Goal: Task Accomplishment & Management: Manage account settings

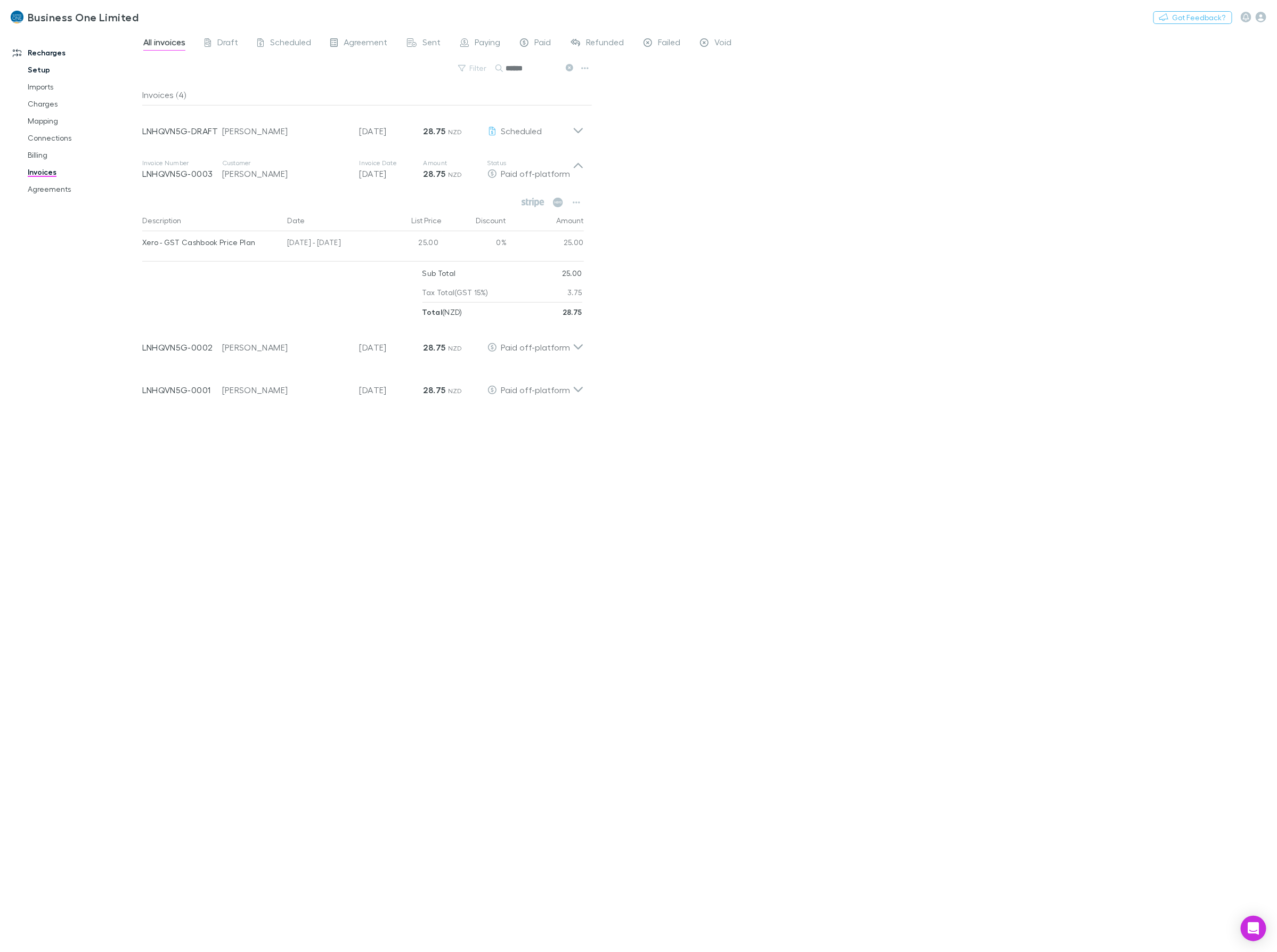
click at [43, 75] on link "Setup" at bounding box center [84, 70] width 134 height 17
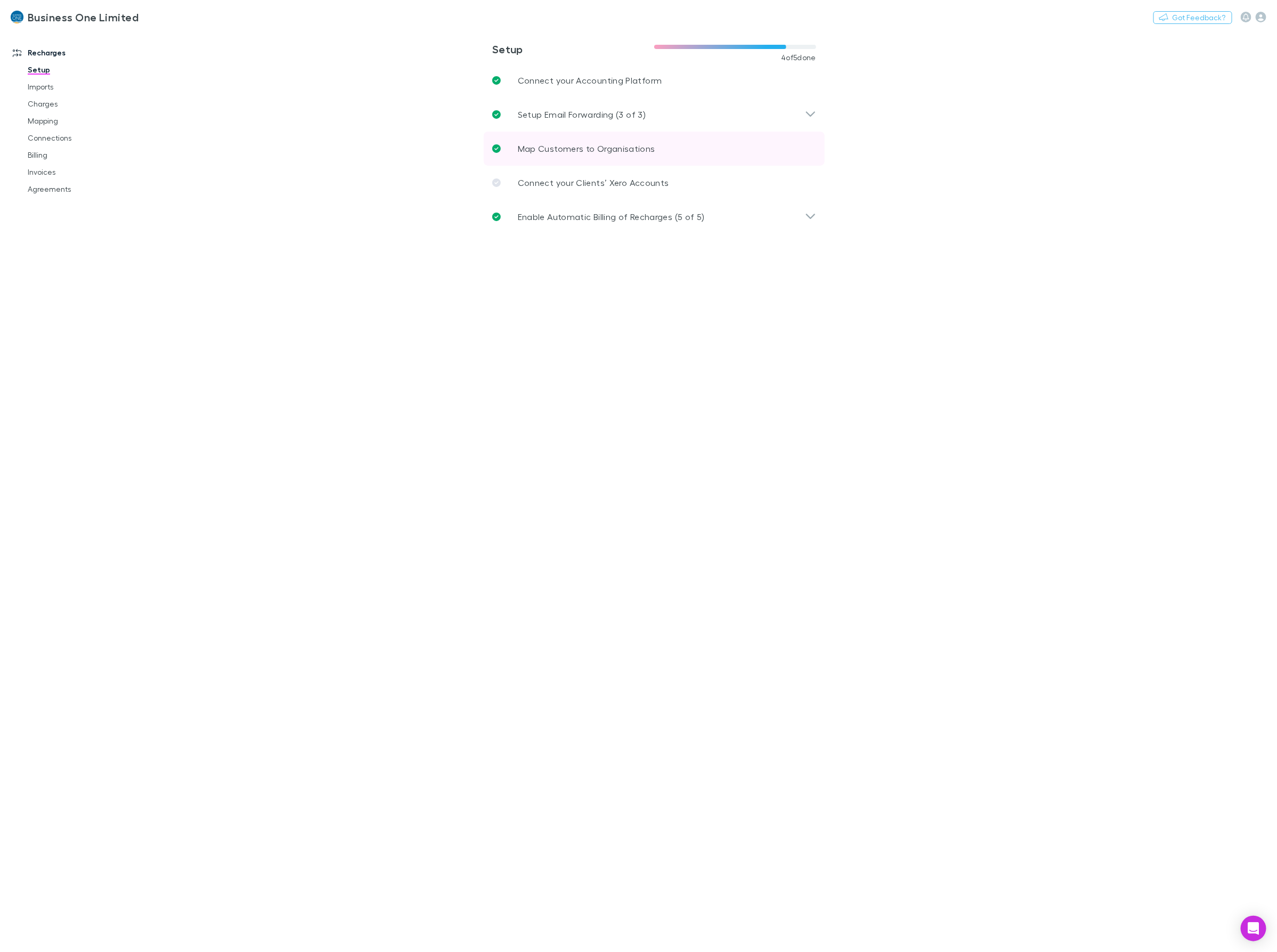
click at [536, 155] on p "Map Customers to Organisations" at bounding box center [586, 148] width 138 height 13
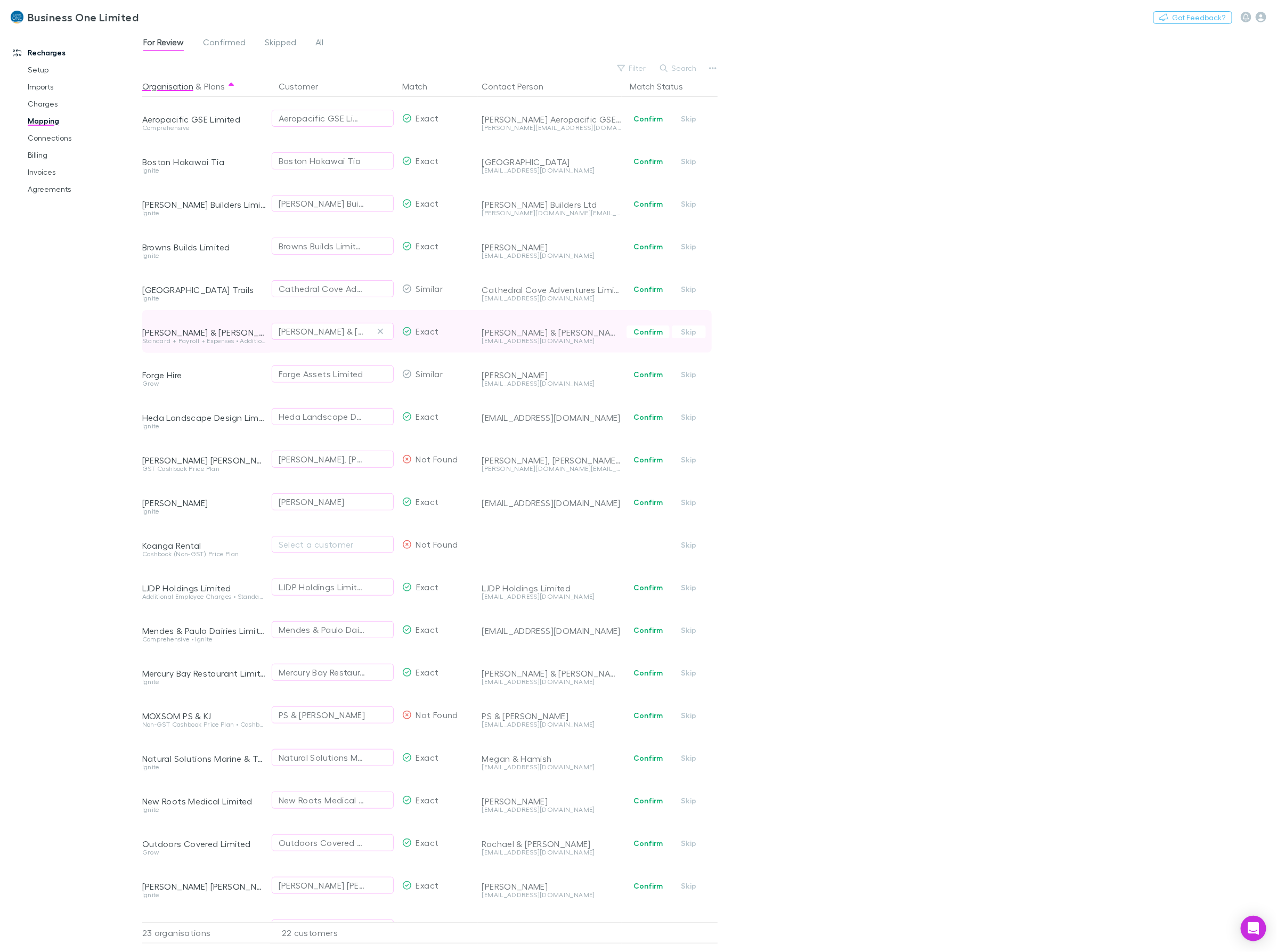
scroll to position [67, 0]
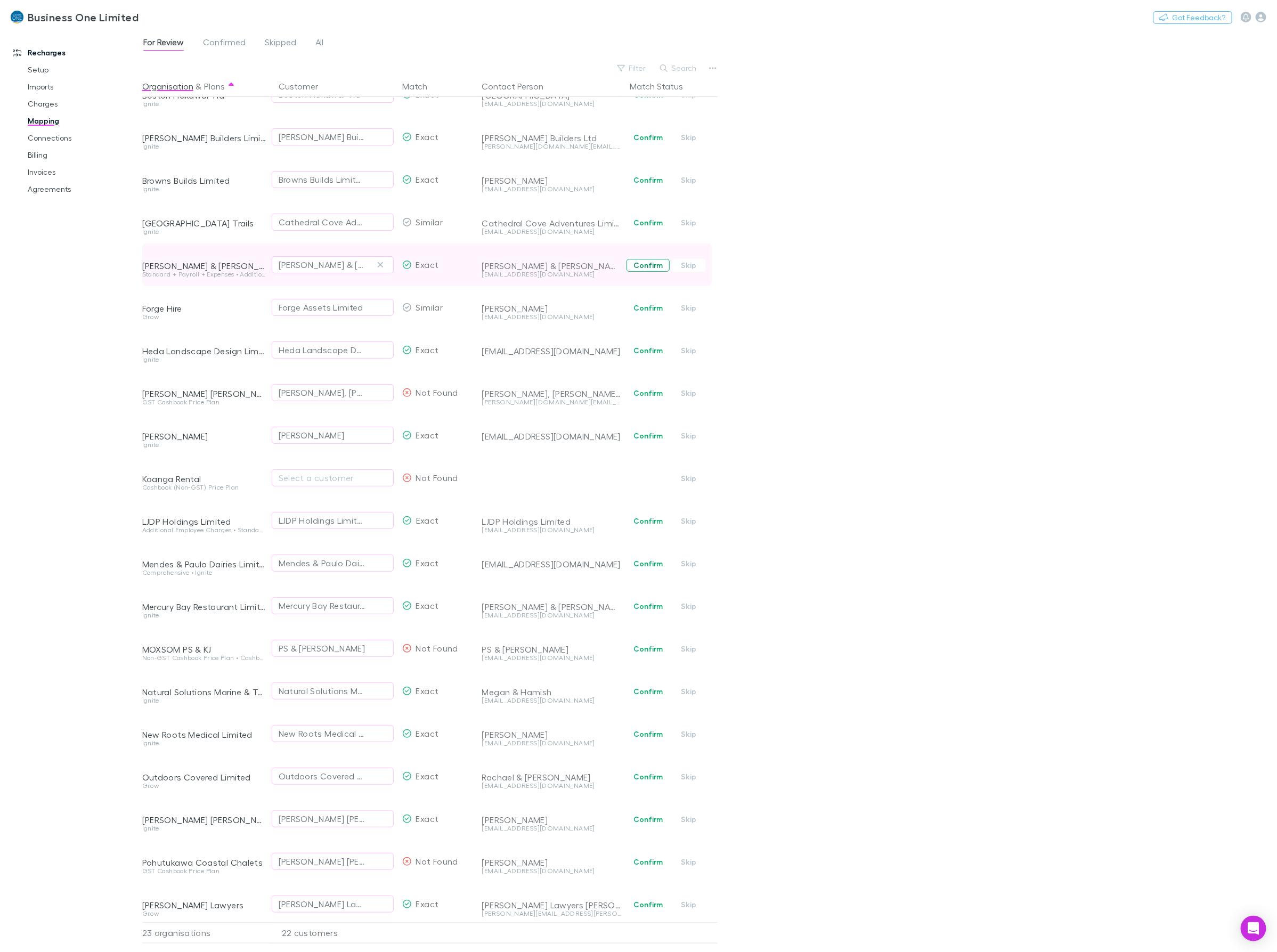
click at [647, 268] on button "Confirm" at bounding box center [648, 265] width 43 height 13
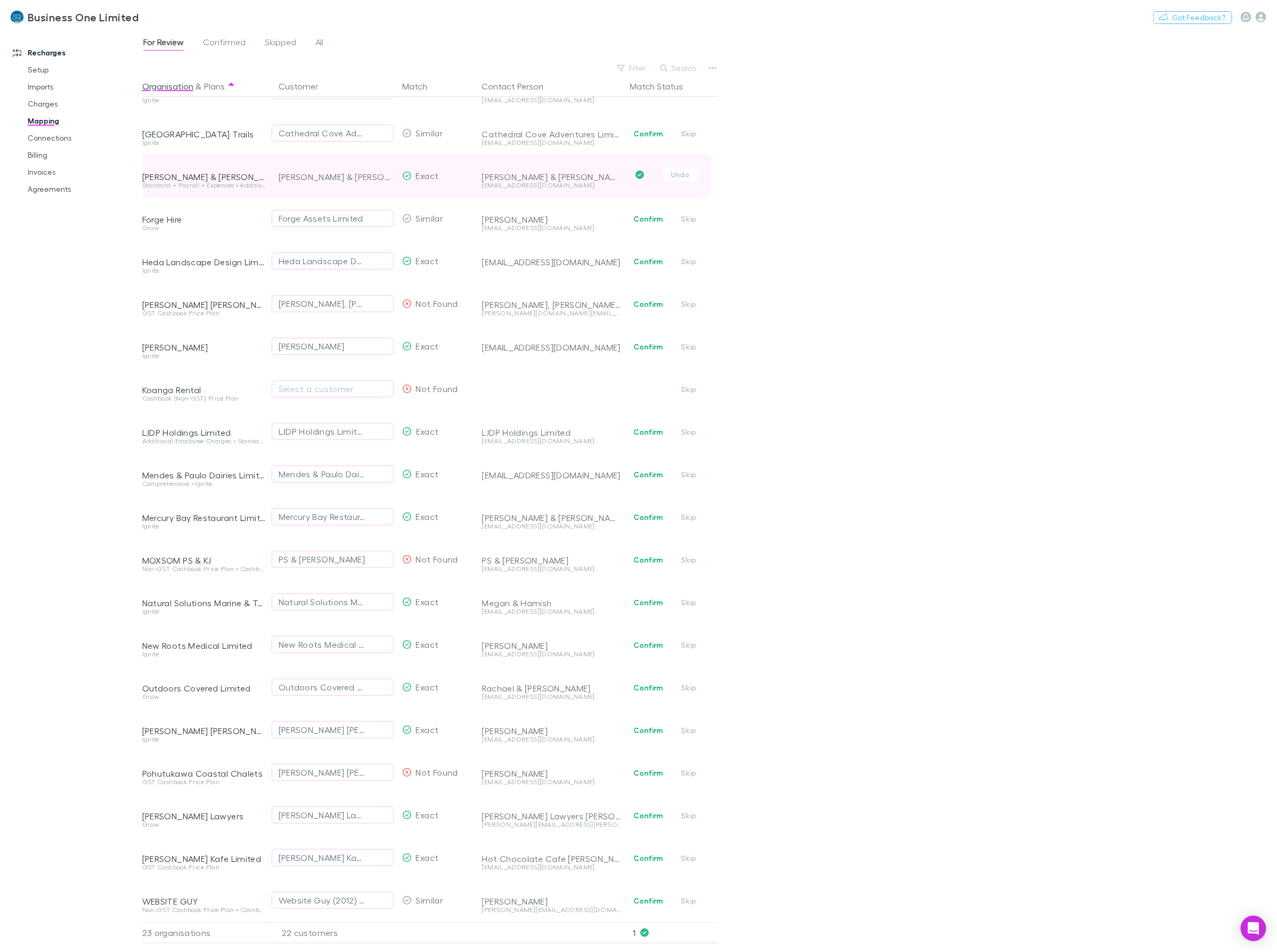
click at [816, 176] on div "For Review Confirmed Skipped All Filter Search Organisation & Plans Customer Ma…" at bounding box center [710, 491] width 1135 height 923
click at [33, 171] on link "Invoices" at bounding box center [84, 172] width 134 height 17
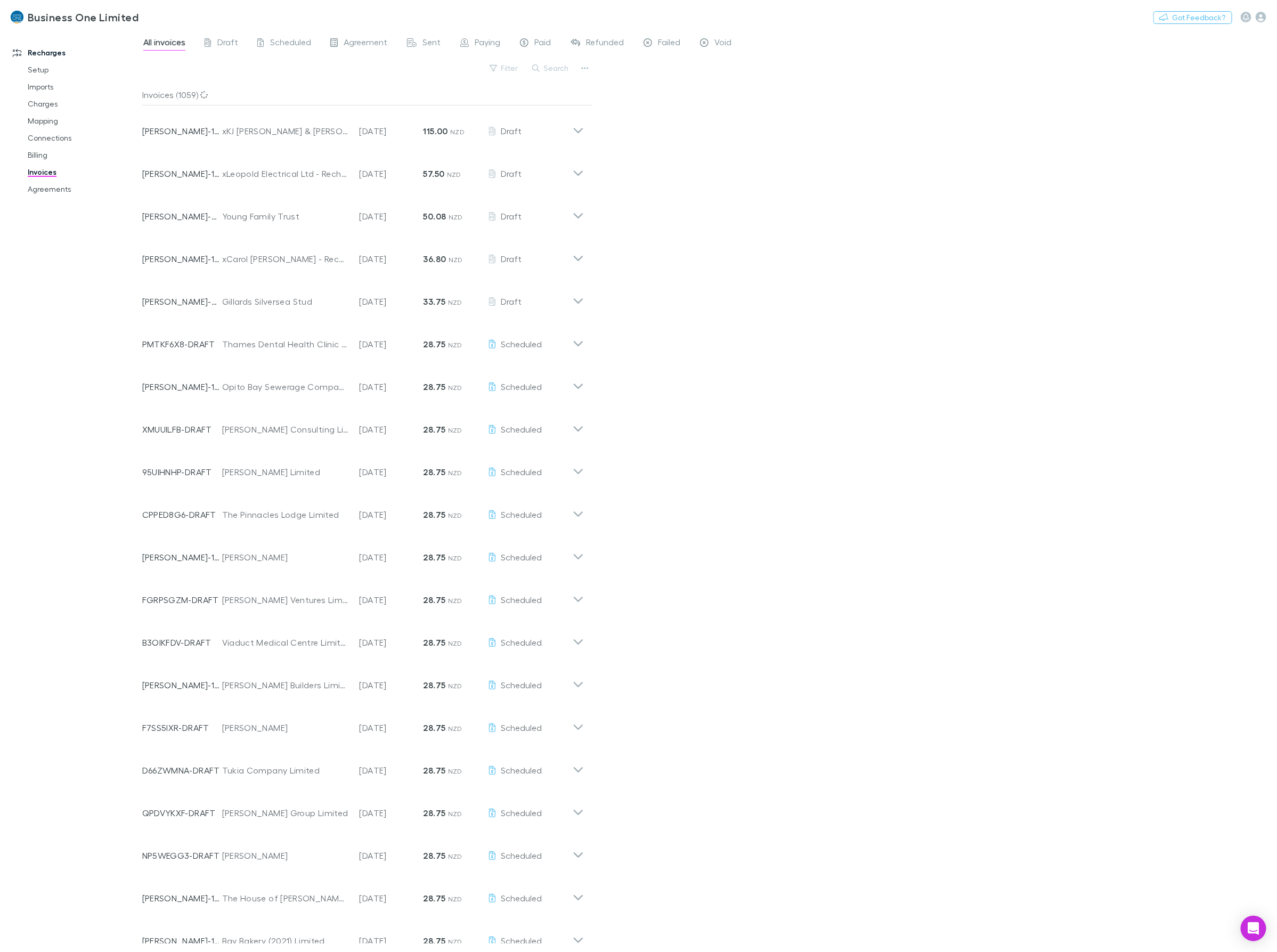
click at [558, 71] on button "Search" at bounding box center [551, 68] width 49 height 13
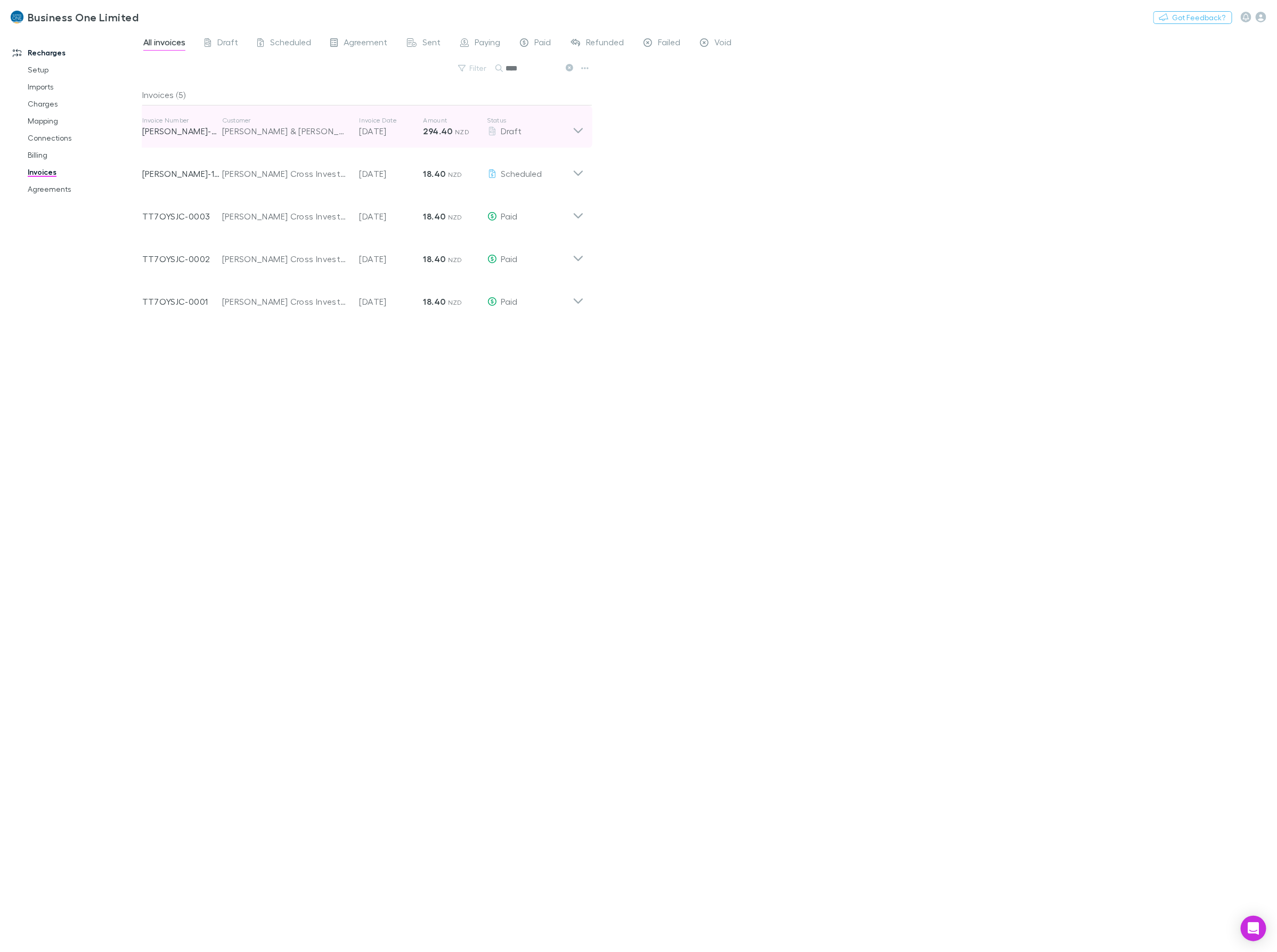
type input "****"
click at [581, 124] on icon at bounding box center [578, 127] width 11 height 21
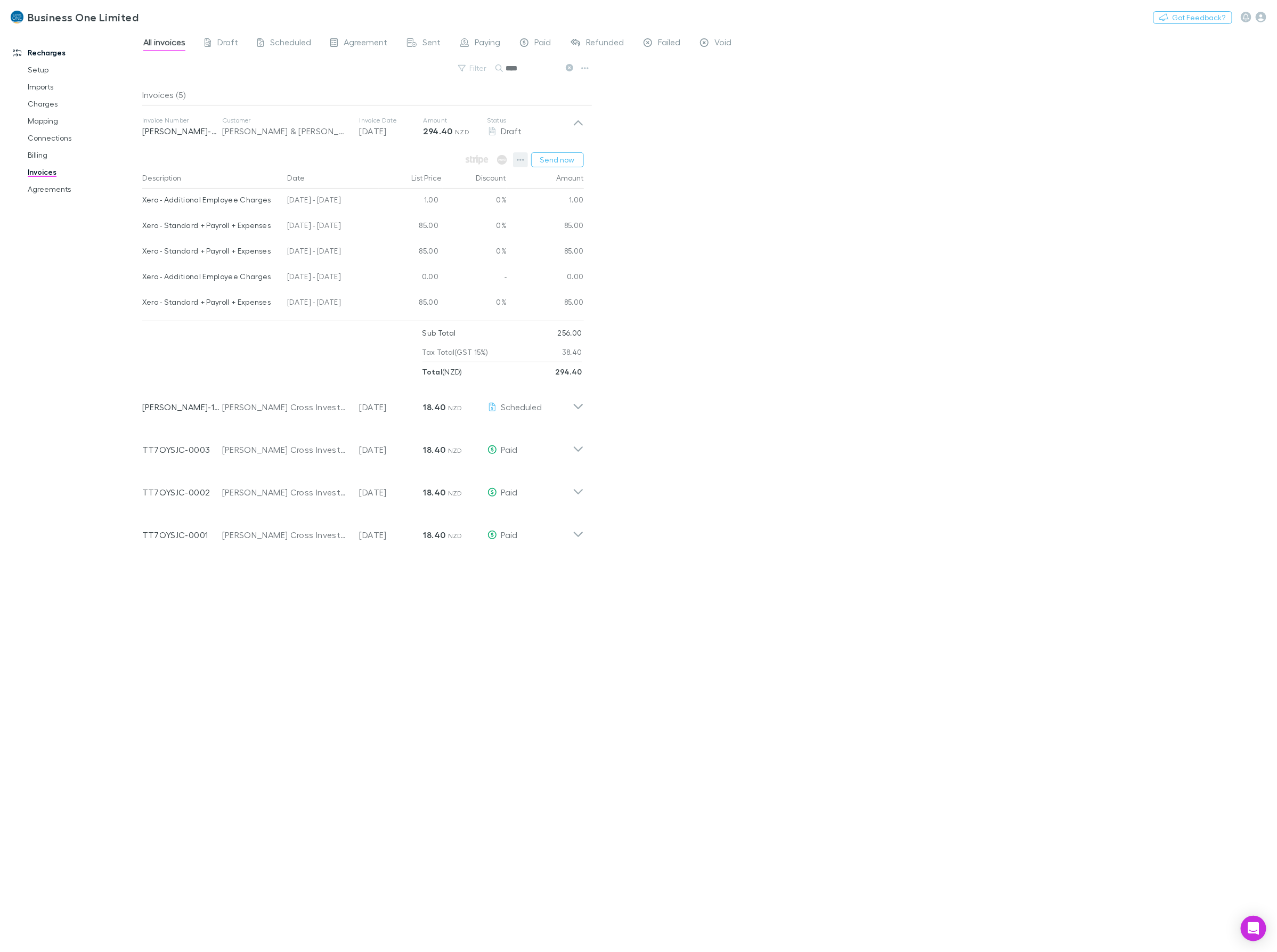
click at [524, 161] on icon "button" at bounding box center [520, 160] width 8 height 9
click at [432, 271] on p "View charges" at bounding box center [454, 271] width 129 height 13
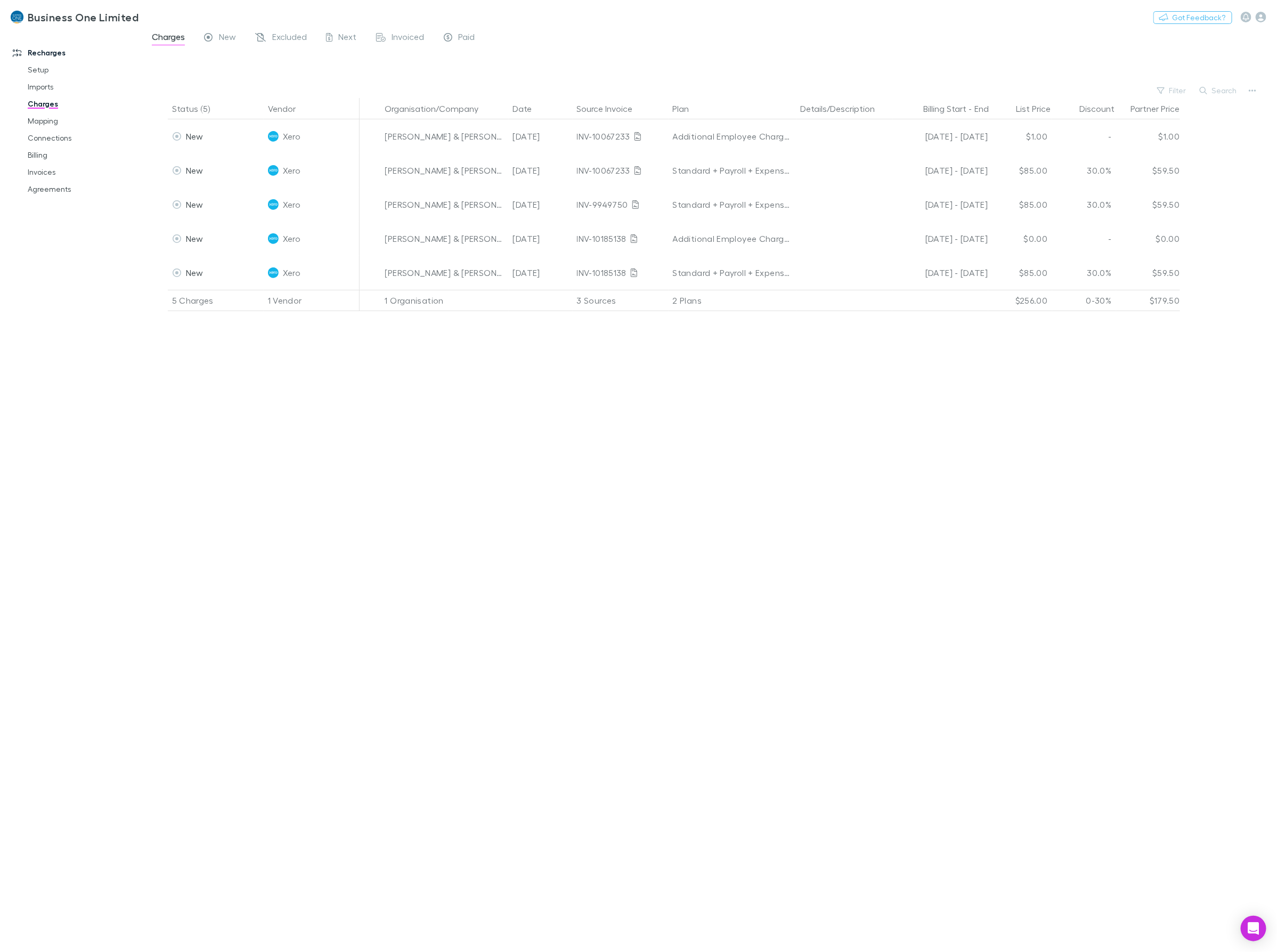
click at [472, 393] on div "Status (5) Vendor Organisation/Company Date Source Invoice Plan Details/Descrip…" at bounding box center [710, 526] width 1135 height 854
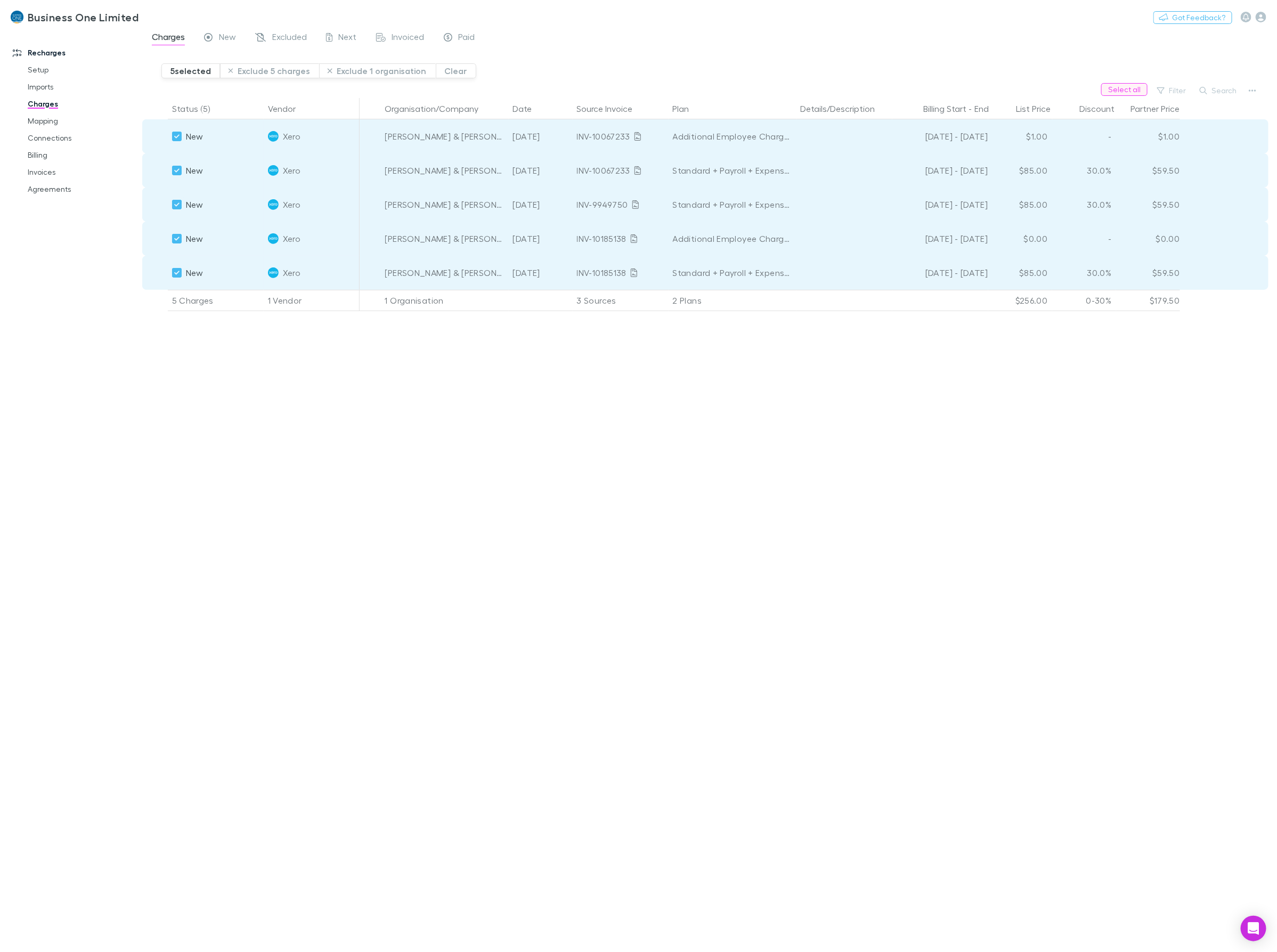
click at [1135, 86] on button "Select all" at bounding box center [1125, 89] width 46 height 13
click at [1248, 92] on button "button" at bounding box center [1252, 90] width 15 height 15
click at [593, 39] on div at bounding box center [638, 476] width 1277 height 952
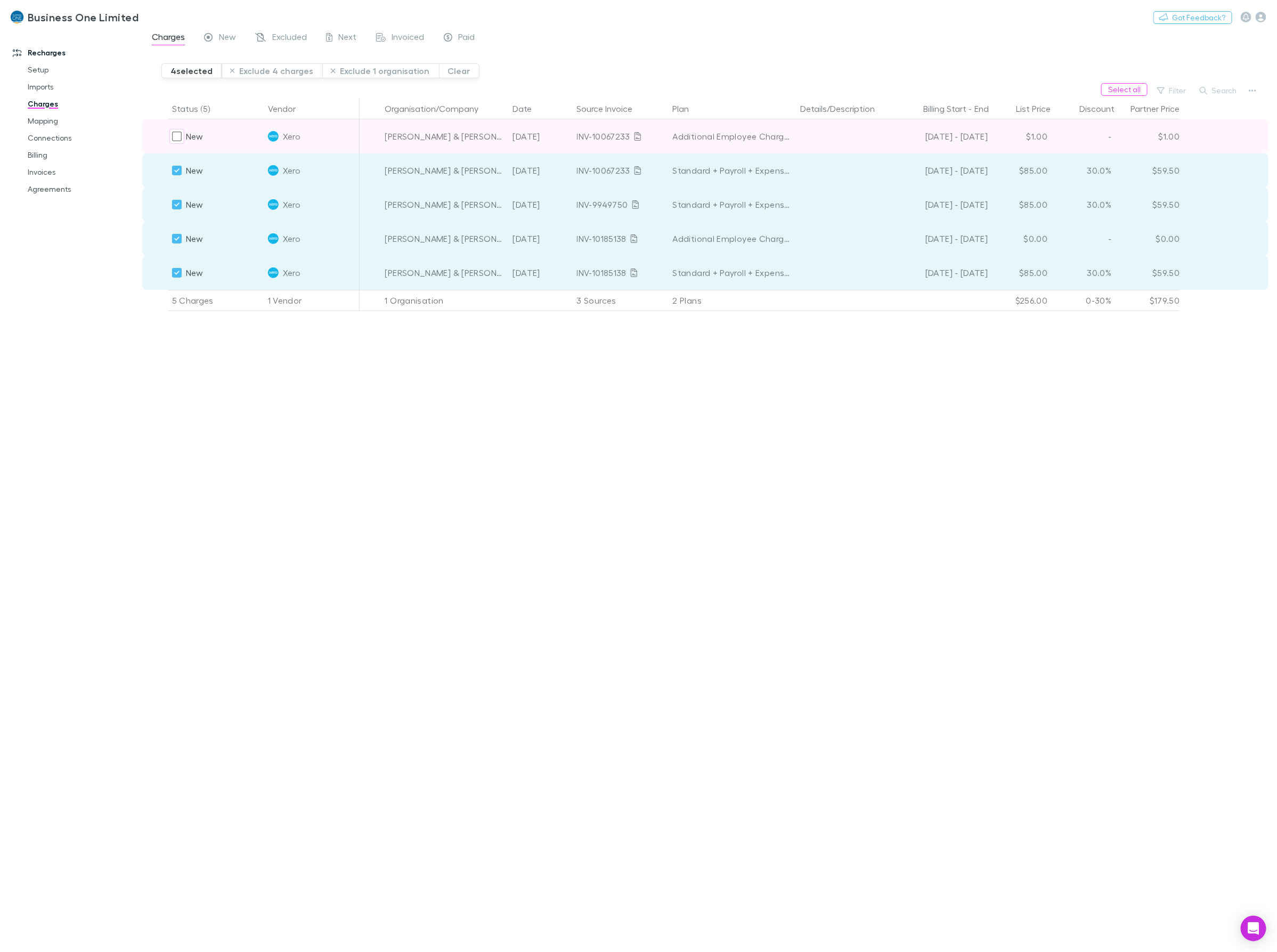
click at [293, 138] on span "Xero" at bounding box center [292, 136] width 18 height 34
click at [204, 139] on div "New" at bounding box center [216, 136] width 96 height 34
click at [157, 136] on div at bounding box center [155, 136] width 26 height 34
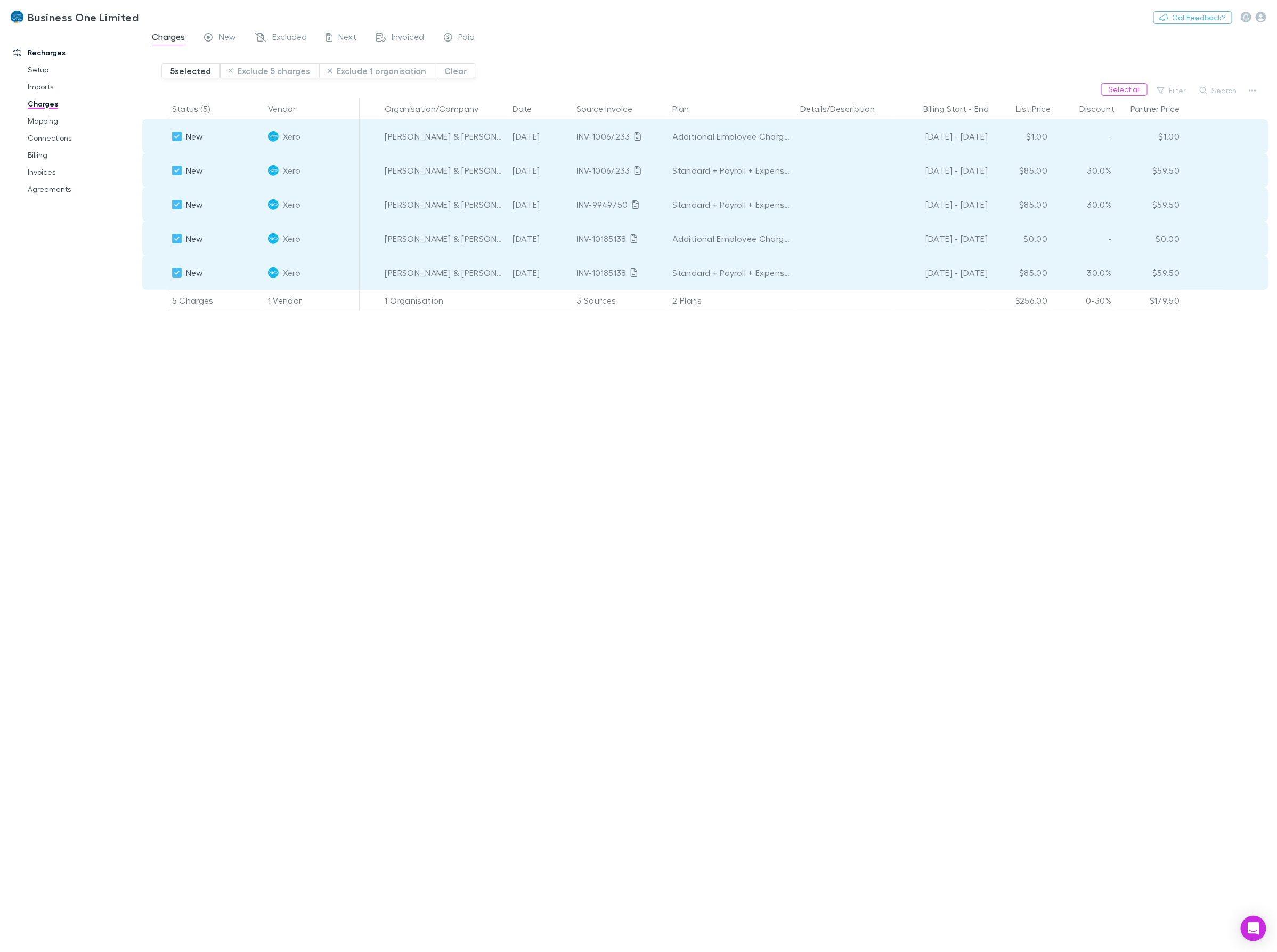
click at [204, 406] on div "Status (5) Vendor Organisation/Company Date Source Invoice Plan Details/Descrip…" at bounding box center [710, 526] width 1135 height 854
click at [210, 108] on button "Status (5)" at bounding box center [197, 109] width 50 height 21
click at [212, 360] on div "Status (5) Vendor Organisation/Company Date Source Invoice Plan Details/Descrip…" at bounding box center [710, 526] width 1135 height 854
click at [297, 40] on span "Excluded" at bounding box center [289, 39] width 34 height 14
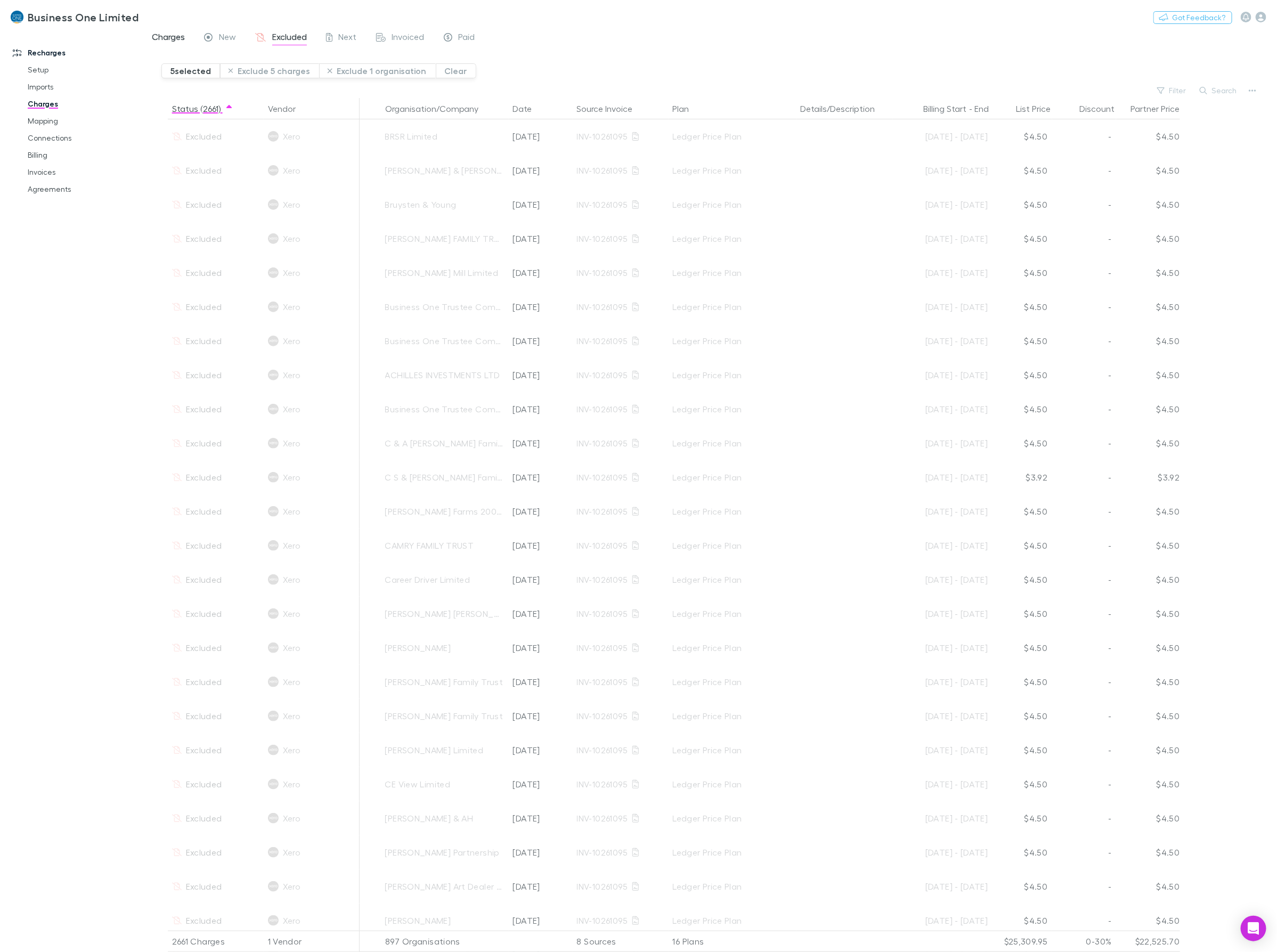
click at [169, 34] on span "Charges" at bounding box center [168, 39] width 33 height 14
click at [79, 166] on link "Invoices" at bounding box center [84, 172] width 134 height 17
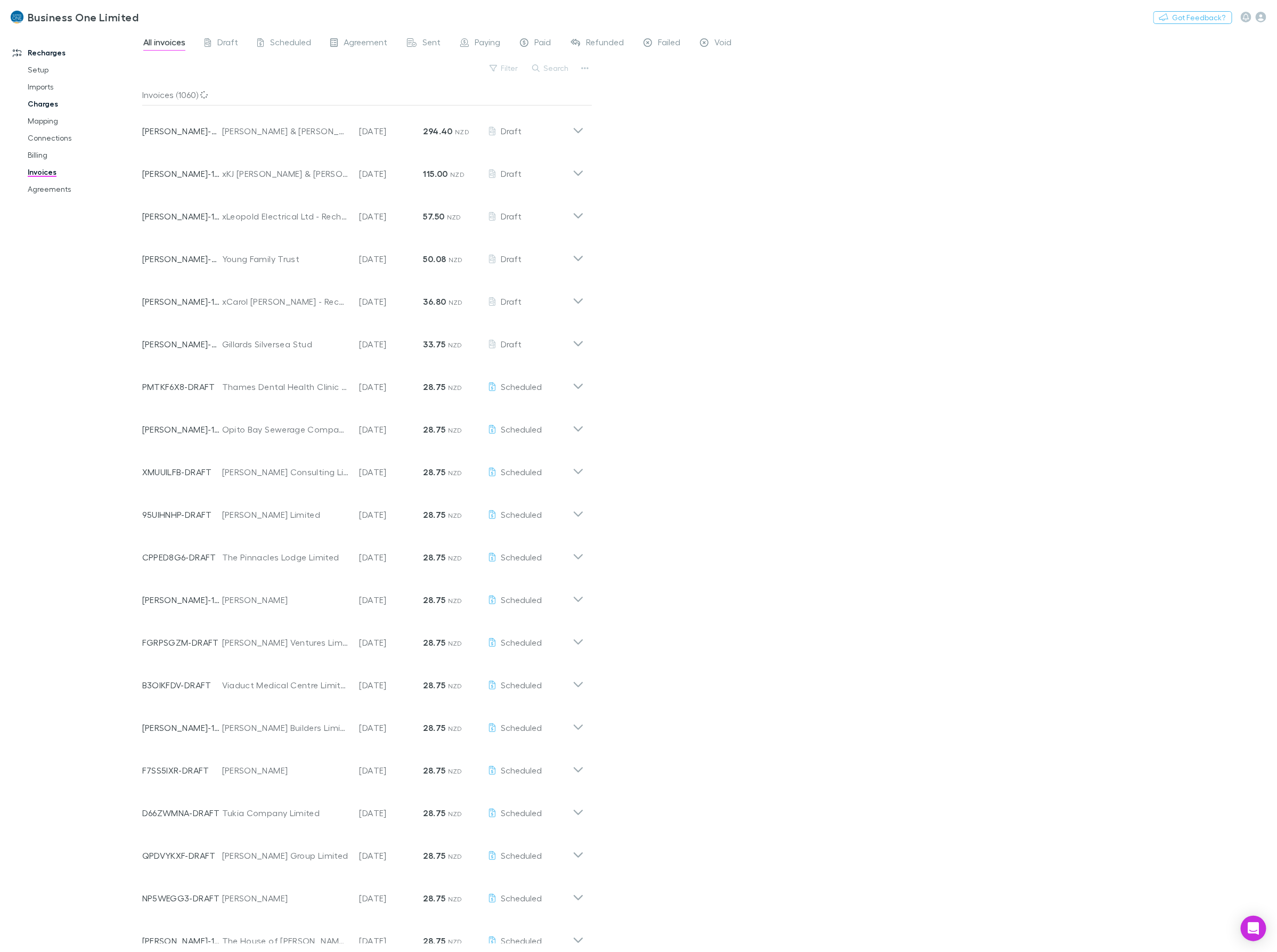
click at [46, 105] on link "Charges" at bounding box center [84, 104] width 134 height 17
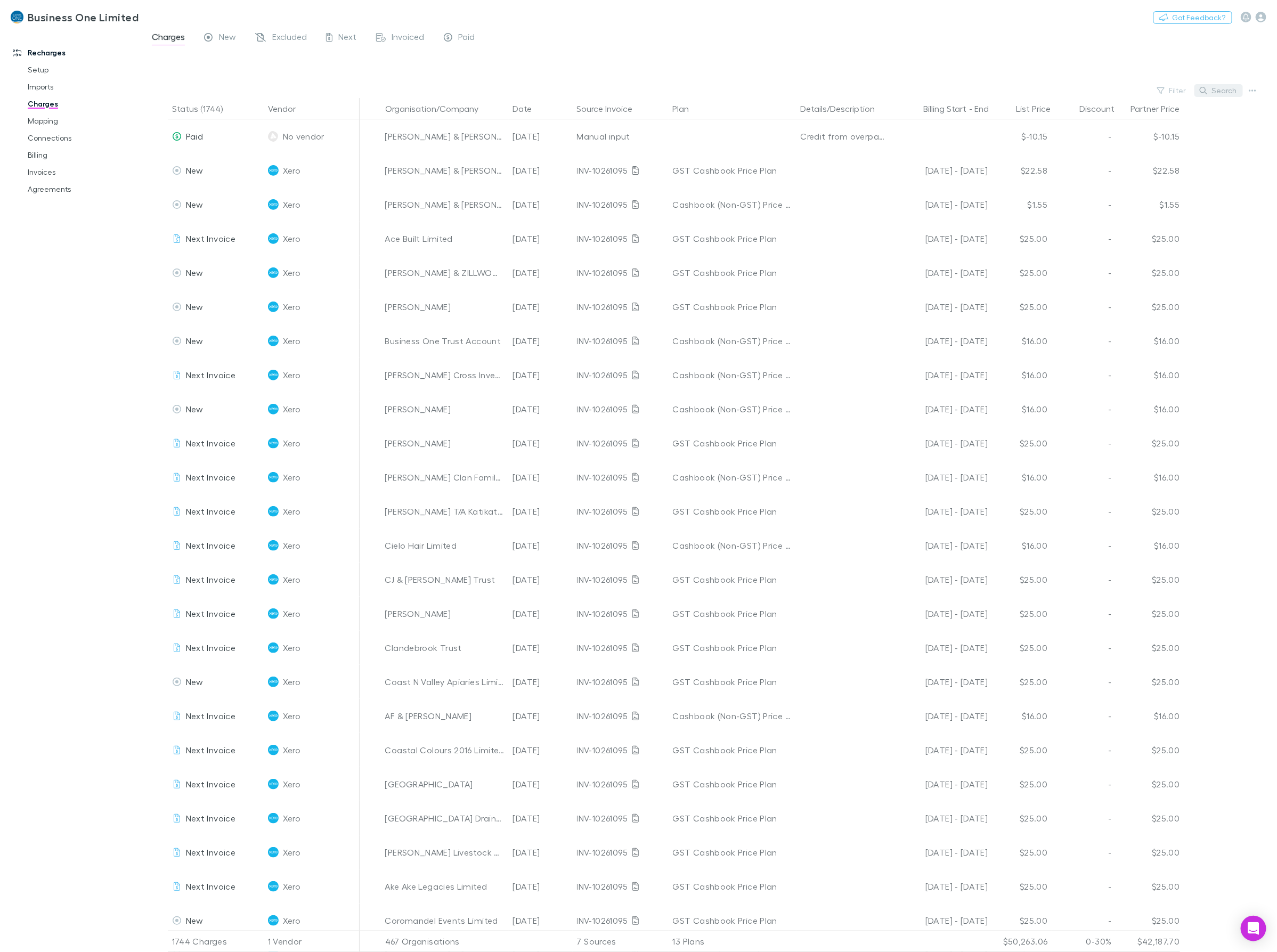
click at [1224, 86] on button "Search" at bounding box center [1219, 90] width 49 height 13
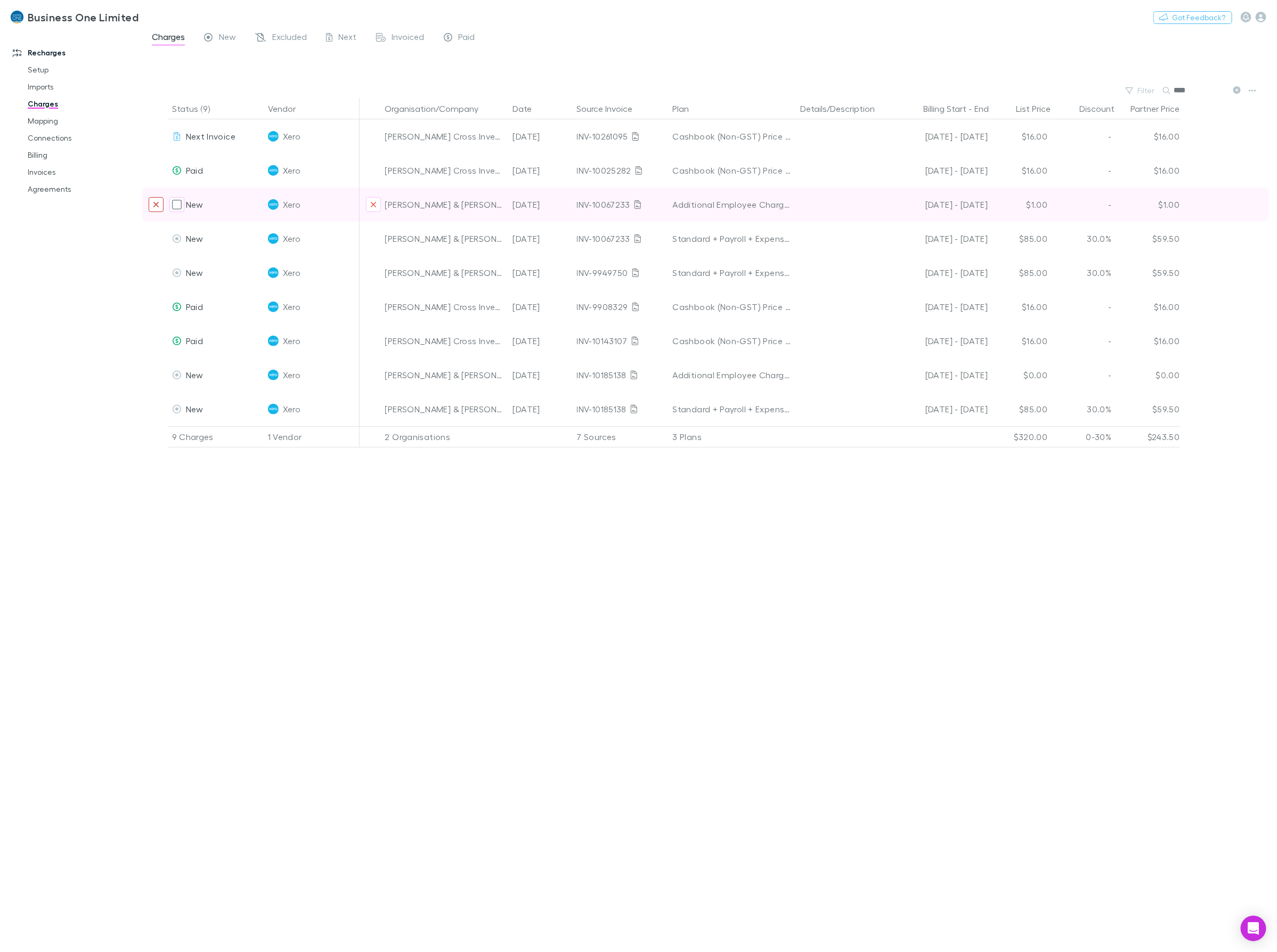
type input "****"
click at [150, 204] on button "Exclude charge" at bounding box center [156, 204] width 15 height 15
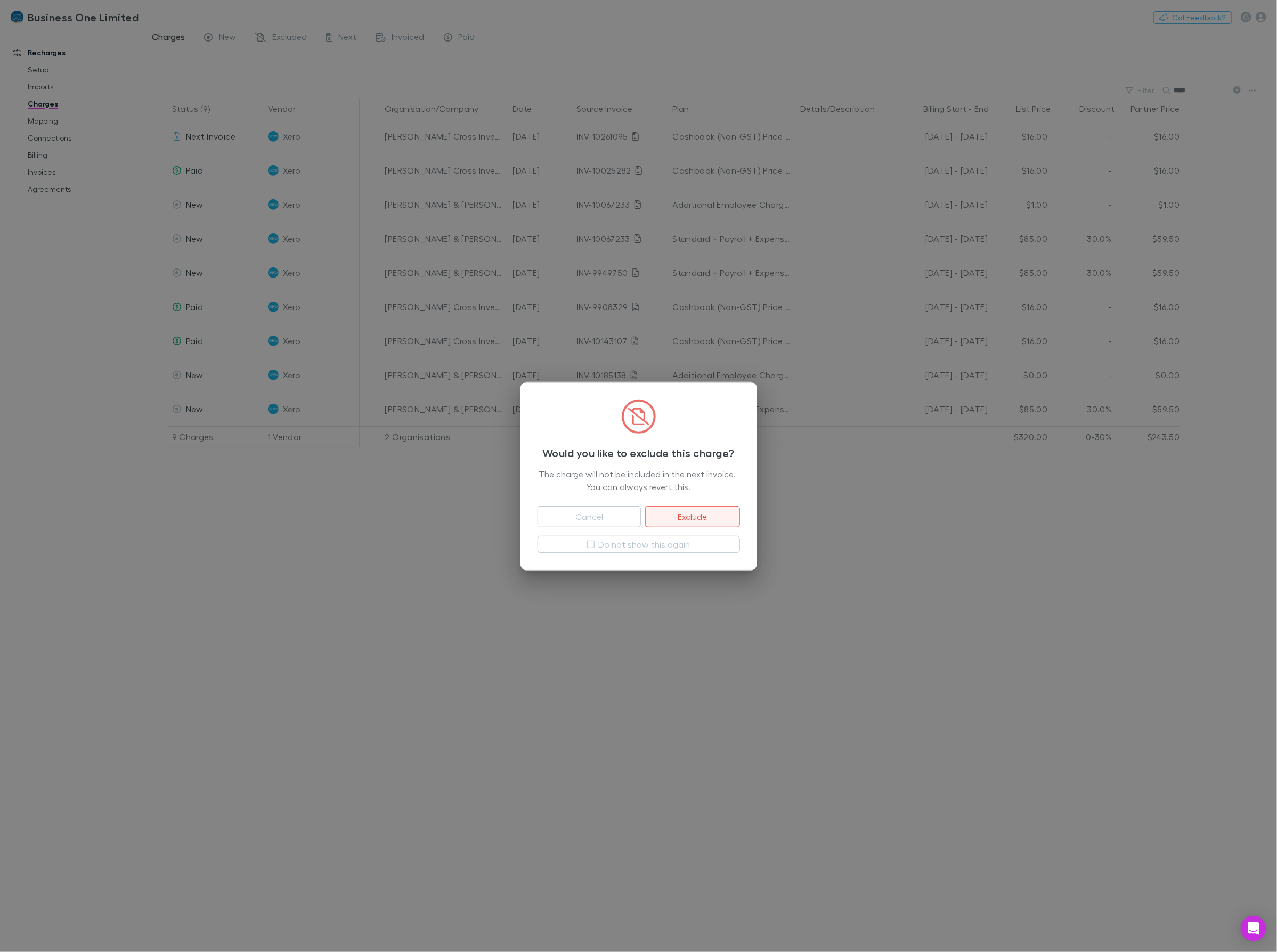
click at [678, 515] on button "Exclude" at bounding box center [692, 516] width 94 height 21
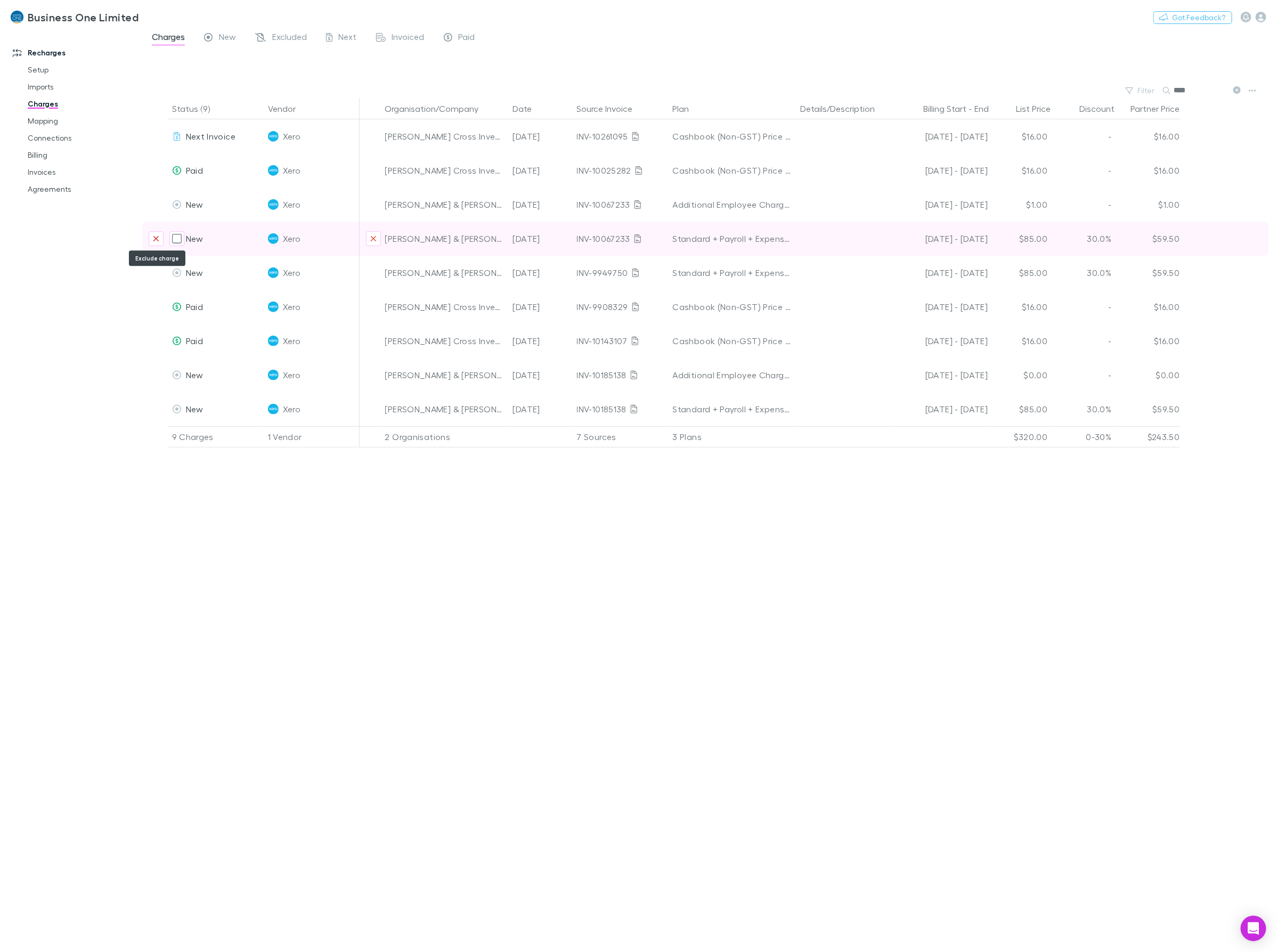
click at [156, 240] on icon "Exclude charge" at bounding box center [156, 239] width 6 height 9
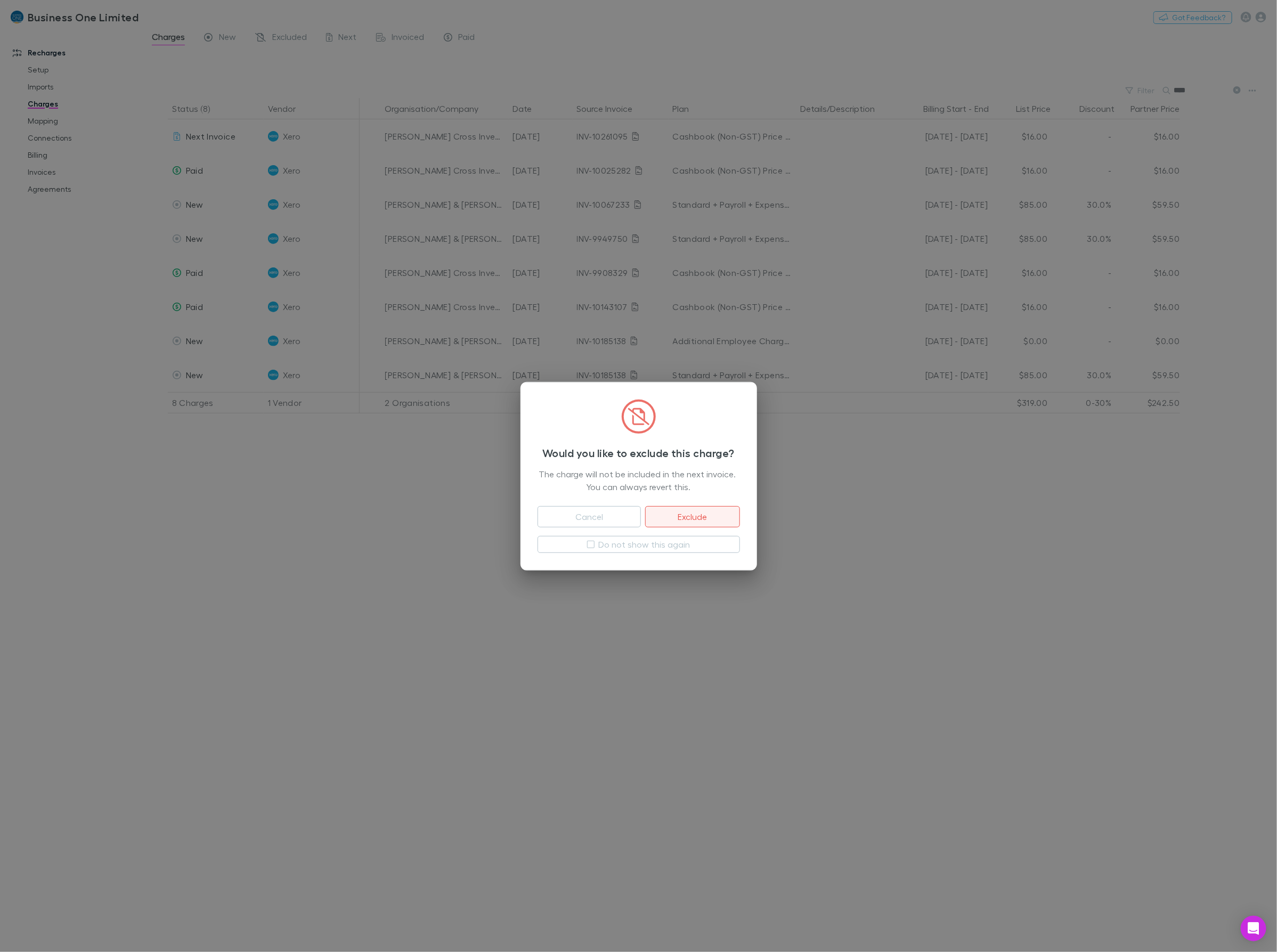
click at [708, 521] on button "Exclude" at bounding box center [692, 516] width 94 height 21
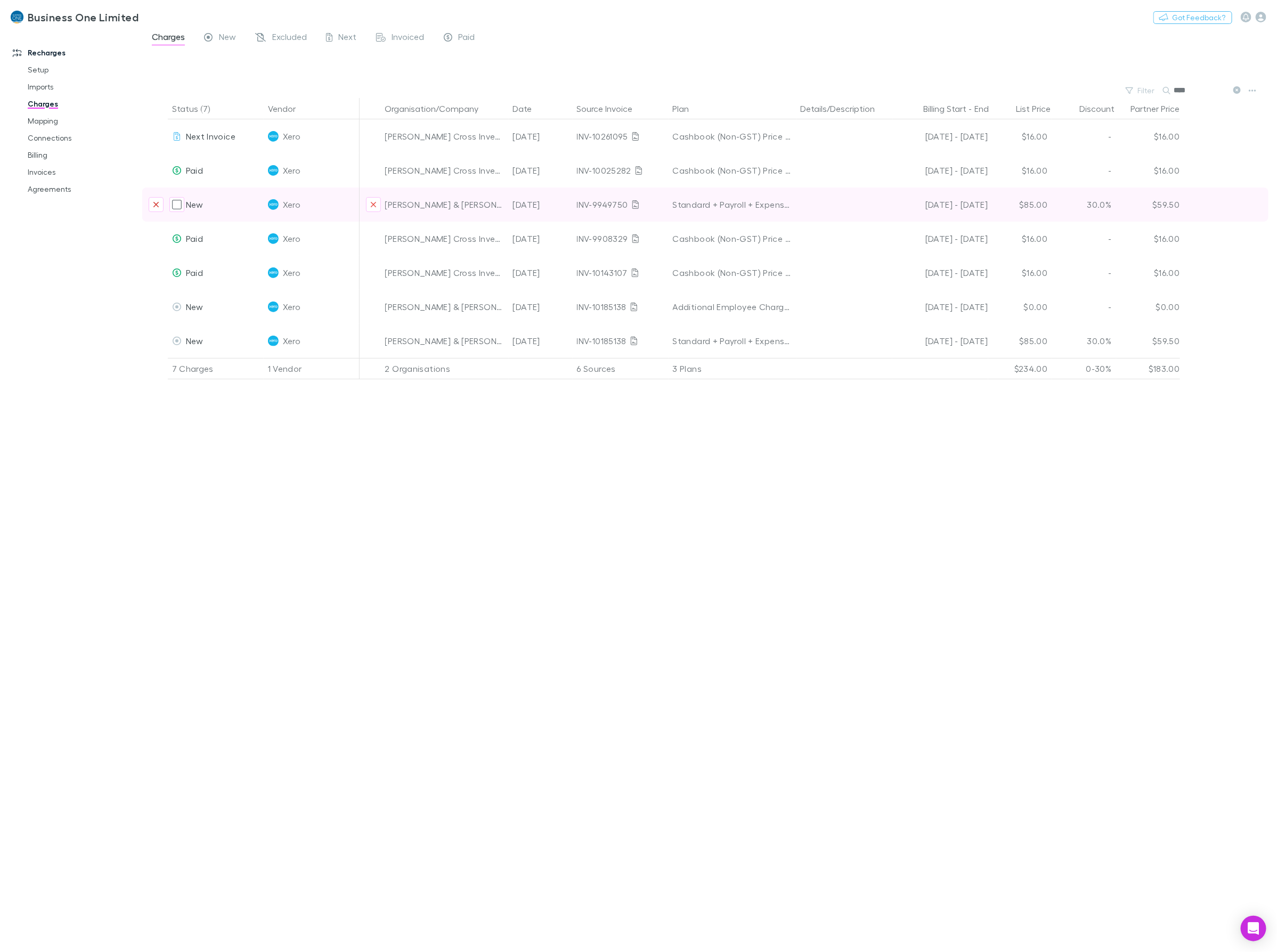
click at [157, 204] on icon "Exclude charge" at bounding box center [156, 205] width 6 height 9
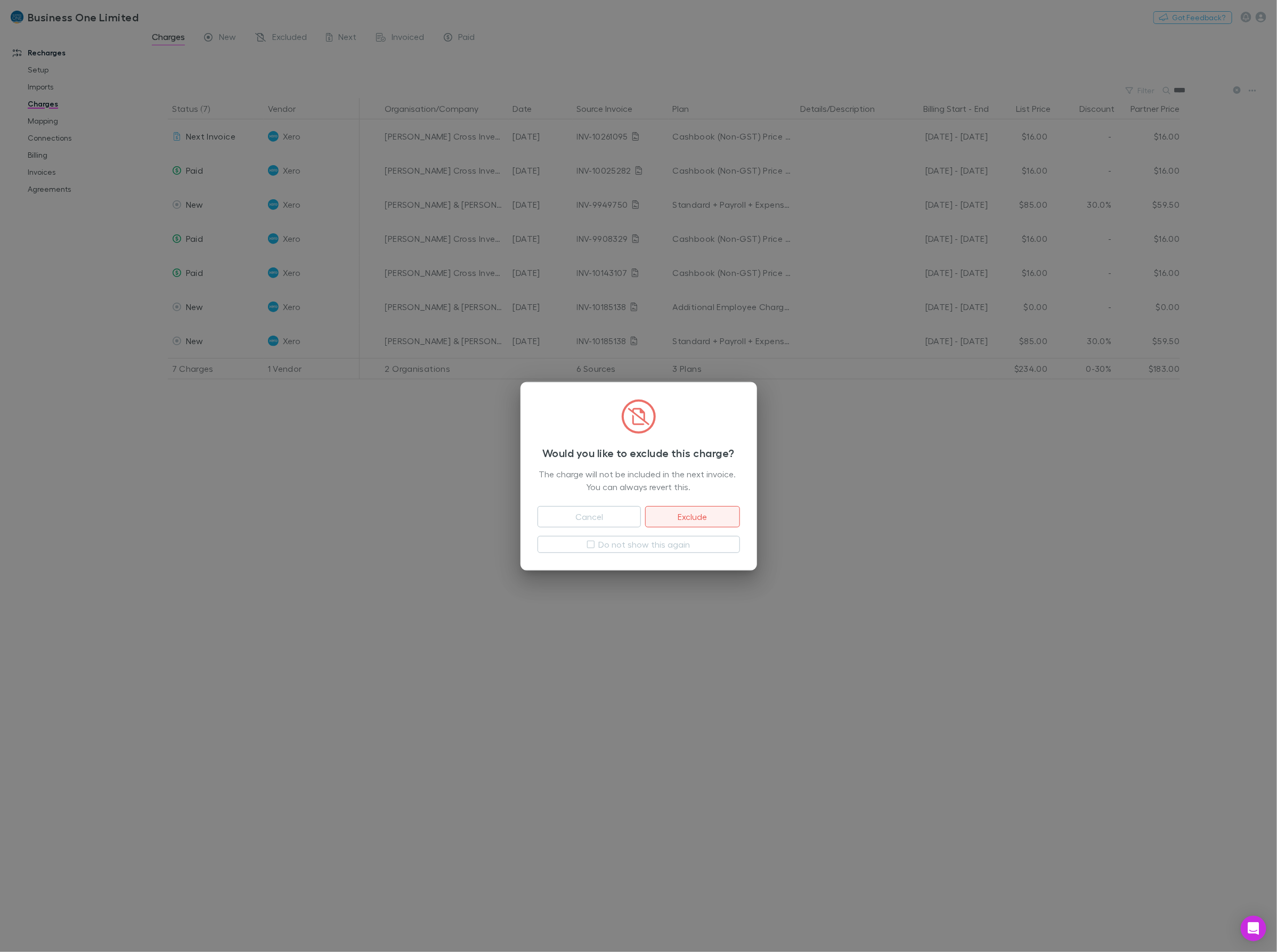
click at [704, 512] on button "Exclude" at bounding box center [692, 516] width 94 height 21
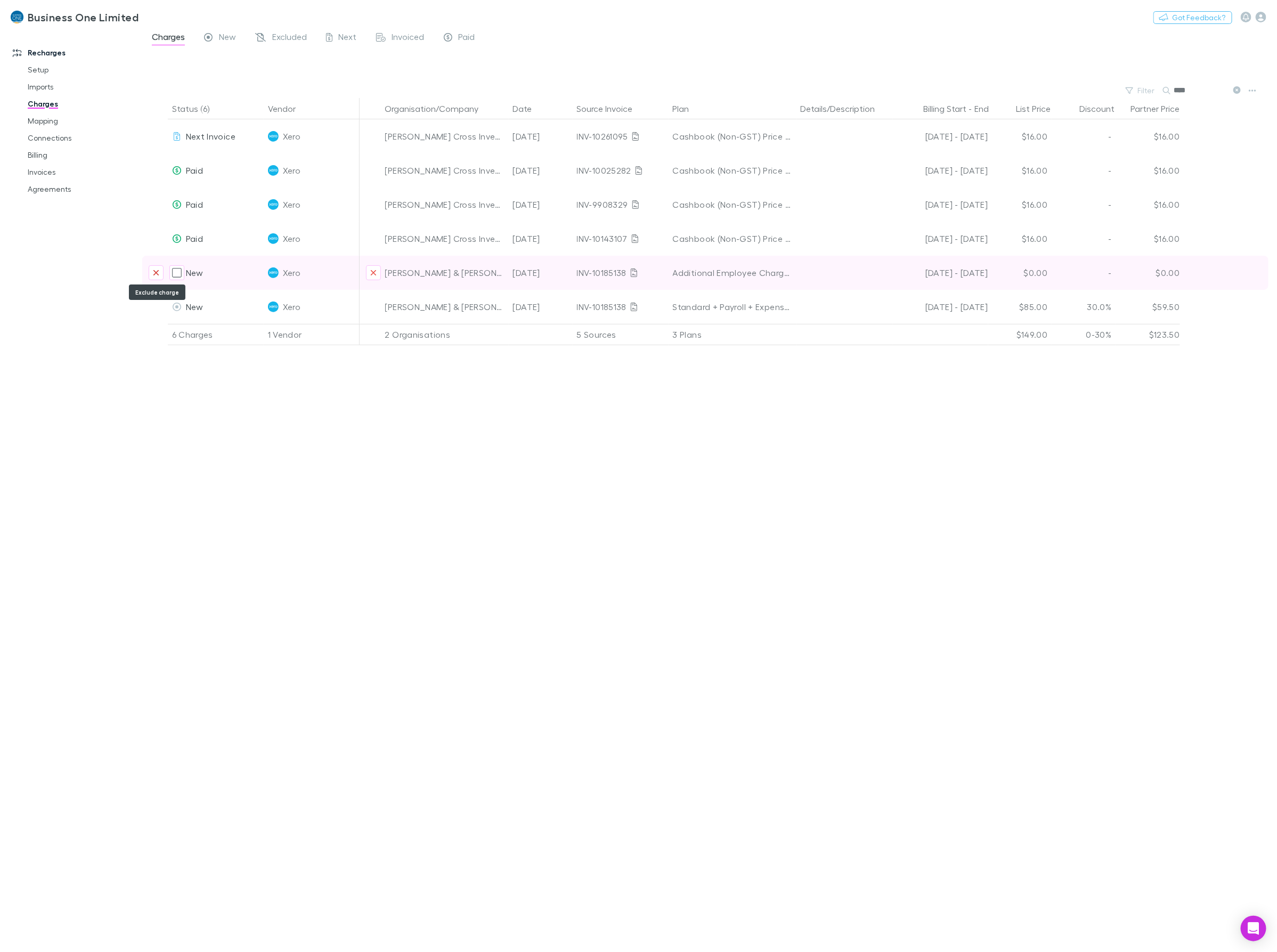
click at [153, 273] on icon "Exclude charge" at bounding box center [156, 273] width 6 height 9
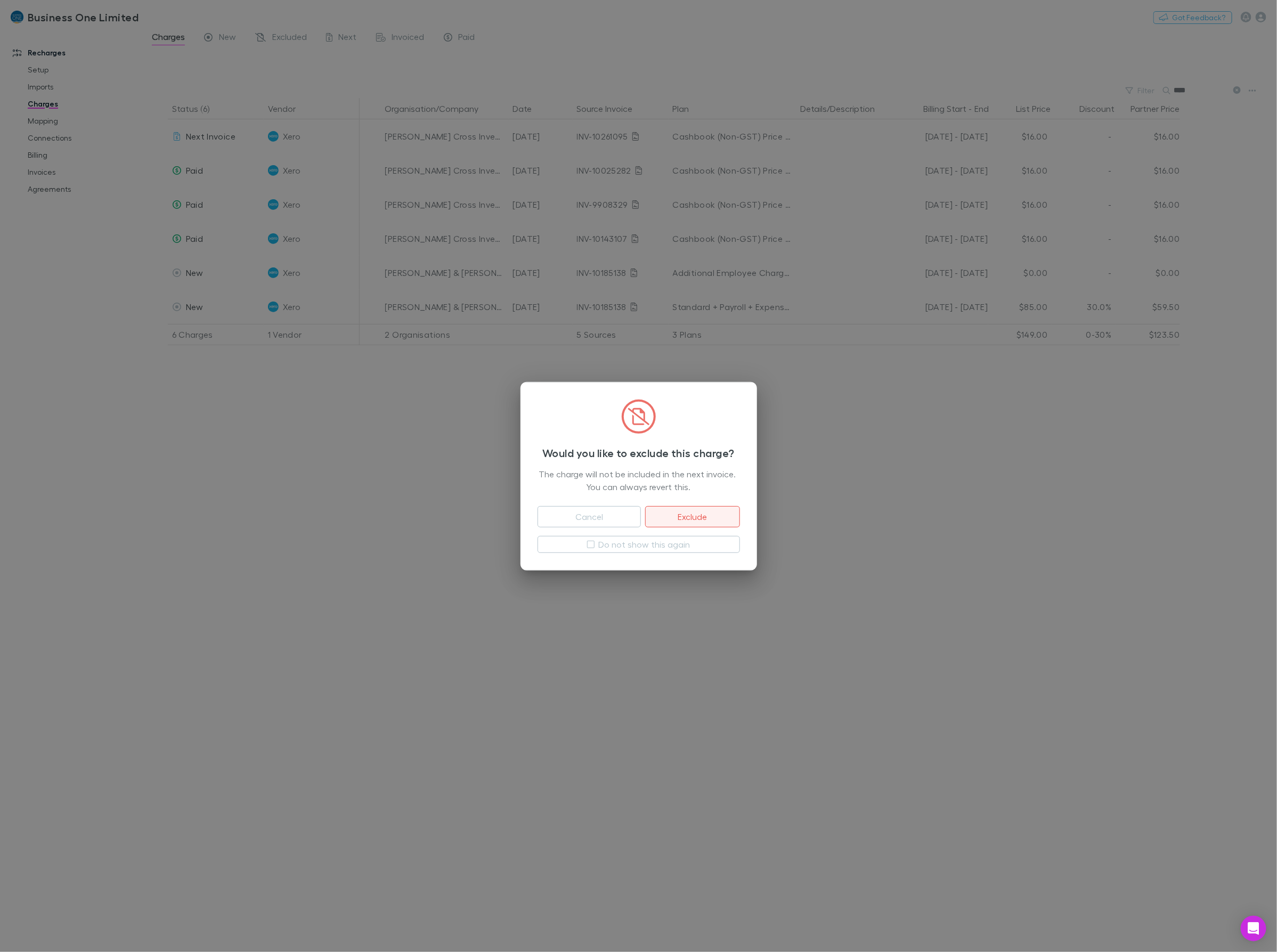
click at [728, 522] on button "Exclude" at bounding box center [692, 516] width 94 height 21
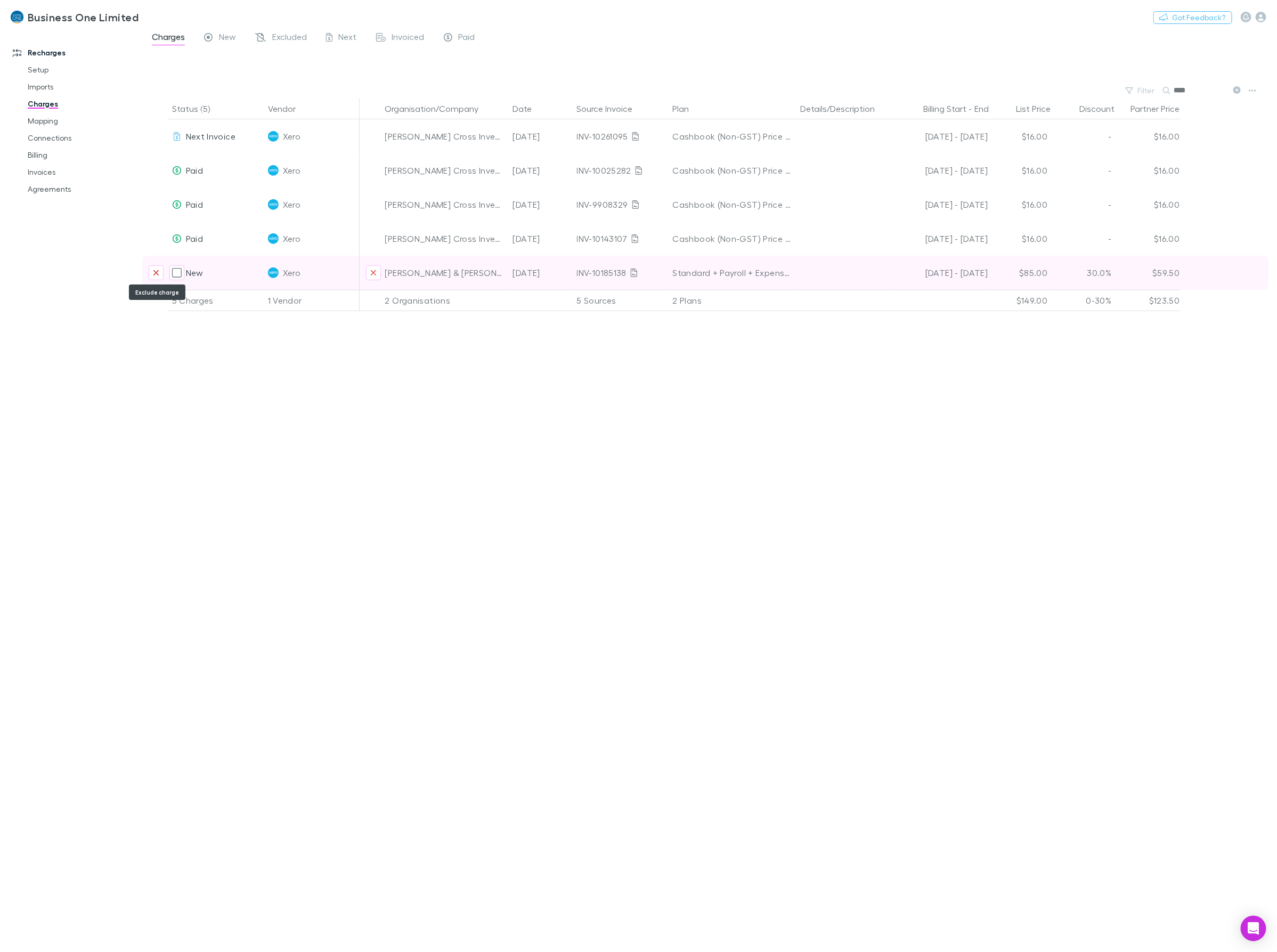
click at [159, 273] on button "Exclude charge" at bounding box center [156, 272] width 15 height 15
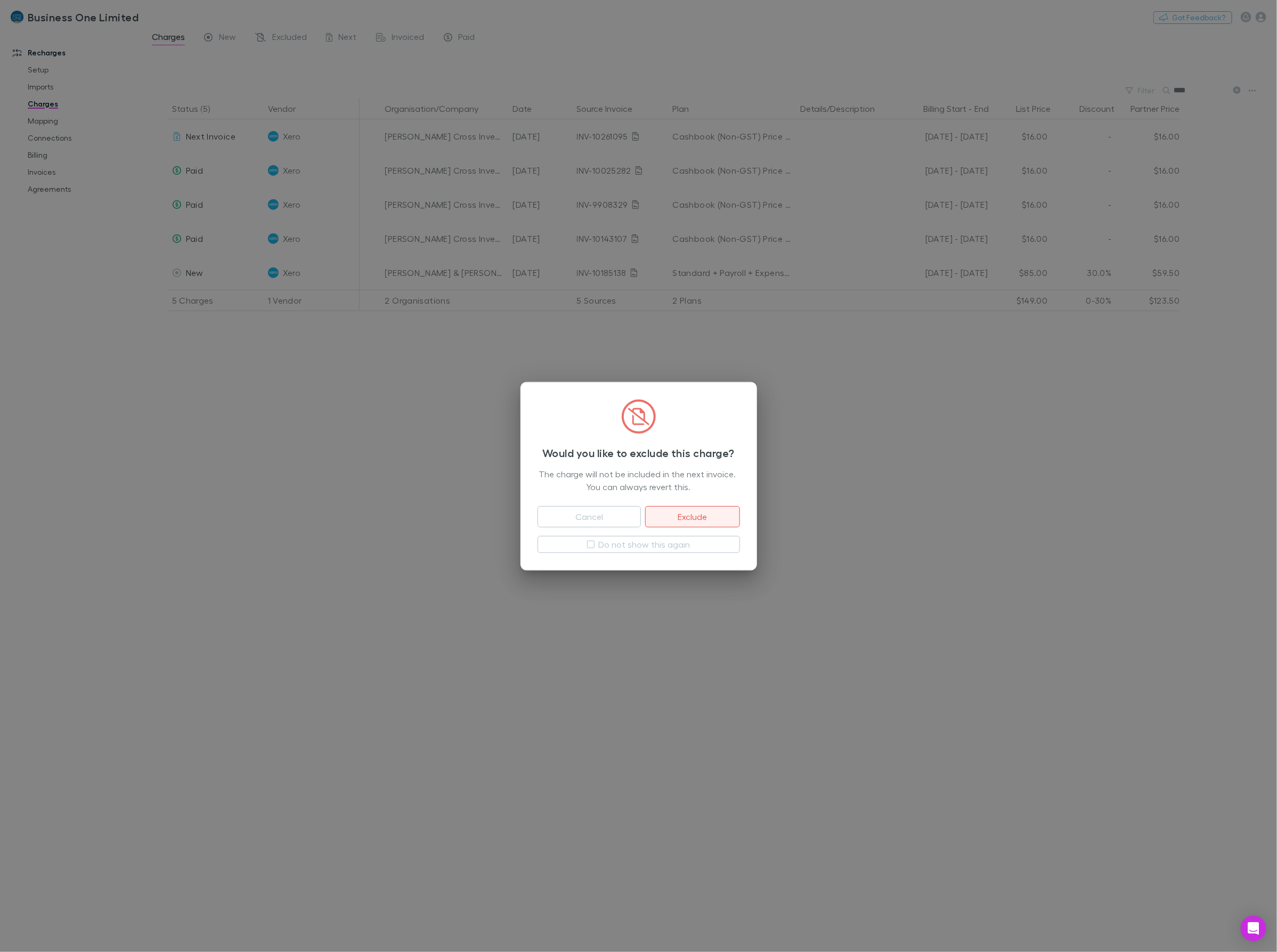
click at [675, 517] on button "Exclude" at bounding box center [692, 516] width 94 height 21
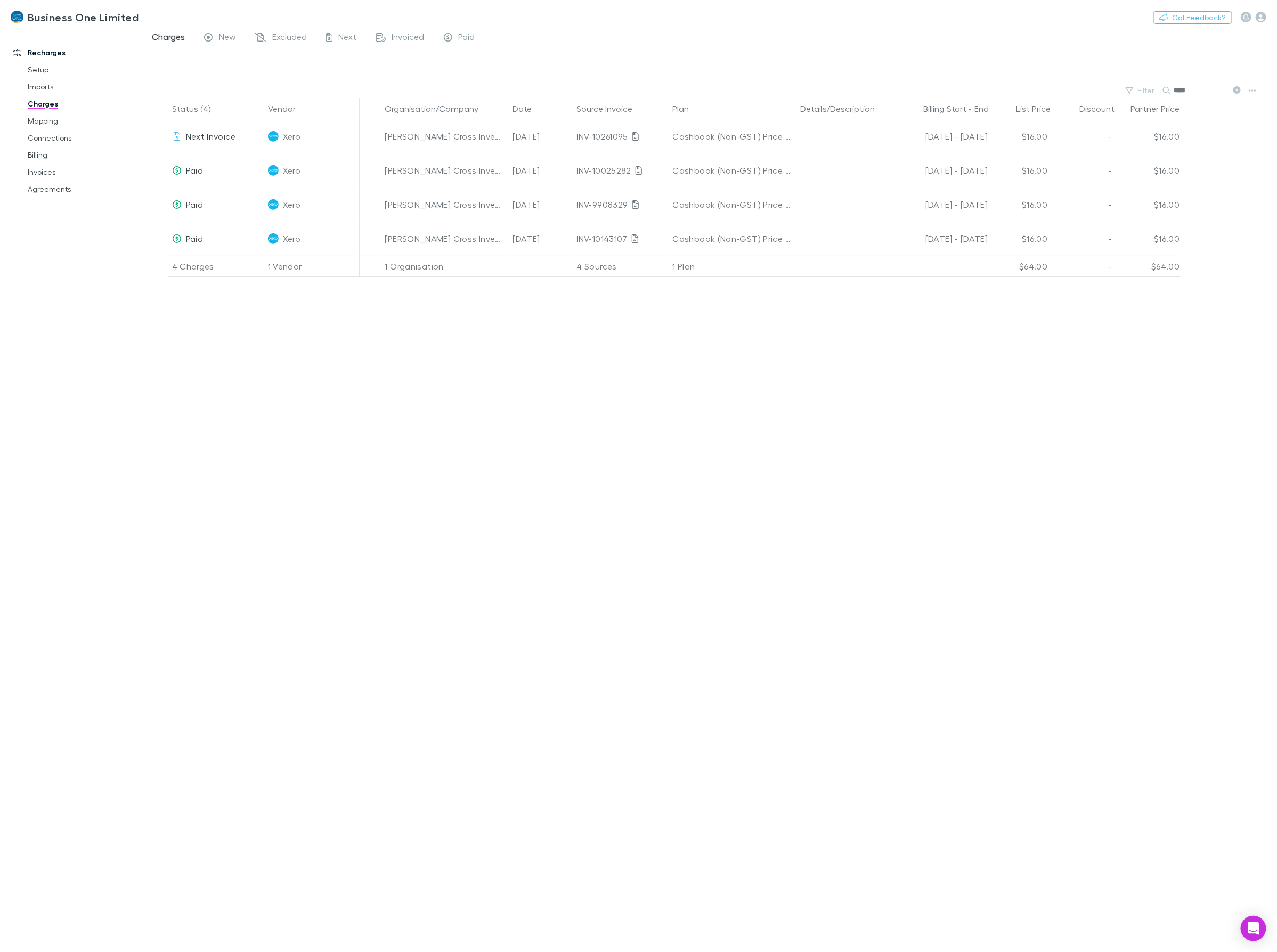
click at [486, 521] on div "Status (4) Vendor Organisation/Company Date Source Invoice Plan Details/Descrip…" at bounding box center [710, 526] width 1135 height 854
click at [297, 35] on span "Excluded" at bounding box center [289, 39] width 34 height 14
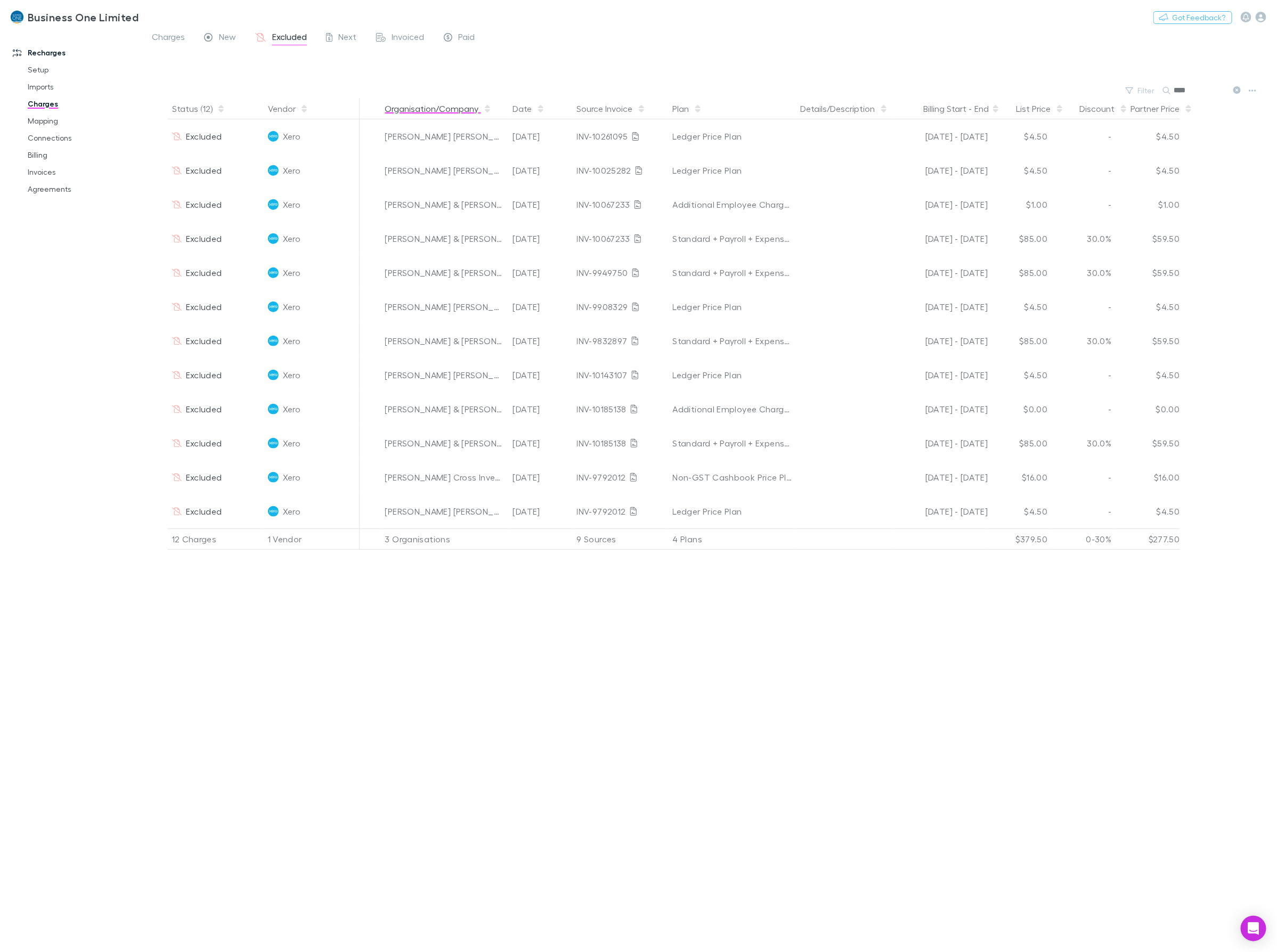
click at [425, 110] on button "Organisation/Company" at bounding box center [438, 109] width 107 height 21
drag, startPoint x: 185, startPoint y: 42, endPoint x: 25, endPoint y: 105, distance: 172.0
click at [185, 42] on link "Charges" at bounding box center [168, 39] width 35 height 17
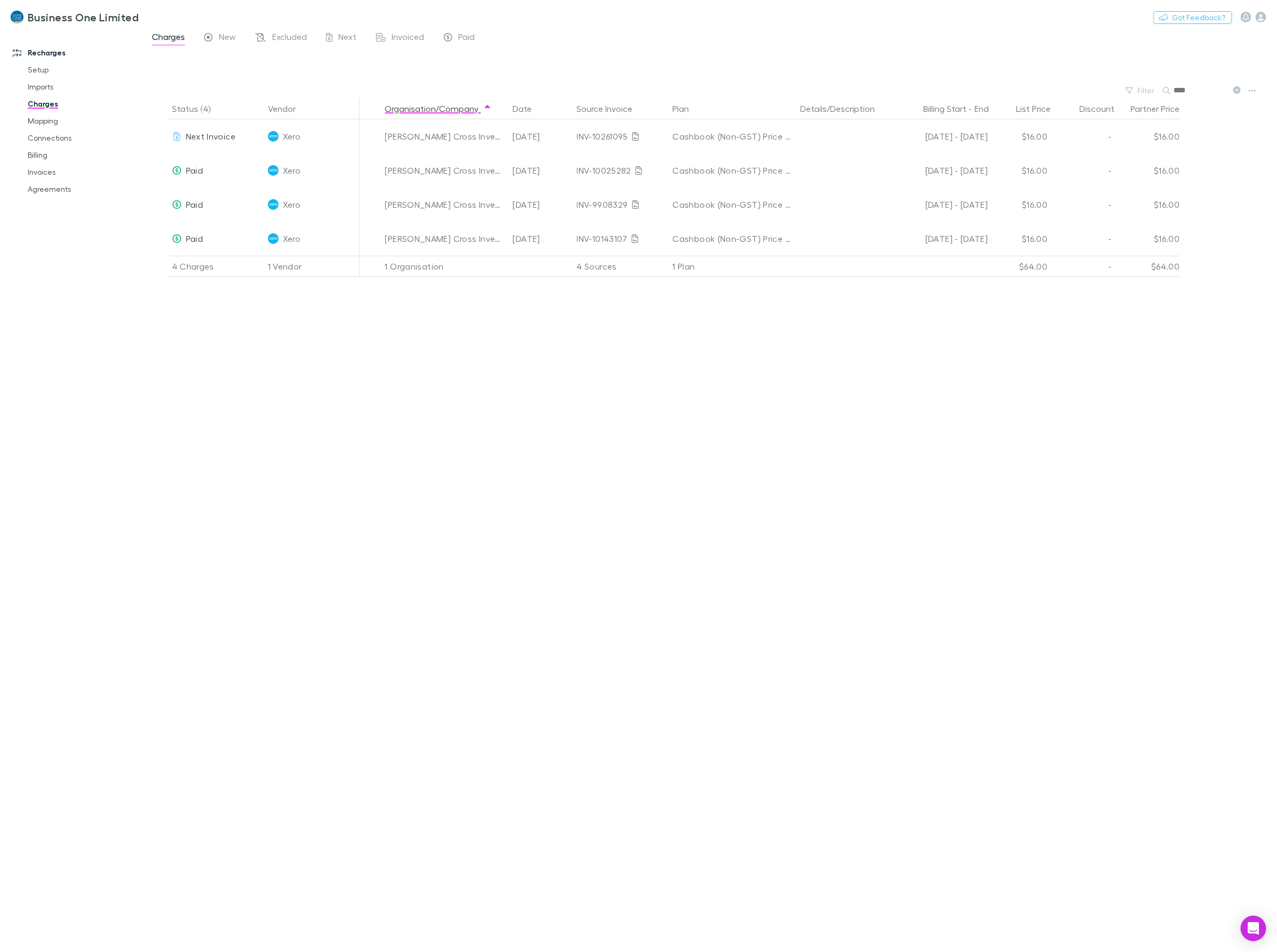
click at [44, 91] on link "Imports" at bounding box center [84, 87] width 134 height 17
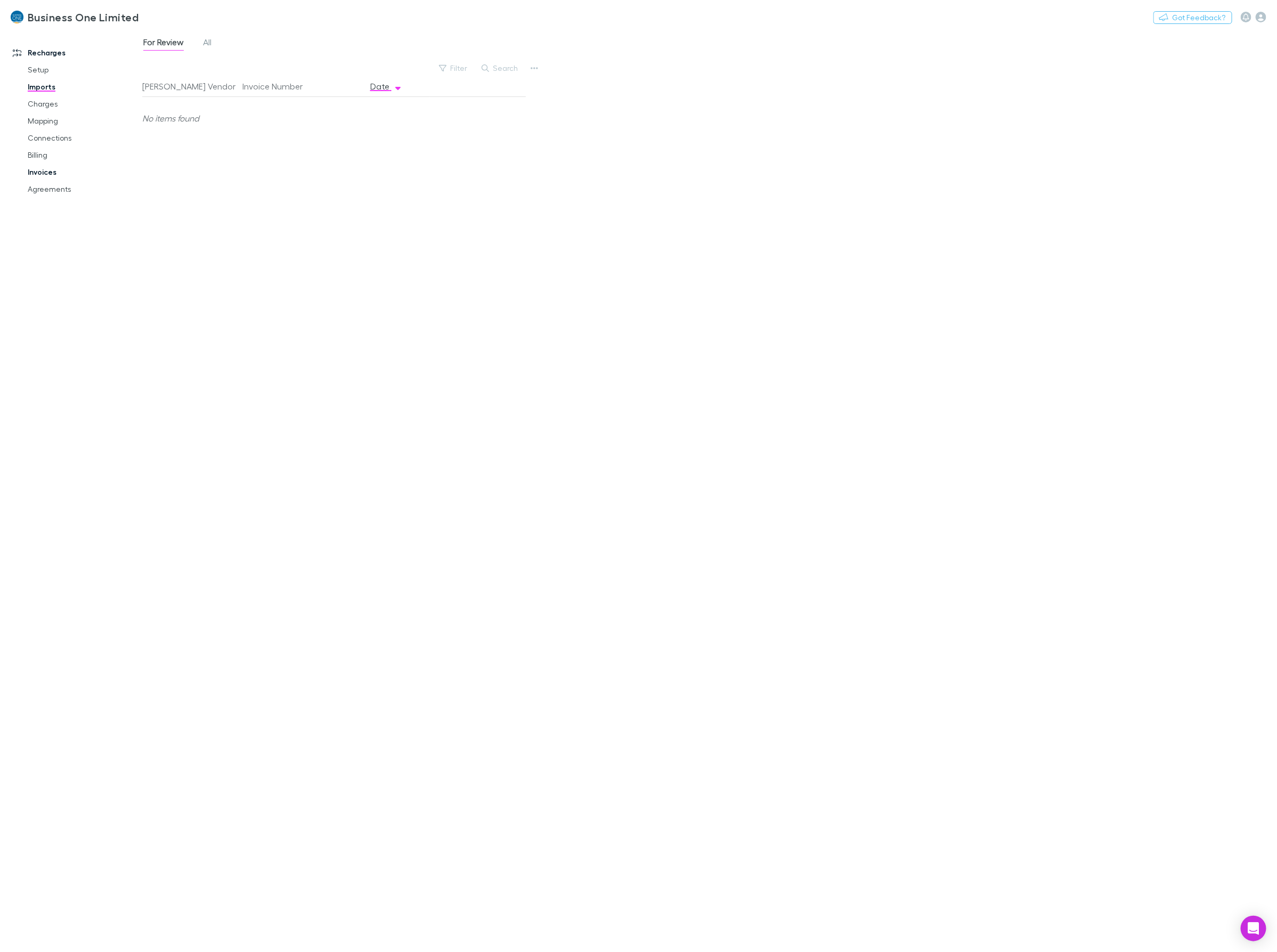
click at [42, 176] on link "Invoices" at bounding box center [84, 172] width 134 height 17
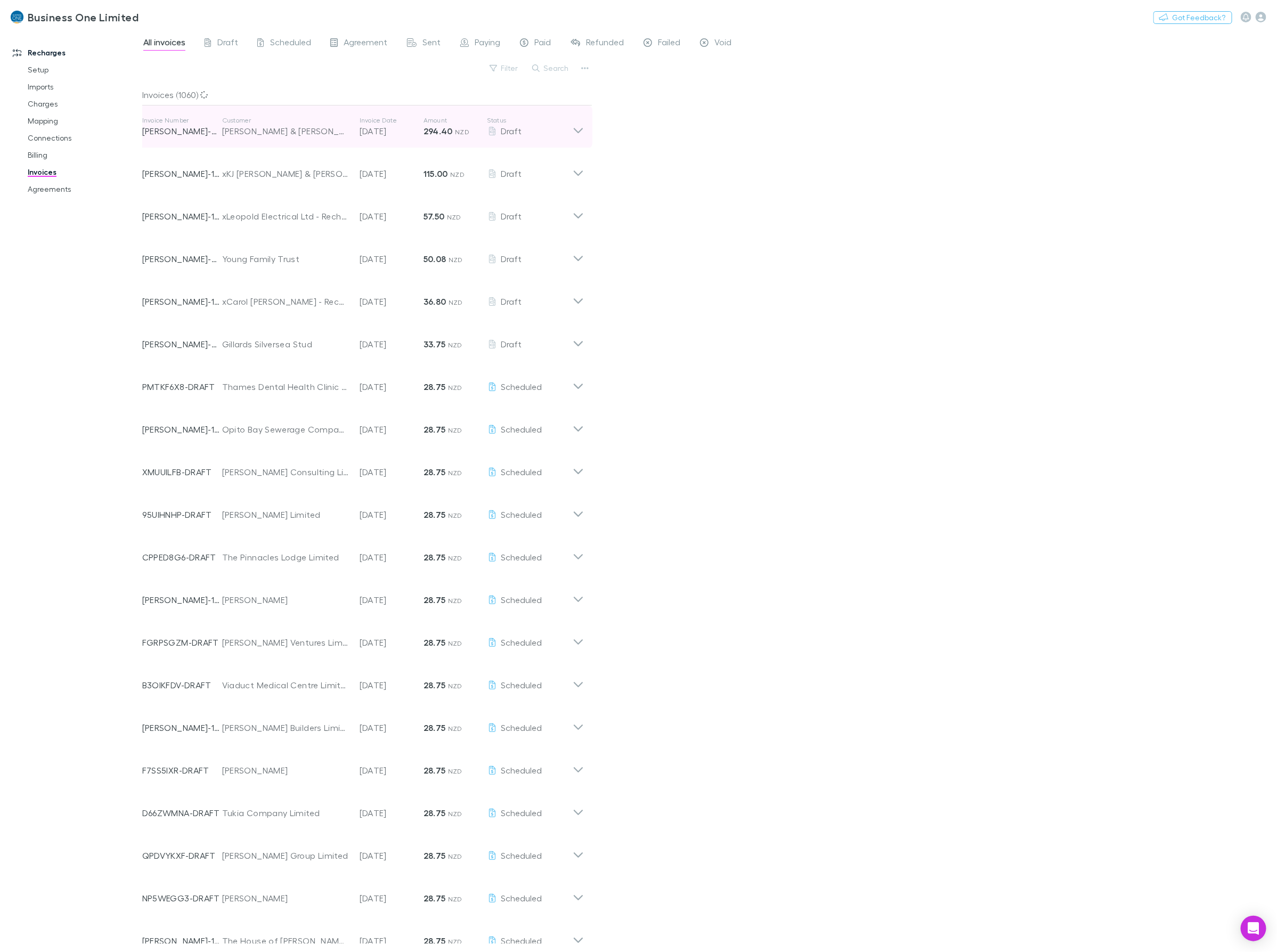
click at [579, 123] on icon at bounding box center [578, 127] width 11 height 21
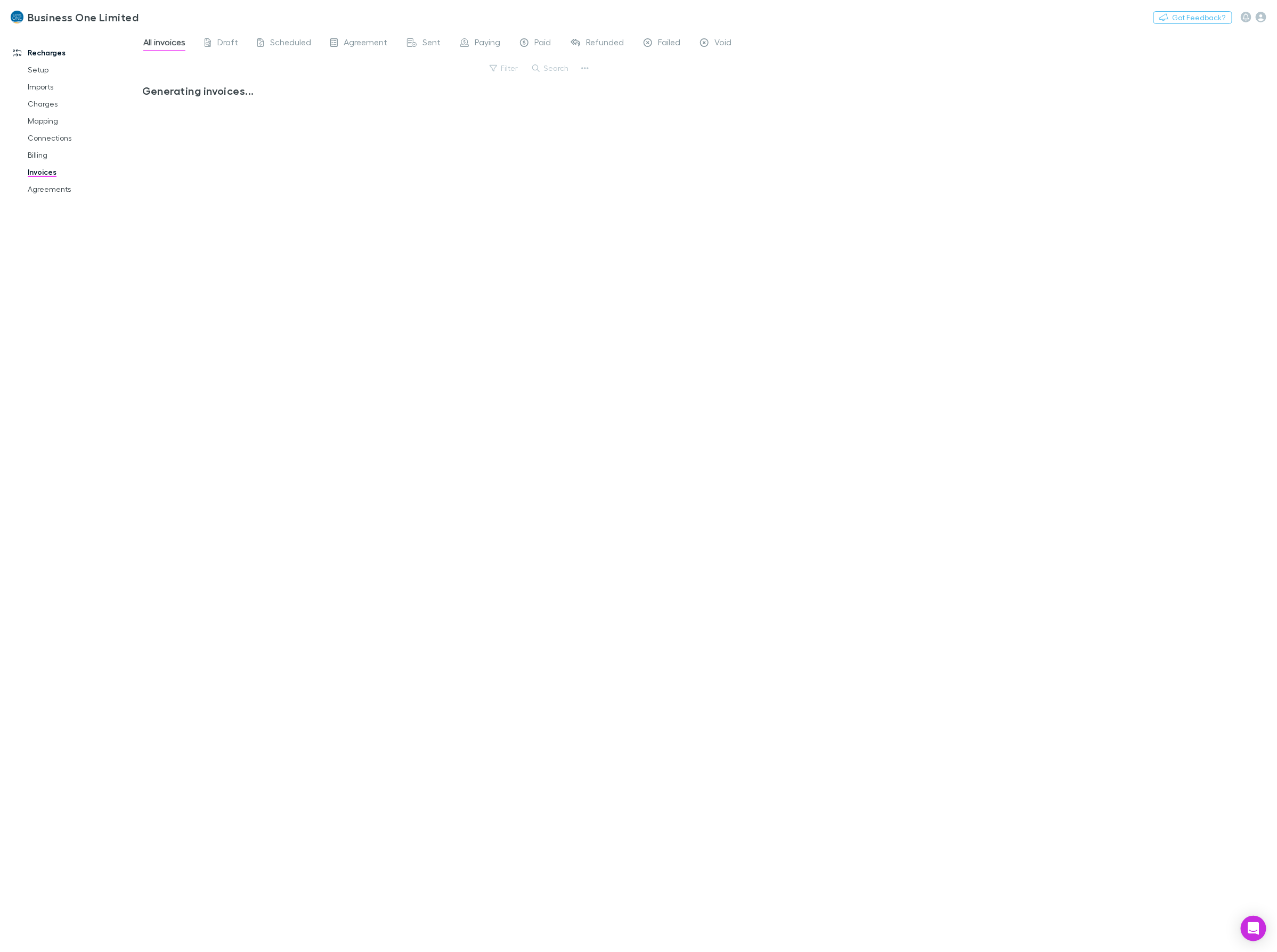
click at [560, 74] on button "Search" at bounding box center [551, 68] width 49 height 13
click at [0, 0] on input "text" at bounding box center [0, 0] width 0 height 0
type input "****"
drag, startPoint x: 44, startPoint y: 187, endPoint x: 1132, endPoint y: 354, distance: 1100.7
click at [44, 187] on link "Agreements" at bounding box center [84, 189] width 134 height 17
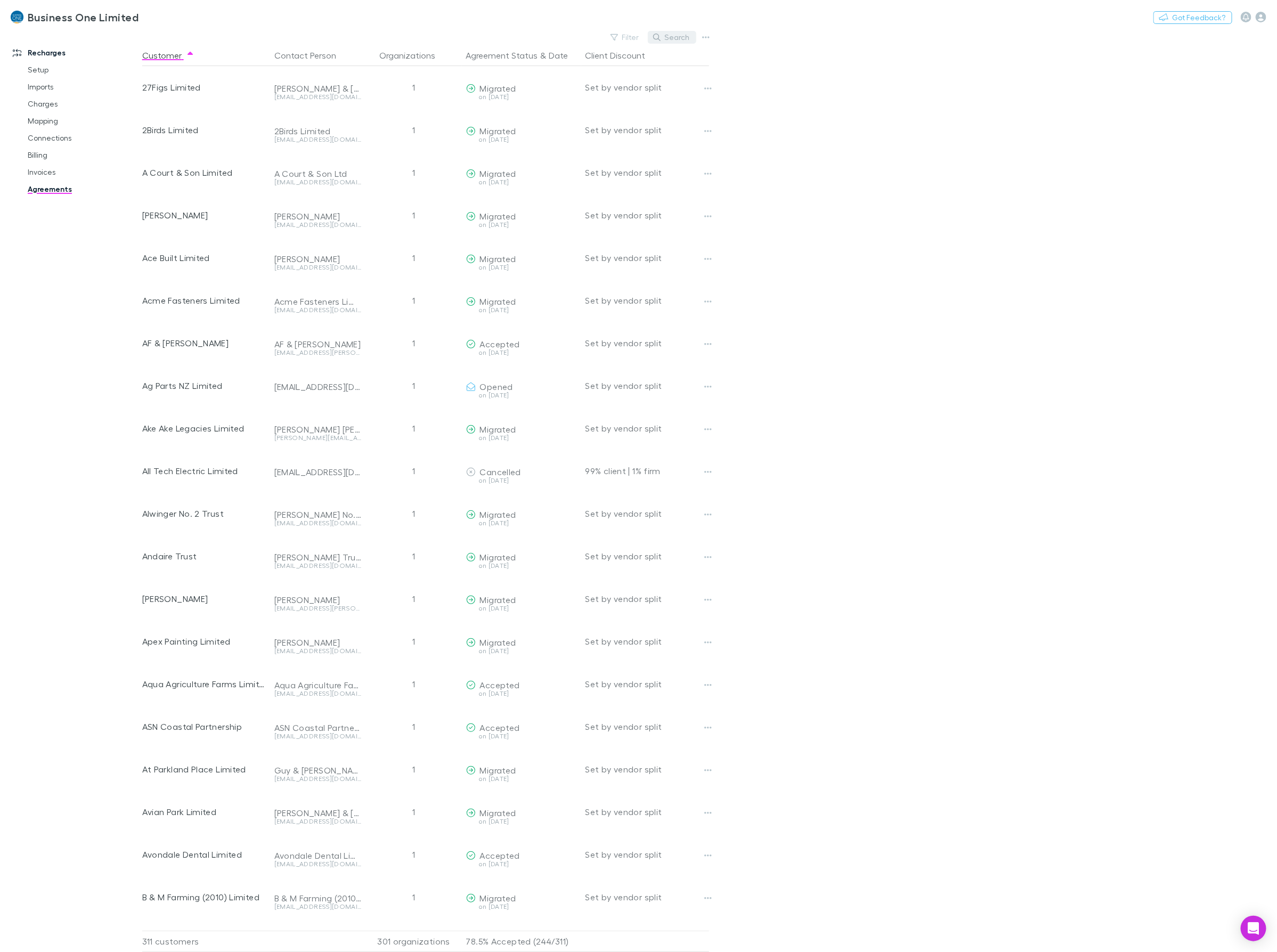
click at [674, 35] on button "Search" at bounding box center [672, 37] width 49 height 13
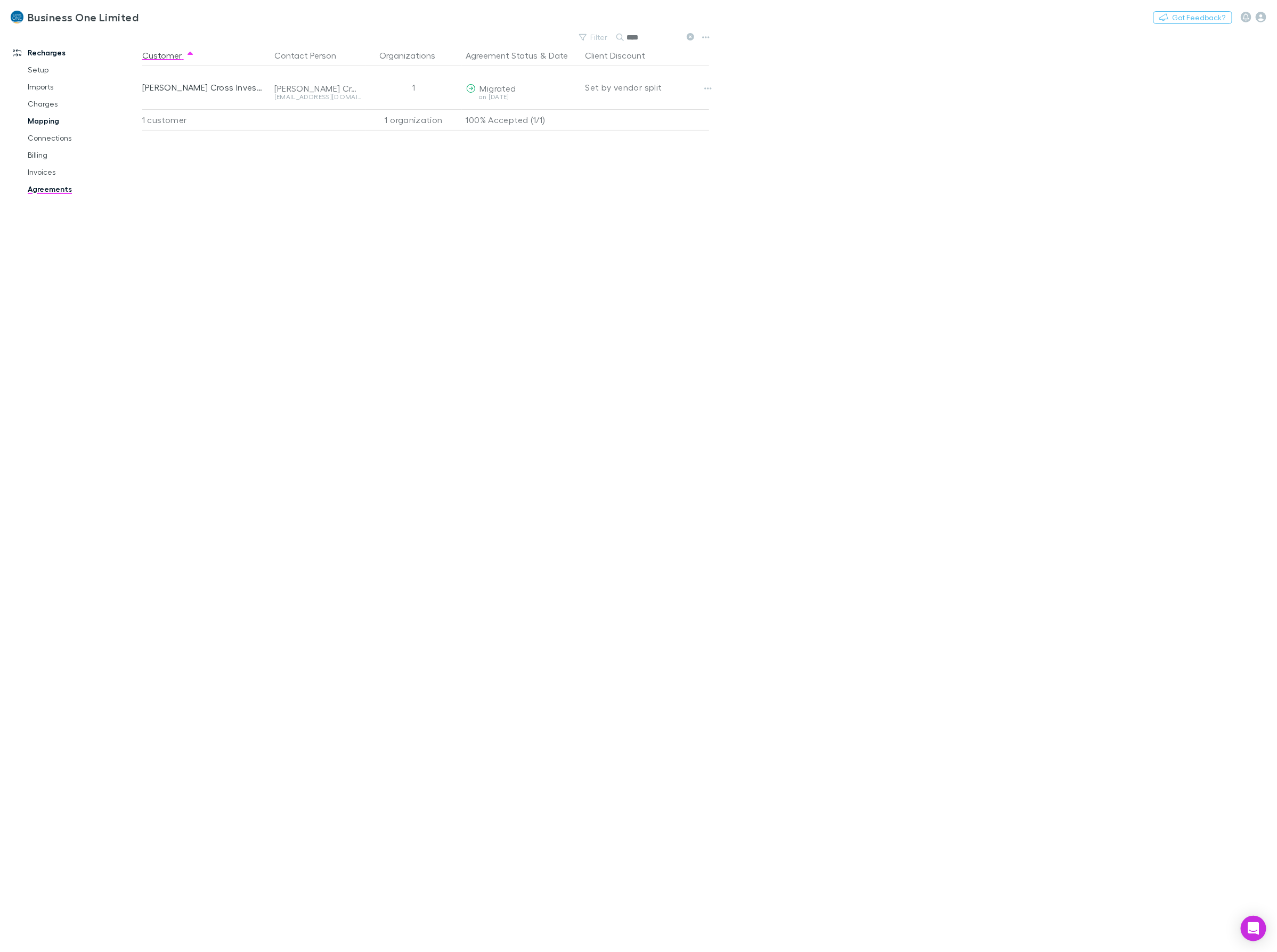
type input "****"
click at [44, 121] on link "Mapping" at bounding box center [84, 121] width 134 height 17
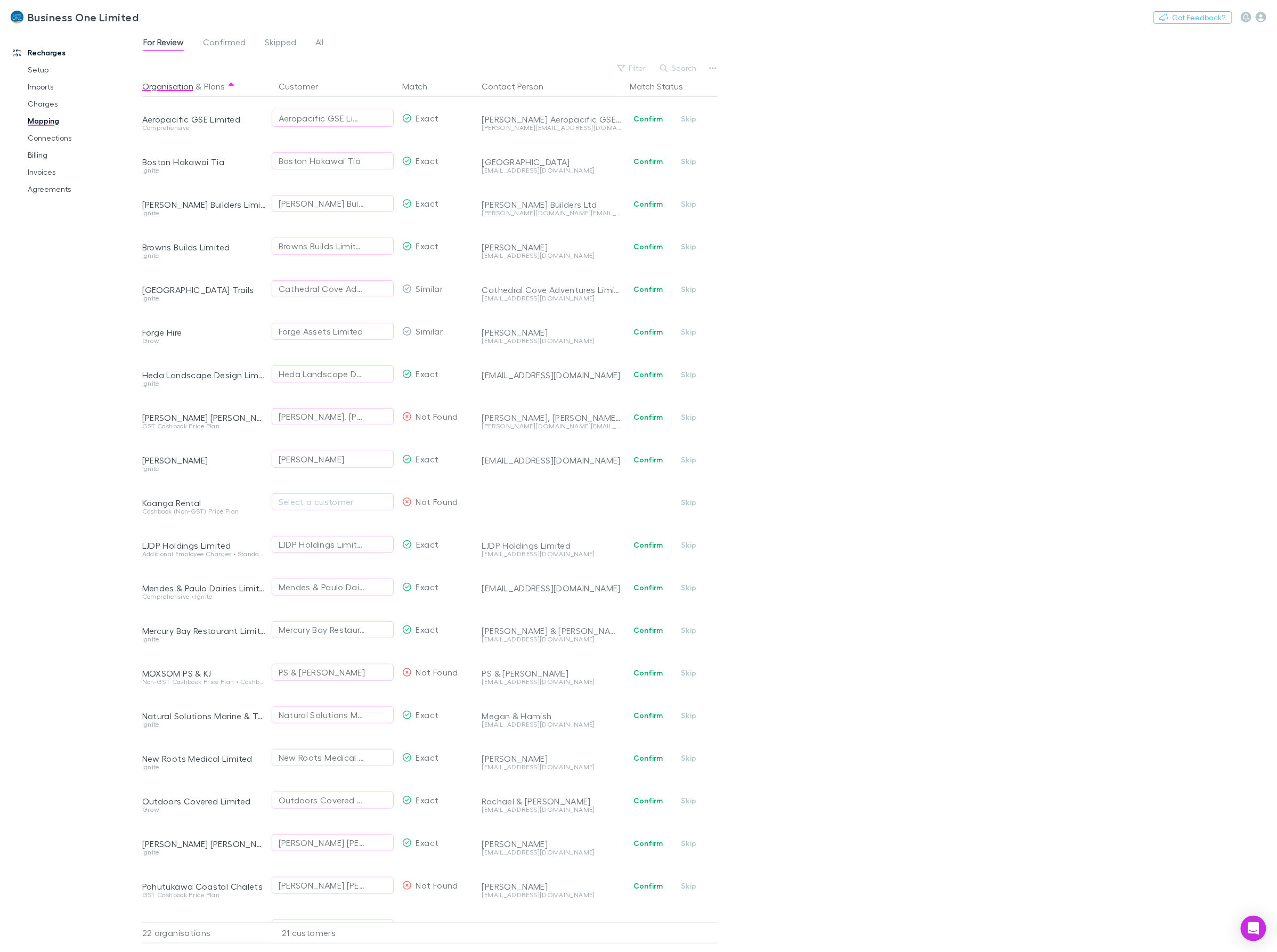
click at [691, 503] on button "Skip" at bounding box center [689, 503] width 34 height 13
click at [928, 521] on div "For Review Confirmed Skipped All Filter Search Organisation & Plans Customer Ma…" at bounding box center [710, 491] width 1135 height 923
click at [686, 544] on button "Skip" at bounding box center [689, 544] width 34 height 13
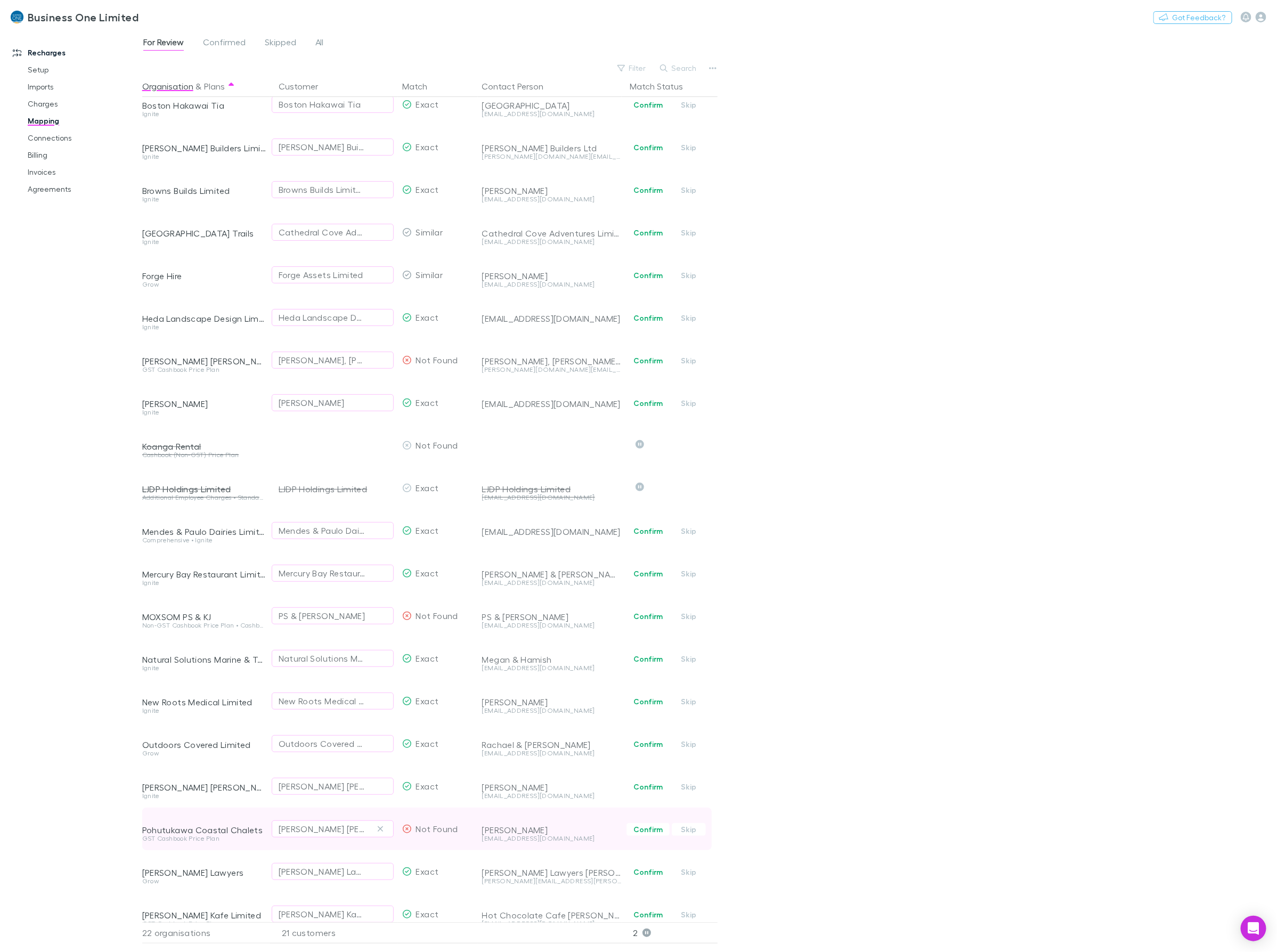
scroll to position [123, 0]
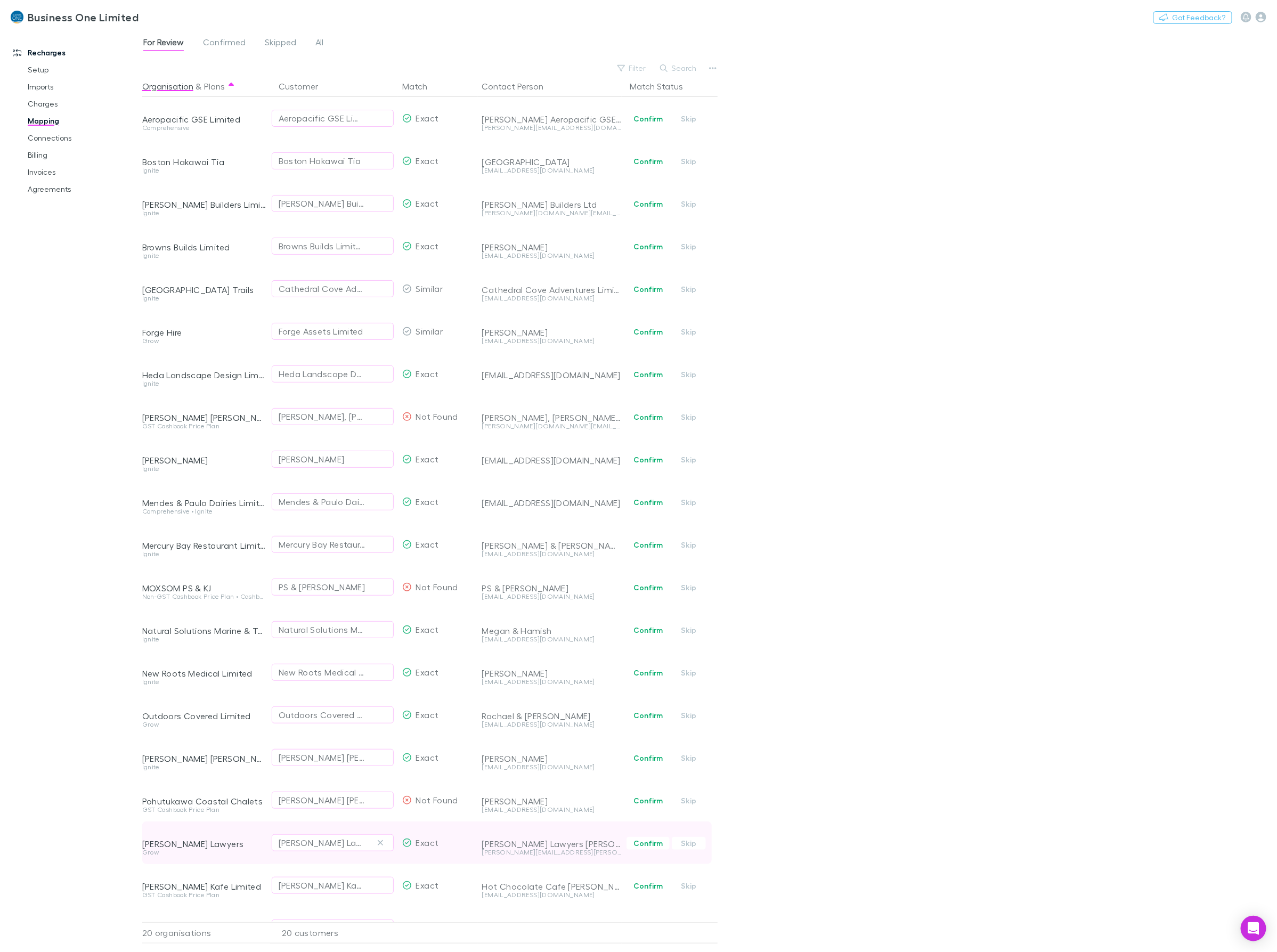
scroll to position [38, 0]
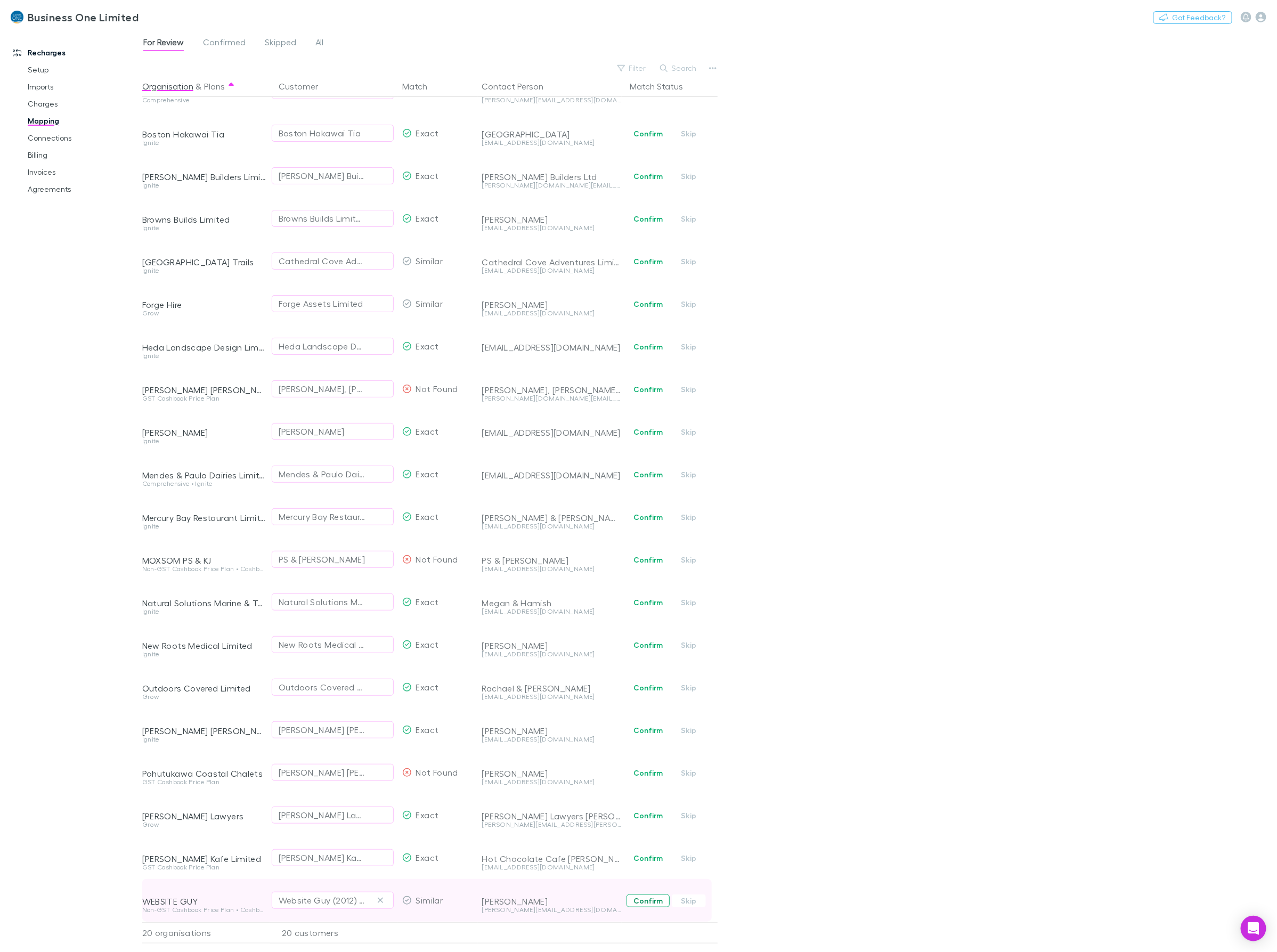
click at [642, 895] on button "Confirm" at bounding box center [648, 901] width 43 height 13
click at [48, 101] on link "Charges" at bounding box center [84, 104] width 134 height 17
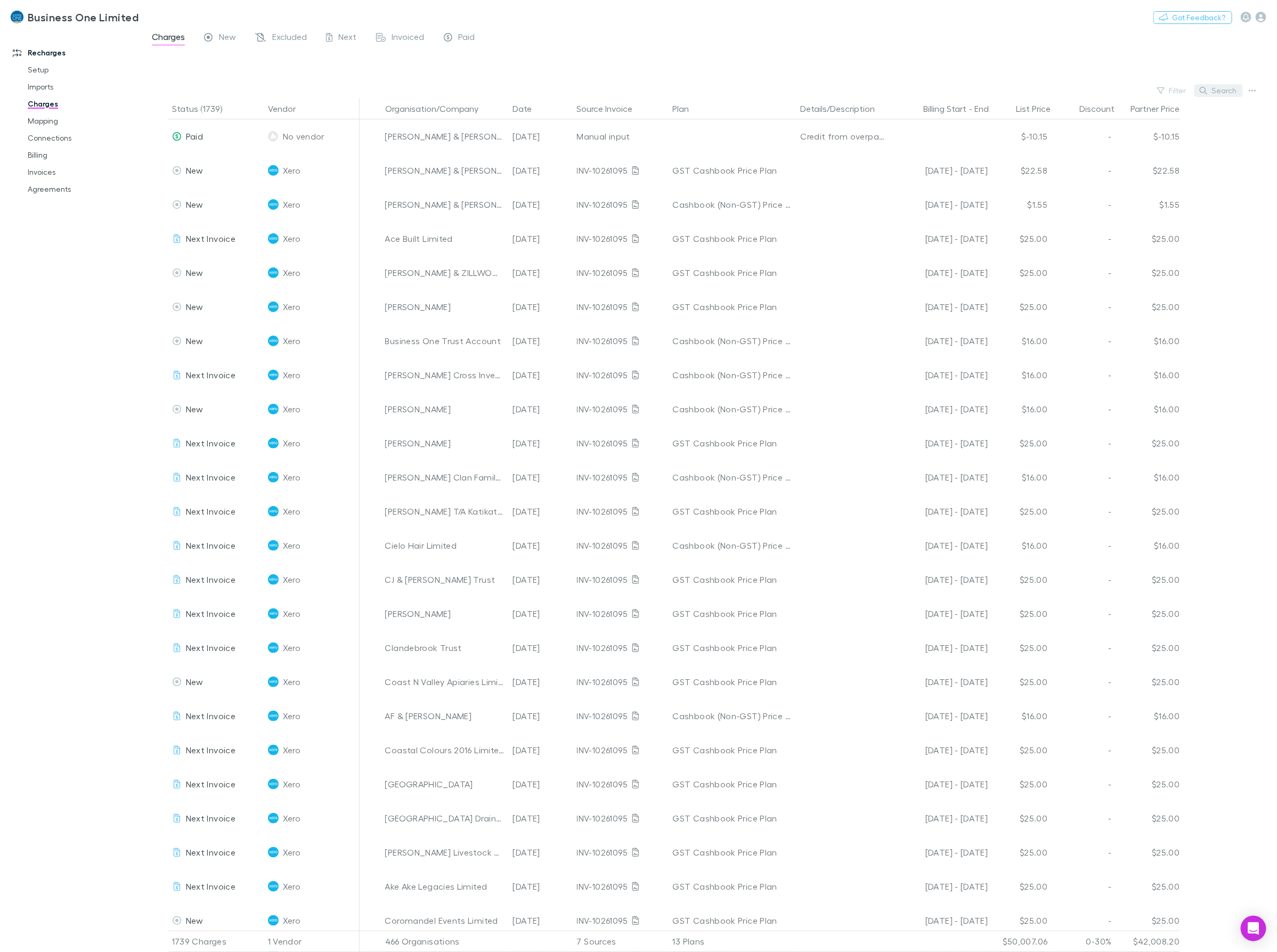
click at [1228, 88] on button "Search" at bounding box center [1219, 90] width 49 height 13
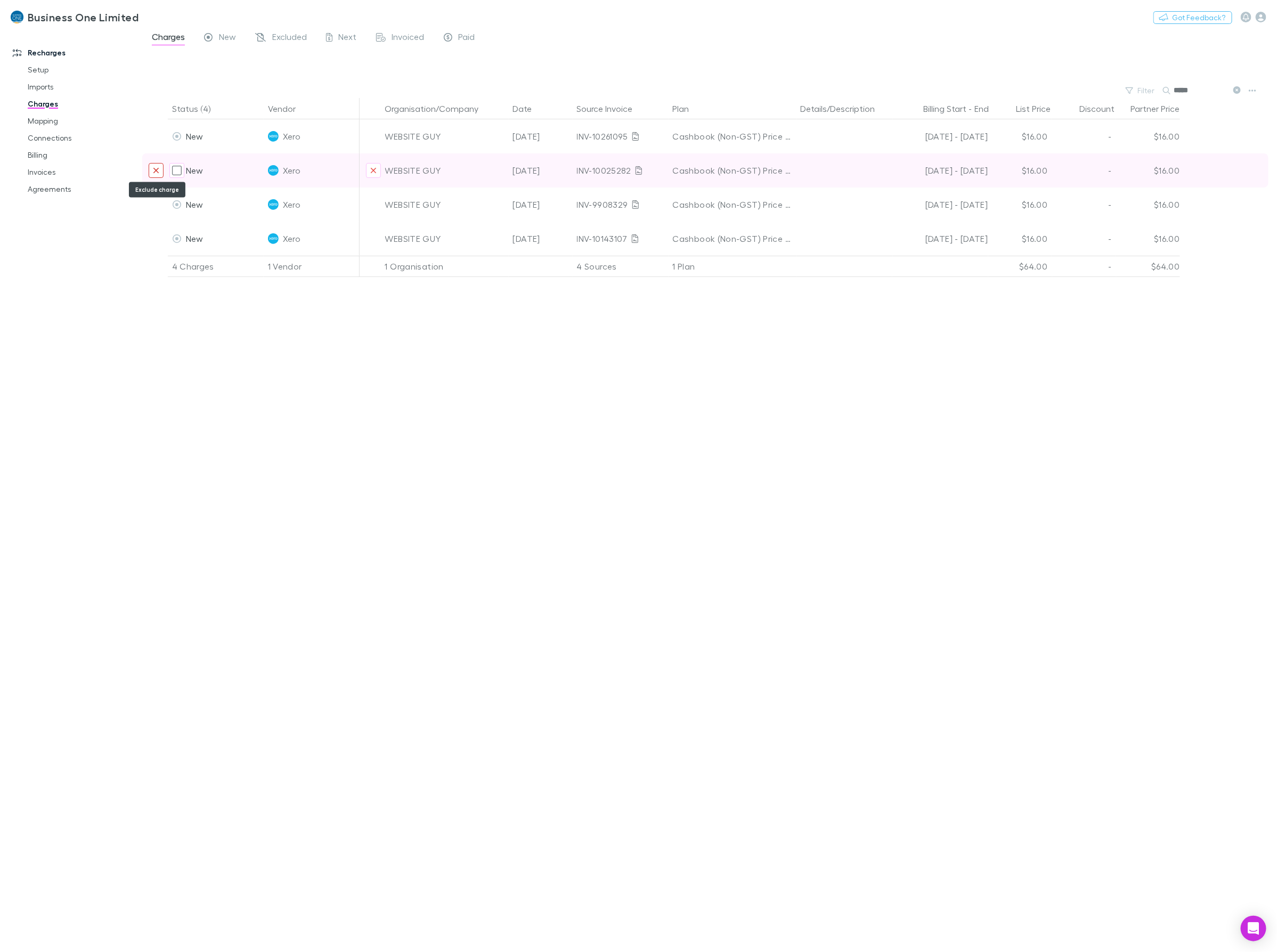
type input "*****"
click at [153, 173] on icon "Exclude charge" at bounding box center [156, 170] width 6 height 9
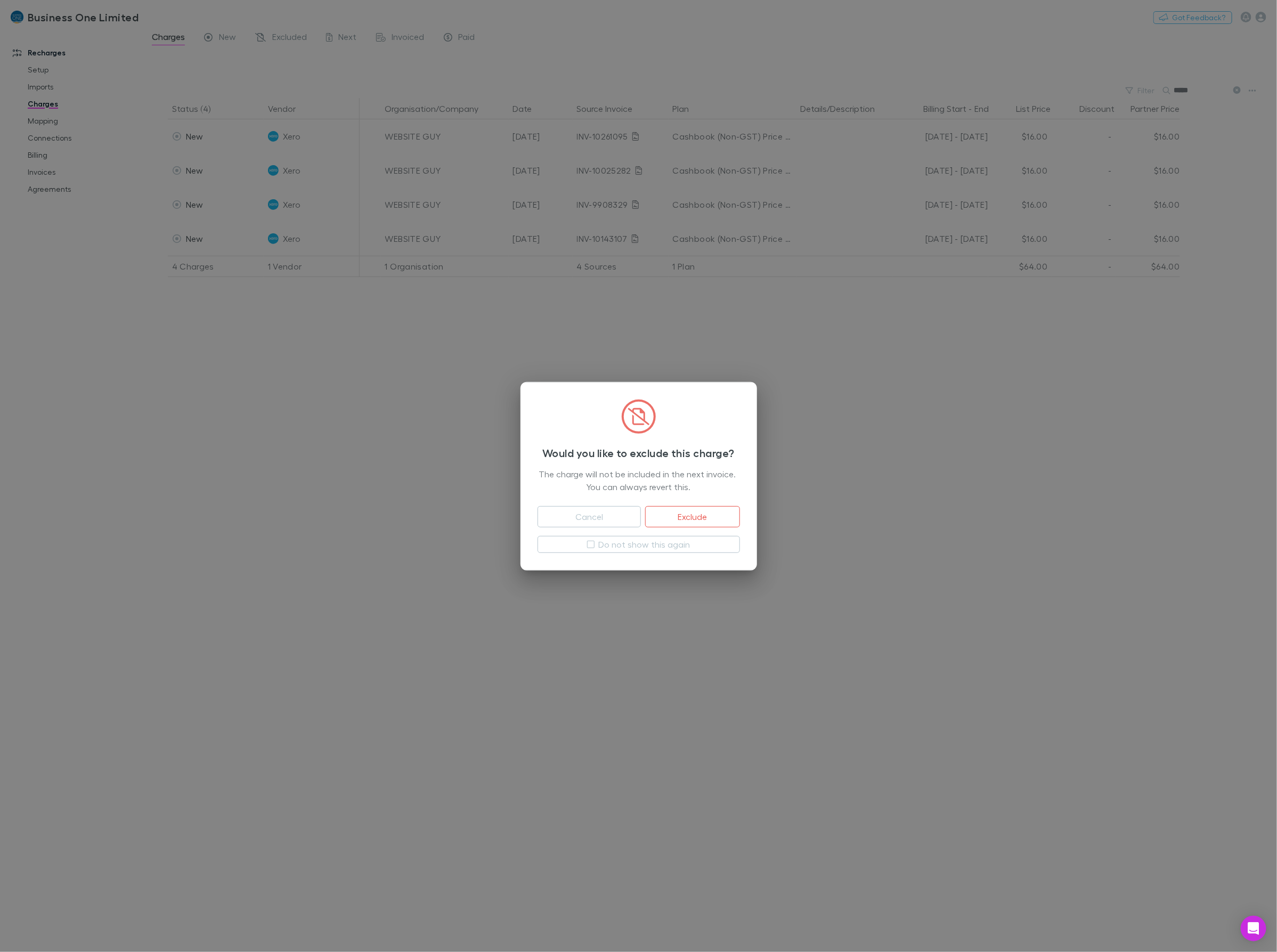
drag, startPoint x: 689, startPoint y: 517, endPoint x: 259, endPoint y: 292, distance: 485.3
click at [690, 517] on button "Exclude" at bounding box center [692, 516] width 94 height 21
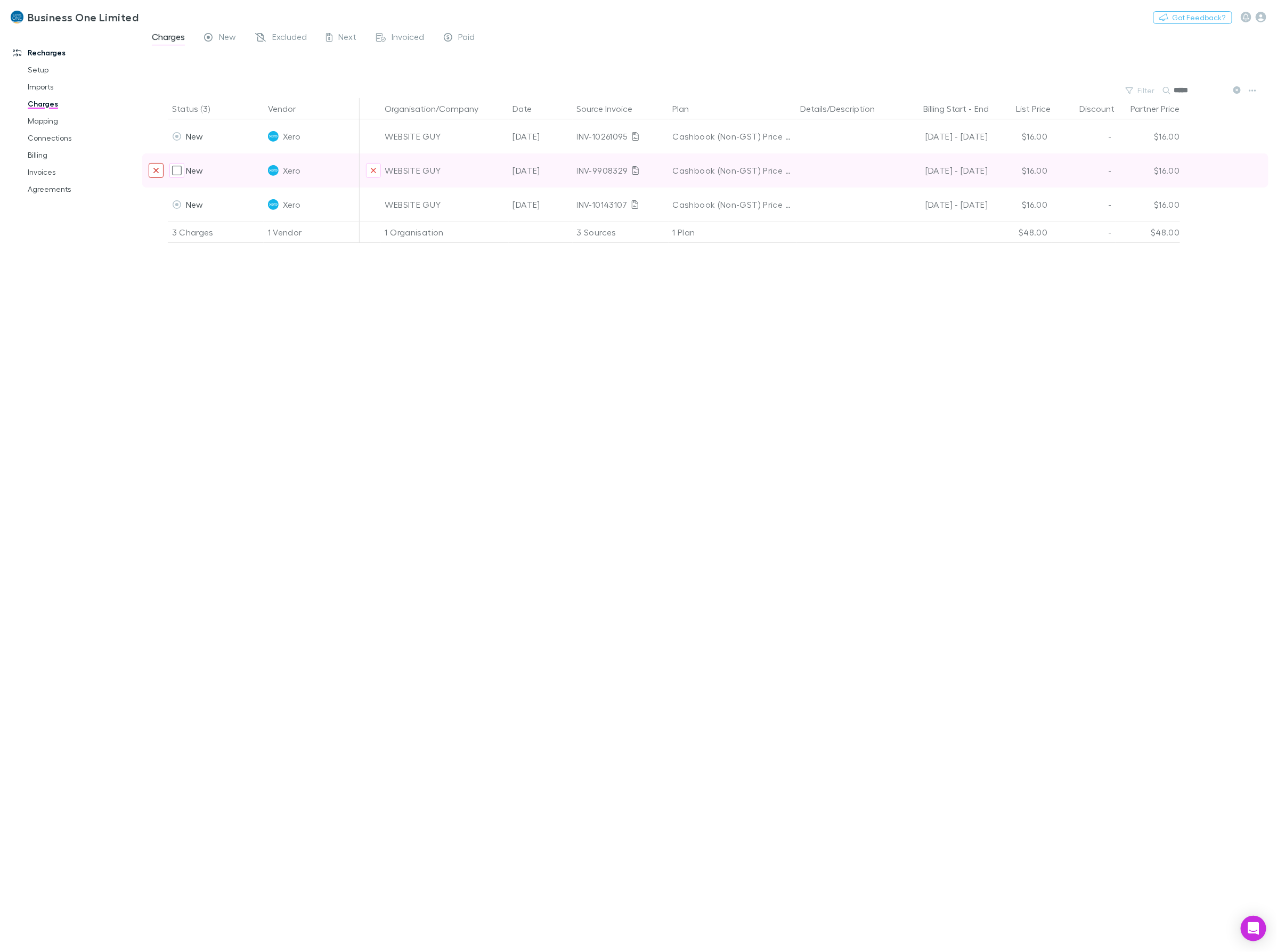
click at [153, 171] on icon "Exclude charge" at bounding box center [156, 170] width 6 height 9
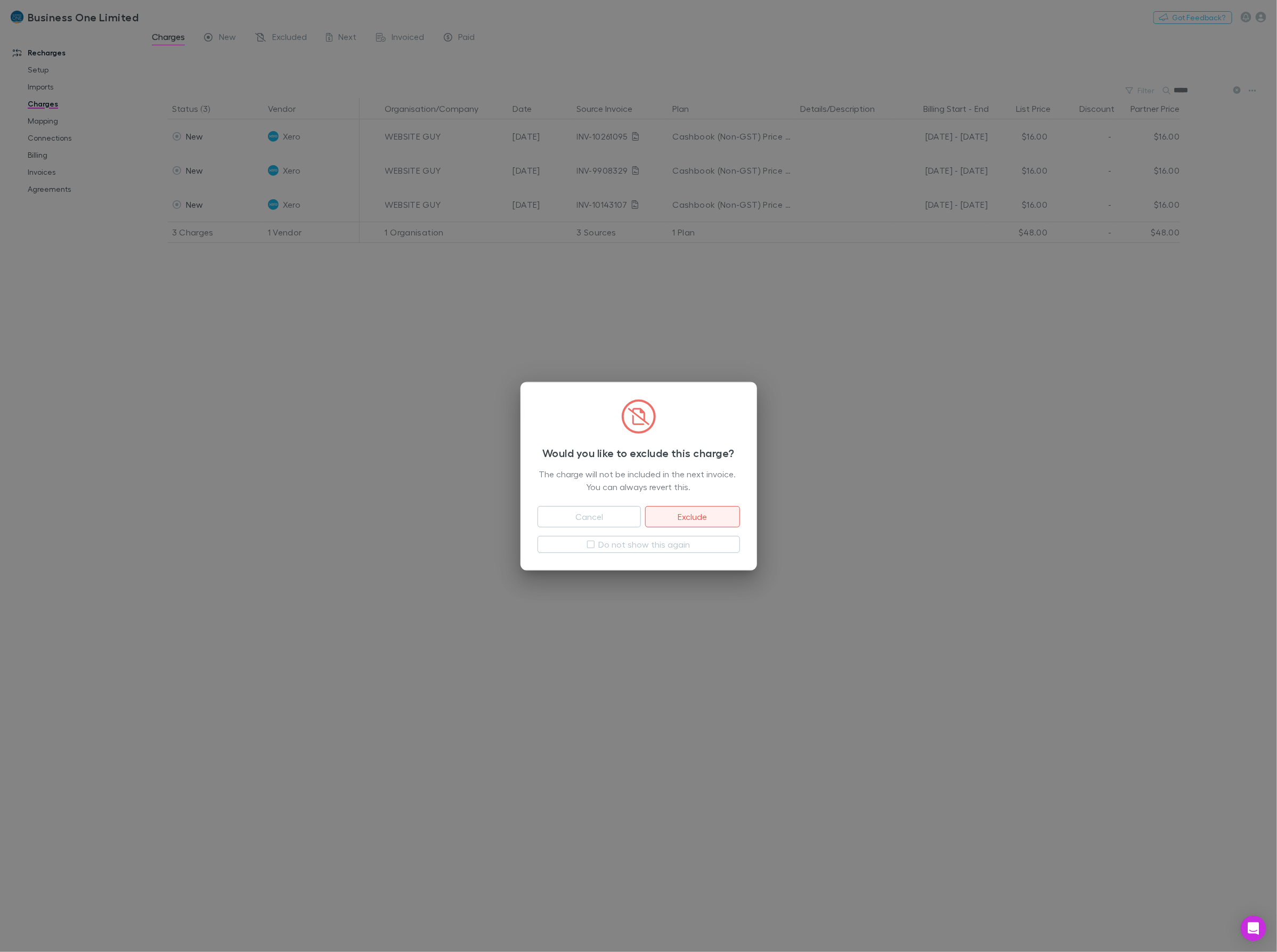
click at [719, 509] on button "Exclude" at bounding box center [692, 516] width 94 height 21
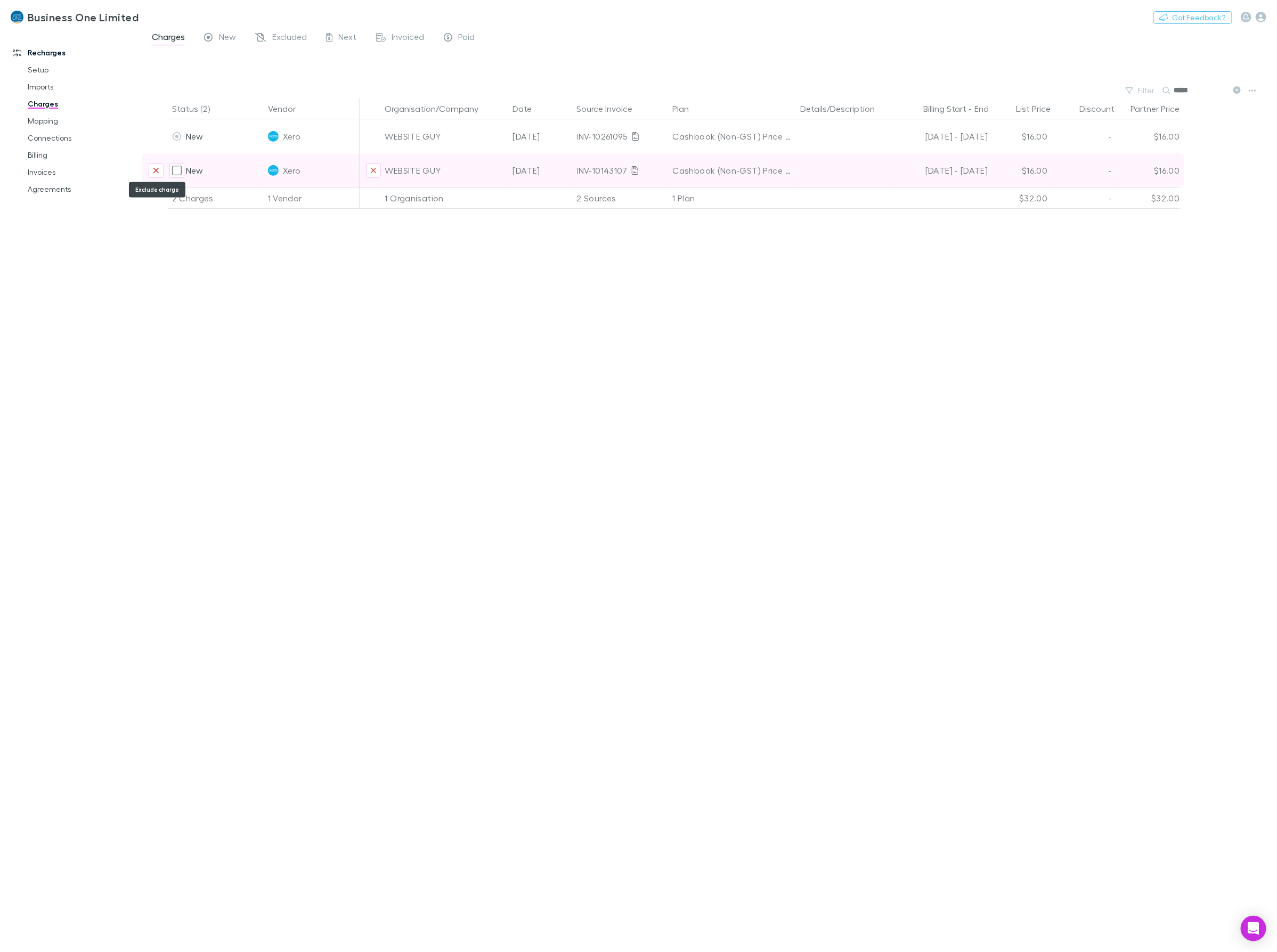
click at [161, 170] on button "Exclude charge" at bounding box center [156, 170] width 15 height 15
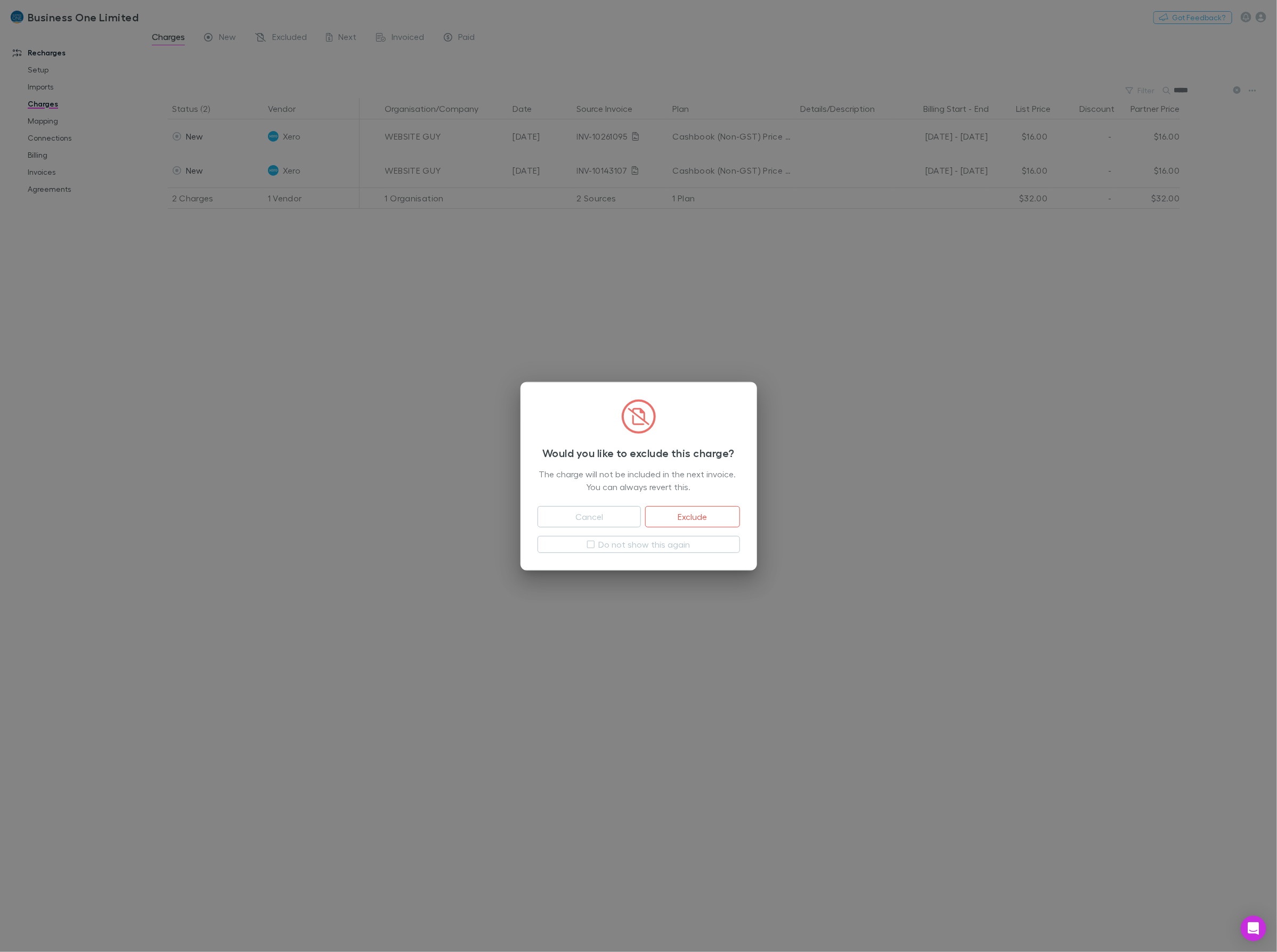
click at [716, 517] on button "Exclude" at bounding box center [692, 516] width 94 height 21
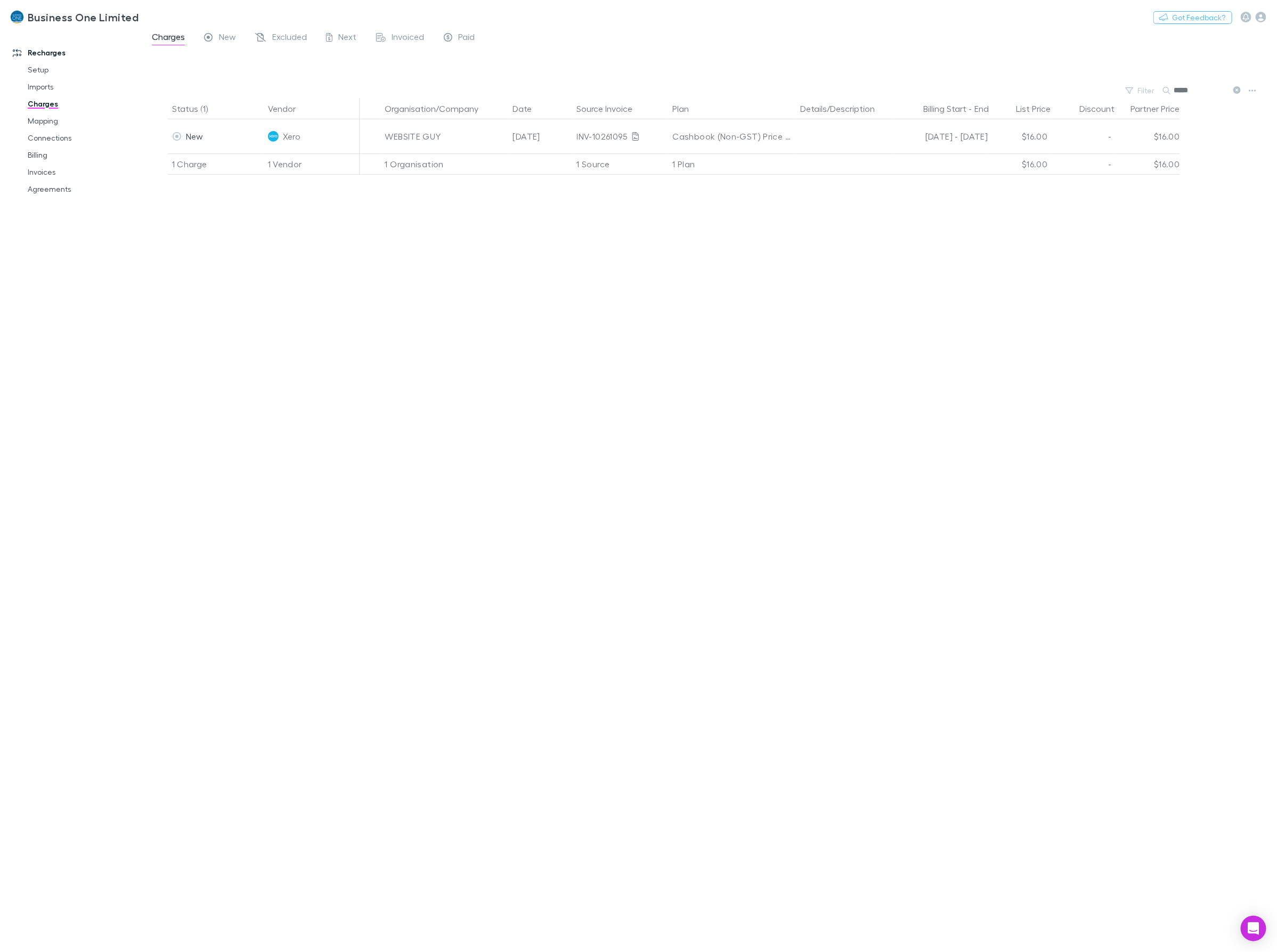
click at [939, 529] on div "Status (1) Vendor Organisation/Company Date Source Invoice Plan Details/Descrip…" at bounding box center [710, 526] width 1135 height 854
click at [882, 296] on div "Status (1) Vendor Organisation/Company Date Source Invoice Plan Details/Descrip…" at bounding box center [710, 526] width 1135 height 854
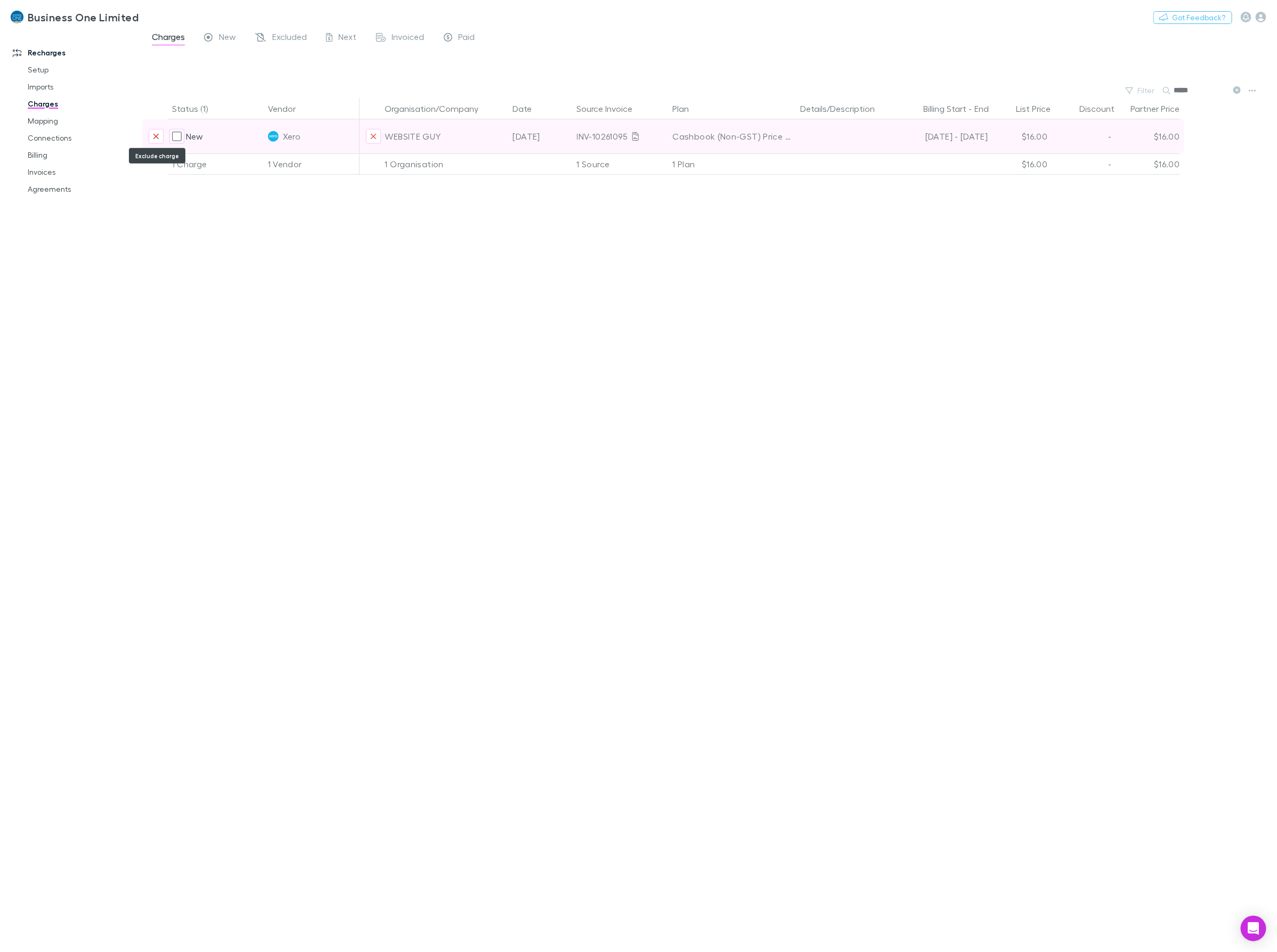
click at [155, 138] on icon "Exclude charge" at bounding box center [156, 136] width 5 height 5
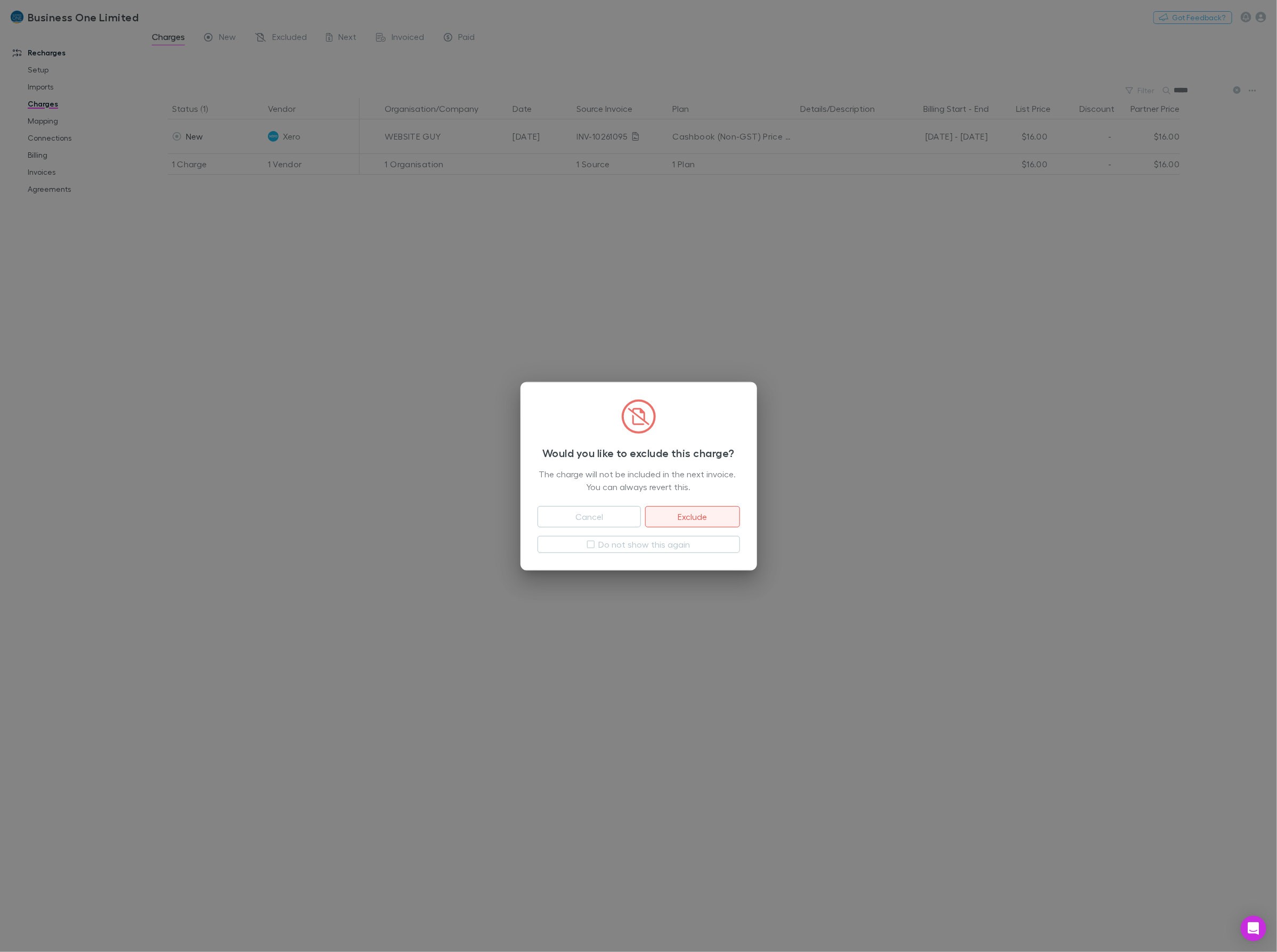
click at [704, 515] on button "Exclude" at bounding box center [692, 516] width 94 height 21
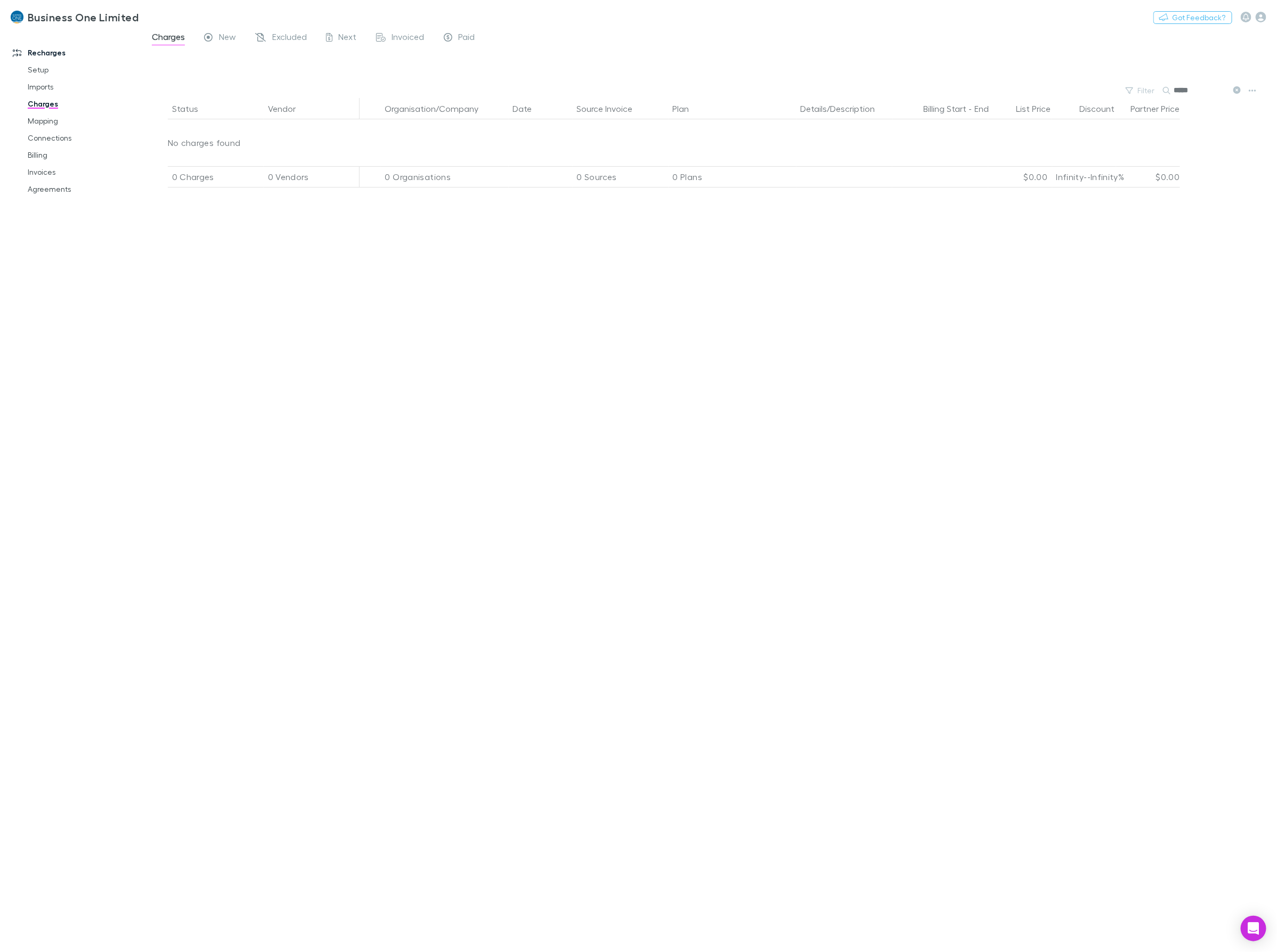
click at [935, 521] on div "Status Vendor Organisation/Company Date Source Invoice Plan Details/Description…" at bounding box center [710, 526] width 1135 height 854
click at [412, 427] on div "Status Vendor Organisation/Company Date Source Invoice Plan Details/Description…" at bounding box center [710, 526] width 1135 height 854
click at [363, 451] on div "Status Vendor Organisation/Company Date Source Invoice Plan Details/Description…" at bounding box center [710, 526] width 1135 height 854
click at [314, 437] on div "Status Vendor Organisation/Company Date Source Invoice Plan Details/Description…" at bounding box center [710, 526] width 1135 height 854
click at [564, 534] on div "Status Vendor Organisation/Company Date Source Invoice Plan Details/Description…" at bounding box center [710, 526] width 1135 height 854
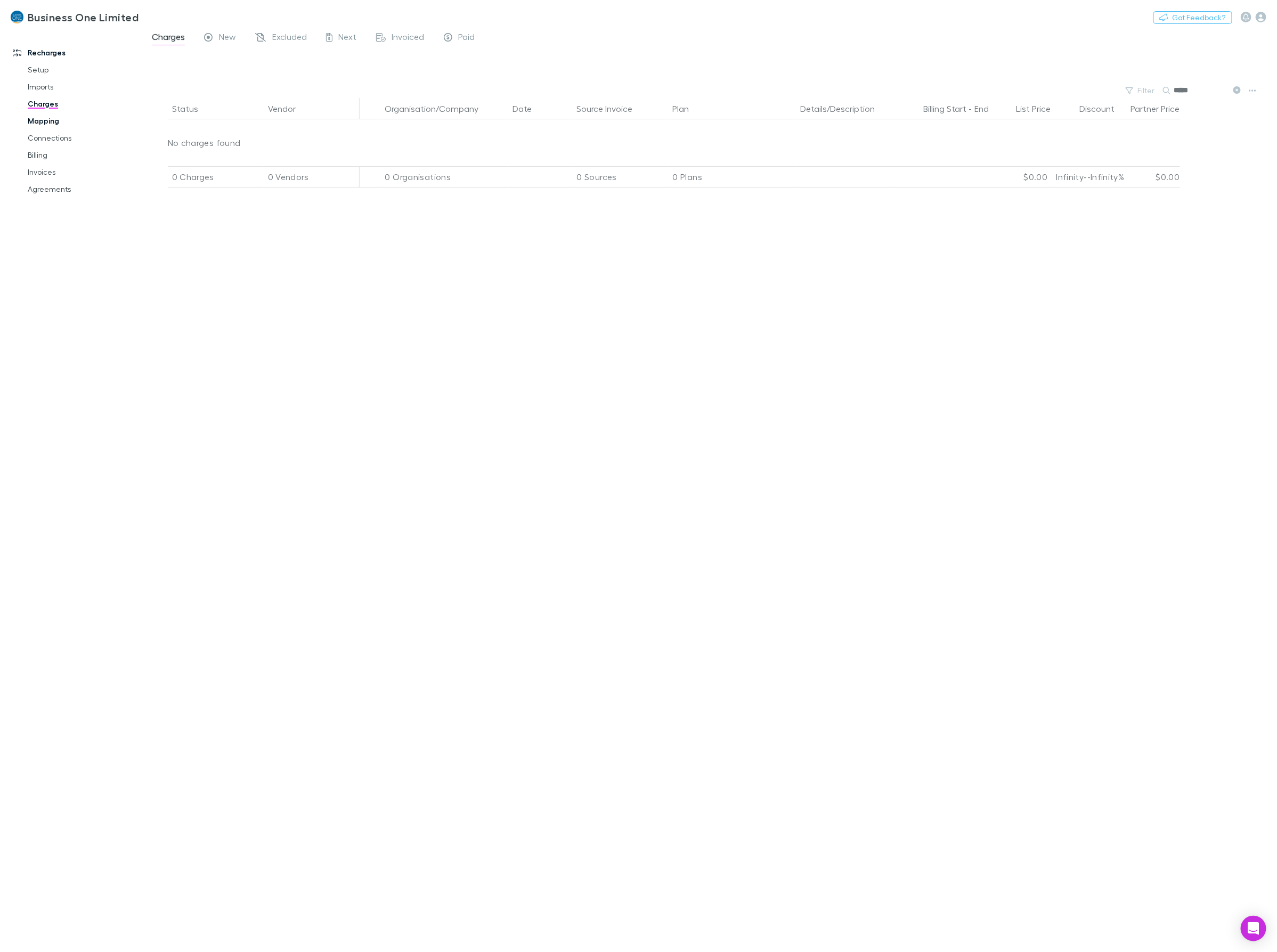
click at [40, 123] on link "Mapping" at bounding box center [84, 121] width 134 height 17
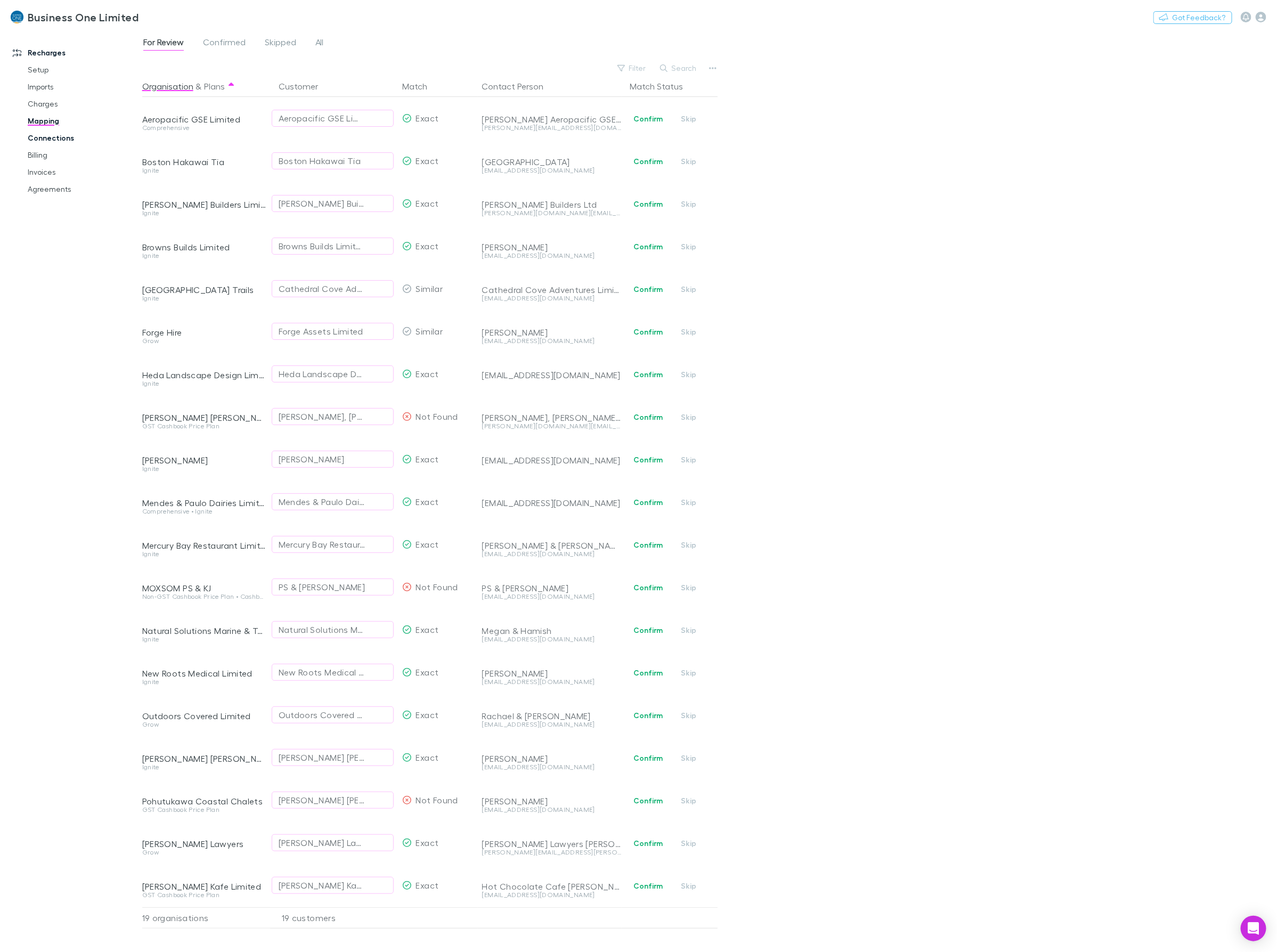
click at [67, 137] on link "Connections" at bounding box center [84, 138] width 134 height 17
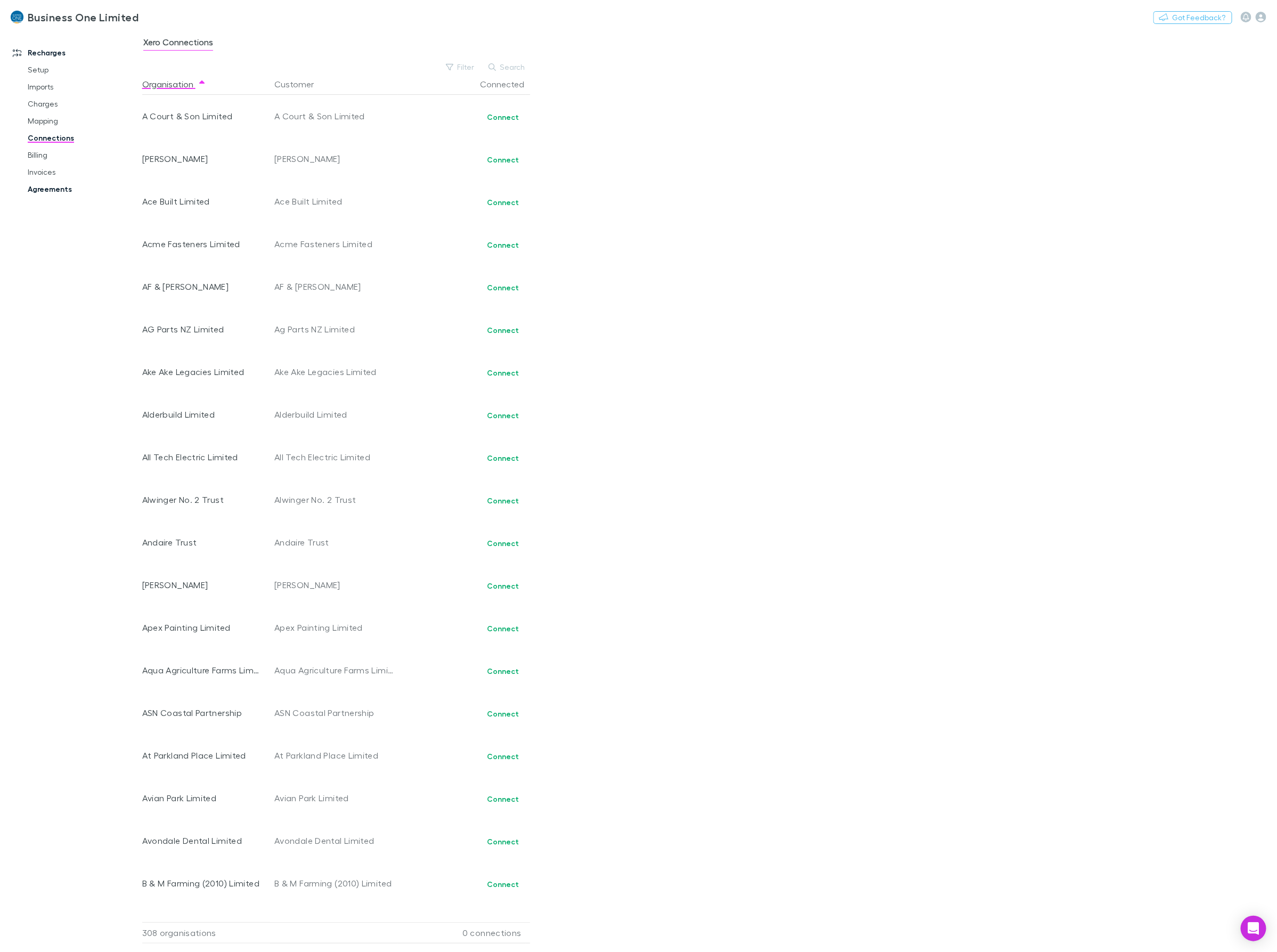
click at [39, 192] on link "Agreements" at bounding box center [84, 189] width 134 height 17
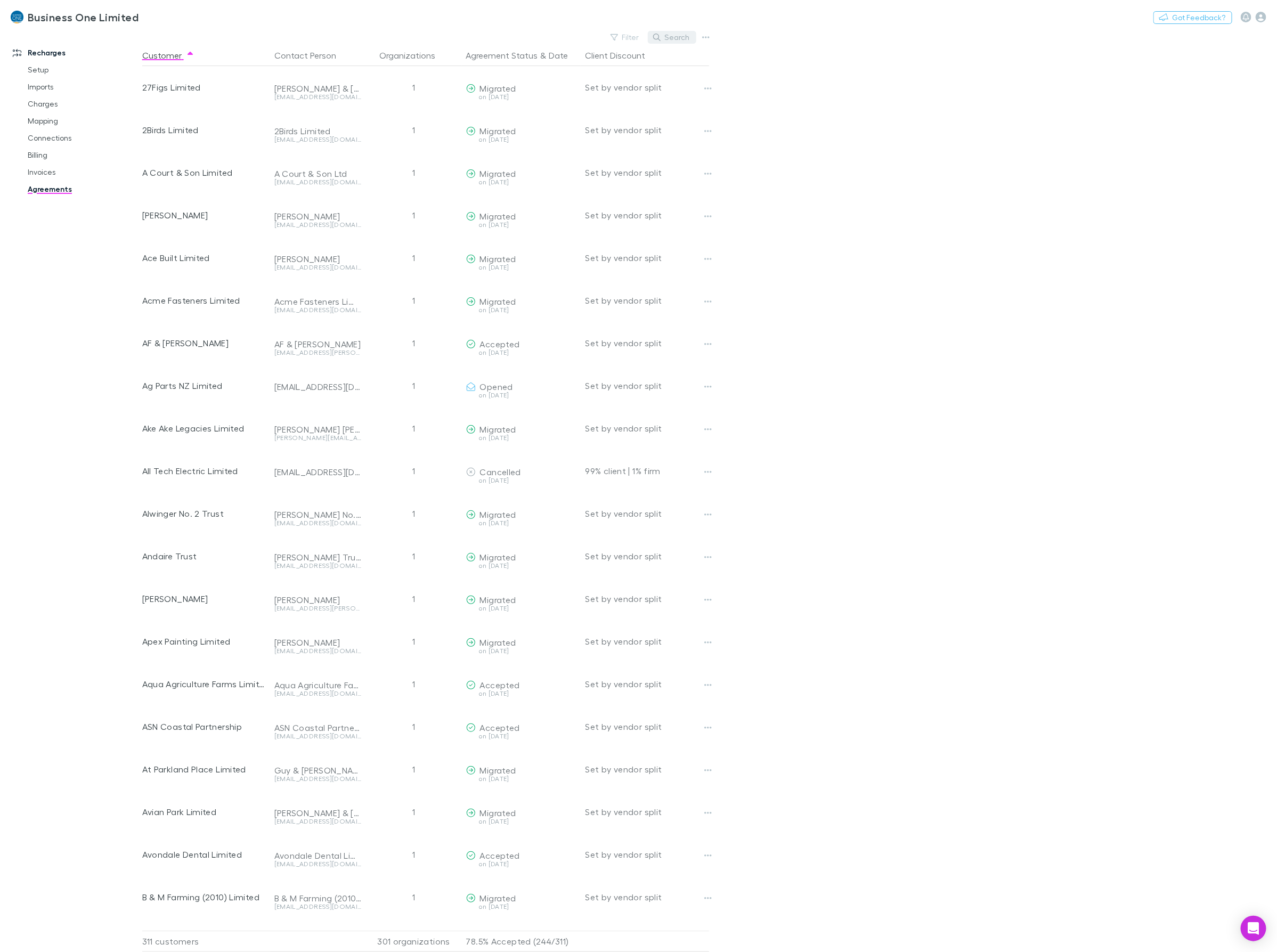
click at [690, 38] on button "Search" at bounding box center [672, 37] width 49 height 13
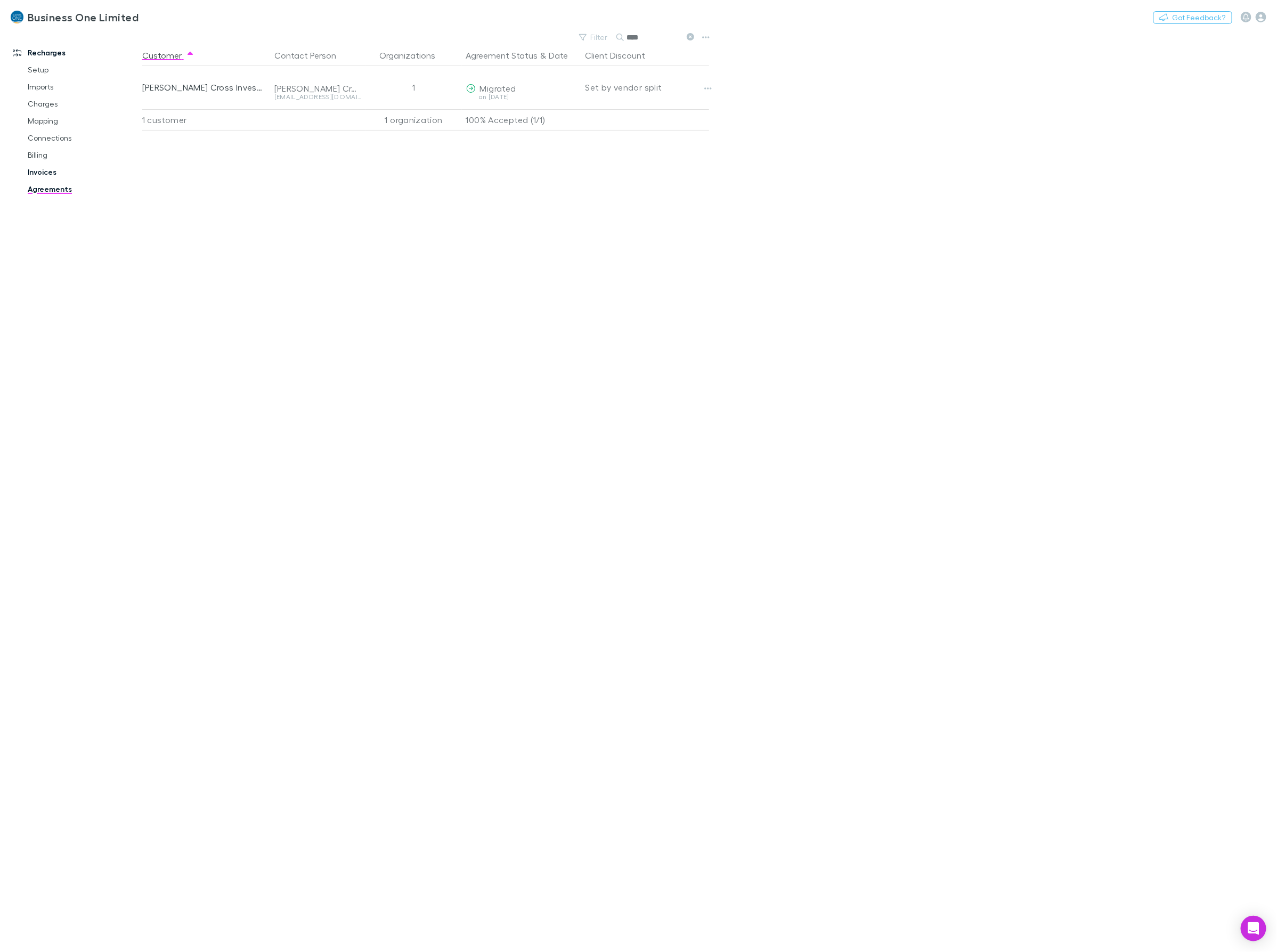
type input "****"
click at [39, 174] on link "Invoices" at bounding box center [84, 172] width 134 height 17
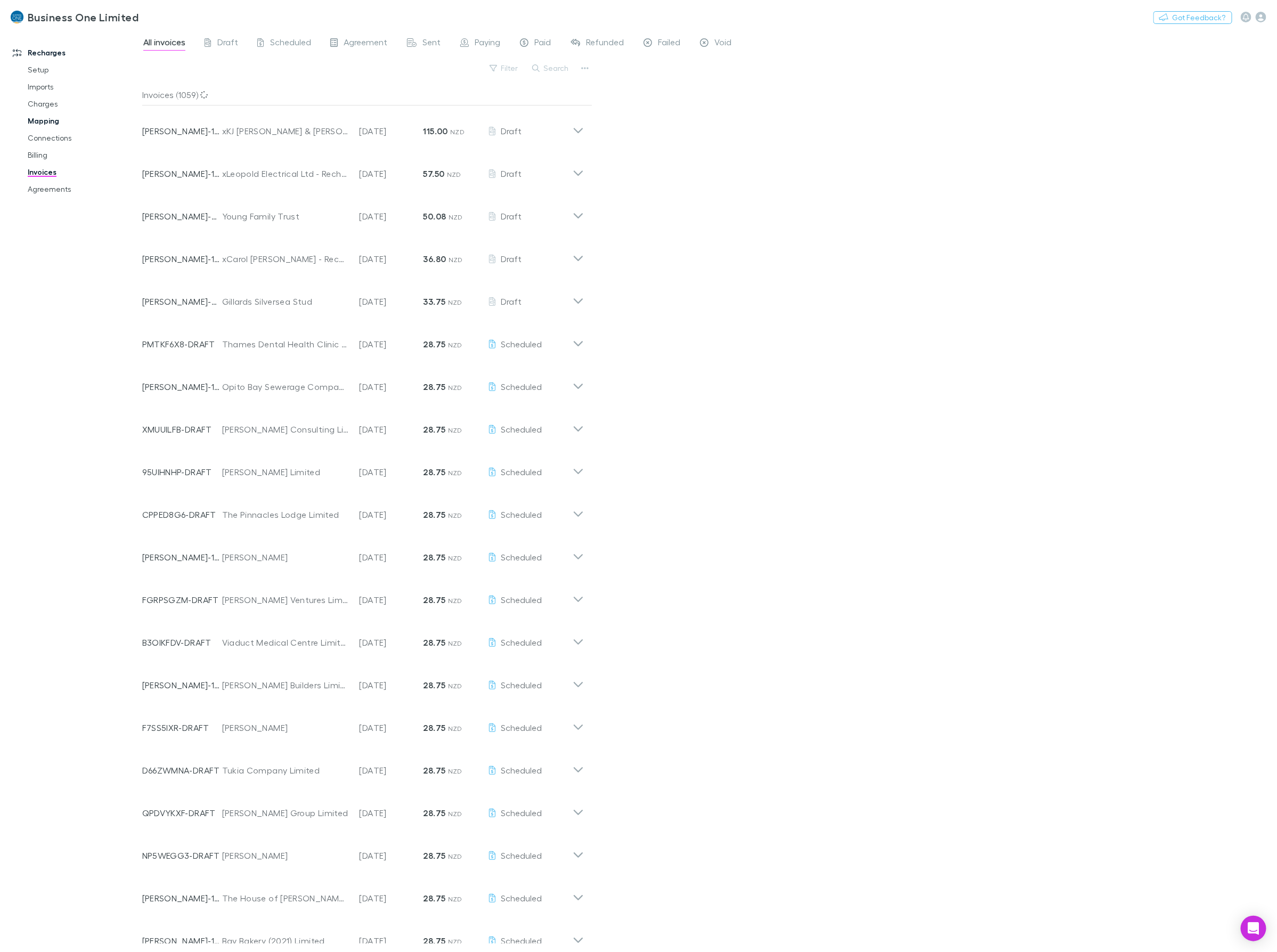
click at [45, 117] on link "Mapping" at bounding box center [84, 121] width 134 height 17
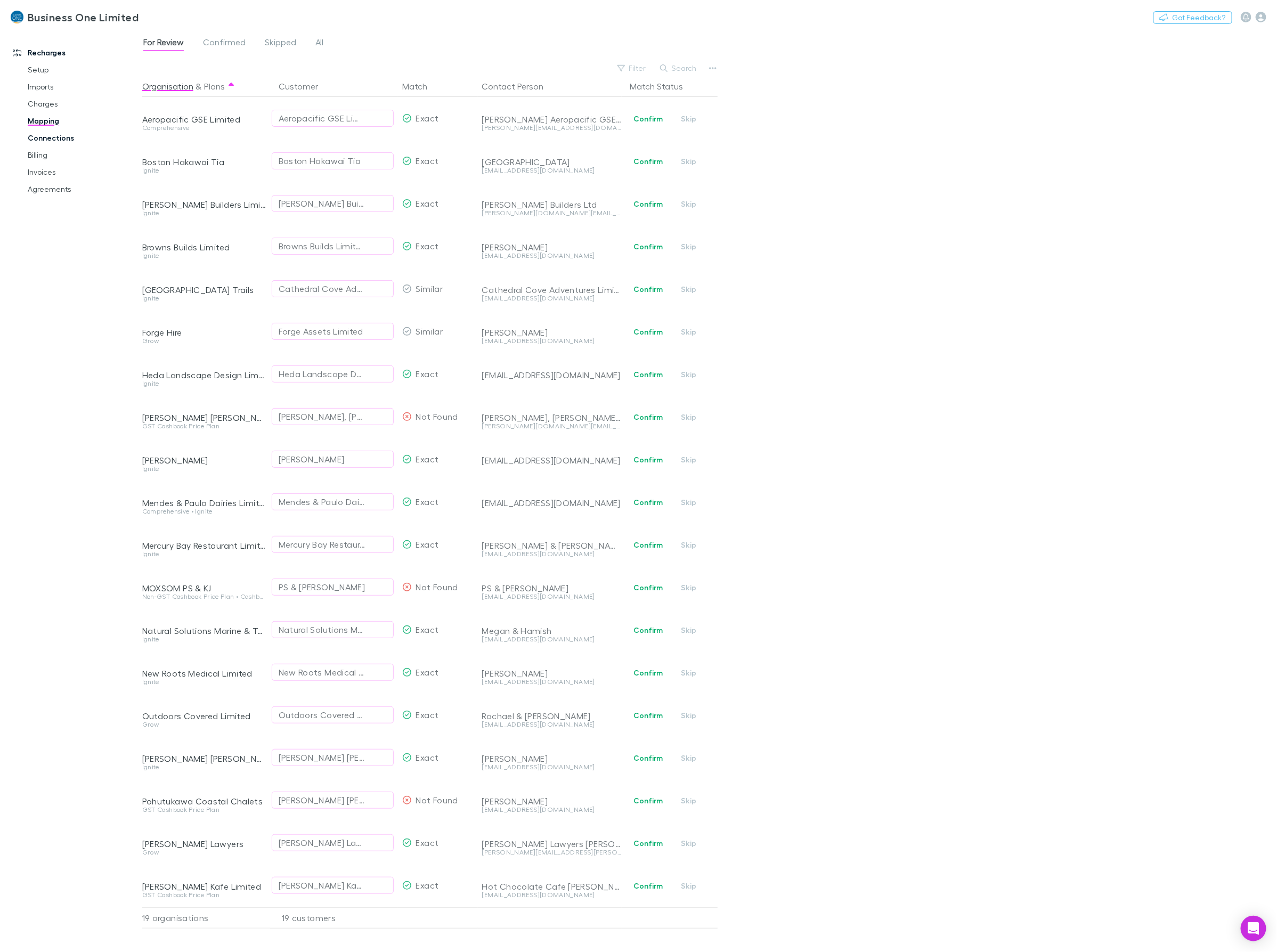
click at [41, 138] on link "Connections" at bounding box center [84, 138] width 134 height 17
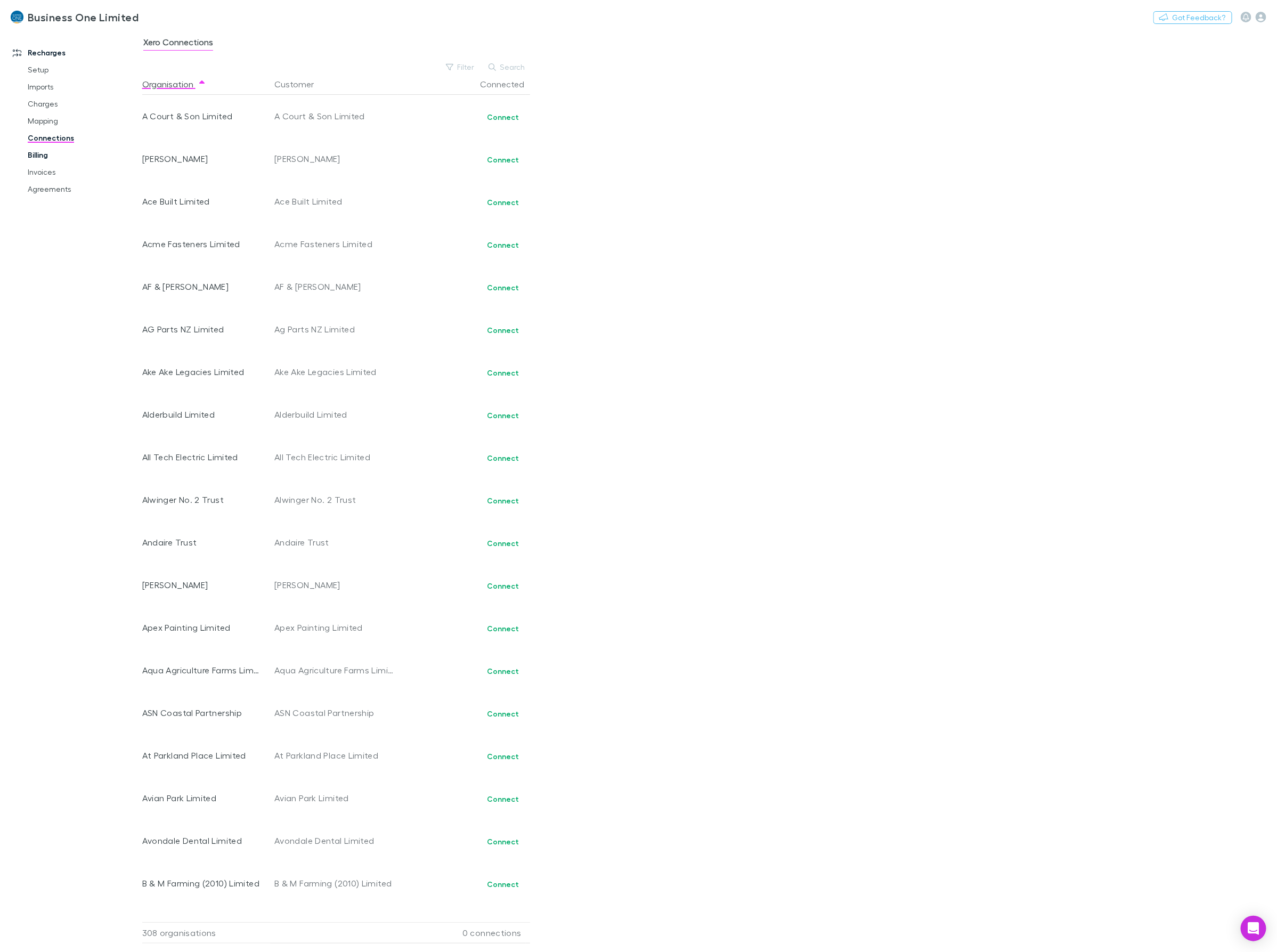
click at [39, 155] on link "Billing" at bounding box center [84, 155] width 134 height 17
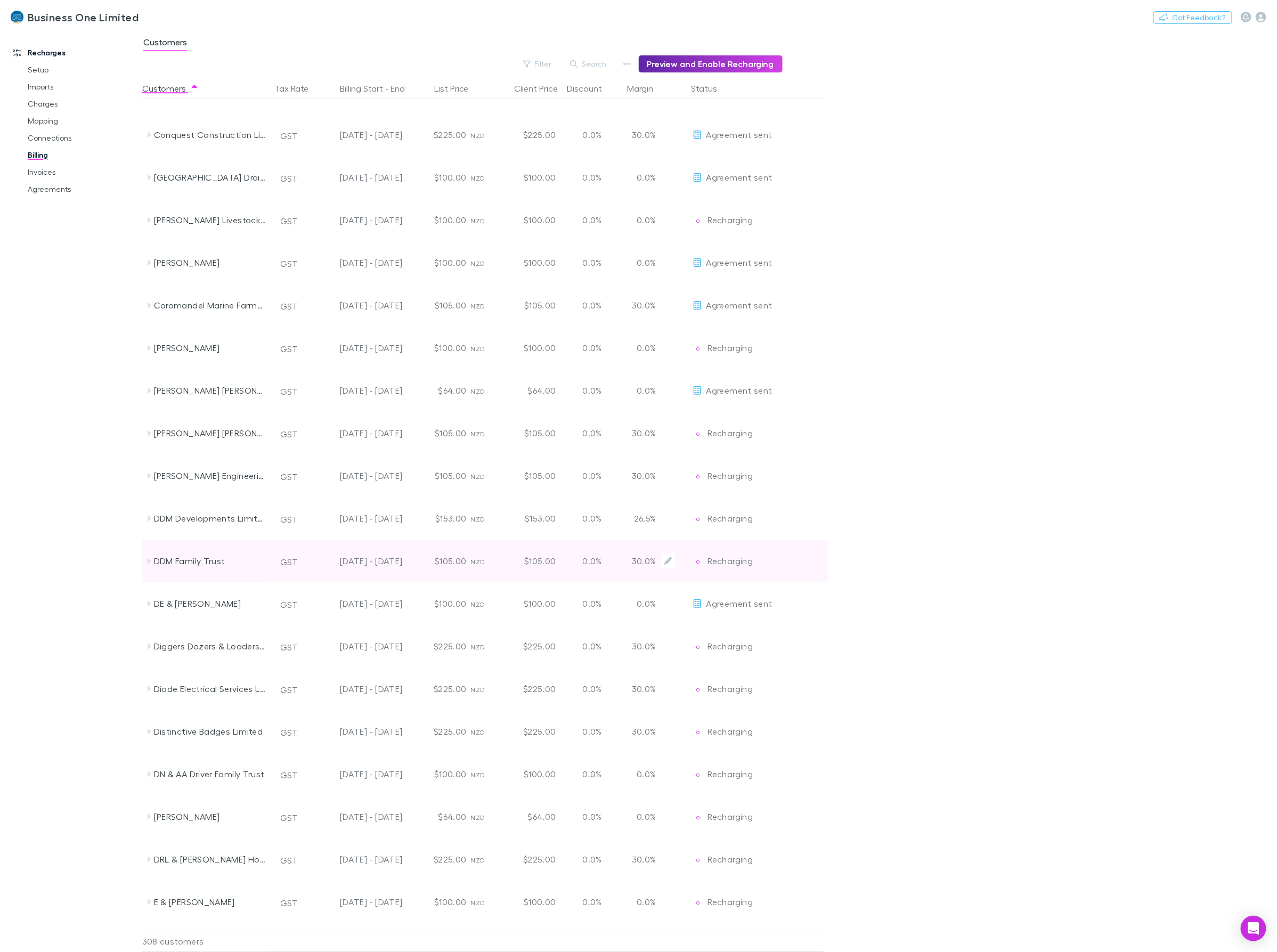
scroll to position [2098, 0]
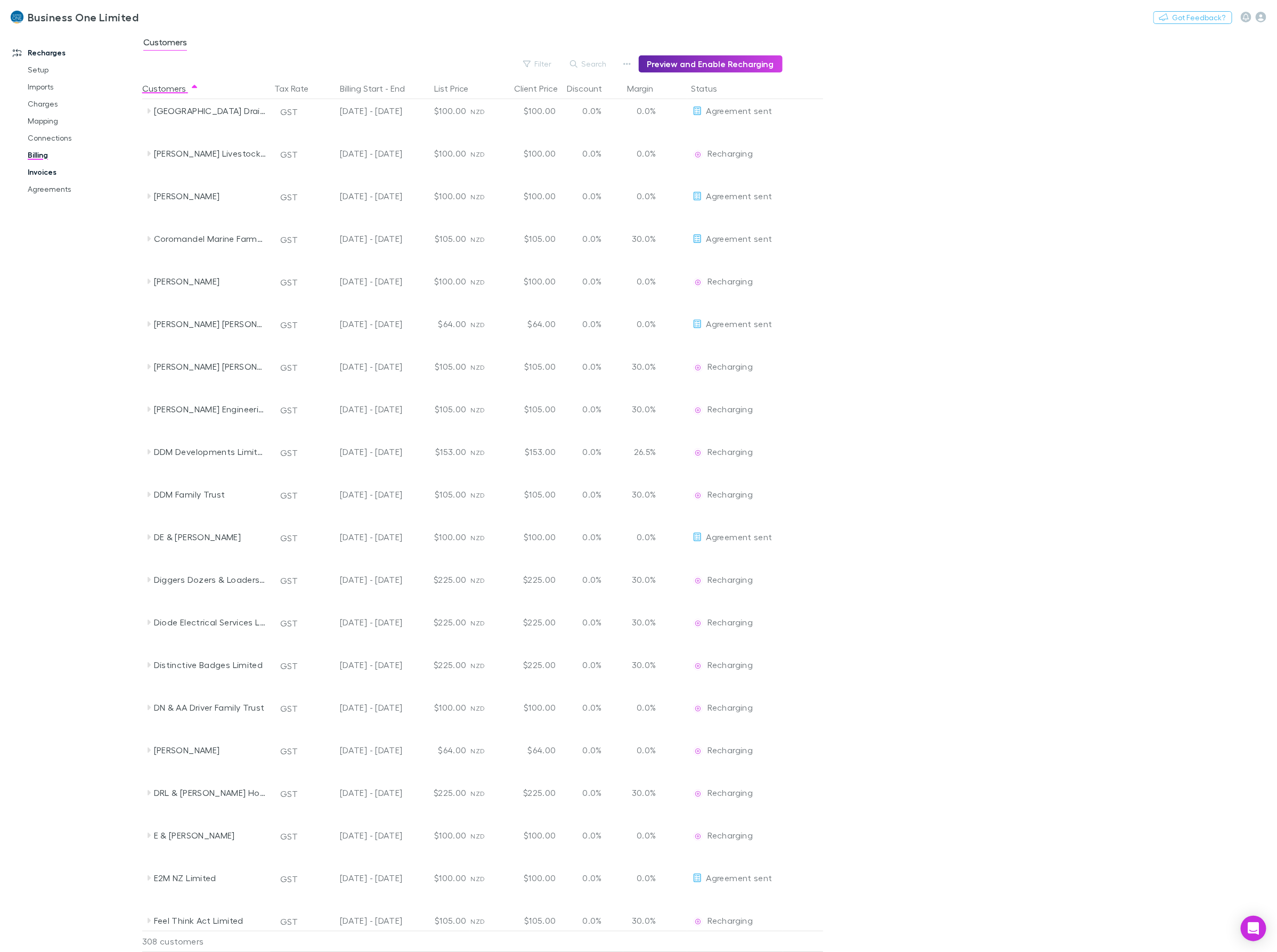
click at [45, 169] on link "Invoices" at bounding box center [84, 172] width 134 height 17
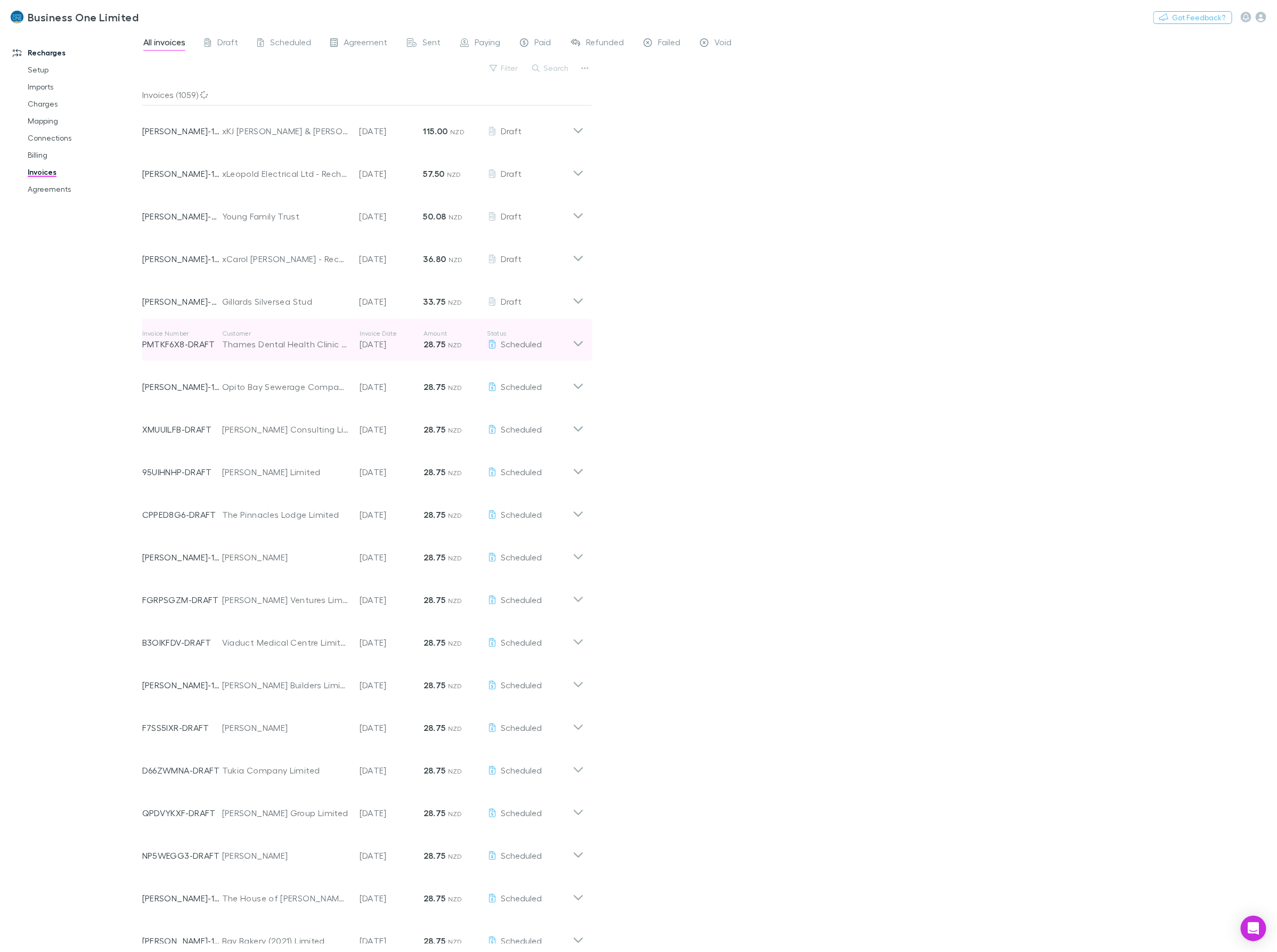
click at [585, 336] on div "Invoice Number PMTKF6X8-DRAFT Customer Thames Dental Health Clinic 2010 Limited…" at bounding box center [363, 340] width 459 height 43
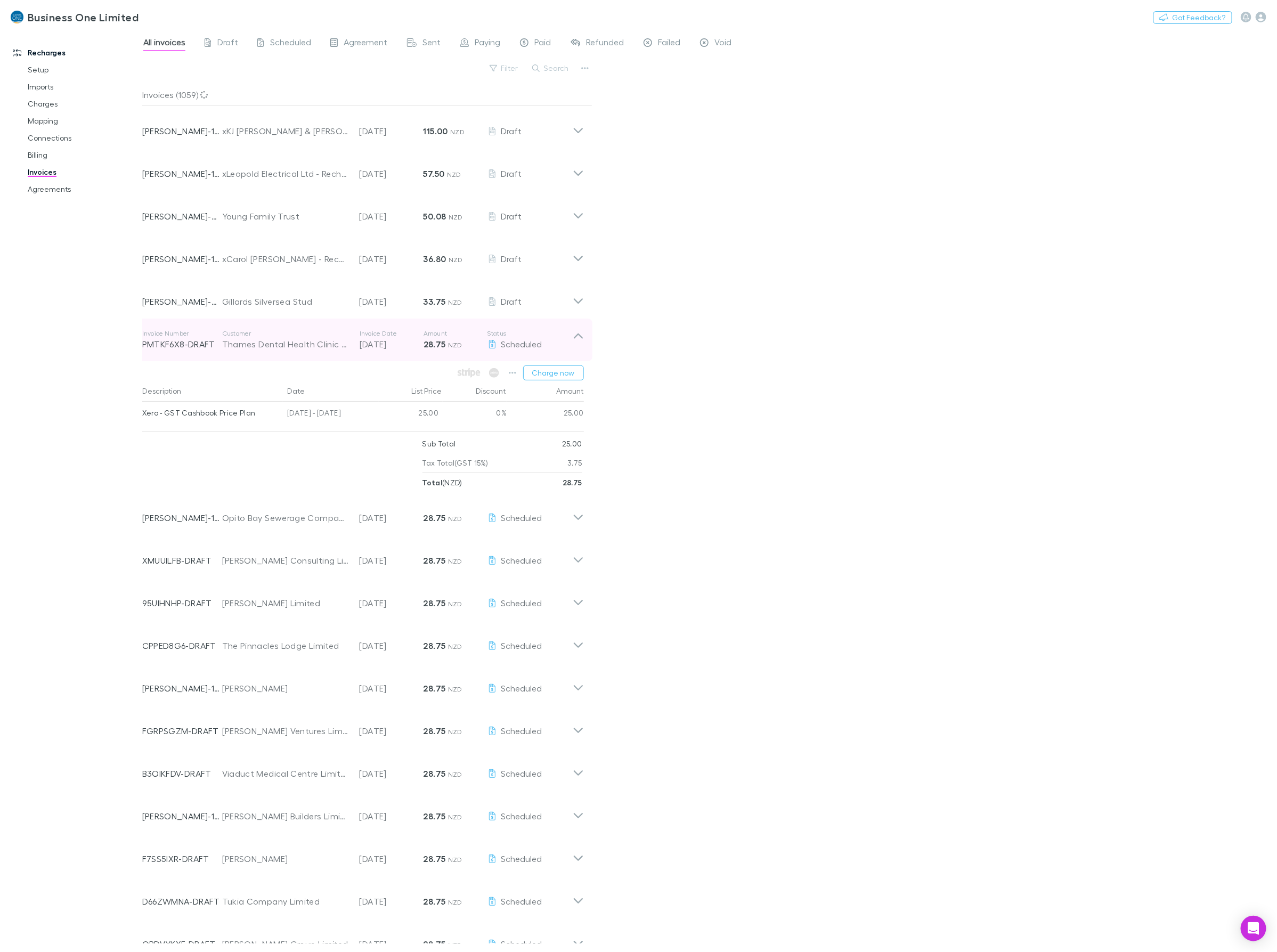
click at [585, 336] on div "Invoice Number PMTKF6X8-DRAFT Customer Thames Dental Health Clinic 2010 Limited…" at bounding box center [363, 340] width 459 height 43
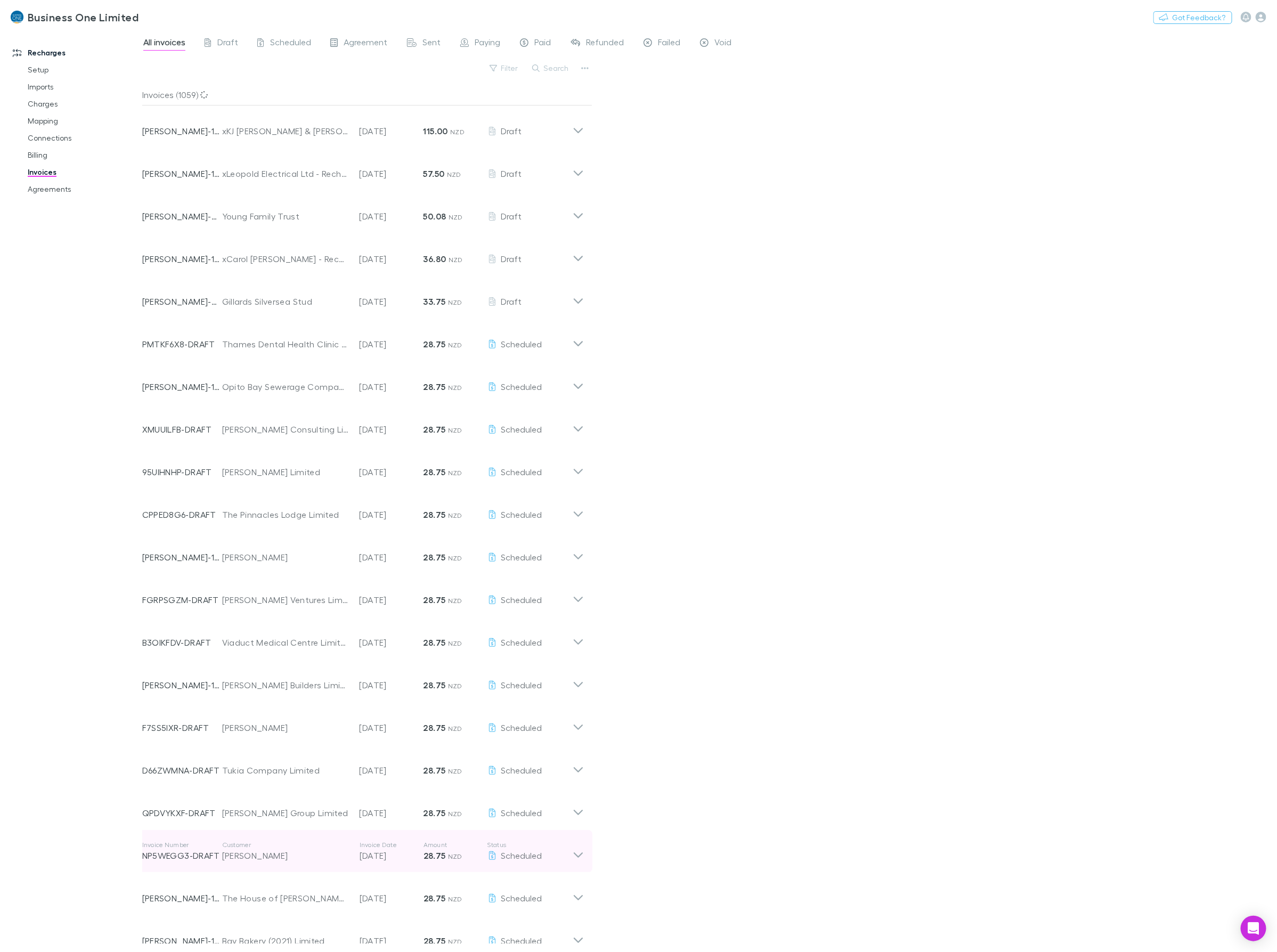
scroll to position [455, 0]
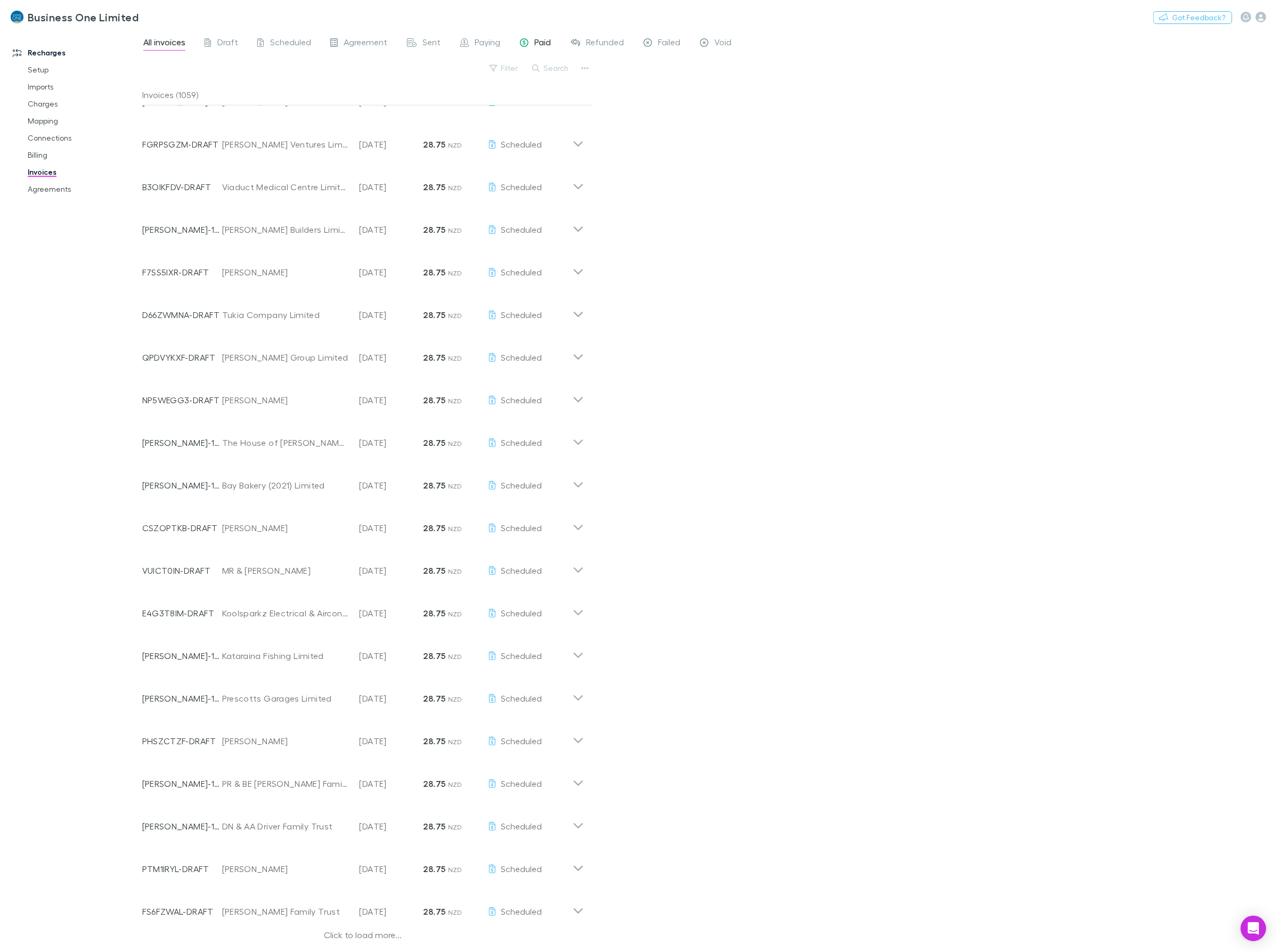
click at [536, 42] on span "Paid" at bounding box center [543, 44] width 16 height 14
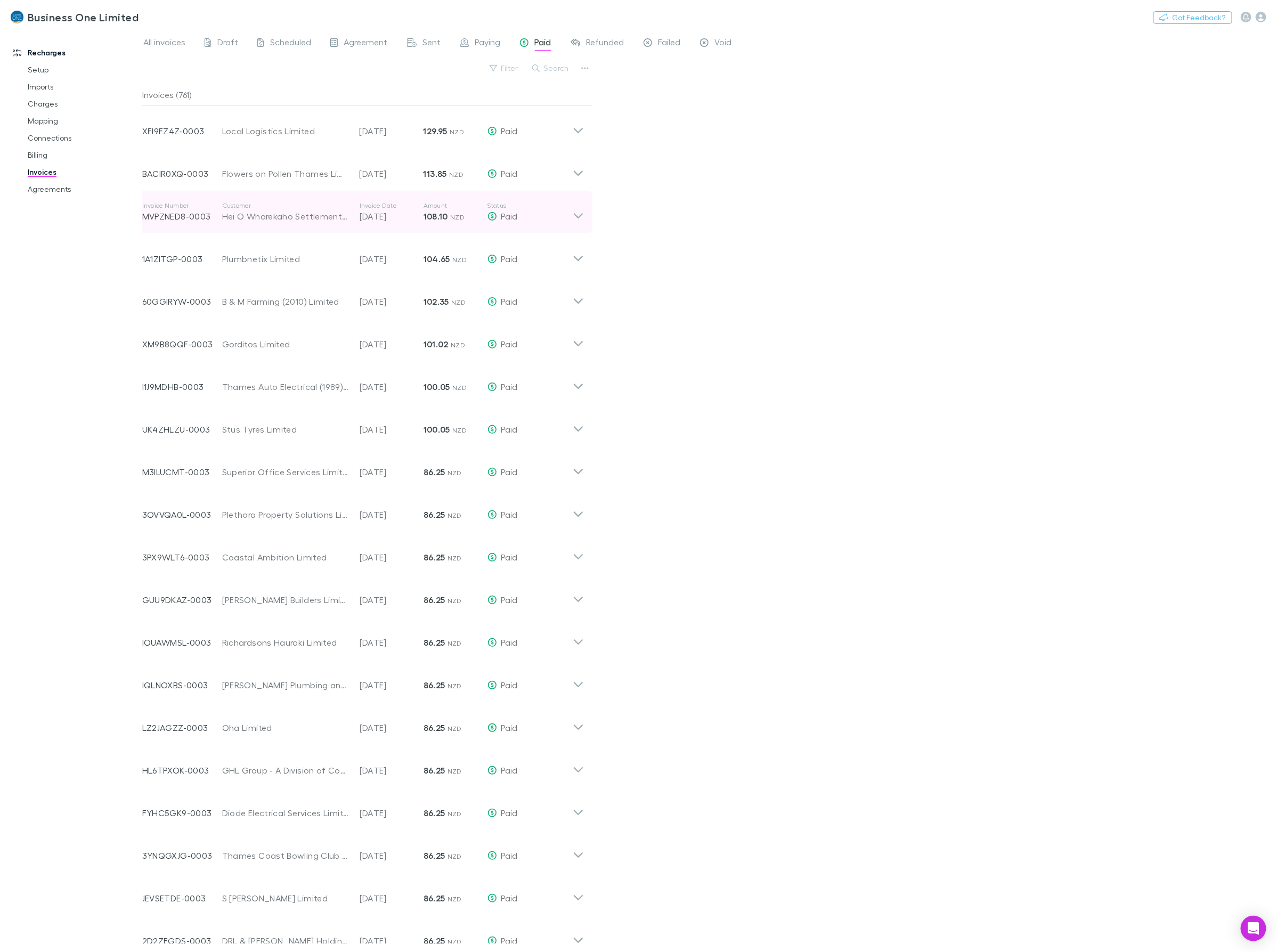
click at [575, 217] on icon at bounding box center [578, 211] width 11 height 21
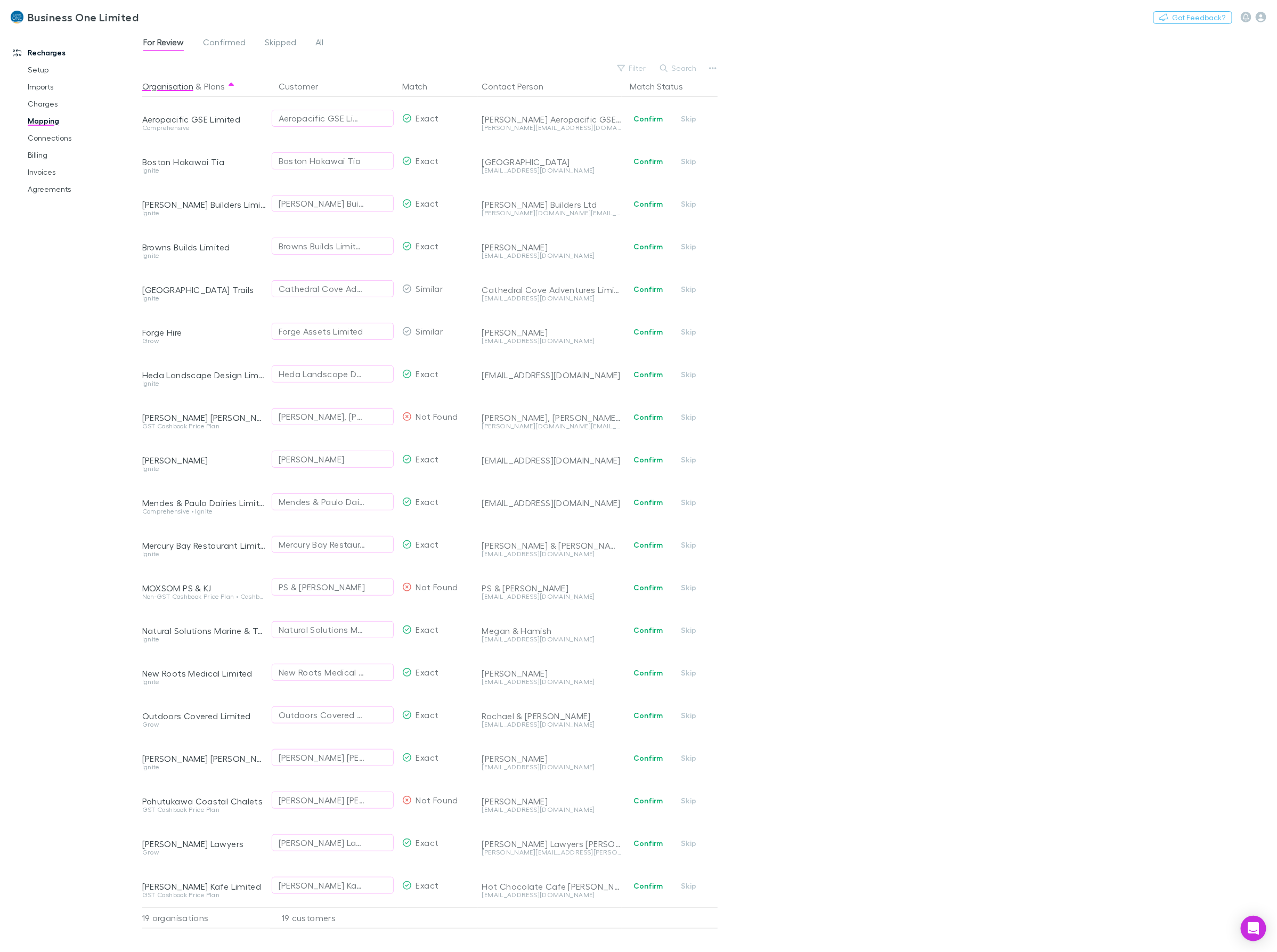
click at [974, 443] on div "For Review Confirmed Skipped All Filter Search Organisation & Plans Customer Ma…" at bounding box center [710, 491] width 1135 height 923
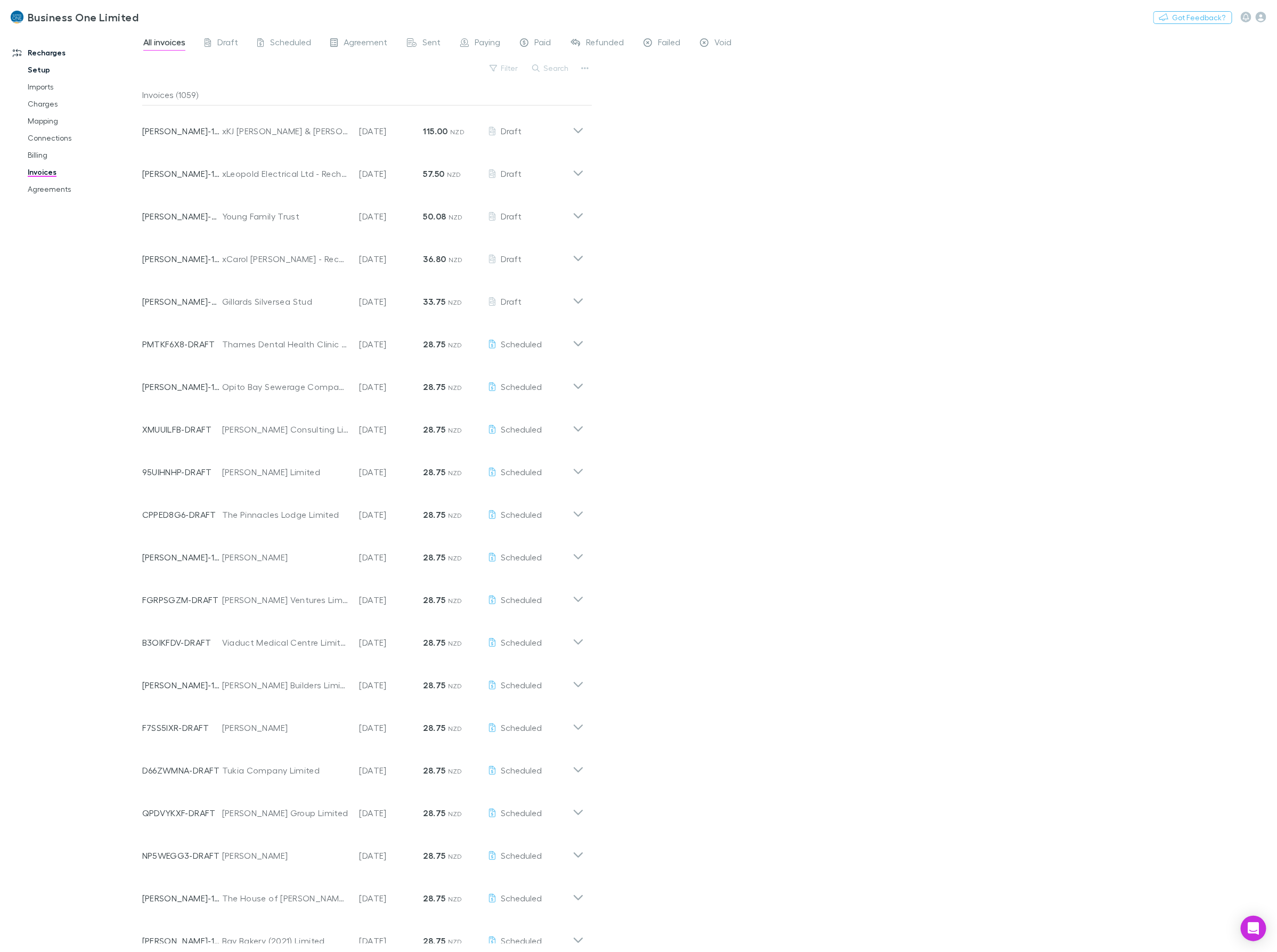
click at [47, 70] on link "Setup" at bounding box center [84, 70] width 134 height 17
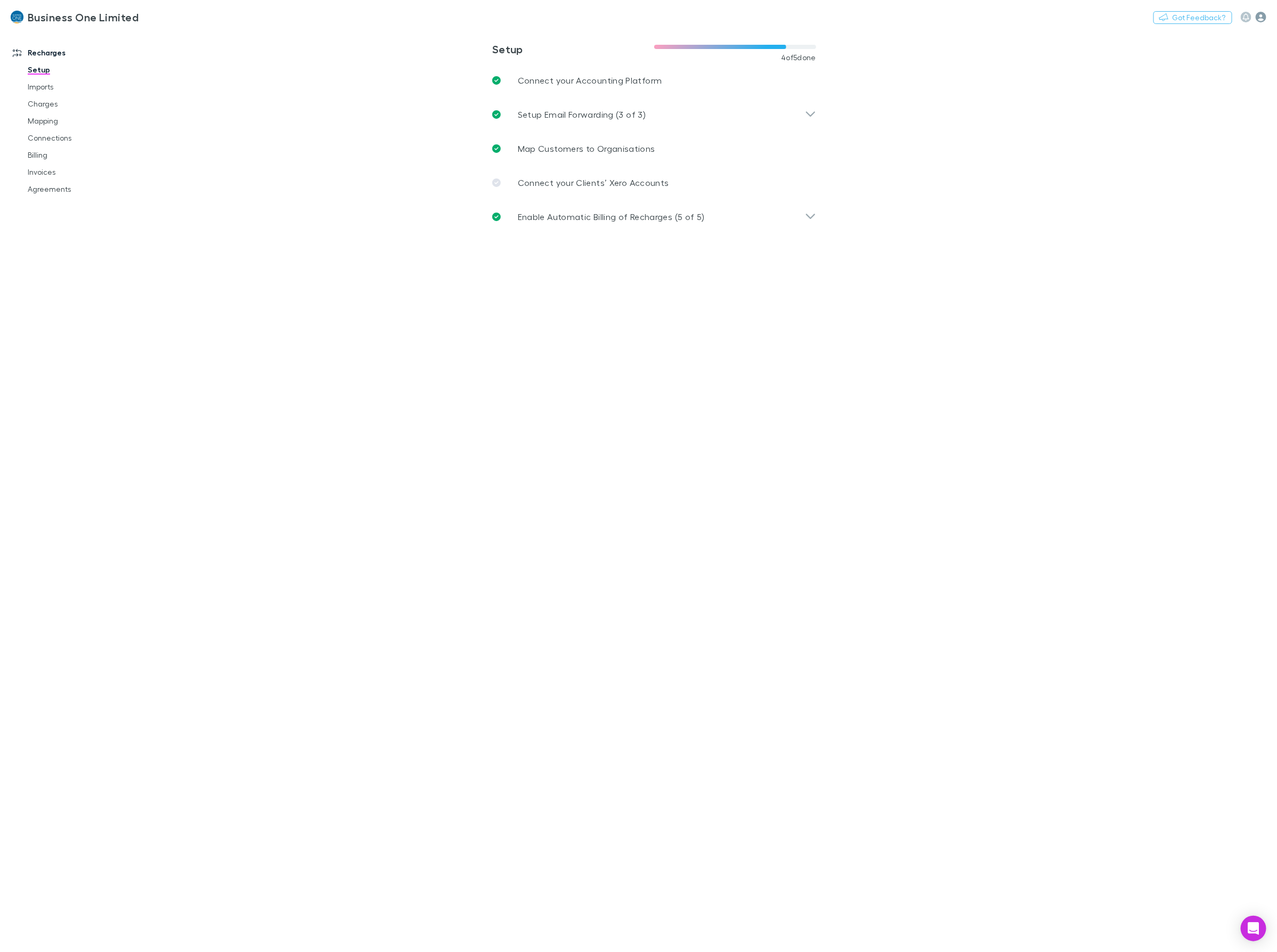
click at [1261, 19] on icon "button" at bounding box center [1261, 17] width 10 height 10
click at [1170, 231] on span "Integrations" at bounding box center [1193, 232] width 129 height 13
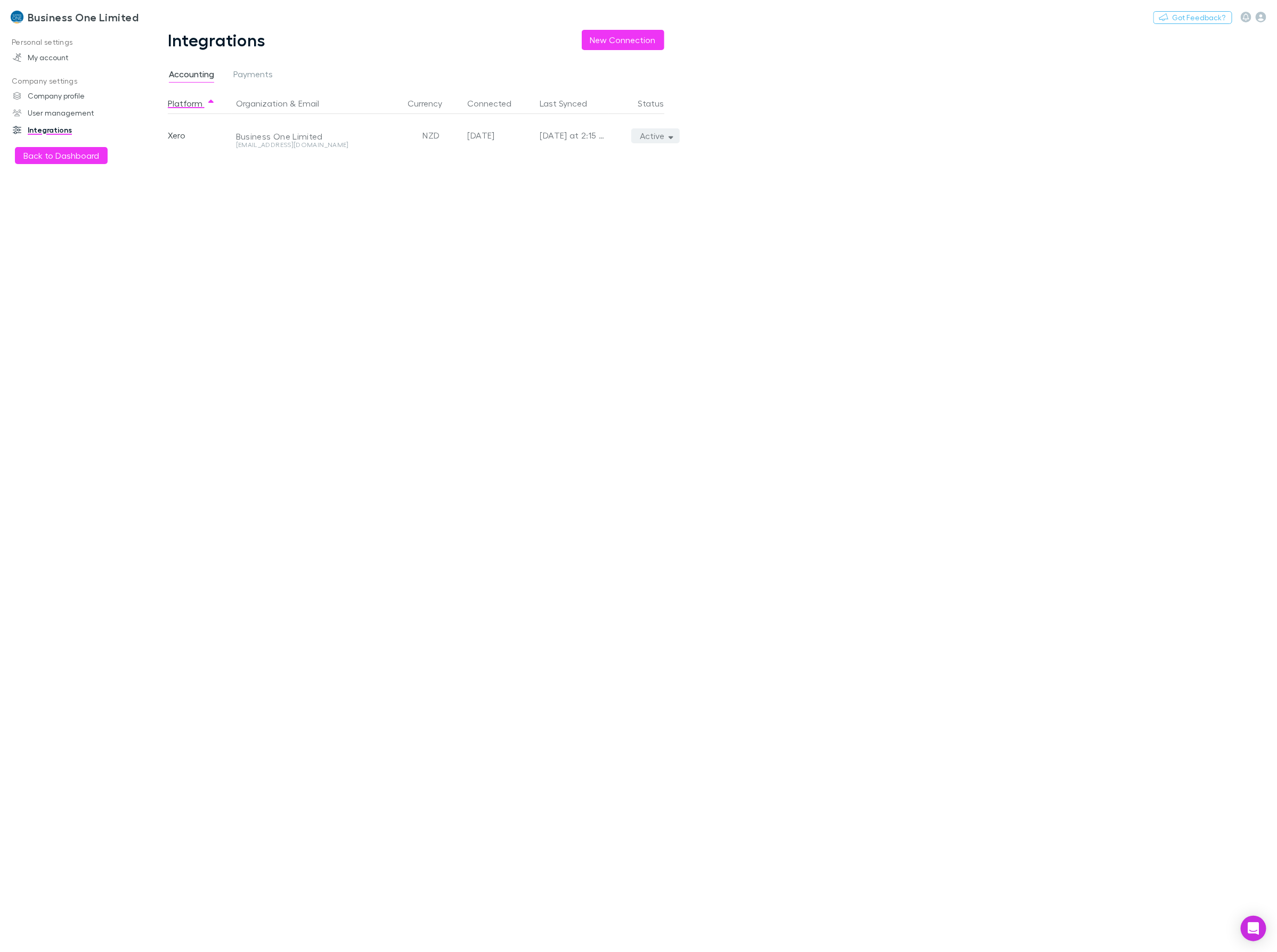
click at [667, 141] on button "Active" at bounding box center [656, 135] width 49 height 15
click at [603, 169] on p "We'll fetch all new contacts since last sync" at bounding box center [606, 173] width 129 height 19
click at [290, 376] on div at bounding box center [638, 476] width 1277 height 952
click at [56, 160] on button "Back to Dashboard" at bounding box center [61, 156] width 92 height 17
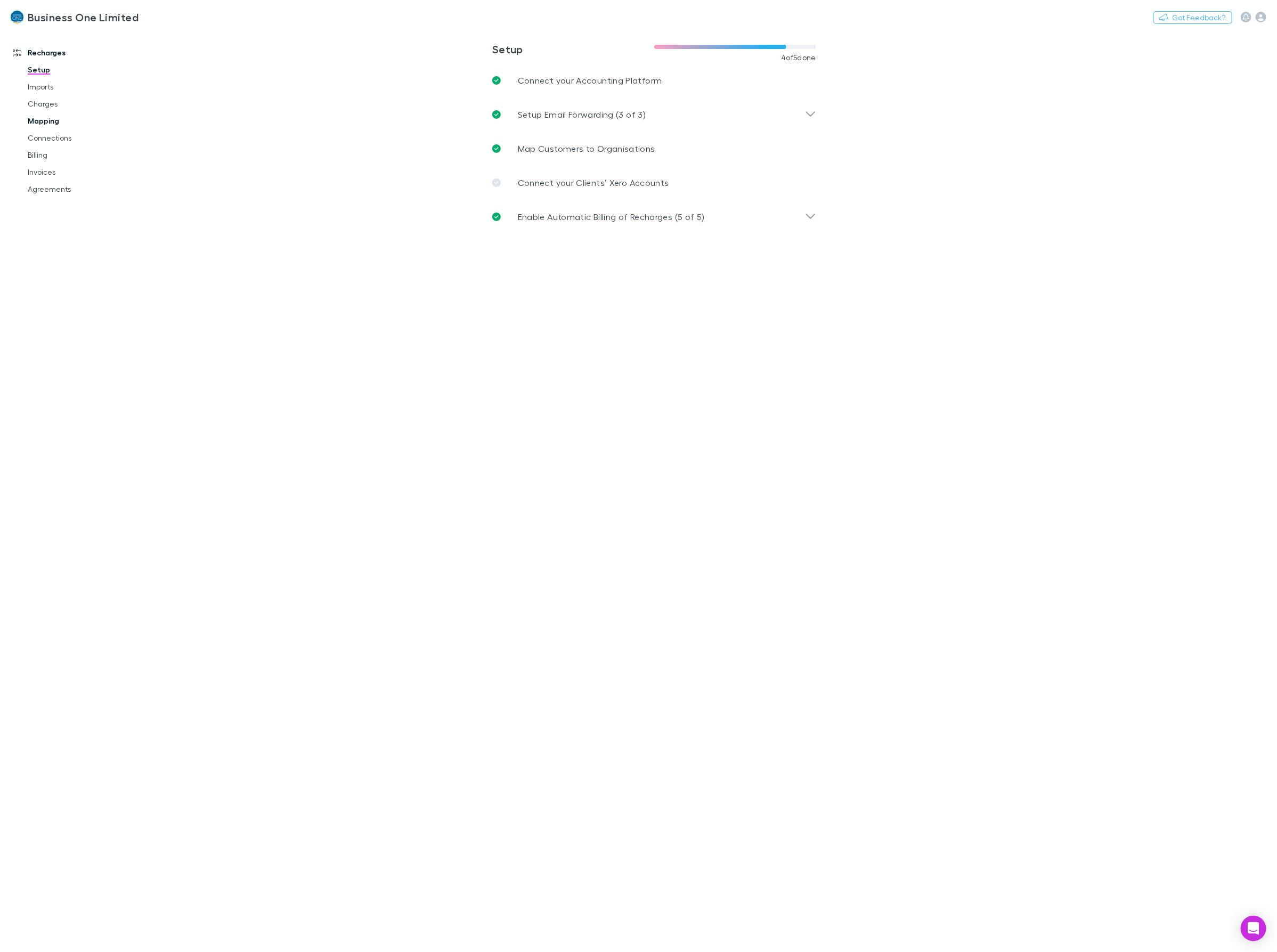
click at [39, 124] on link "Mapping" at bounding box center [84, 121] width 134 height 17
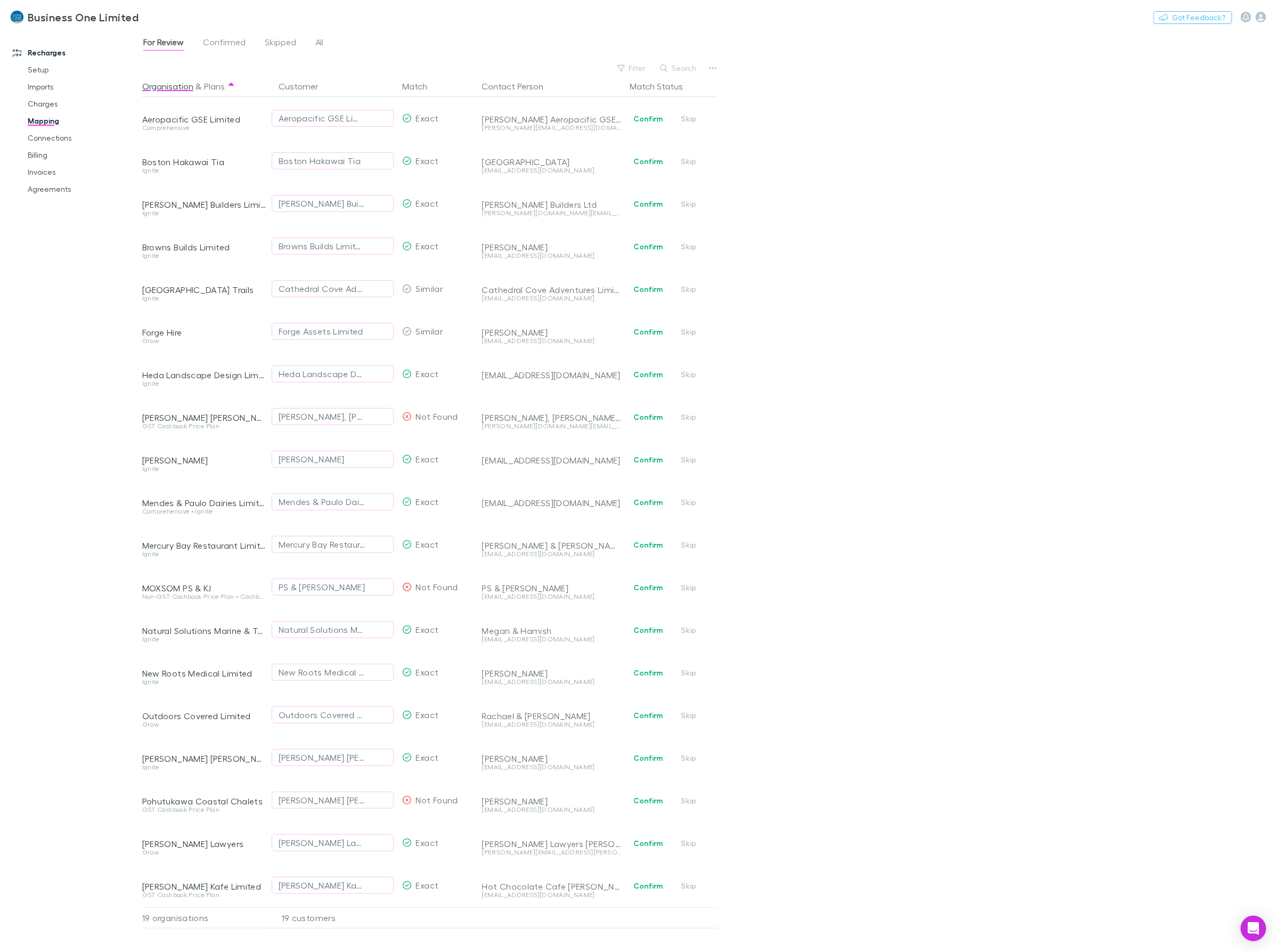
click at [958, 177] on div "For Review Confirmed Skipped All Filter Search Organisation & Plans Customer Ma…" at bounding box center [710, 491] width 1135 height 923
click at [36, 134] on link "Connections" at bounding box center [84, 138] width 134 height 17
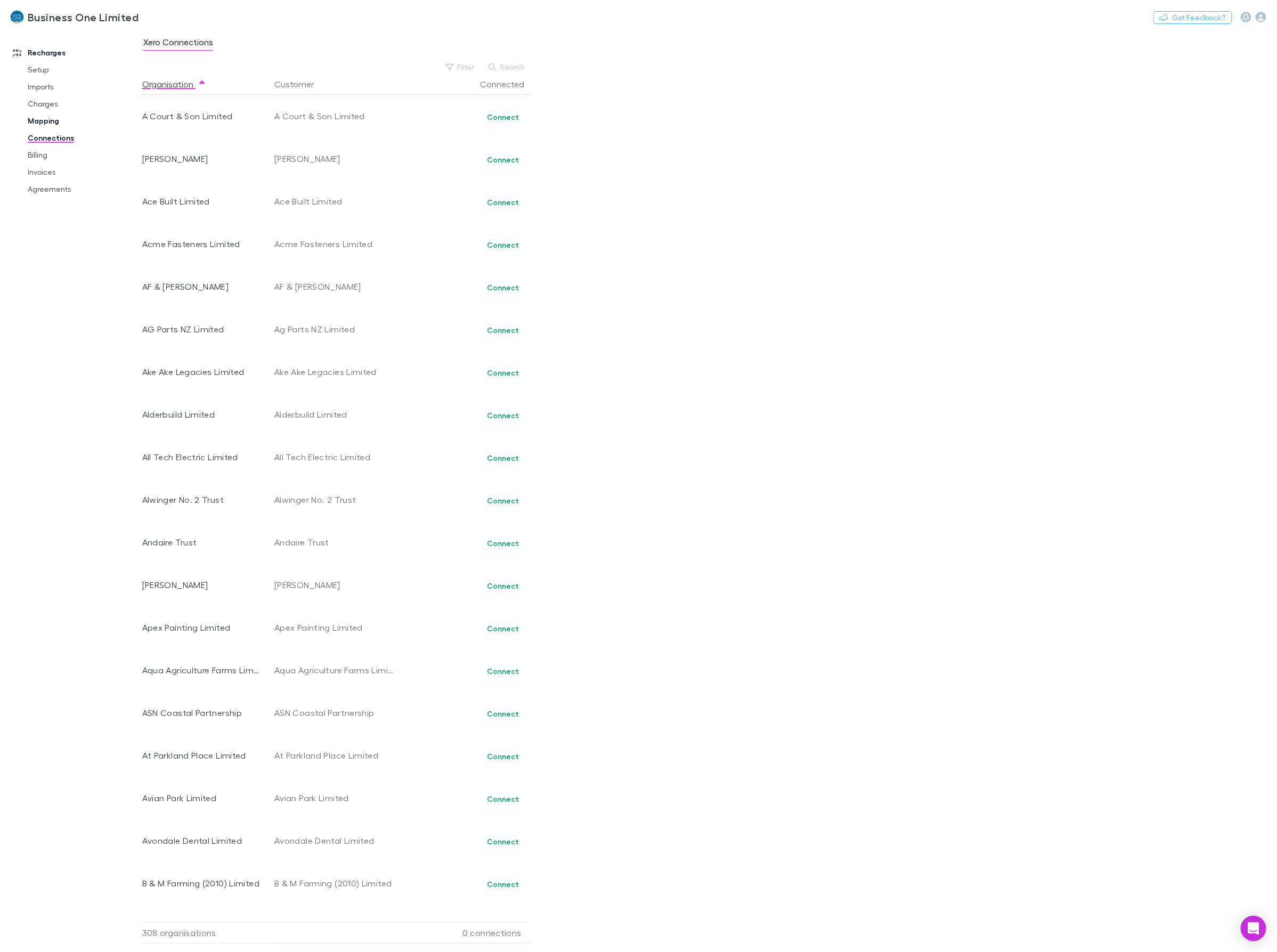
click at [36, 119] on link "Mapping" at bounding box center [84, 121] width 134 height 17
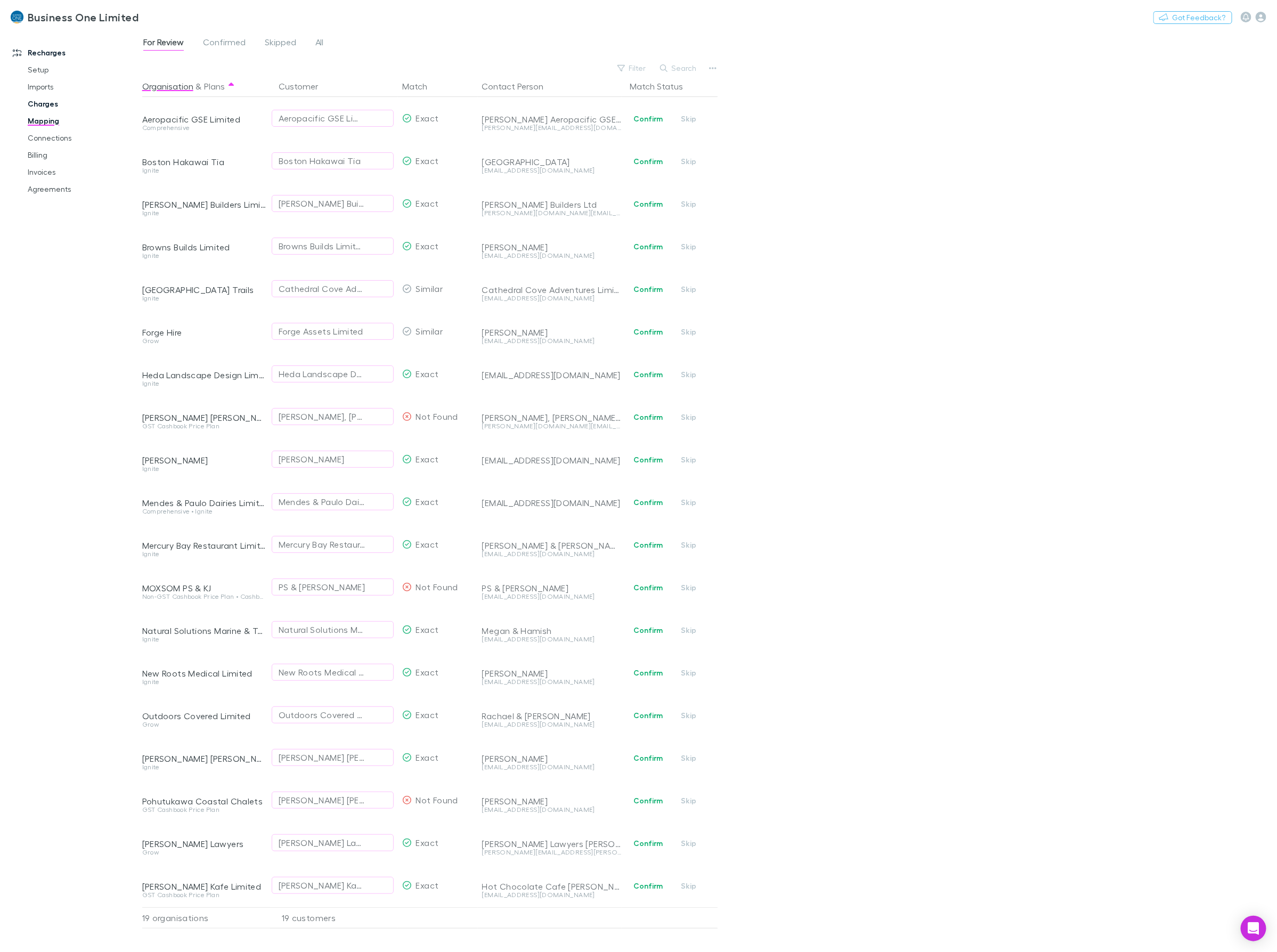
click at [43, 98] on link "Charges" at bounding box center [84, 104] width 134 height 17
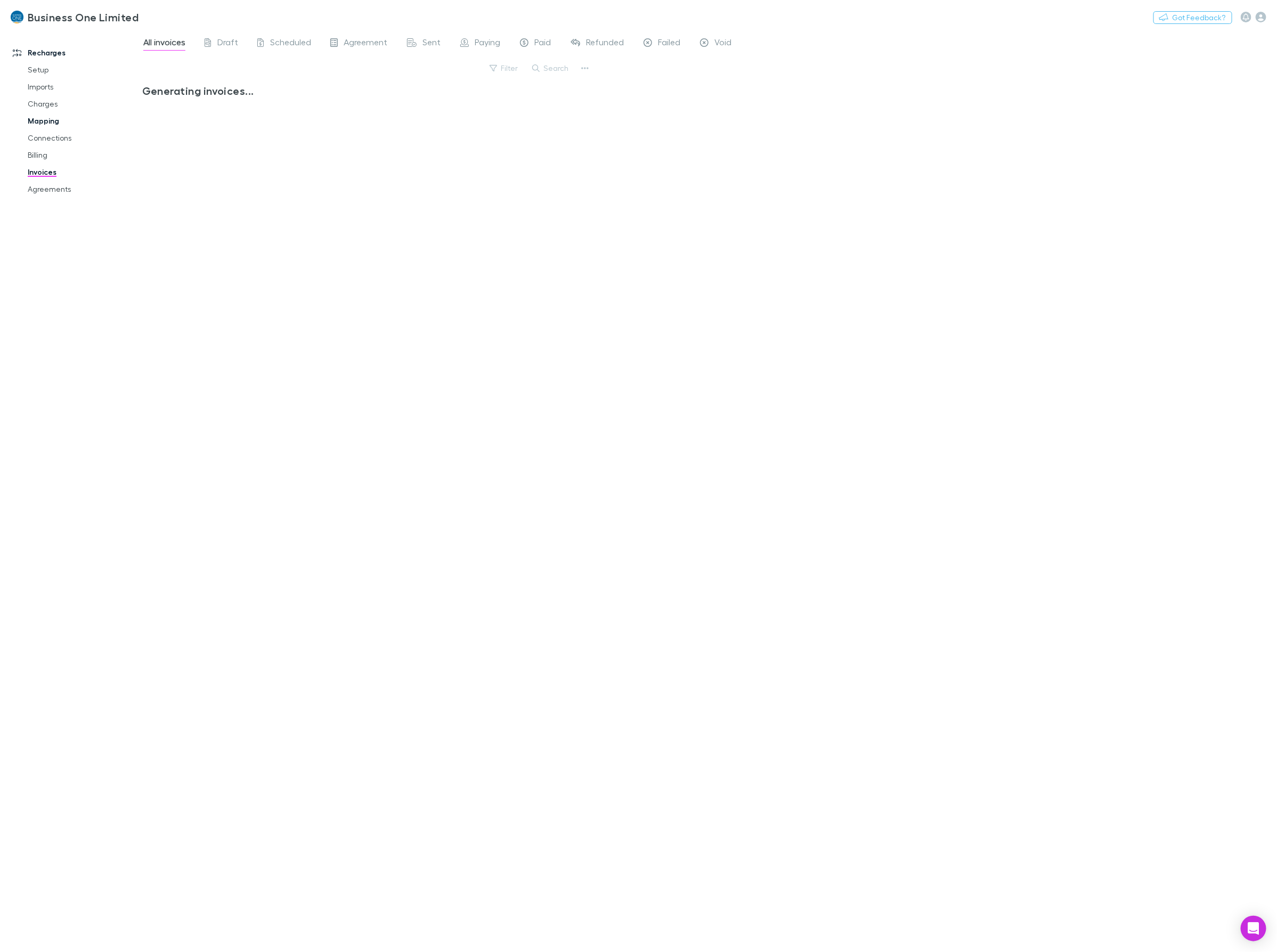
click at [46, 119] on link "Mapping" at bounding box center [84, 121] width 134 height 17
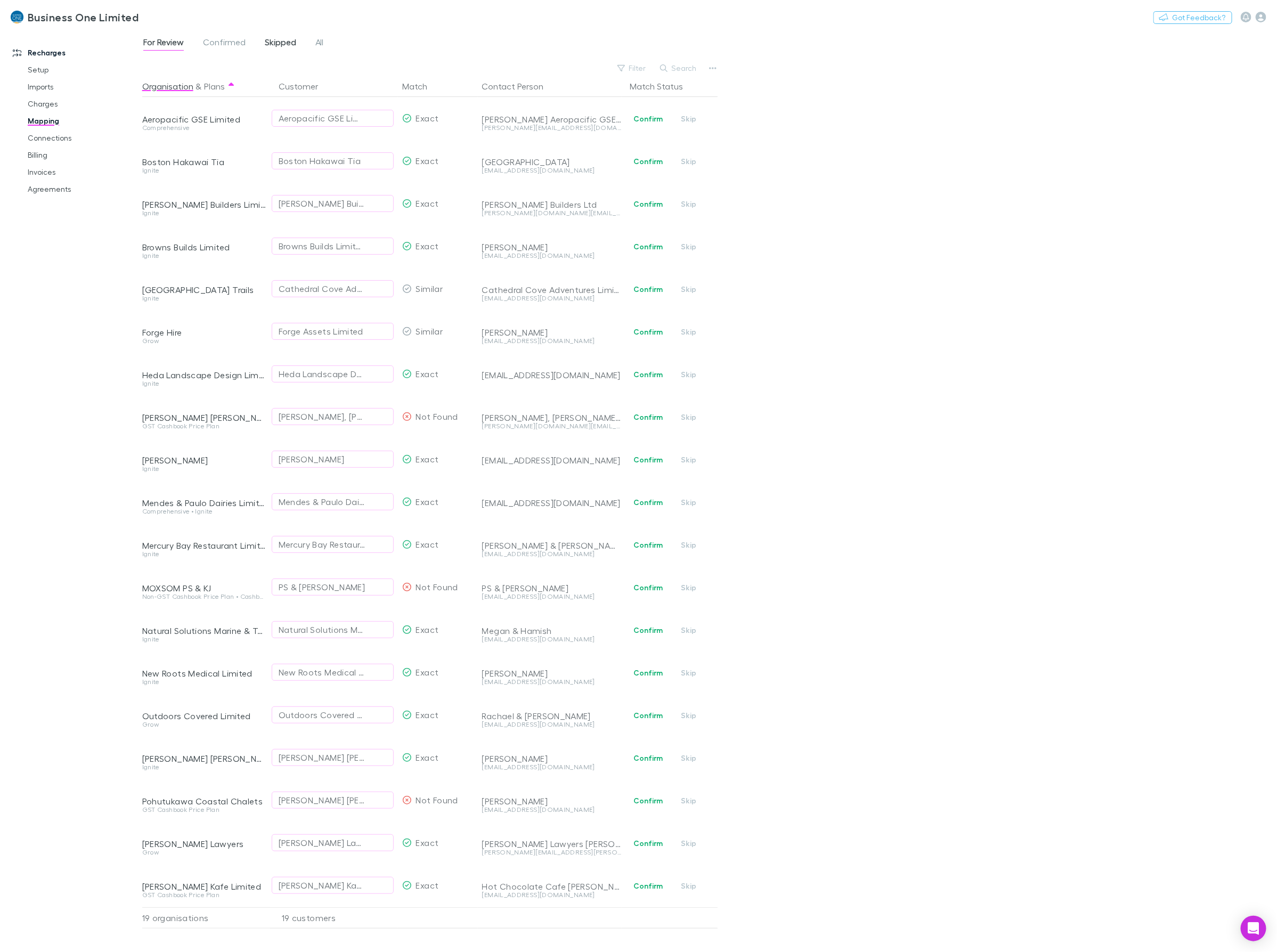
click at [281, 44] on span "Skipped" at bounding box center [280, 44] width 32 height 14
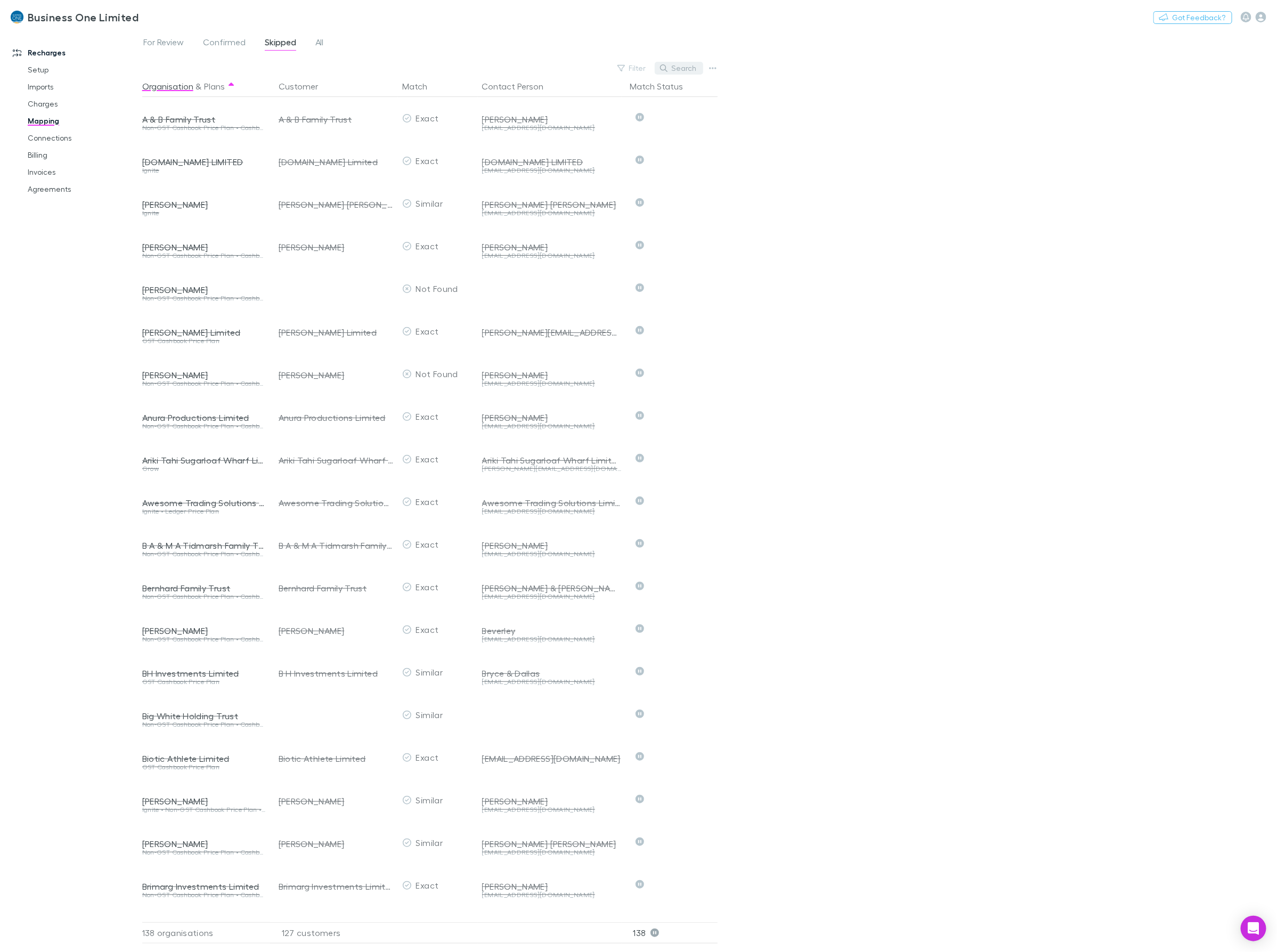
click at [692, 69] on button "Search" at bounding box center [679, 68] width 49 height 13
click at [680, 67] on button "Search" at bounding box center [679, 68] width 49 height 13
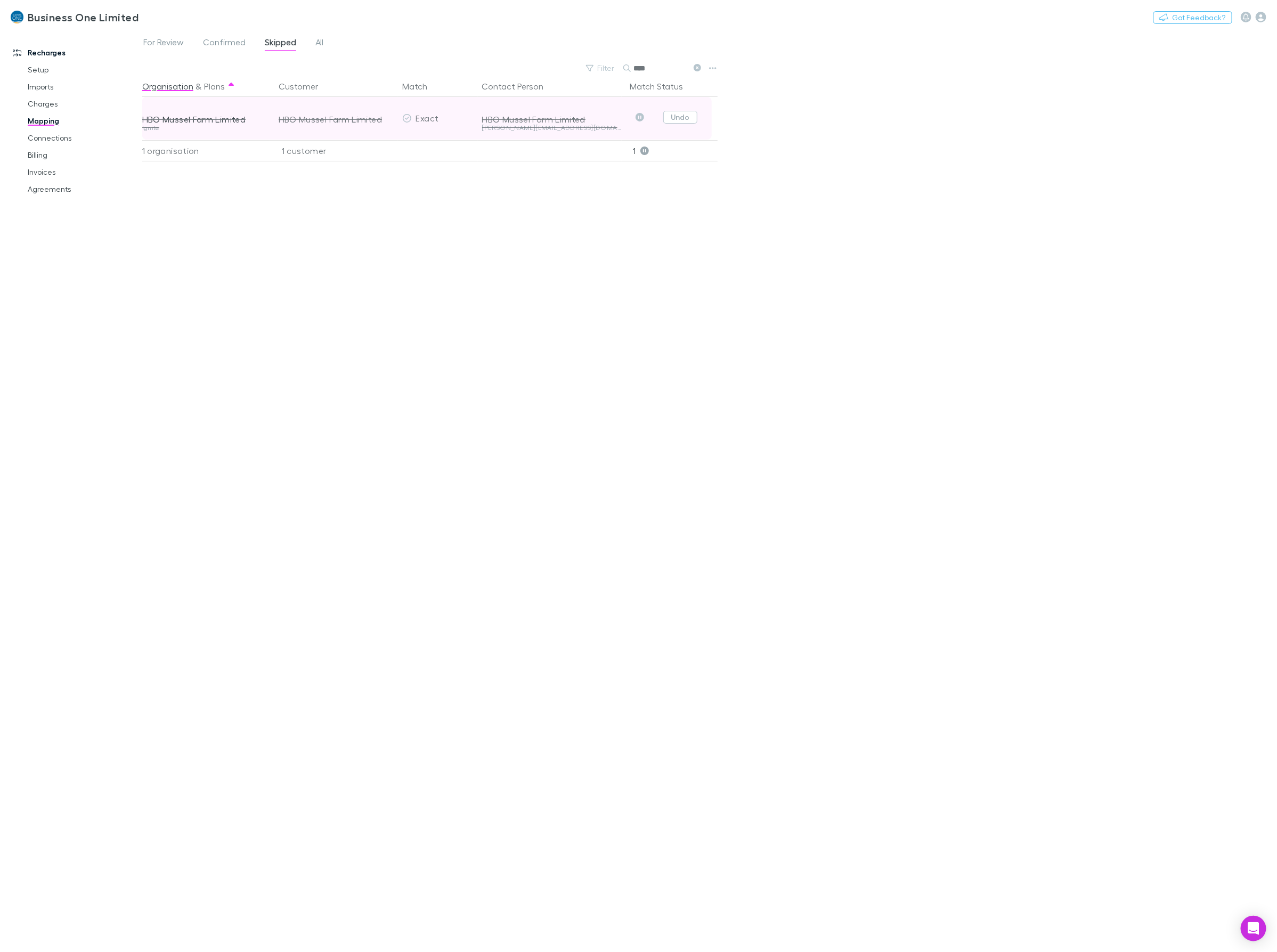
type input "***"
click at [675, 118] on button "Undo" at bounding box center [680, 116] width 34 height 13
drag, startPoint x: 664, startPoint y: 67, endPoint x: 553, endPoint y: 68, distance: 111.0
click at [562, 79] on div "For Review Confirmed Skipped All Filter Search *** Organisation & Plans Custome…" at bounding box center [710, 491] width 1135 height 923
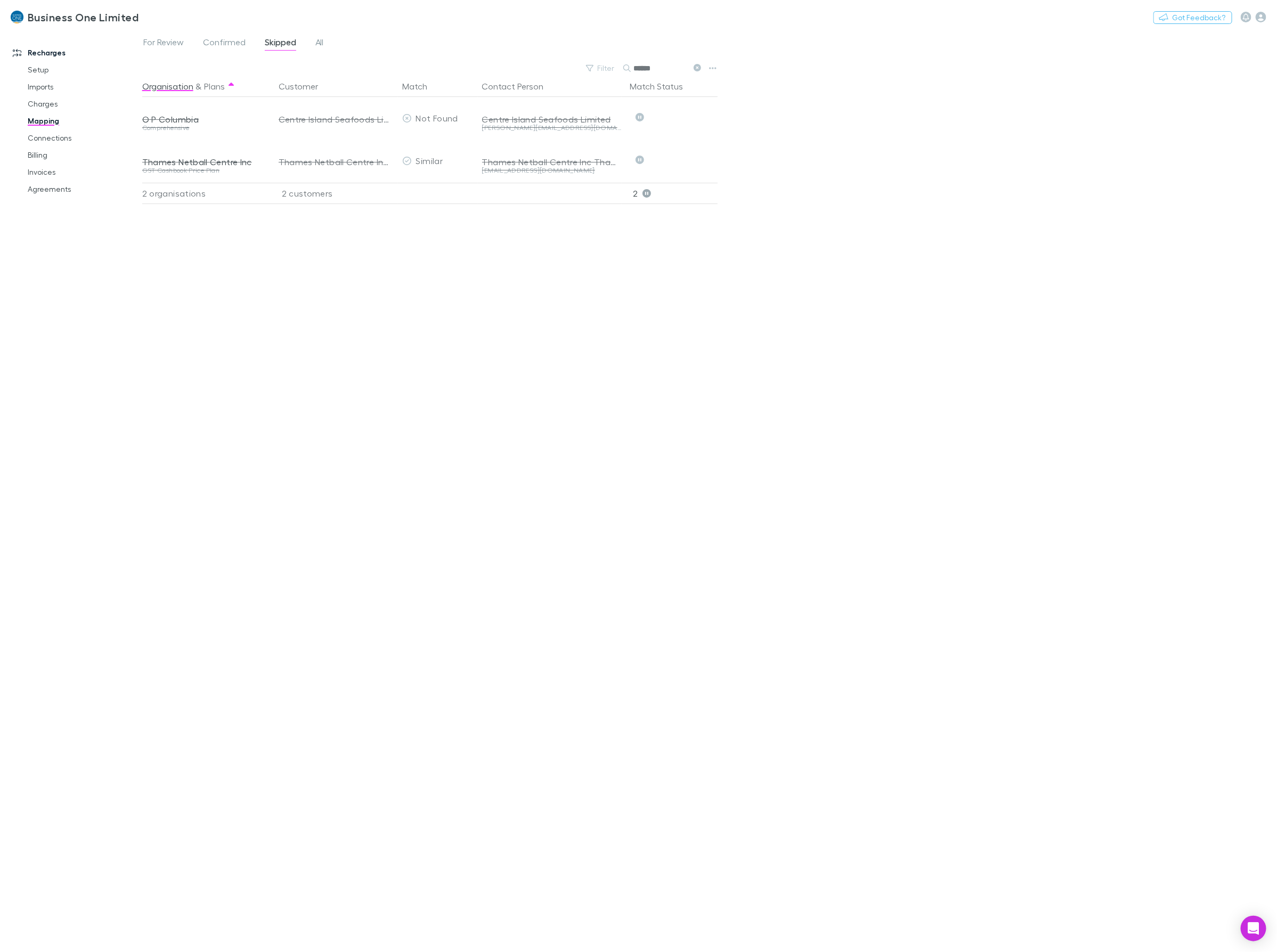
type input "******"
click at [675, 119] on button "Undo" at bounding box center [680, 116] width 34 height 13
drag, startPoint x: 678, startPoint y: 69, endPoint x: 497, endPoint y: 86, distance: 181.8
click at [500, 84] on div "For Review Confirmed Skipped All Filter Search ****** Organisation & Plans Cust…" at bounding box center [710, 491] width 1135 height 923
type input "***"
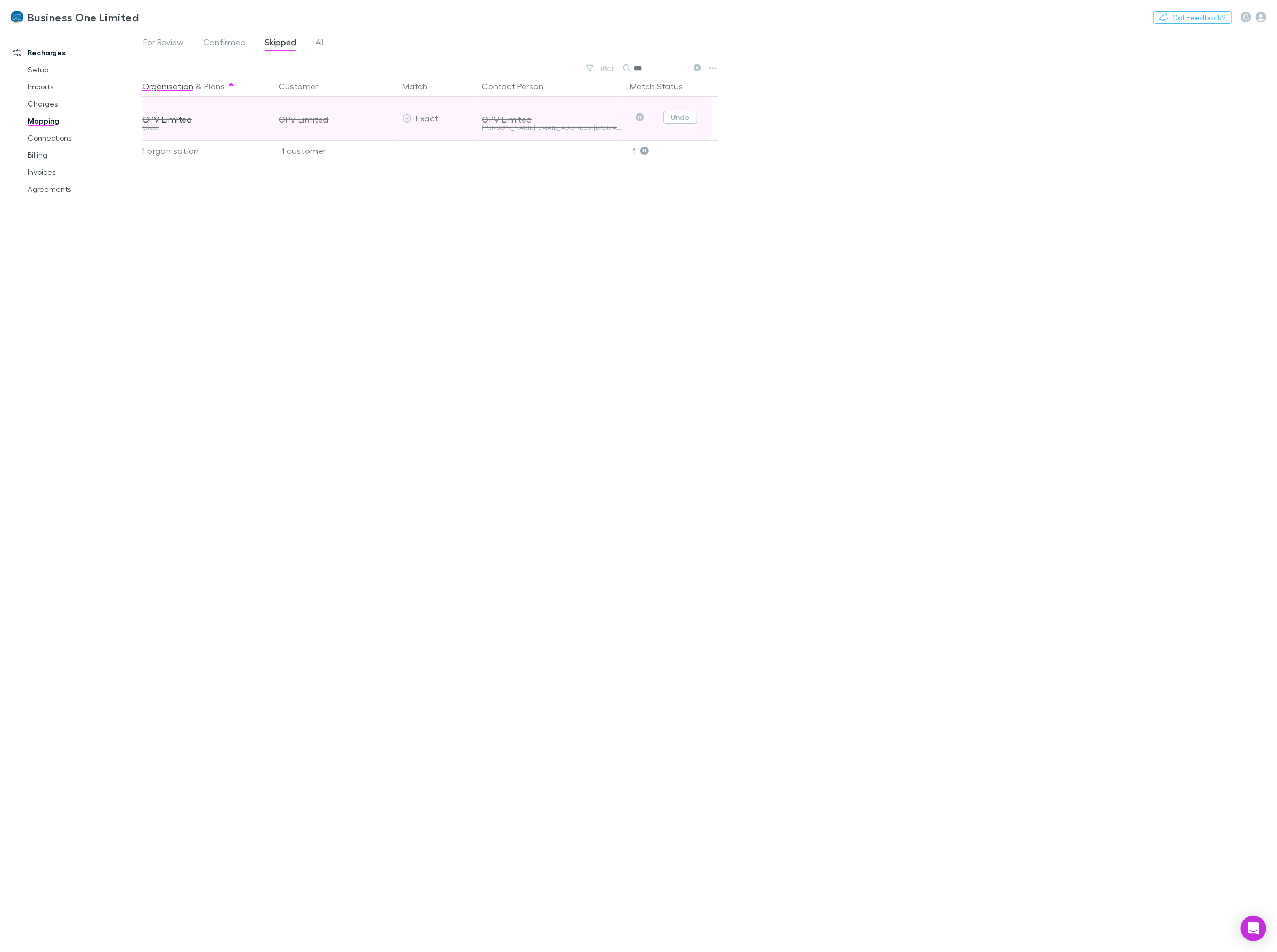
click at [686, 120] on button "Undo" at bounding box center [680, 116] width 34 height 13
drag, startPoint x: 662, startPoint y: 70, endPoint x: 459, endPoint y: 90, distance: 204.0
click at [464, 90] on div "For Review Confirmed Skipped All Filter Search *** Organisation & Plans Custome…" at bounding box center [710, 491] width 1135 height 923
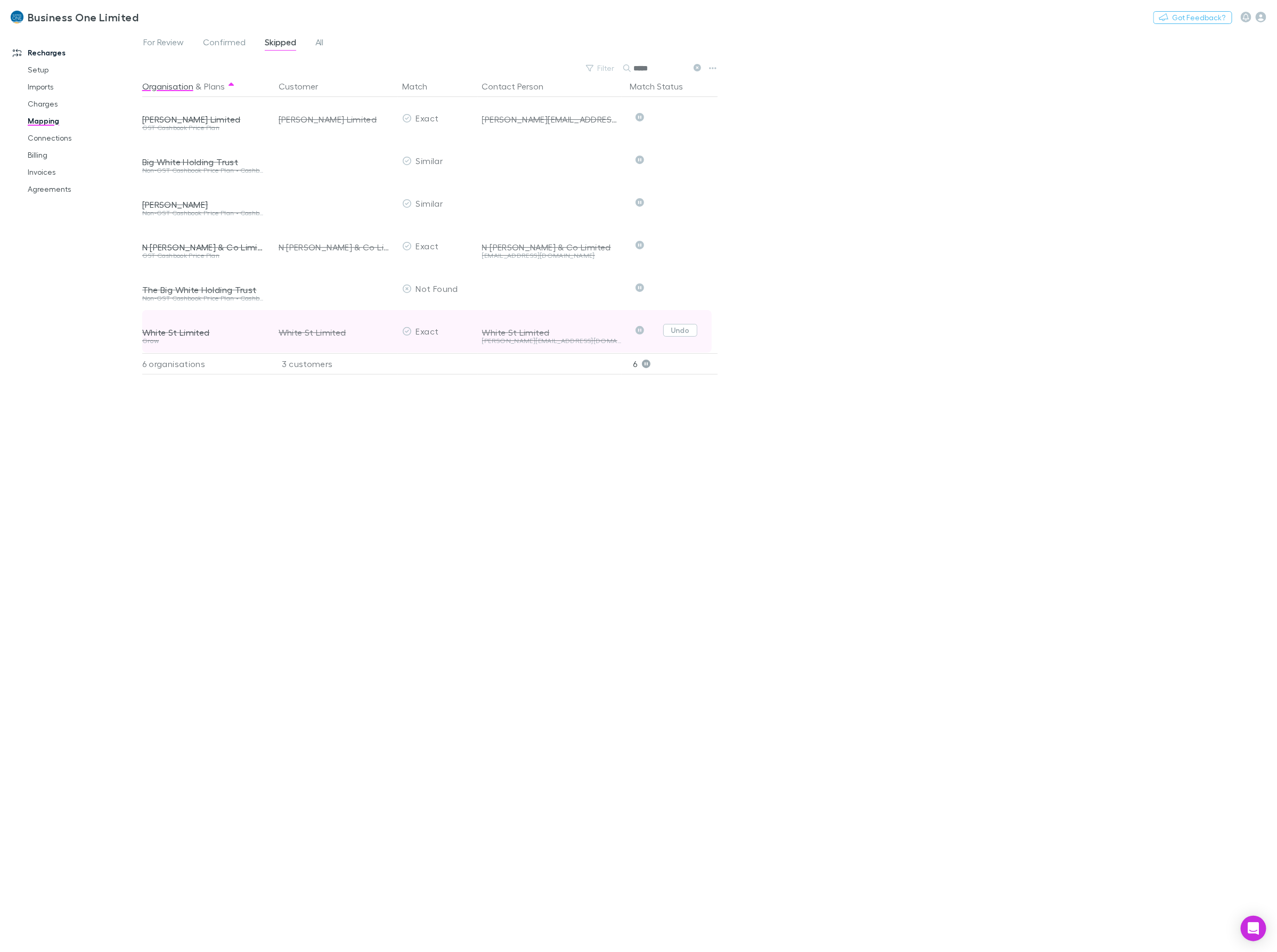
click at [688, 331] on button "Undo" at bounding box center [680, 330] width 34 height 13
drag, startPoint x: 662, startPoint y: 69, endPoint x: 458, endPoint y: 92, distance: 205.3
click at [474, 89] on div "For Review Confirmed Skipped All Filter Search ***** Organisation & Plans Custo…" at bounding box center [710, 491] width 1135 height 923
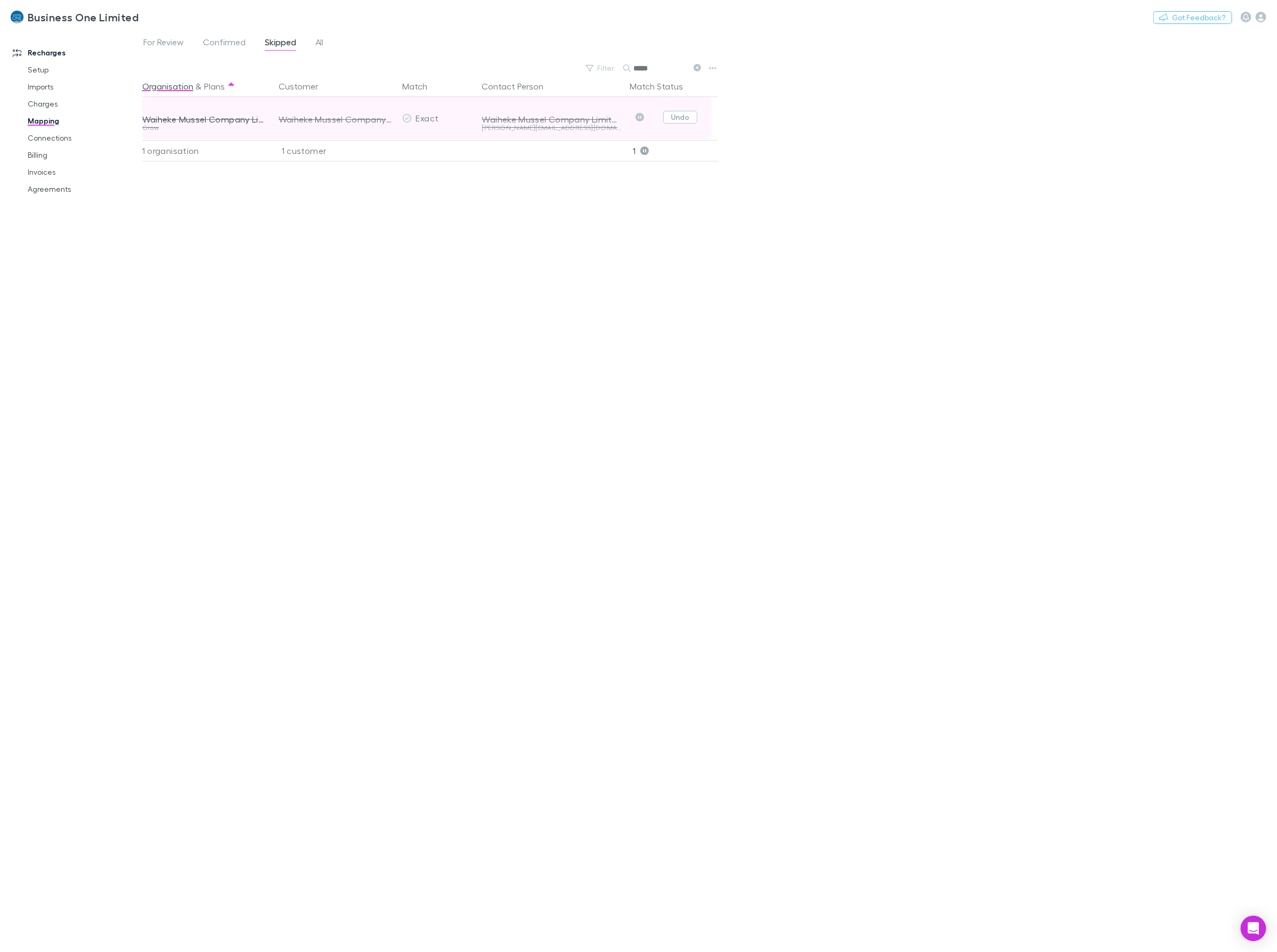
type input "*****"
click at [686, 121] on button "Undo" at bounding box center [680, 116] width 34 height 13
drag, startPoint x: 587, startPoint y: 66, endPoint x: 550, endPoint y: 62, distance: 37.2
click at [552, 62] on div "Filter Search *****" at bounding box center [431, 68] width 578 height 15
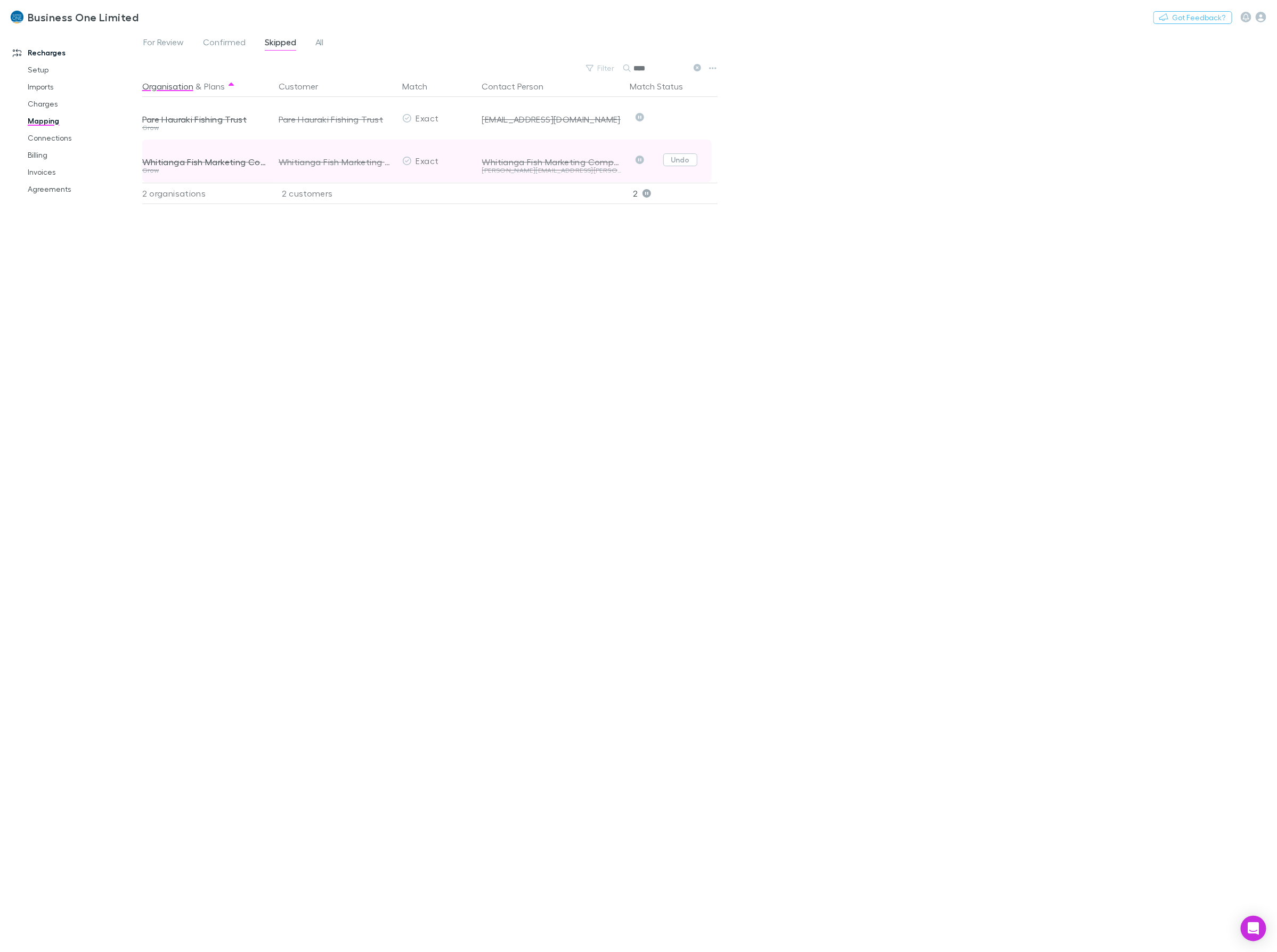
type input "****"
click at [682, 158] on button "Undo" at bounding box center [680, 159] width 34 height 13
click at [605, 359] on div "Organisation & Plans Customer Match Contact Person Match Status Pare Hauraki Fi…" at bounding box center [431, 509] width 578 height 868
click at [165, 43] on span "For Review" at bounding box center [163, 44] width 40 height 14
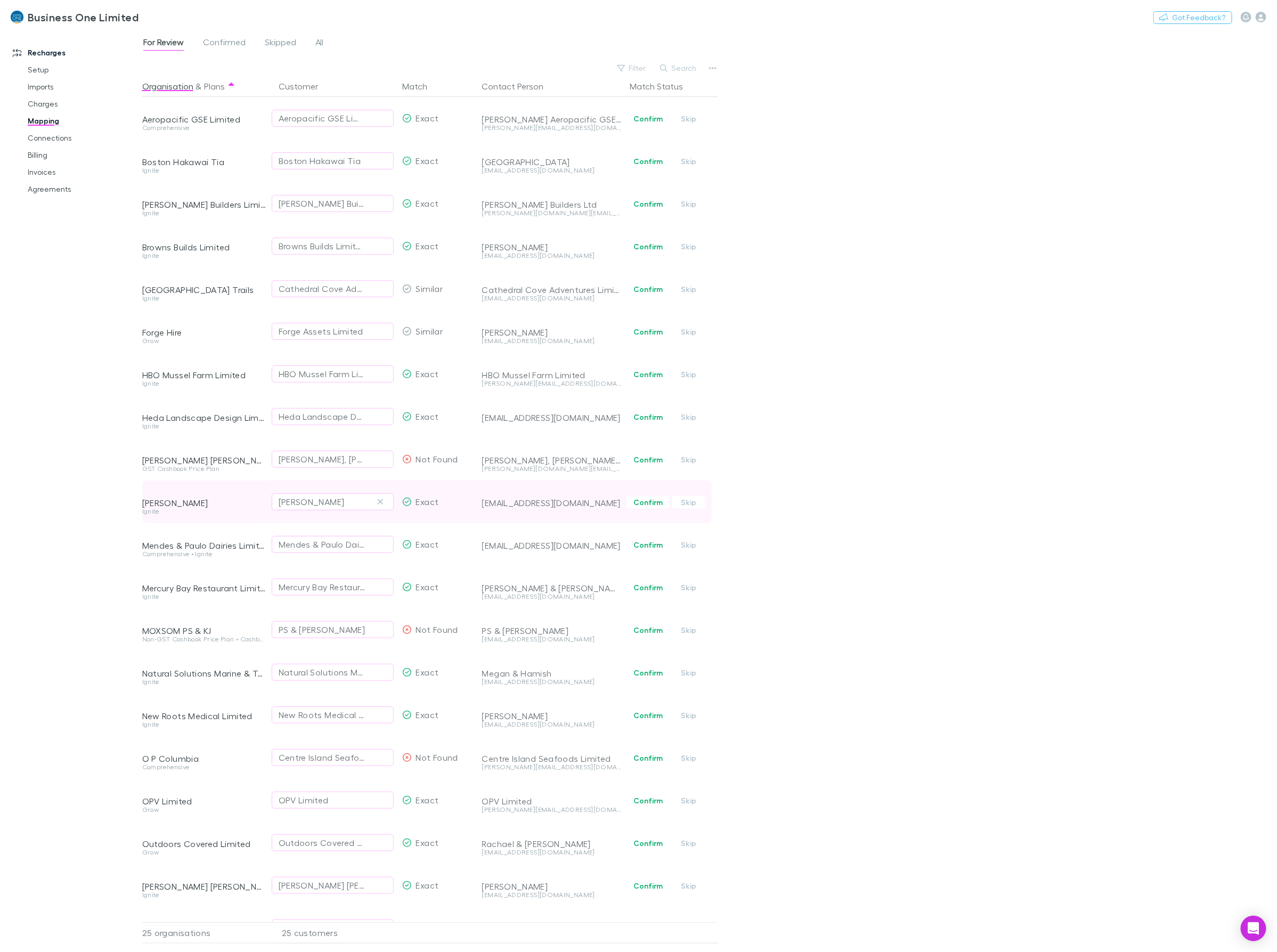
scroll to position [251, 0]
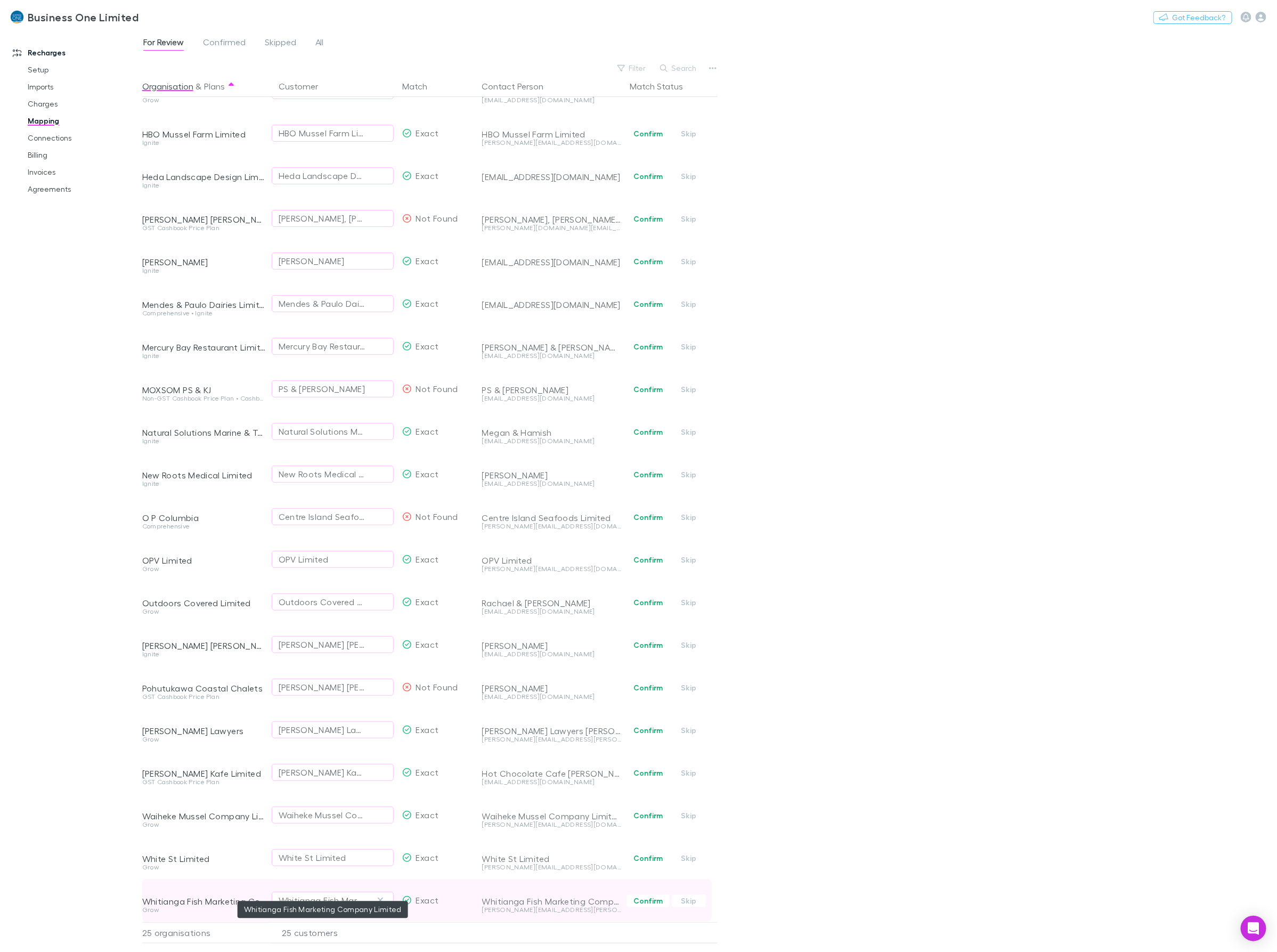
click at [358, 895] on div "Whitianga Fish Marketing Company Limited" at bounding box center [322, 901] width 86 height 13
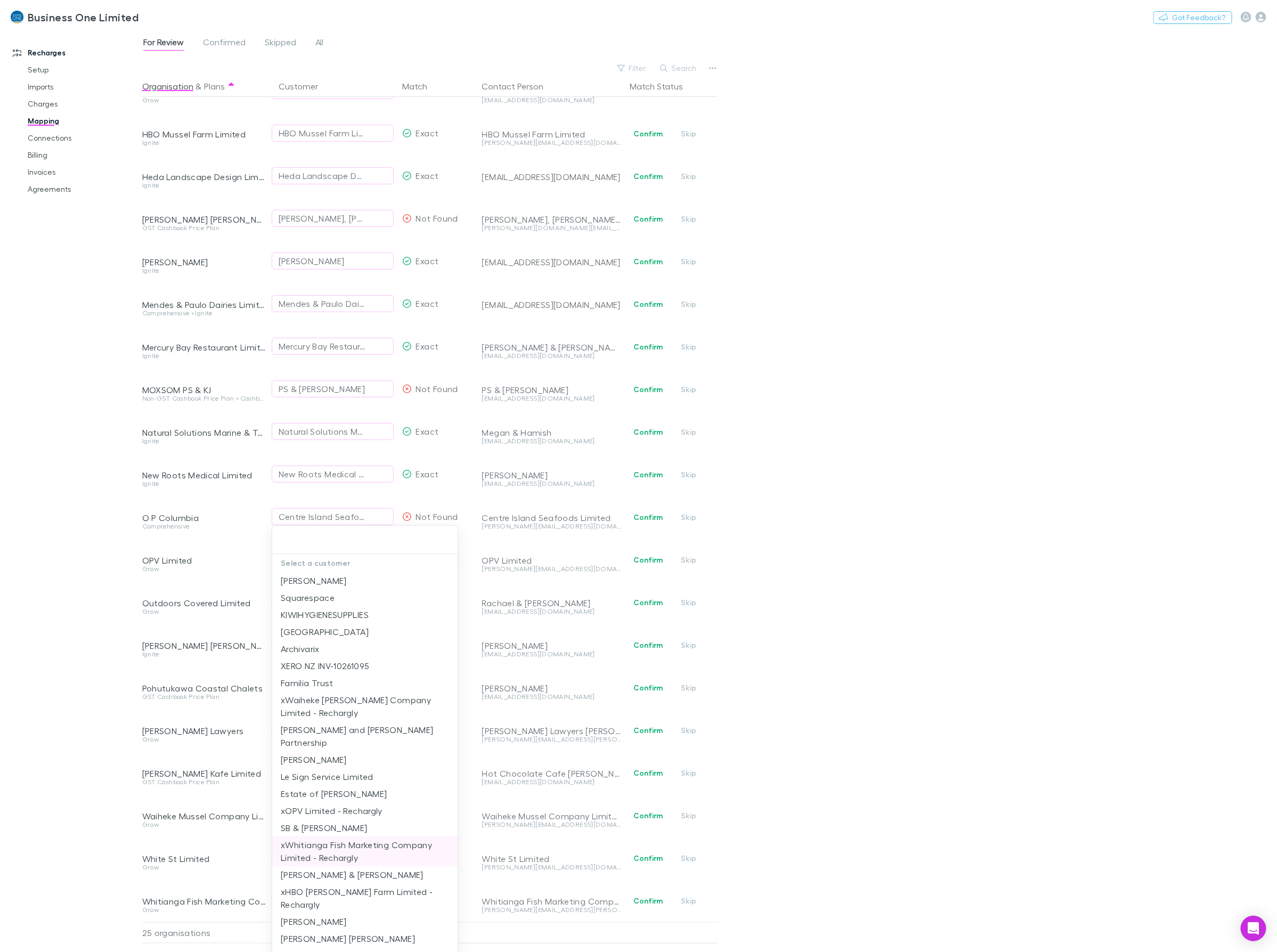
click at [325, 836] on li "xWhitianga Fish Marketing Company Limited - Rechargly" at bounding box center [365, 851] width 186 height 30
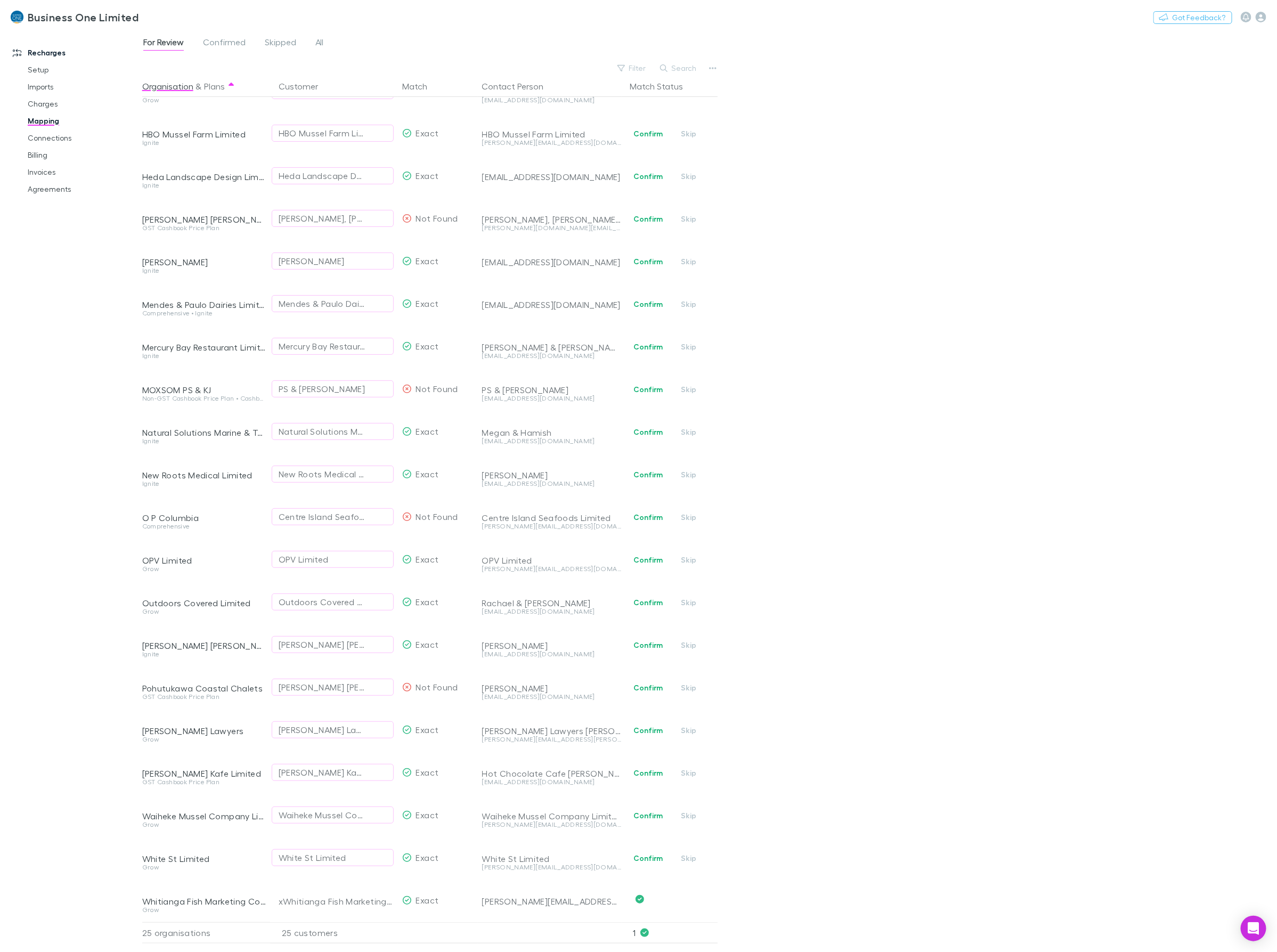
click at [832, 821] on div "For Review Confirmed Skipped All Filter Search Organisation & Plans Customer Ma…" at bounding box center [710, 491] width 1135 height 923
click at [347, 852] on div "White St Limited" at bounding box center [333, 858] width 108 height 13
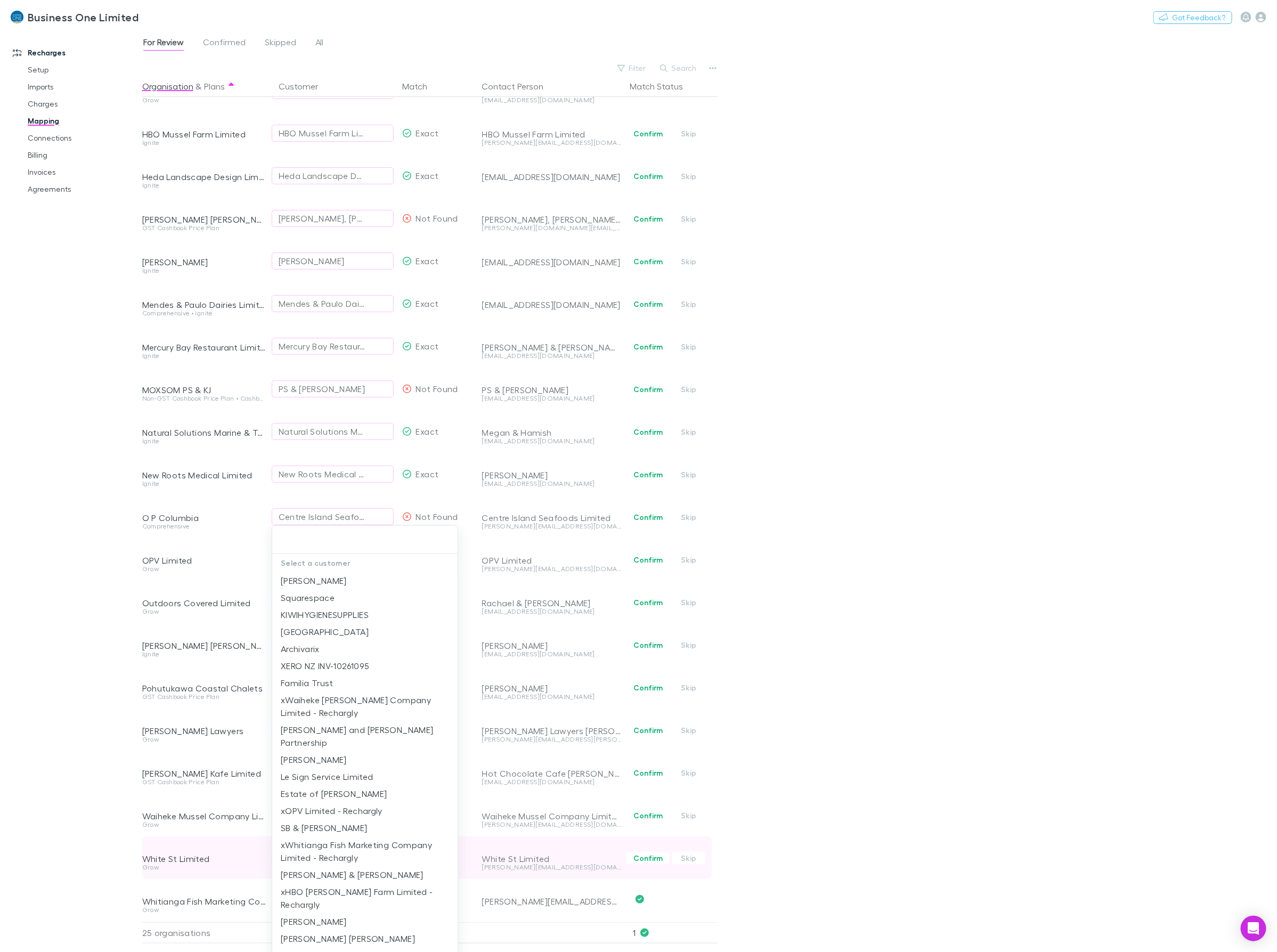
type input "*"
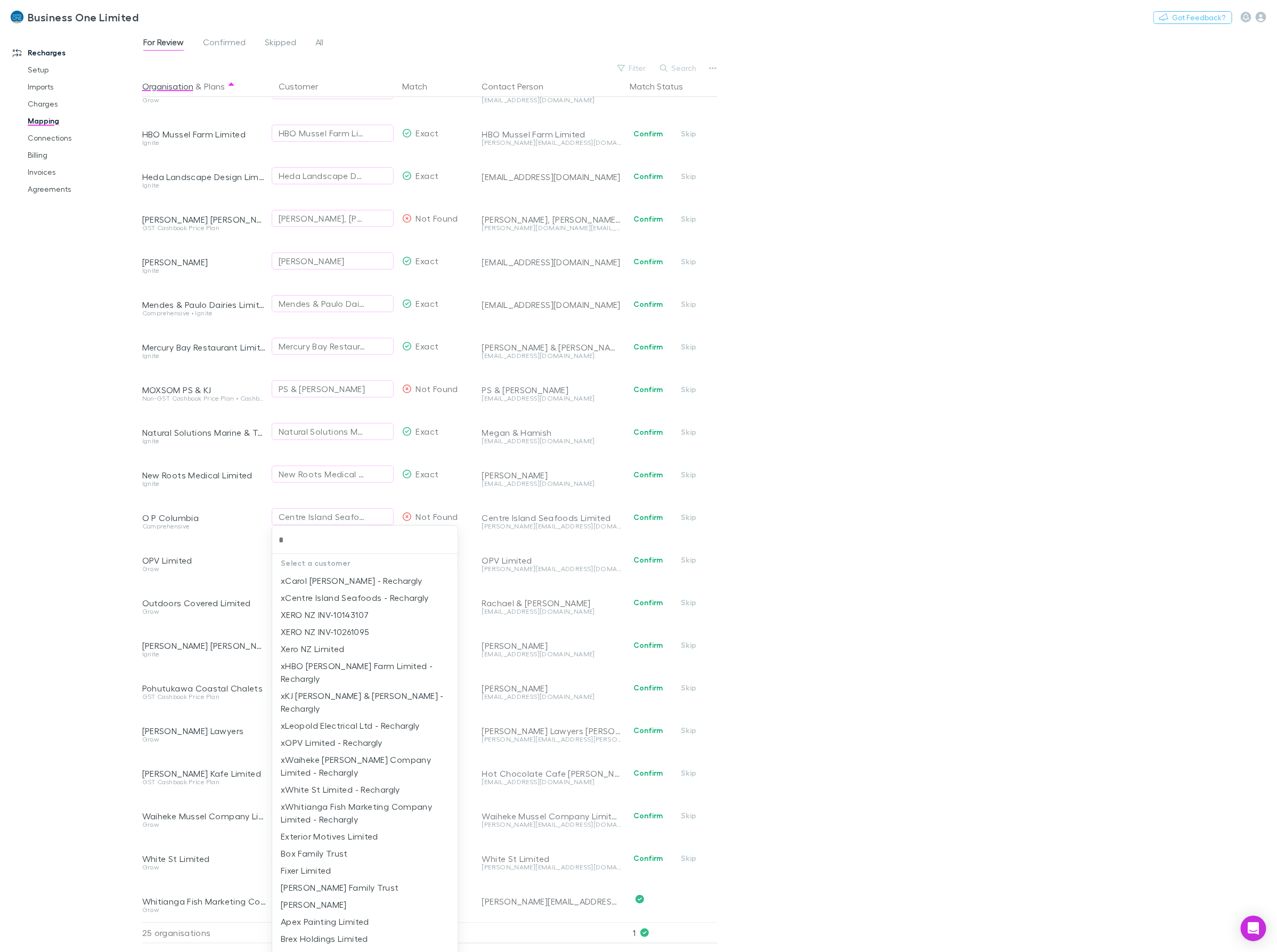
click at [304, 782] on li "xWhite St Limited - Rechargly" at bounding box center [365, 790] width 186 height 17
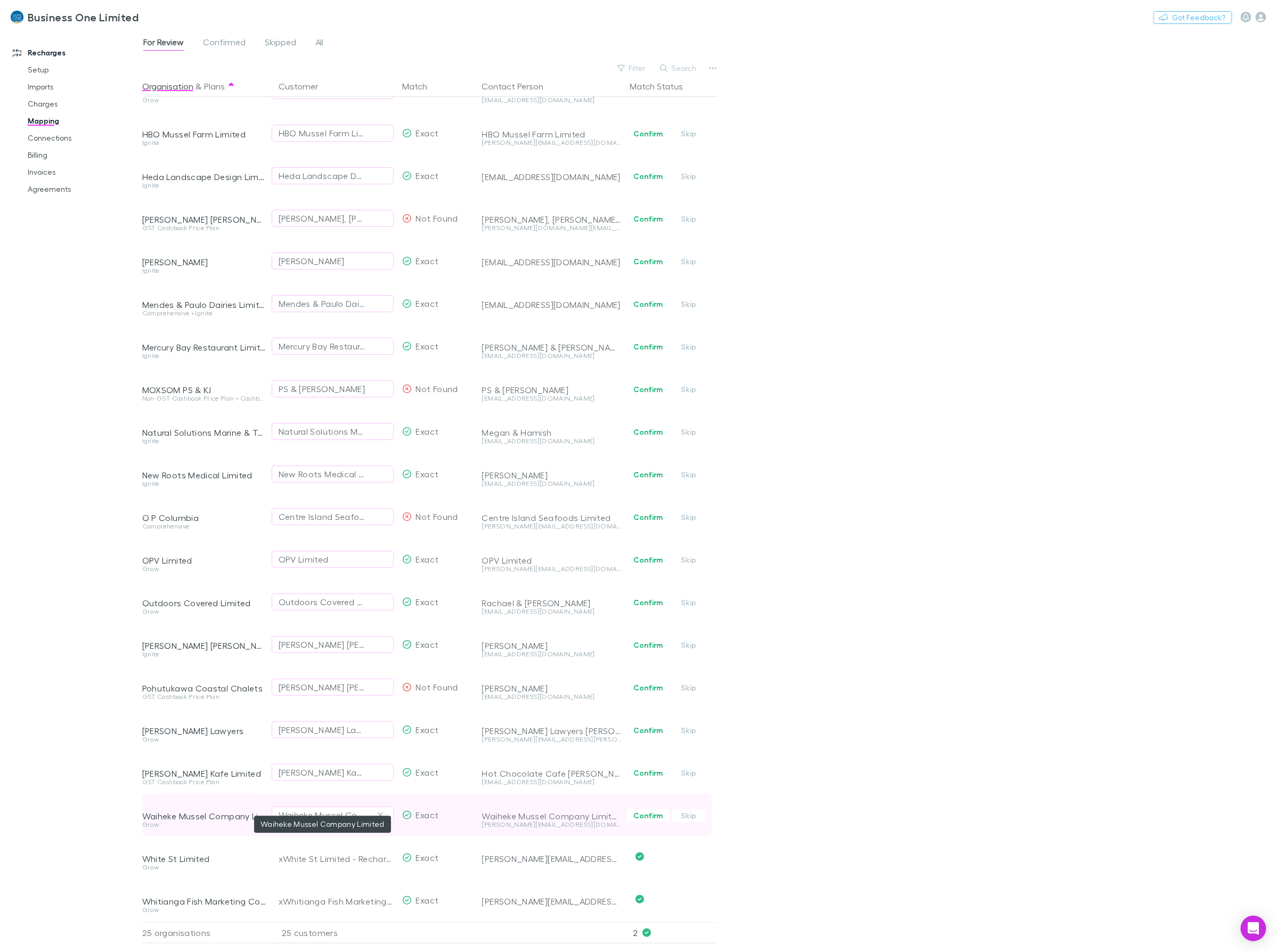
click at [327, 809] on div "Waiheke Mussel Company Limited" at bounding box center [322, 815] width 86 height 13
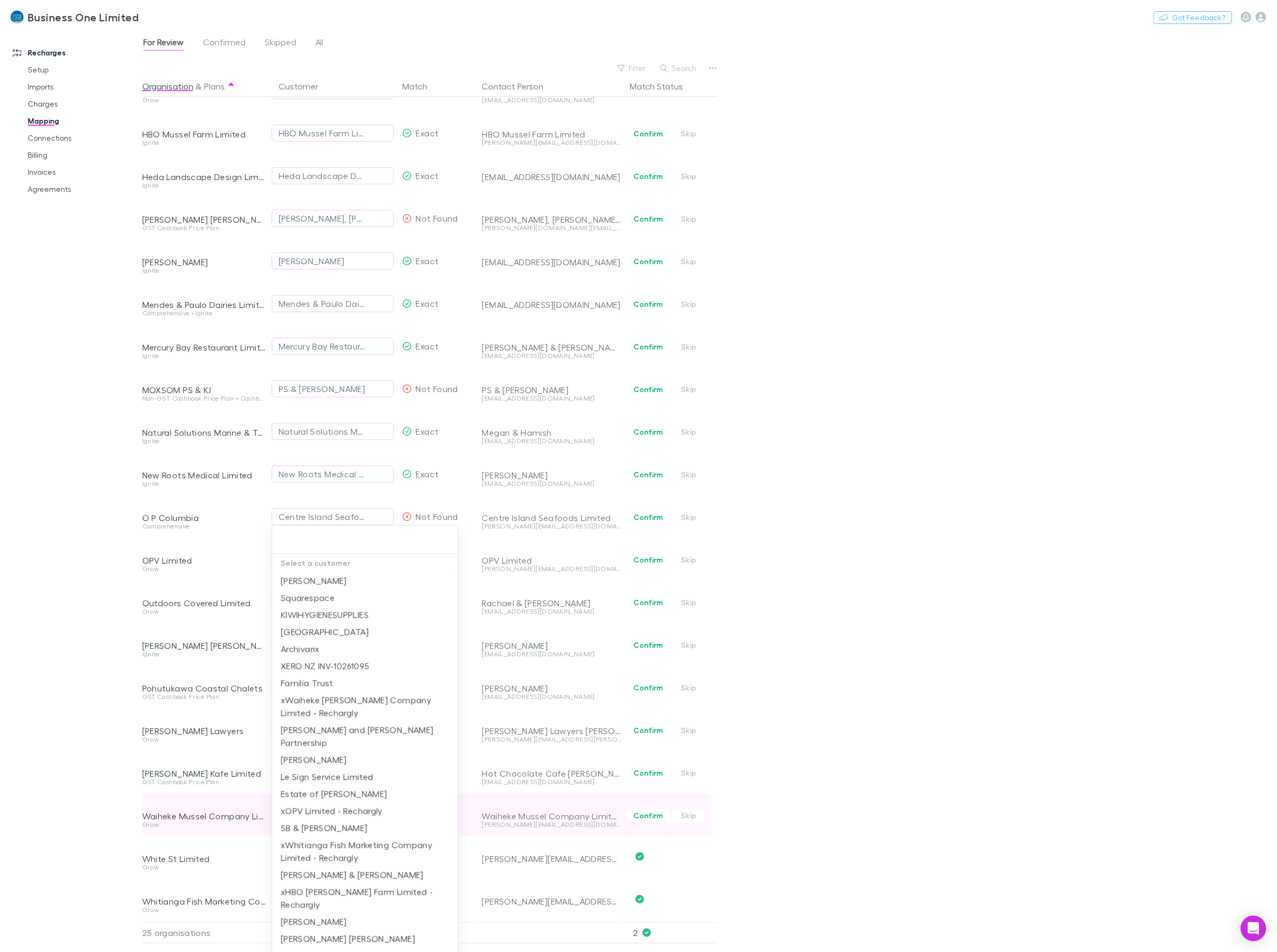
type input "*"
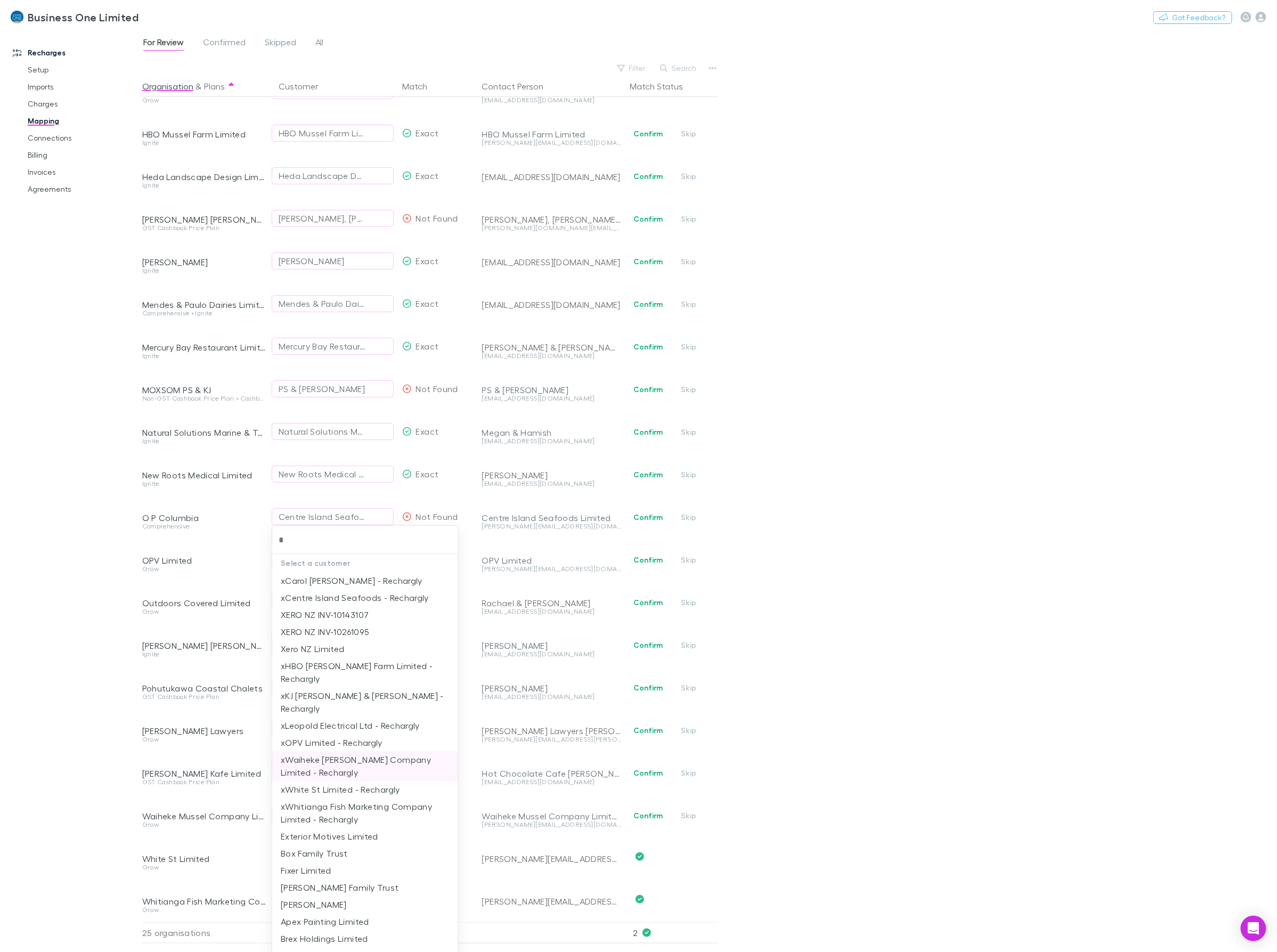
click at [320, 752] on li "xWaiheke [PERSON_NAME] Company Limited - Rechargly" at bounding box center [365, 766] width 186 height 30
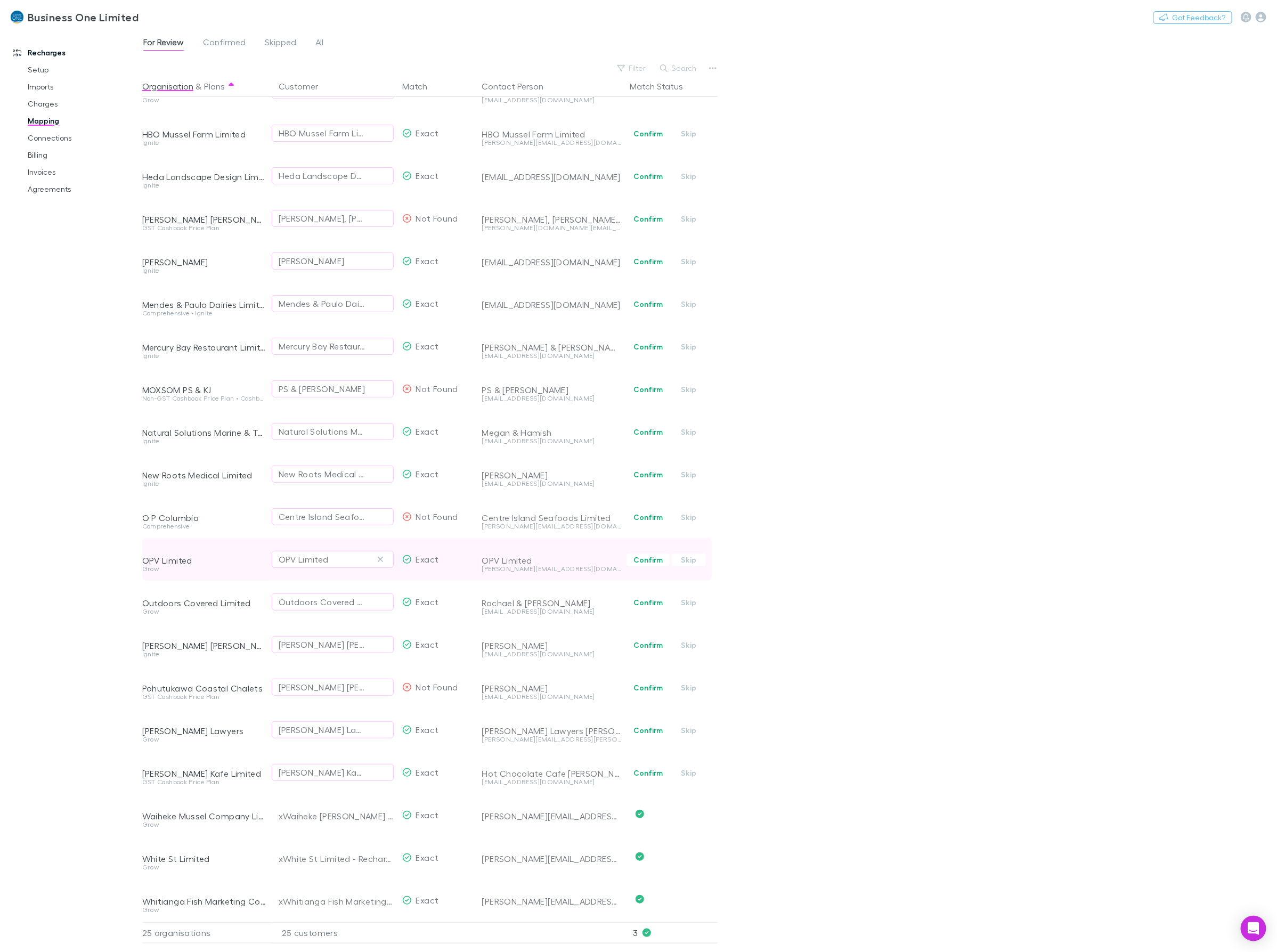
click at [309, 553] on div "OPV Limited" at bounding box center [304, 559] width 50 height 13
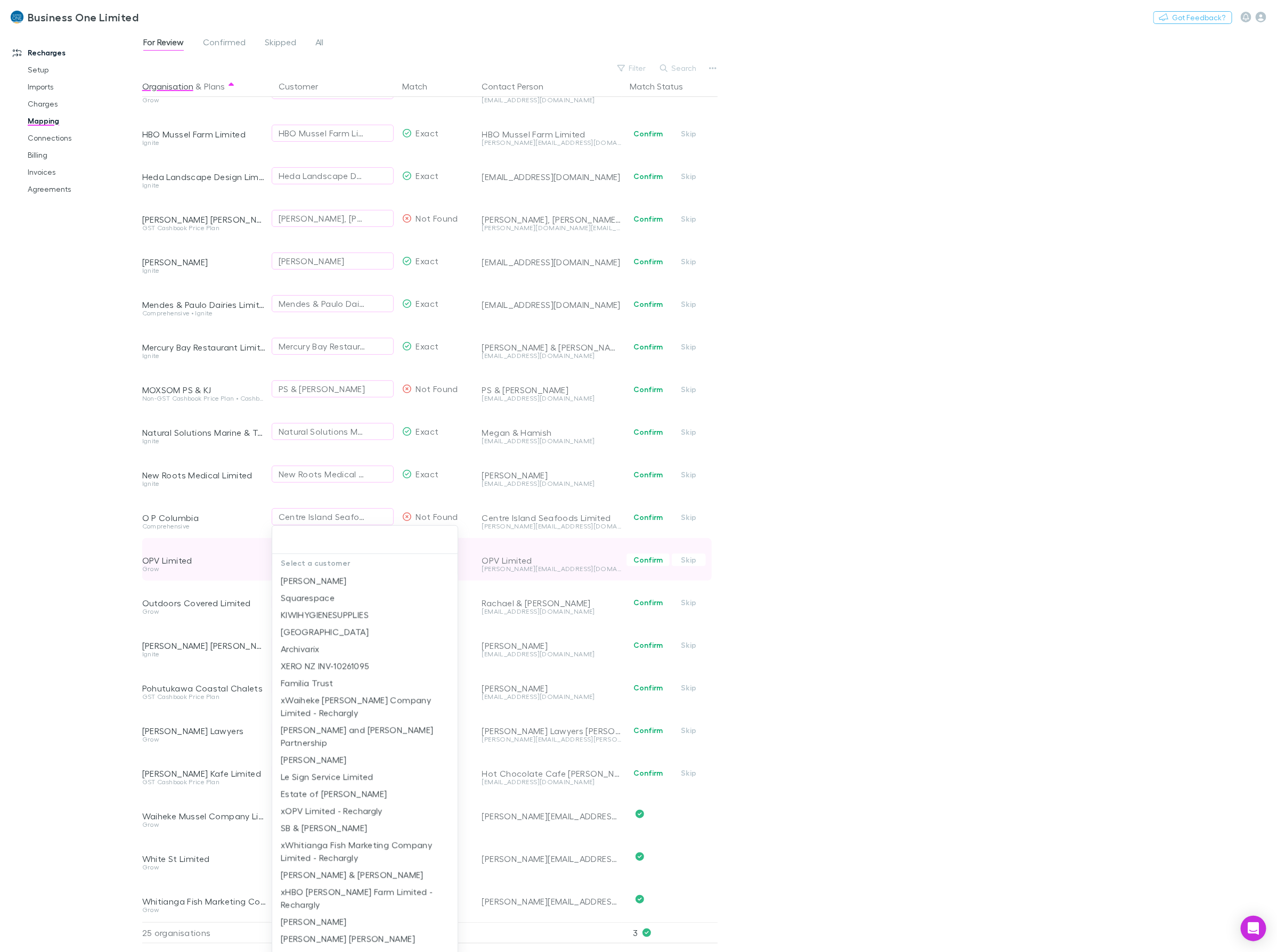
type input "*"
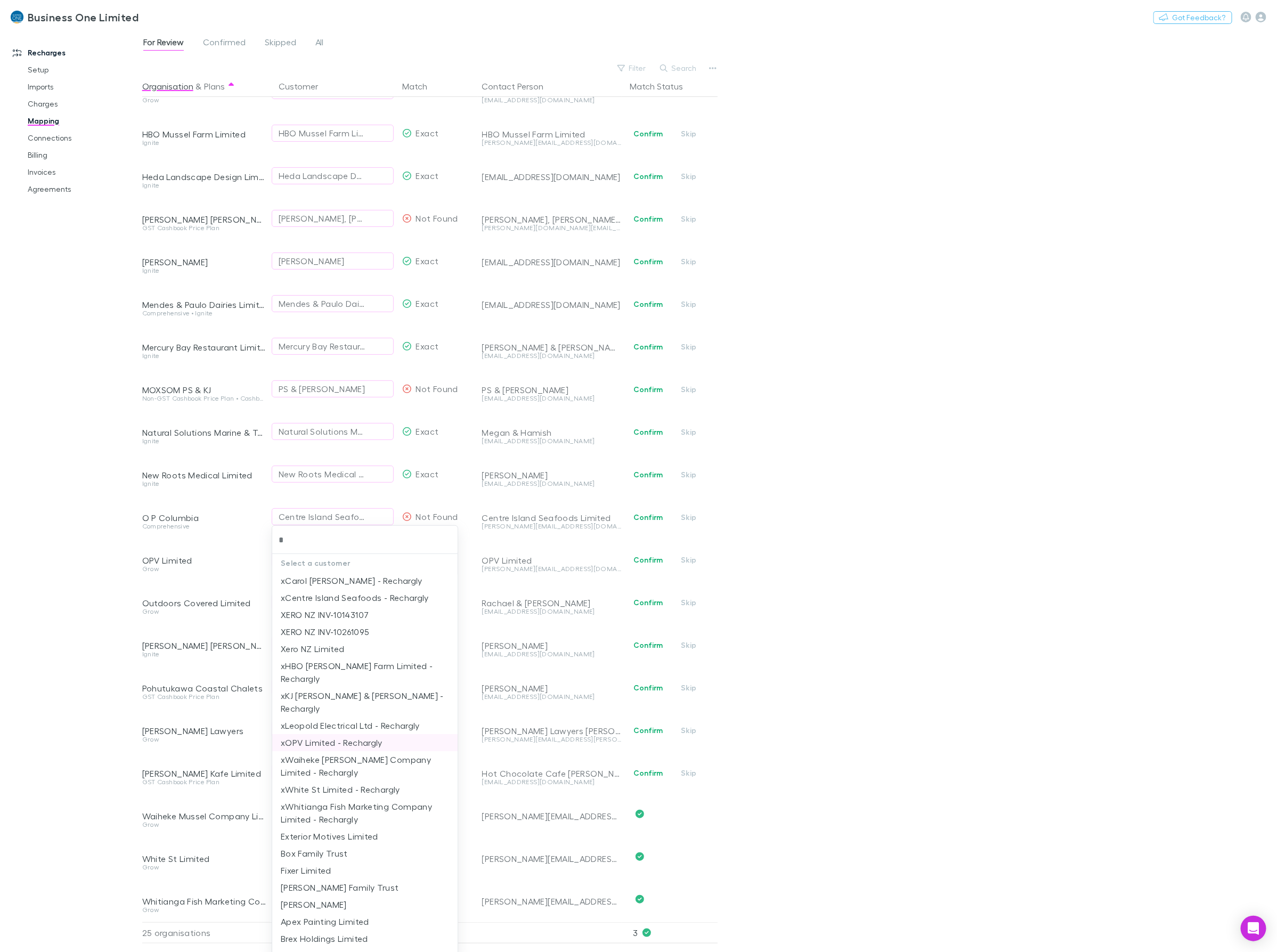
click at [340, 735] on li "xOPV Limited - Rechargly" at bounding box center [365, 743] width 186 height 17
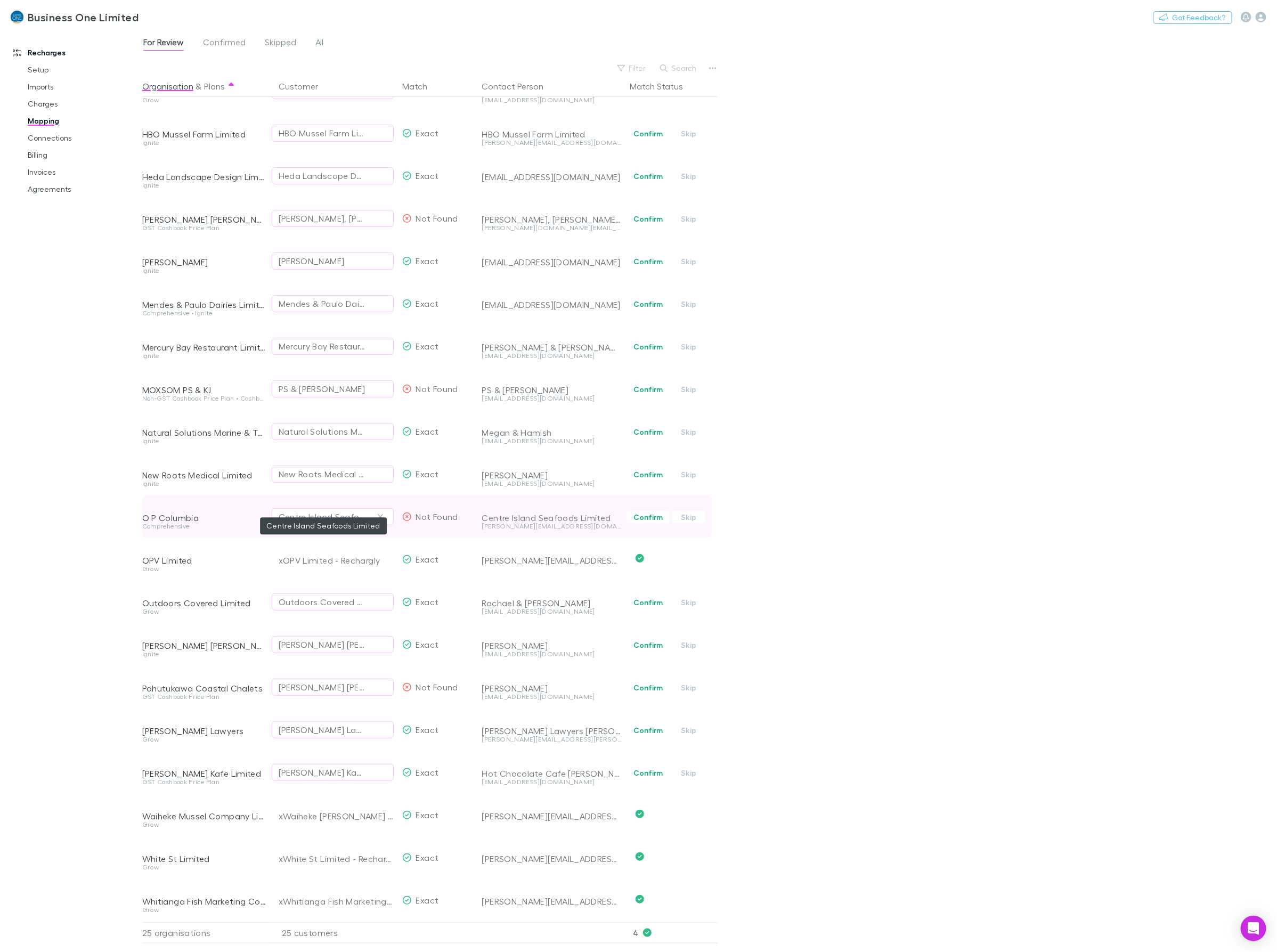
click at [307, 510] on div "Centre Island Seafoods Limited" at bounding box center [322, 516] width 86 height 13
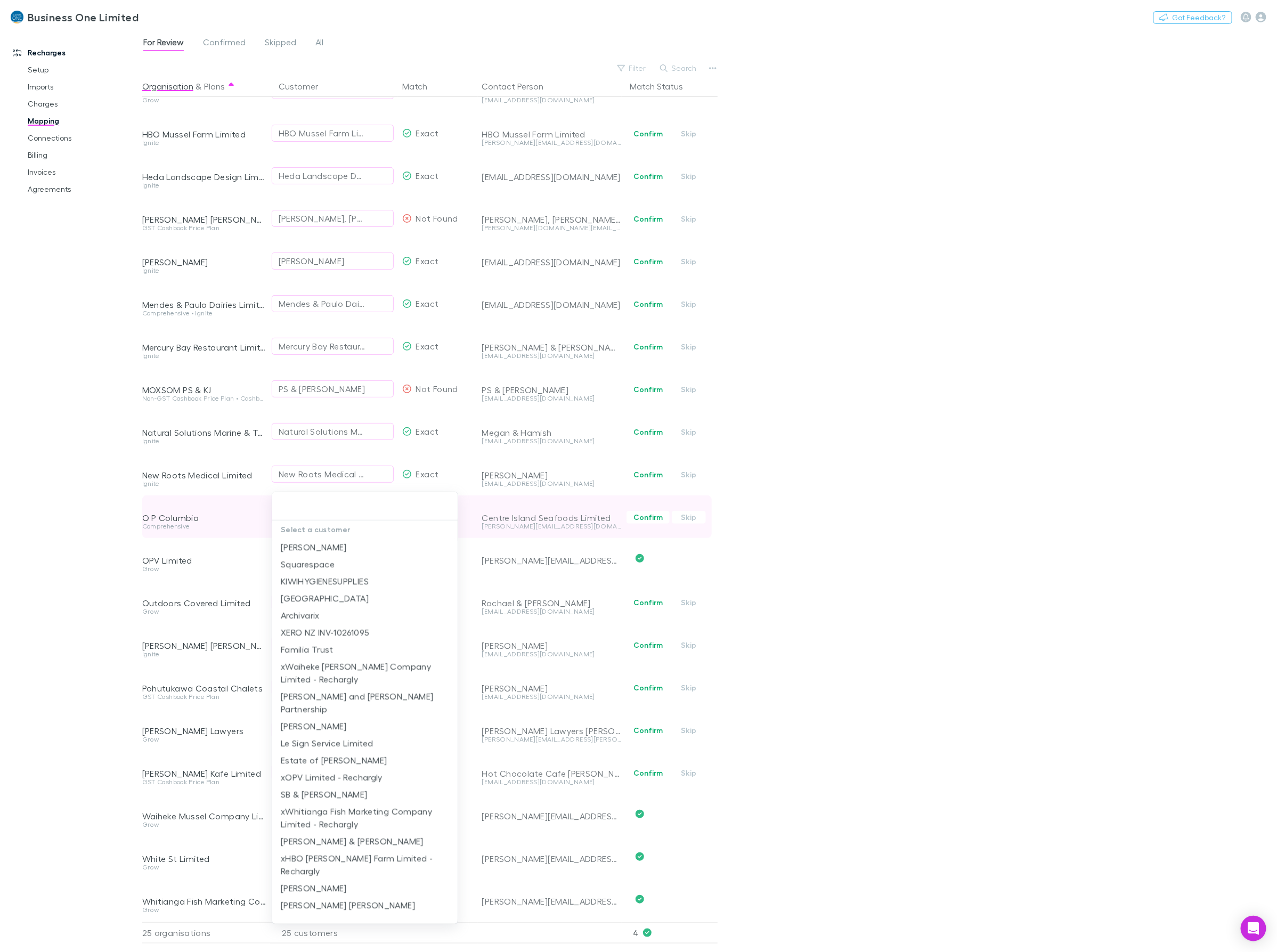
type input "*"
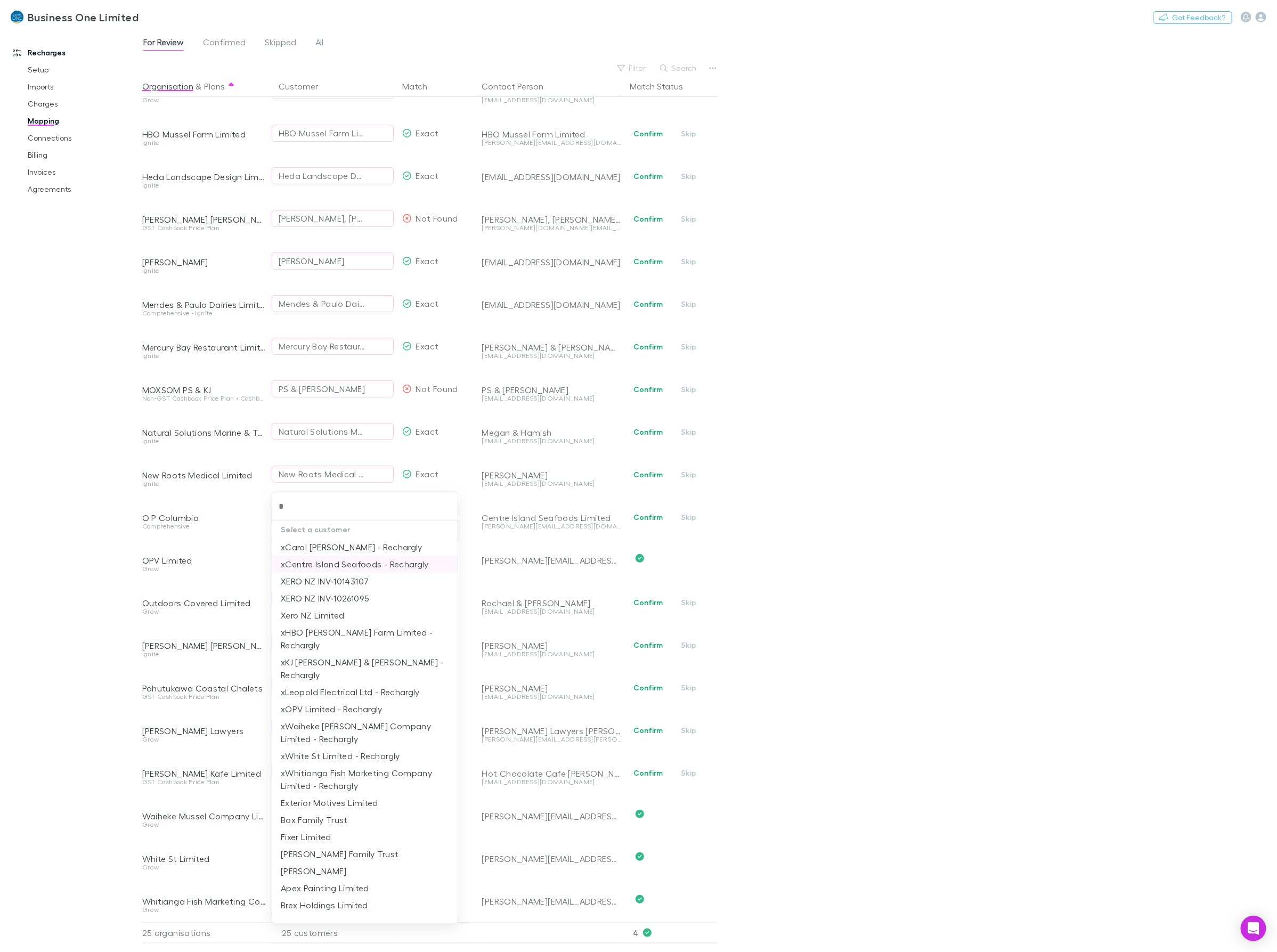
click at [345, 560] on li "xCentre Island Seafoods - Rechargly" at bounding box center [365, 564] width 186 height 17
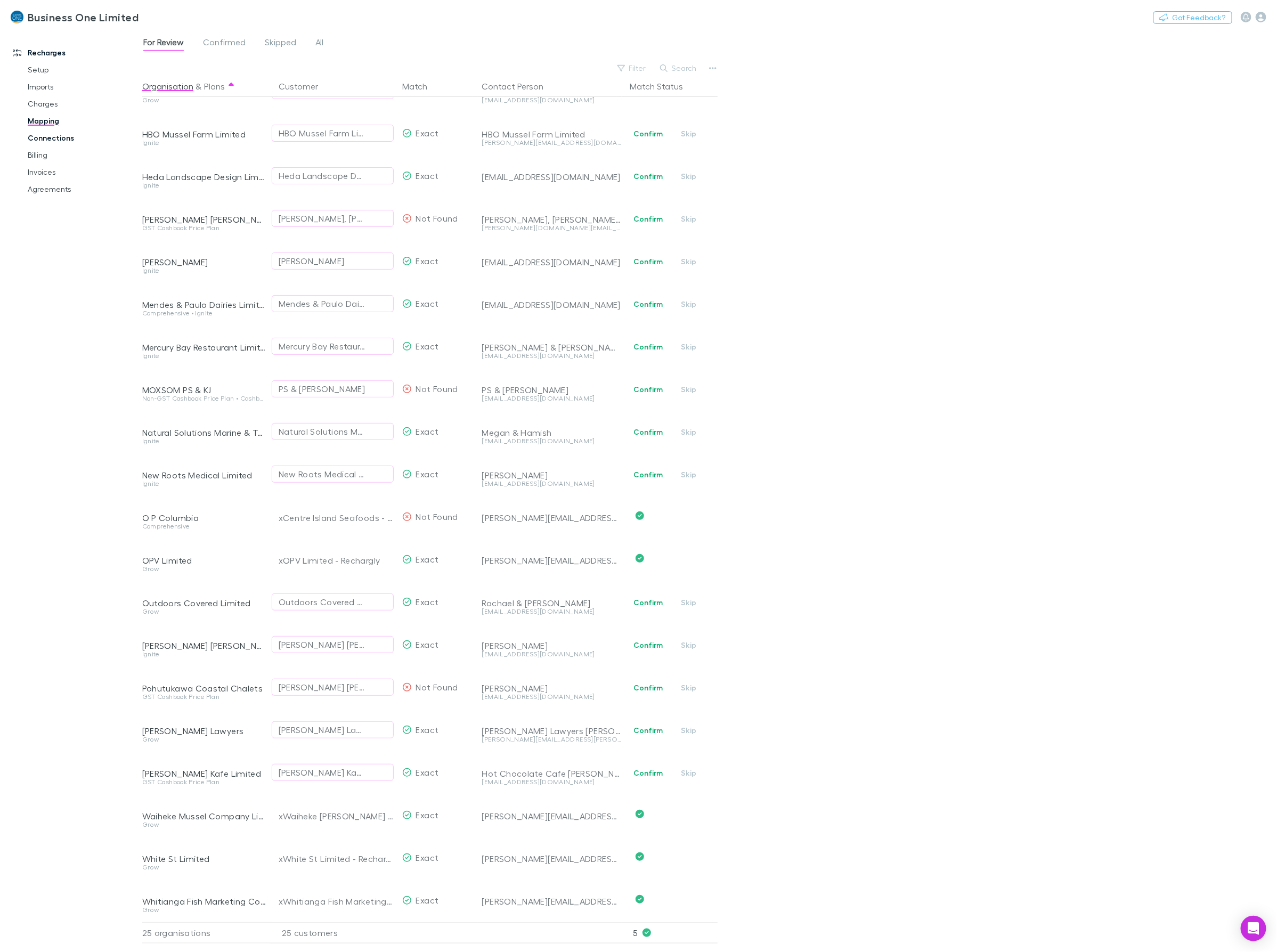
click at [50, 142] on link "Connections" at bounding box center [84, 138] width 134 height 17
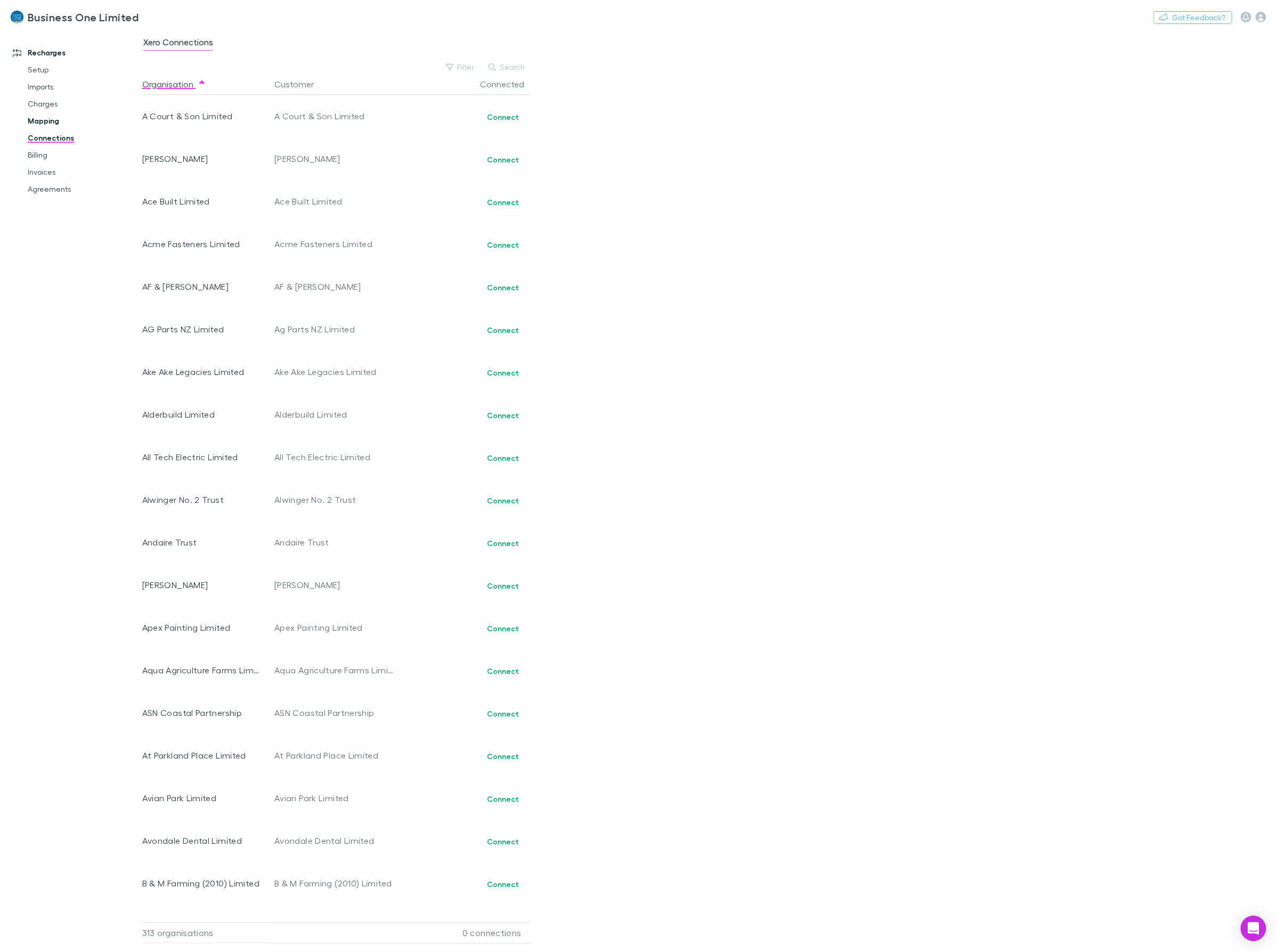
click at [43, 122] on link "Mapping" at bounding box center [84, 121] width 134 height 17
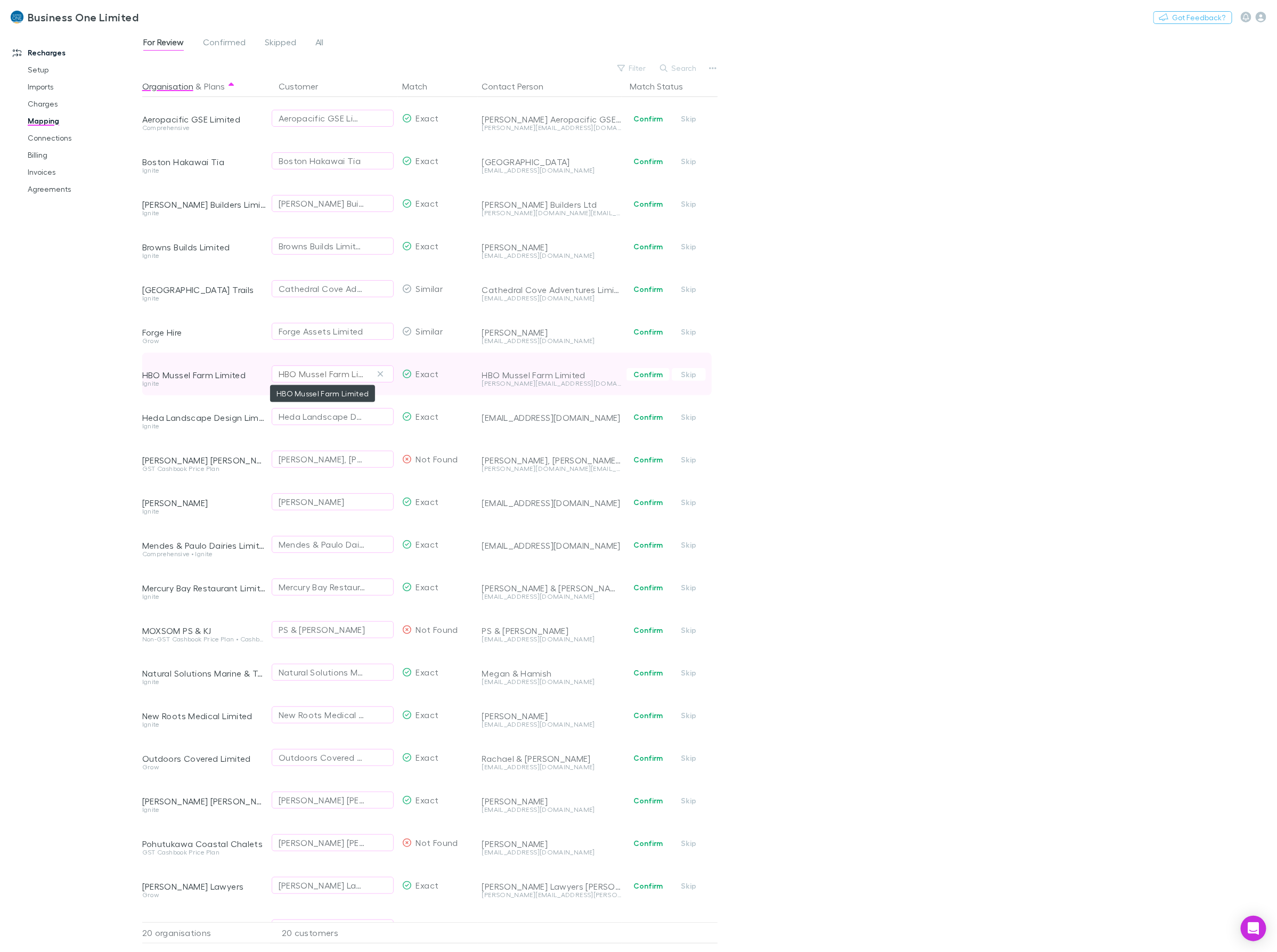
click at [352, 374] on div "HBO Mussel Farm Limited" at bounding box center [322, 374] width 86 height 13
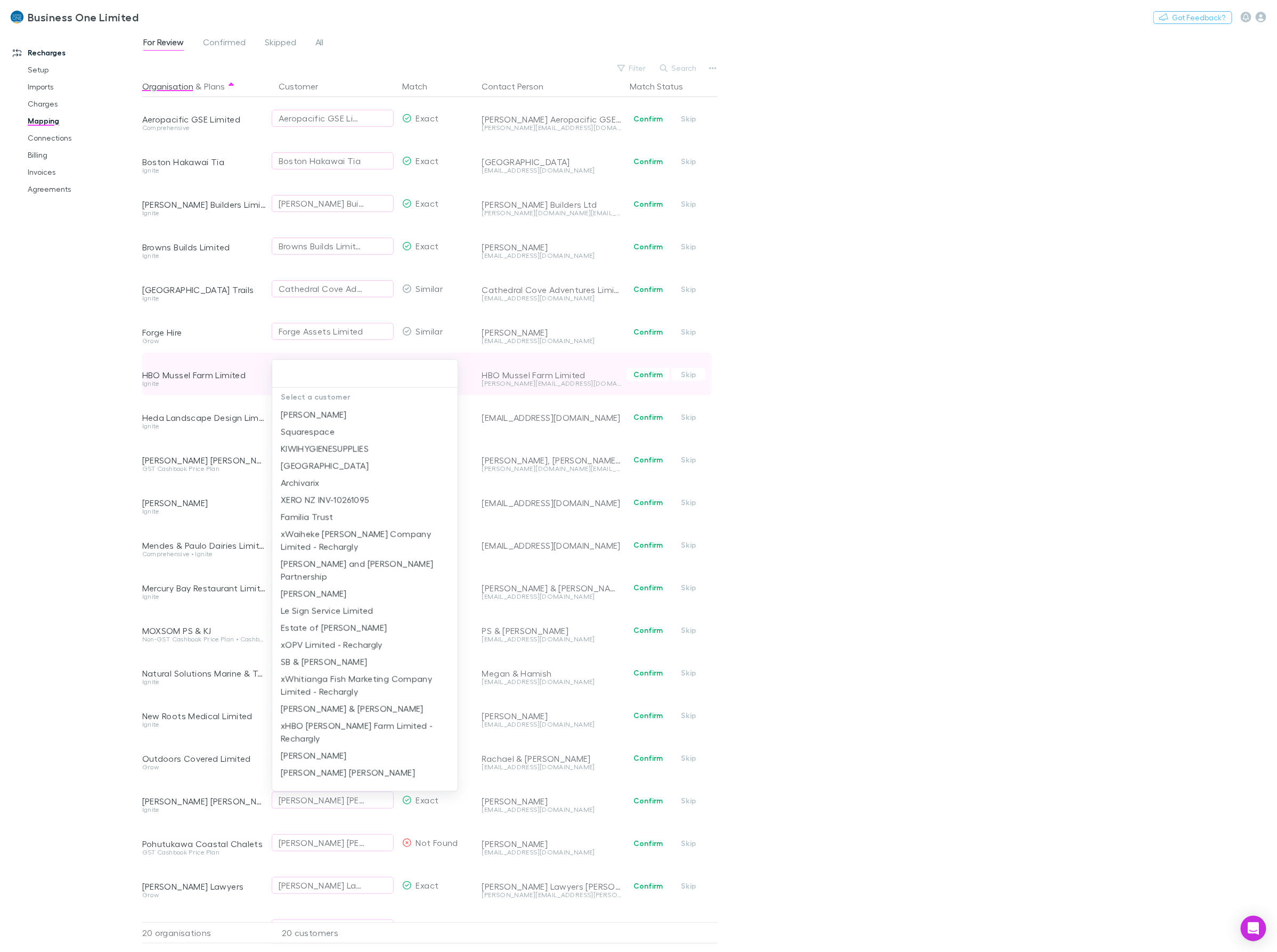
type input "*"
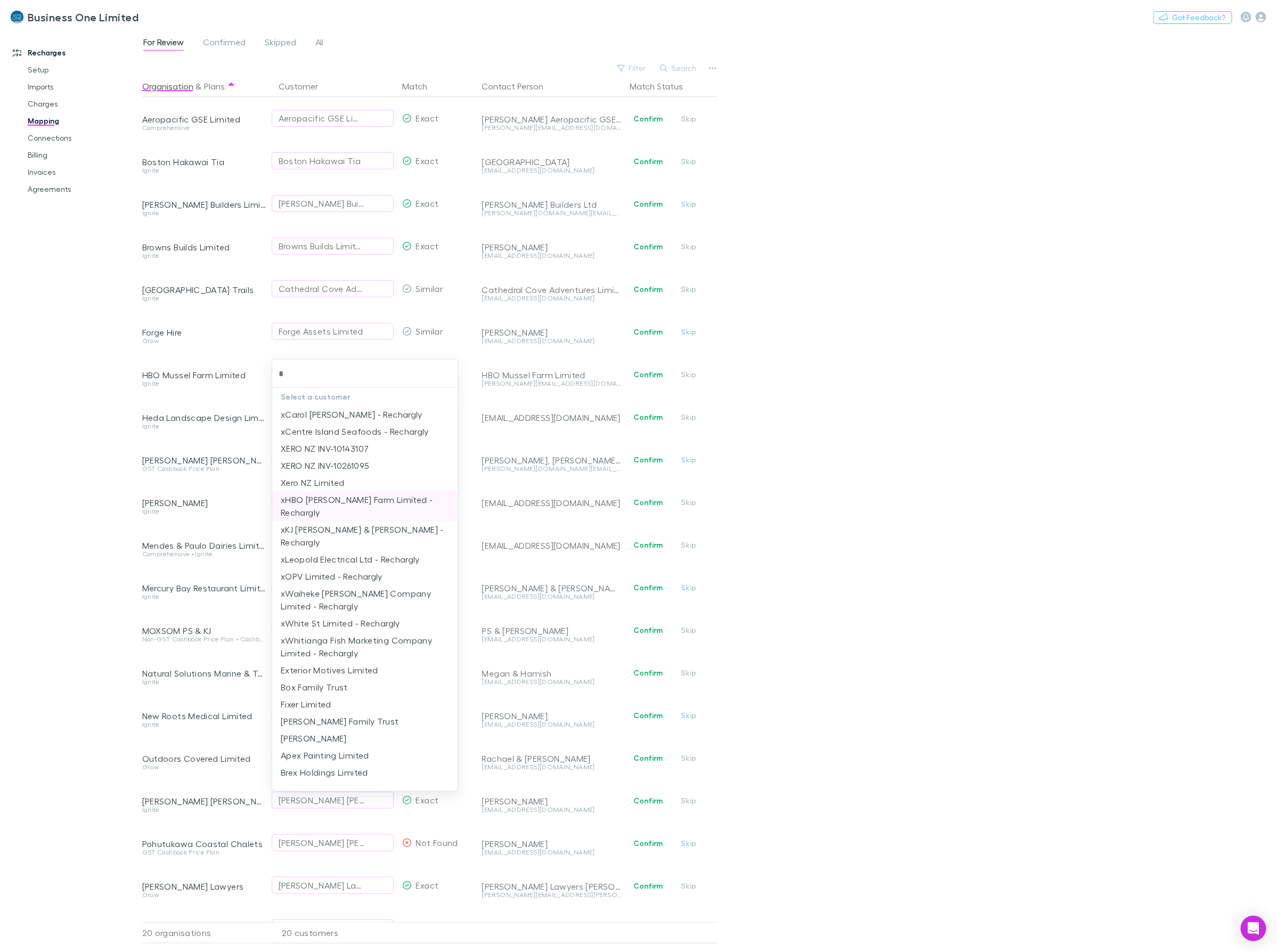
click at [312, 502] on li "xHBO [PERSON_NAME] Farm Limited - Rechargly" at bounding box center [365, 506] width 186 height 30
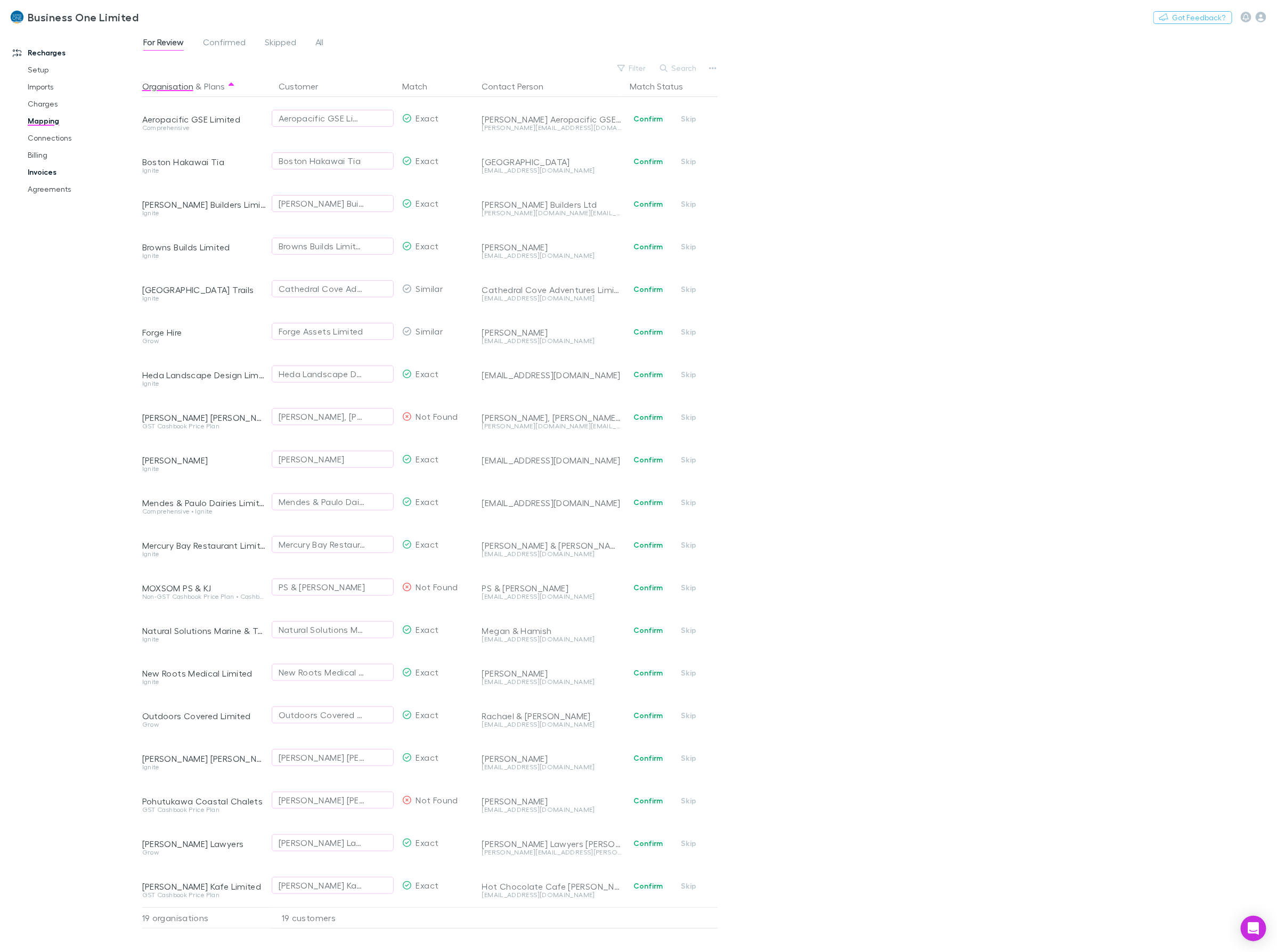
click at [43, 175] on link "Invoices" at bounding box center [84, 172] width 134 height 17
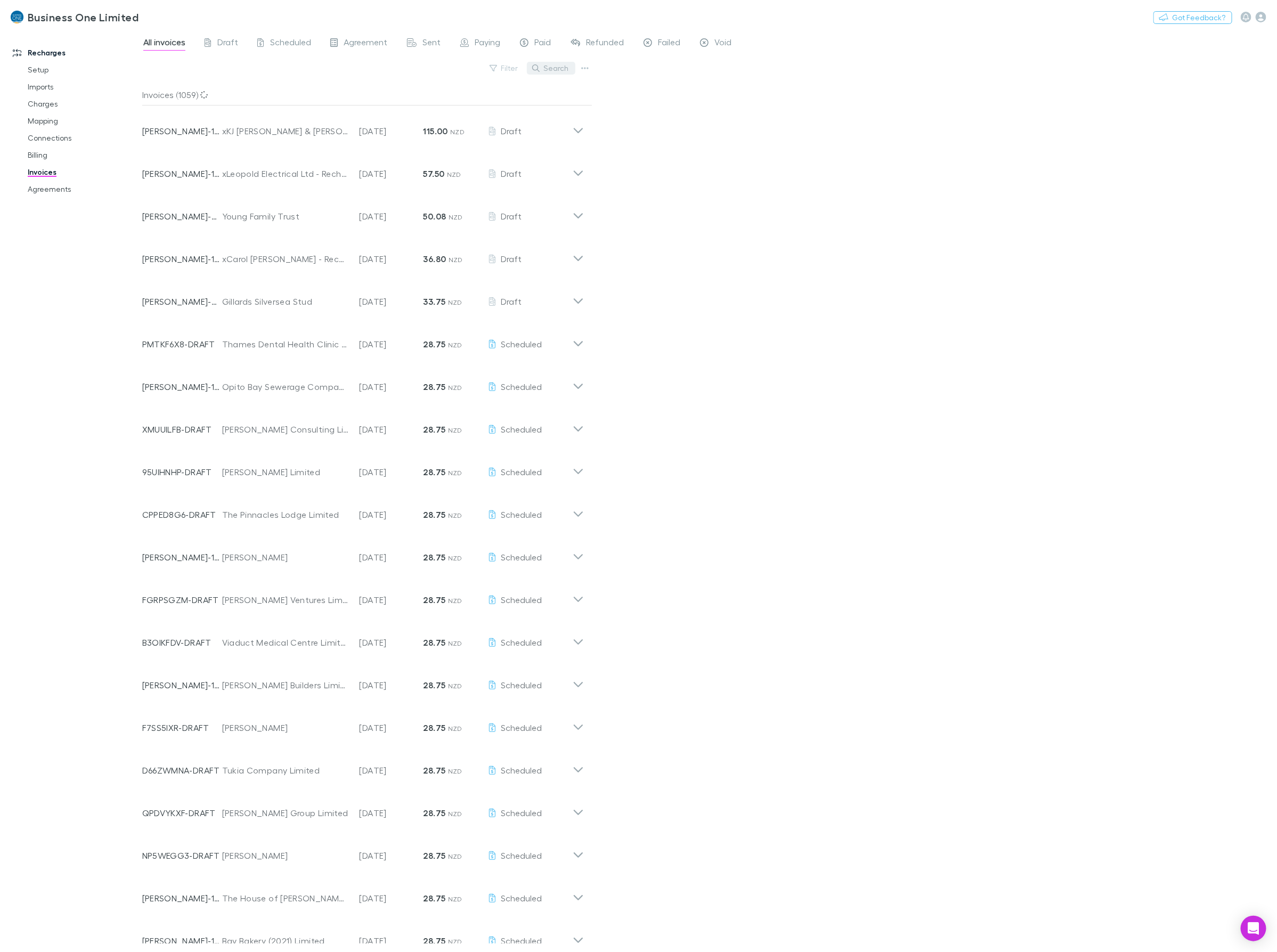
click at [547, 68] on button "Search" at bounding box center [551, 68] width 49 height 13
type input "*"
click at [526, 73] on input "*" at bounding box center [532, 68] width 53 height 15
click at [244, 253] on div "xWhite St Limited - Rechargly" at bounding box center [286, 259] width 127 height 13
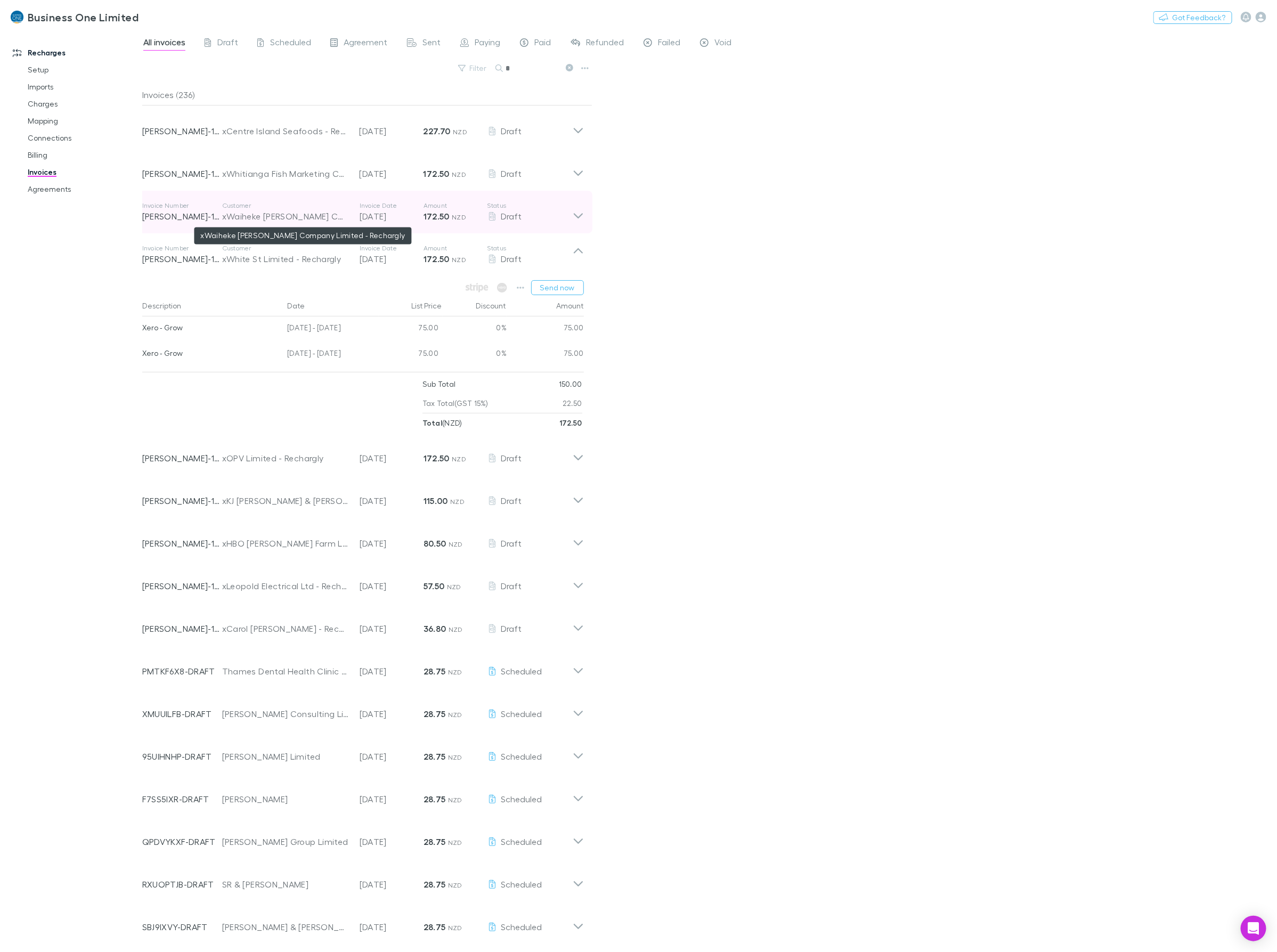
click at [257, 222] on div "xWaiheke [PERSON_NAME] Company Limited - Rechargly" at bounding box center [286, 216] width 127 height 13
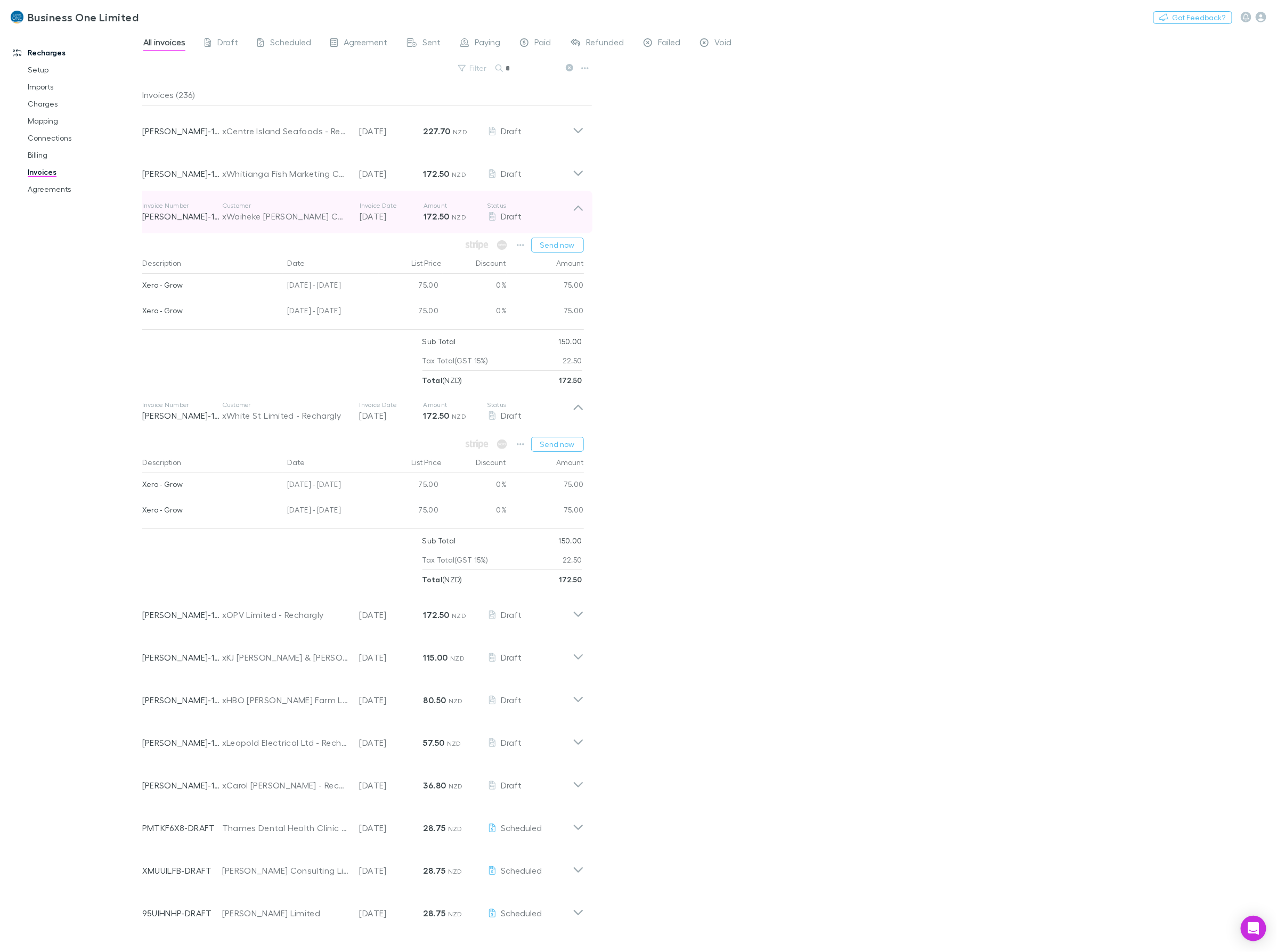
click at [258, 197] on div "Invoice Number [PERSON_NAME]-1560 Customer xWaiheke [PERSON_NAME] Company Limit…" at bounding box center [357, 211] width 431 height 39
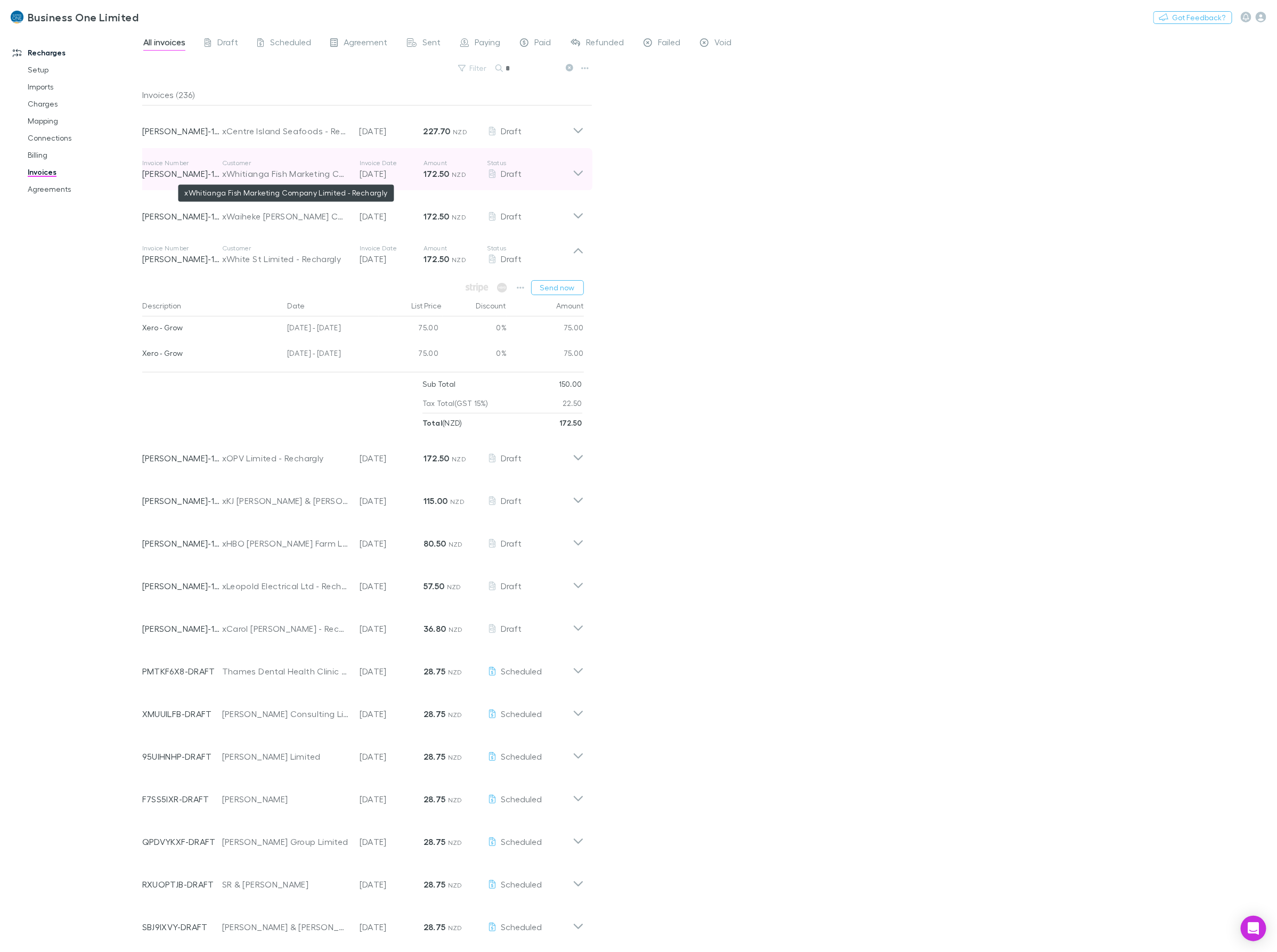
click at [256, 174] on div "xWhitianga Fish Marketing Company Limited - Rechargly" at bounding box center [286, 173] width 127 height 13
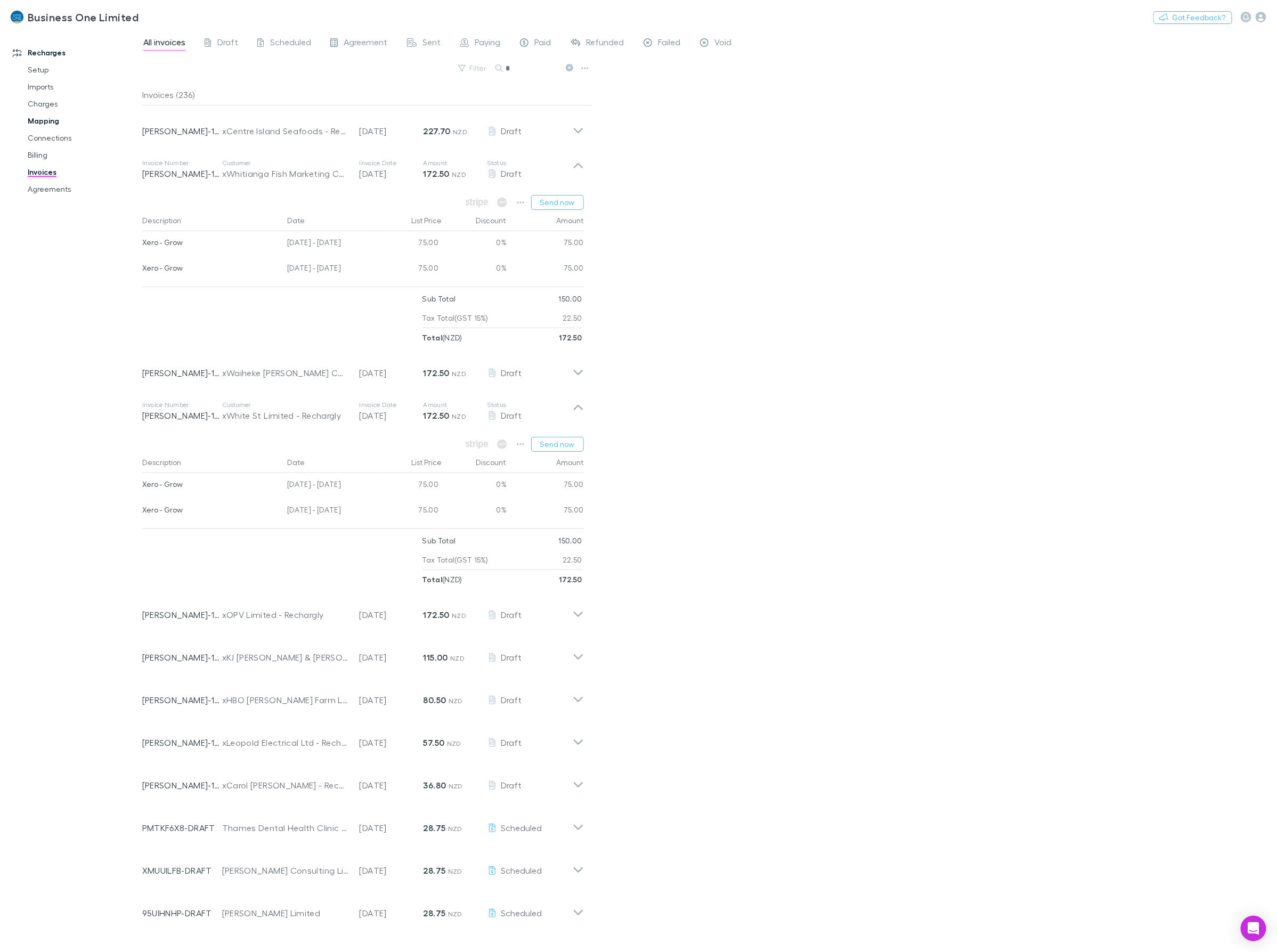
click at [58, 121] on link "Mapping" at bounding box center [84, 121] width 134 height 17
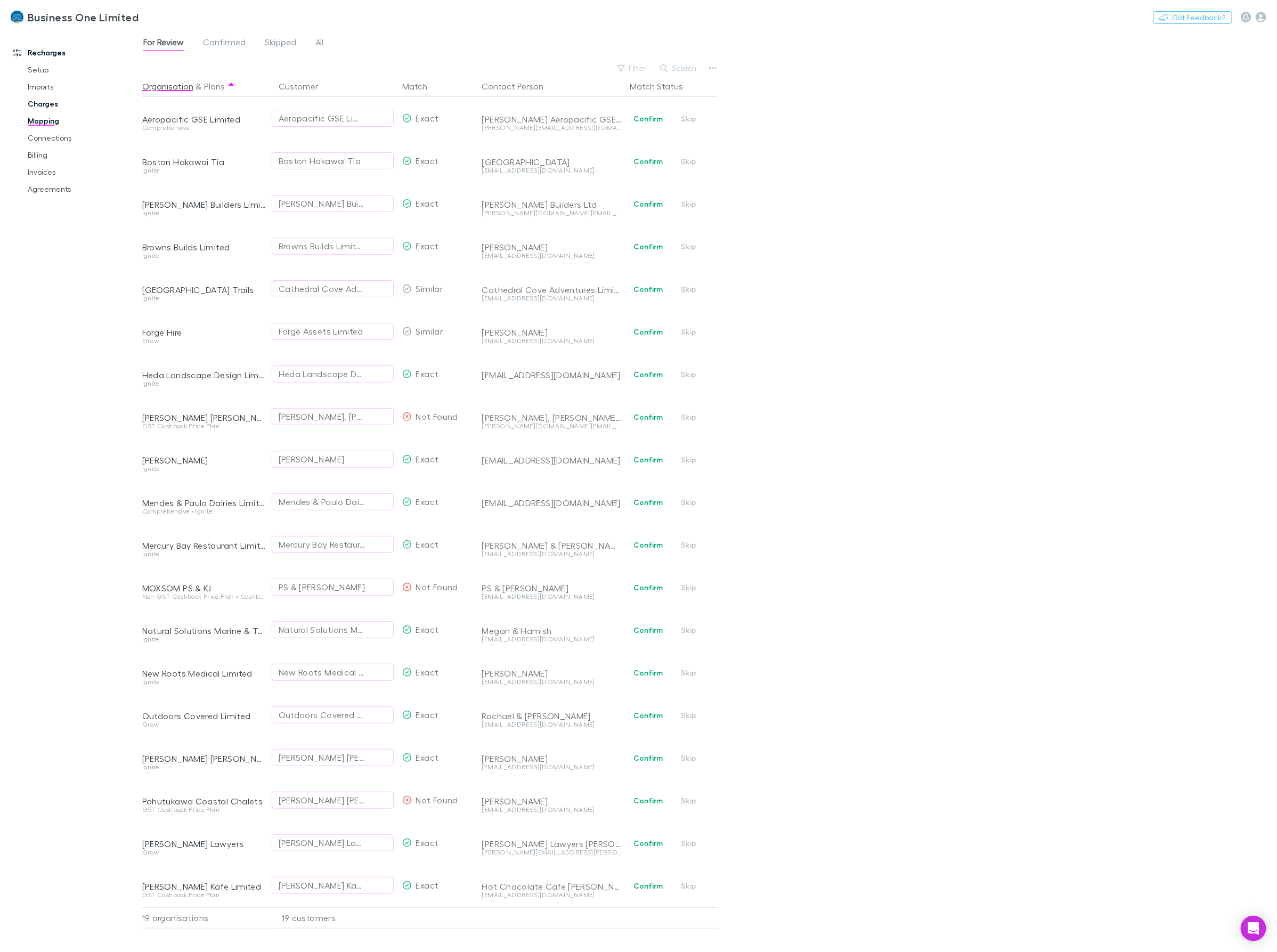
click at [48, 105] on link "Charges" at bounding box center [84, 104] width 134 height 17
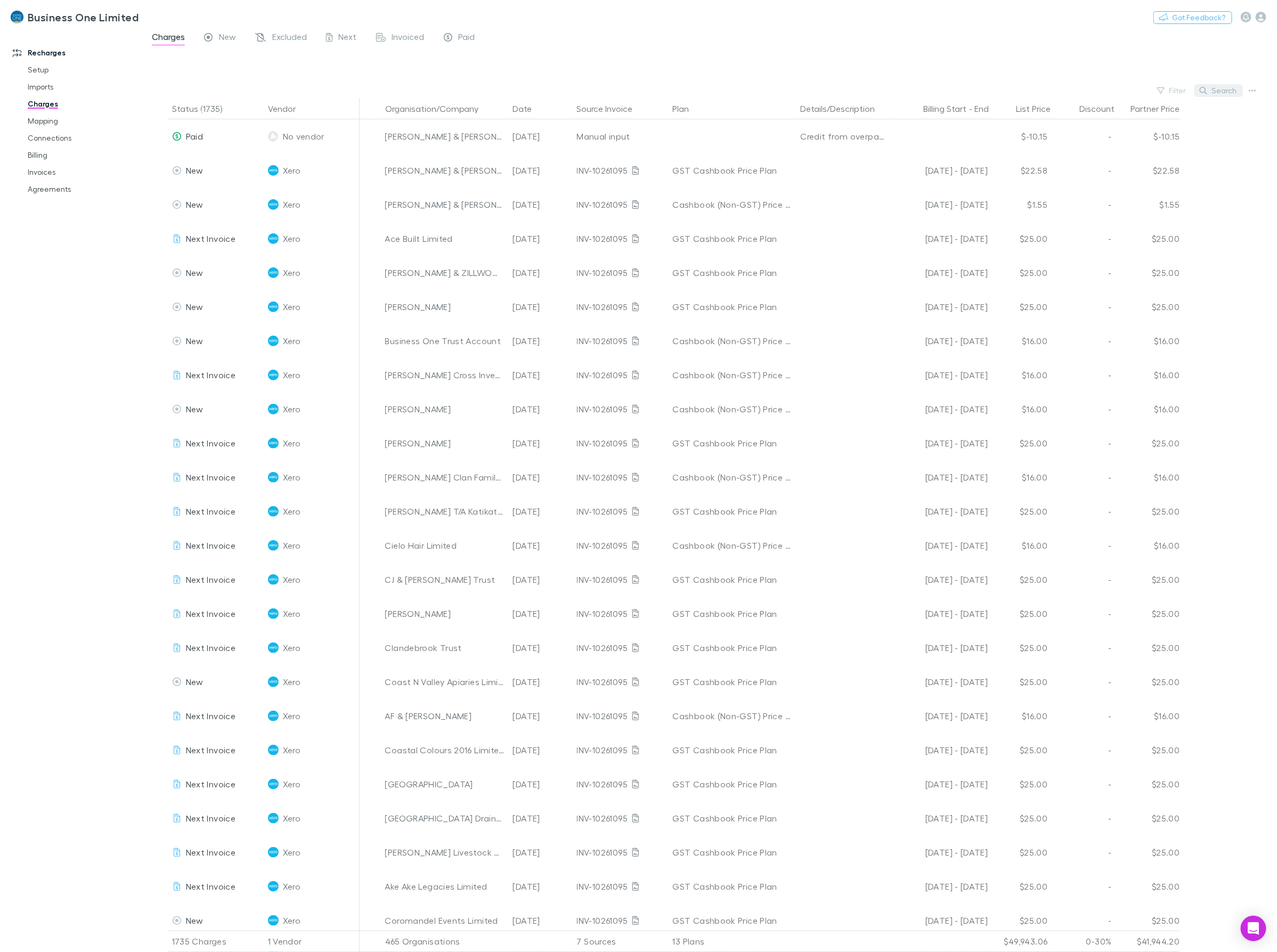
click at [1227, 92] on button "Search" at bounding box center [1219, 90] width 49 height 13
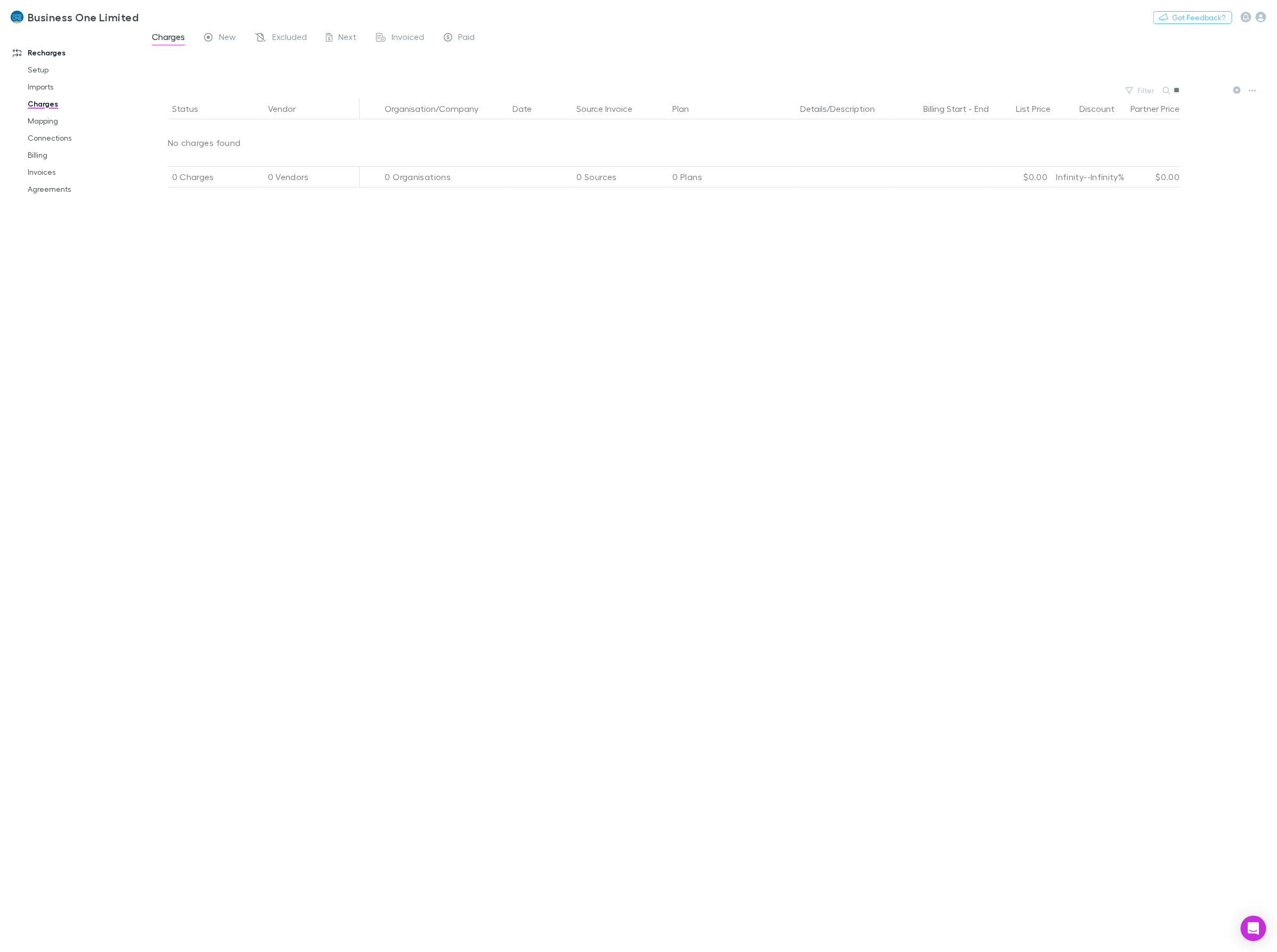
type input "*"
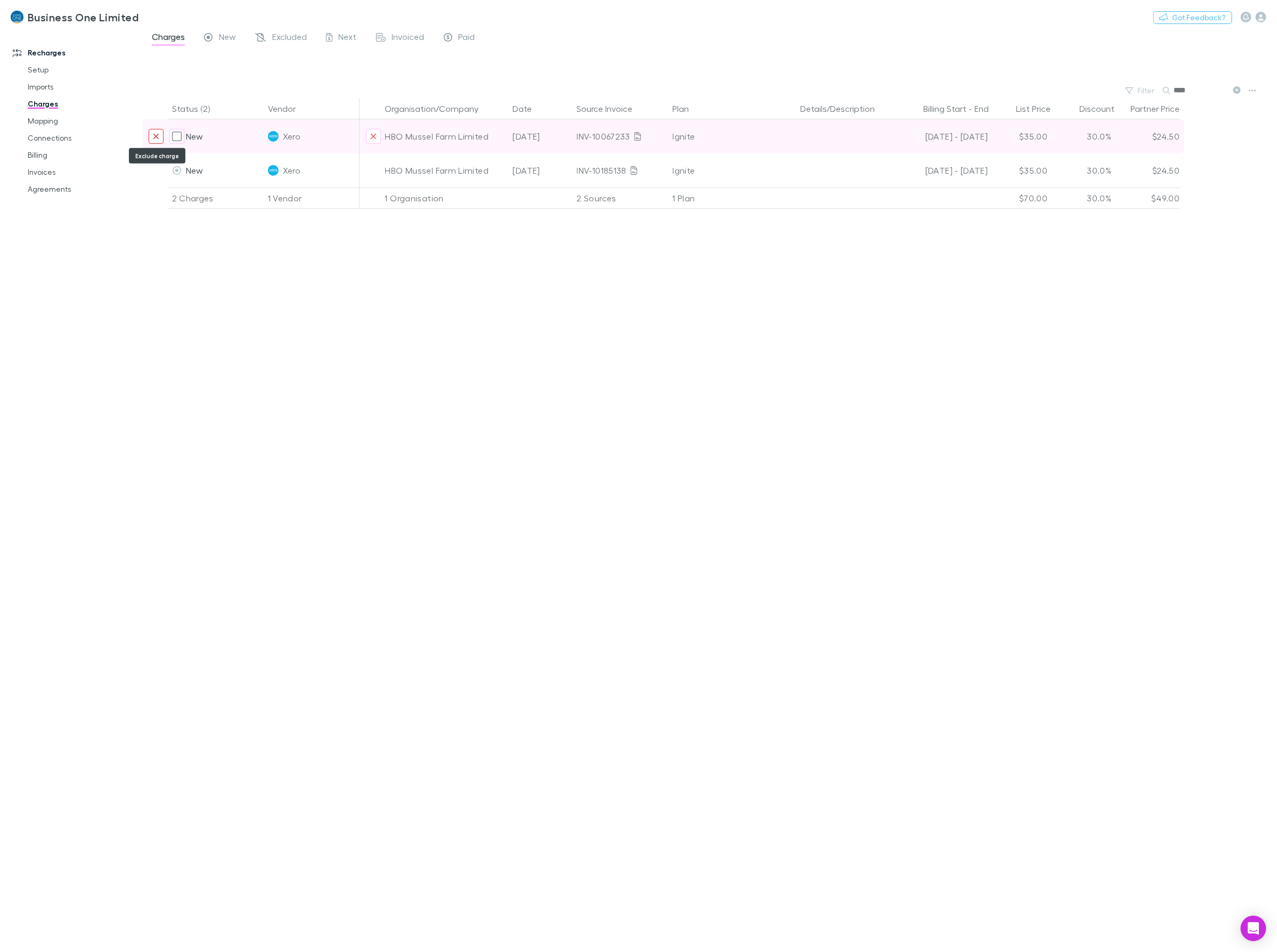
type input "***"
click at [157, 136] on icon "Exclude charge" at bounding box center [156, 136] width 6 height 9
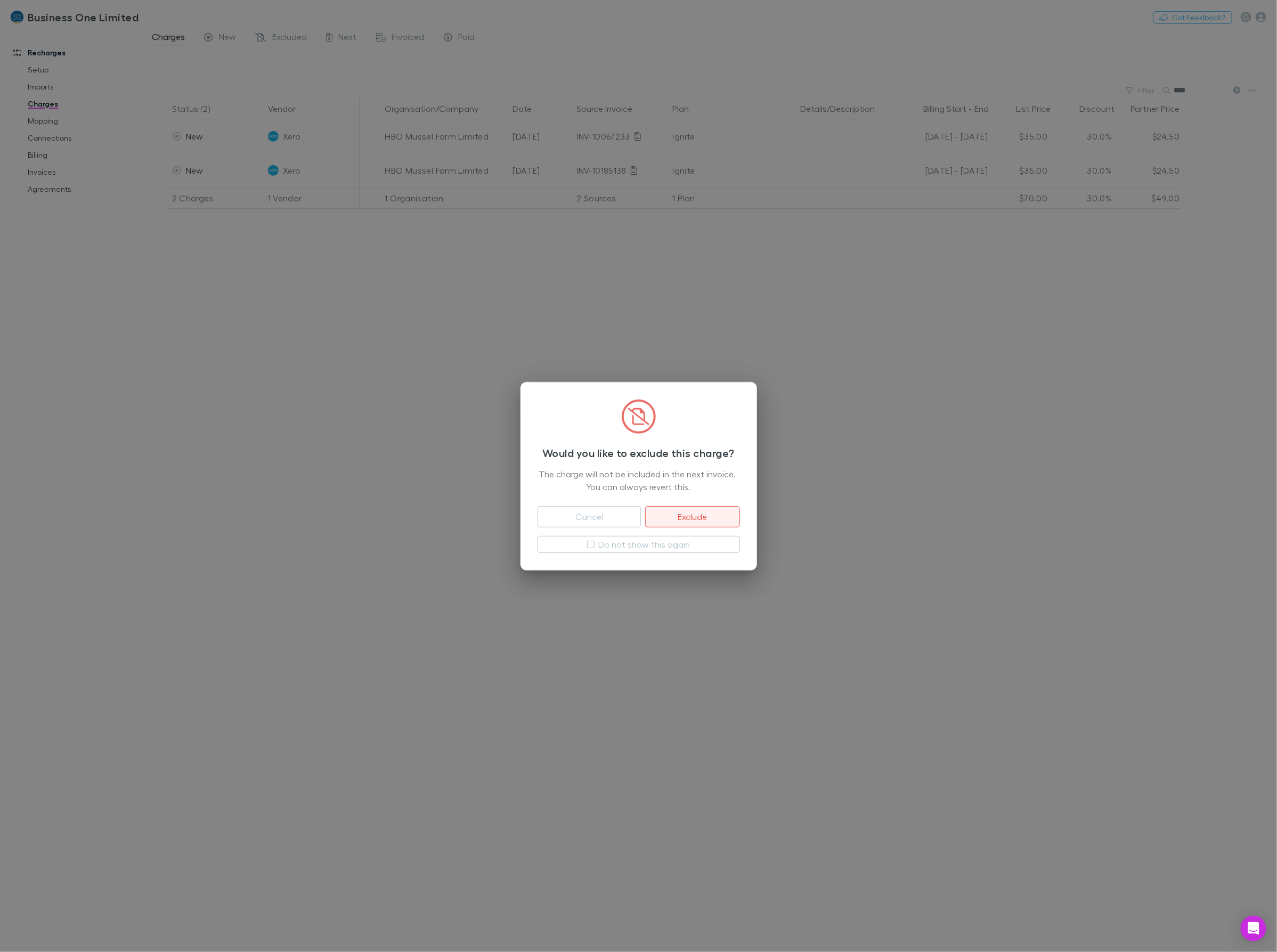
click at [732, 520] on button "Exclude" at bounding box center [692, 516] width 94 height 21
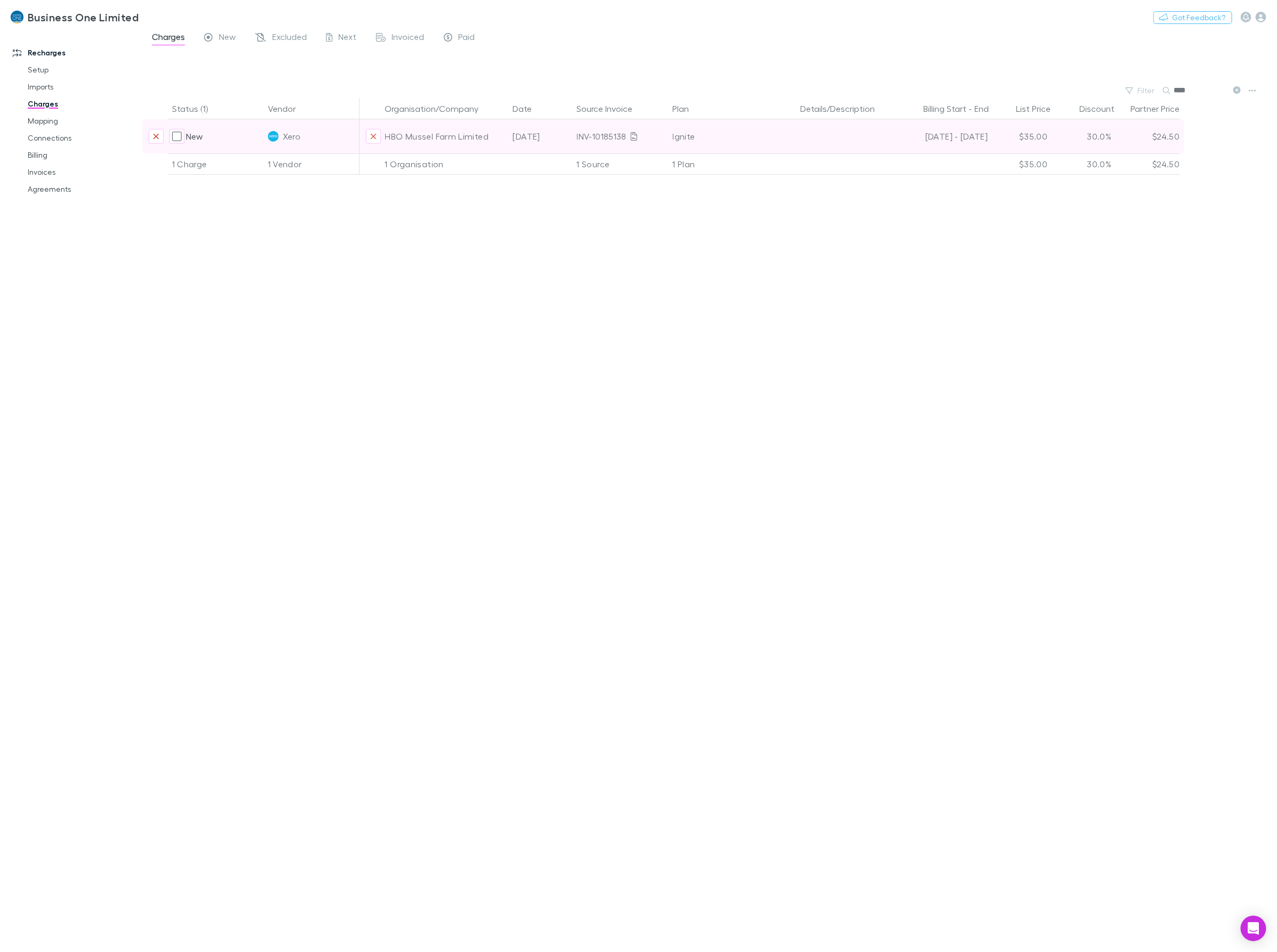
click at [159, 138] on button "Exclude charge" at bounding box center [156, 136] width 15 height 15
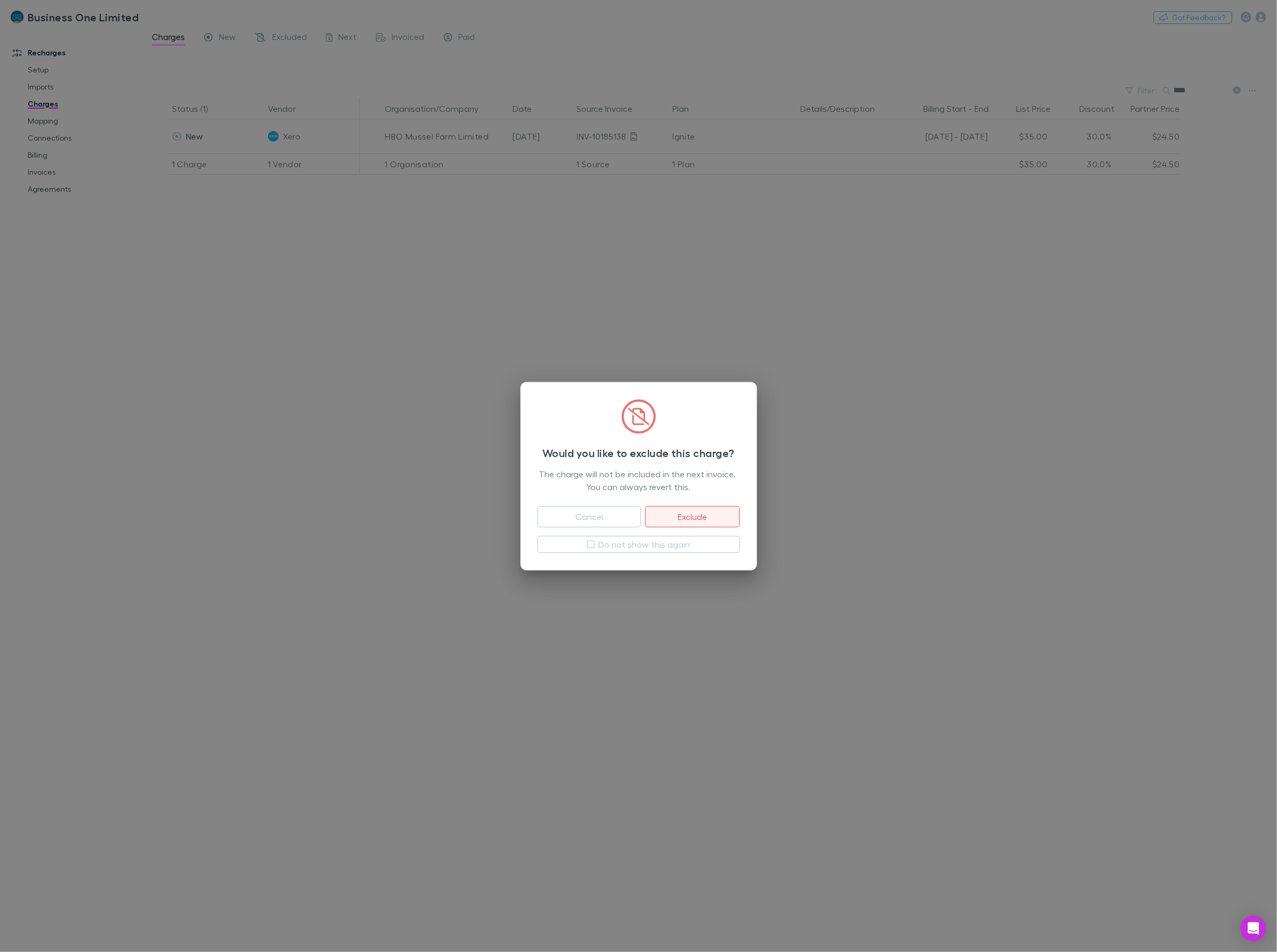
click at [711, 513] on button "Exclude" at bounding box center [692, 516] width 94 height 21
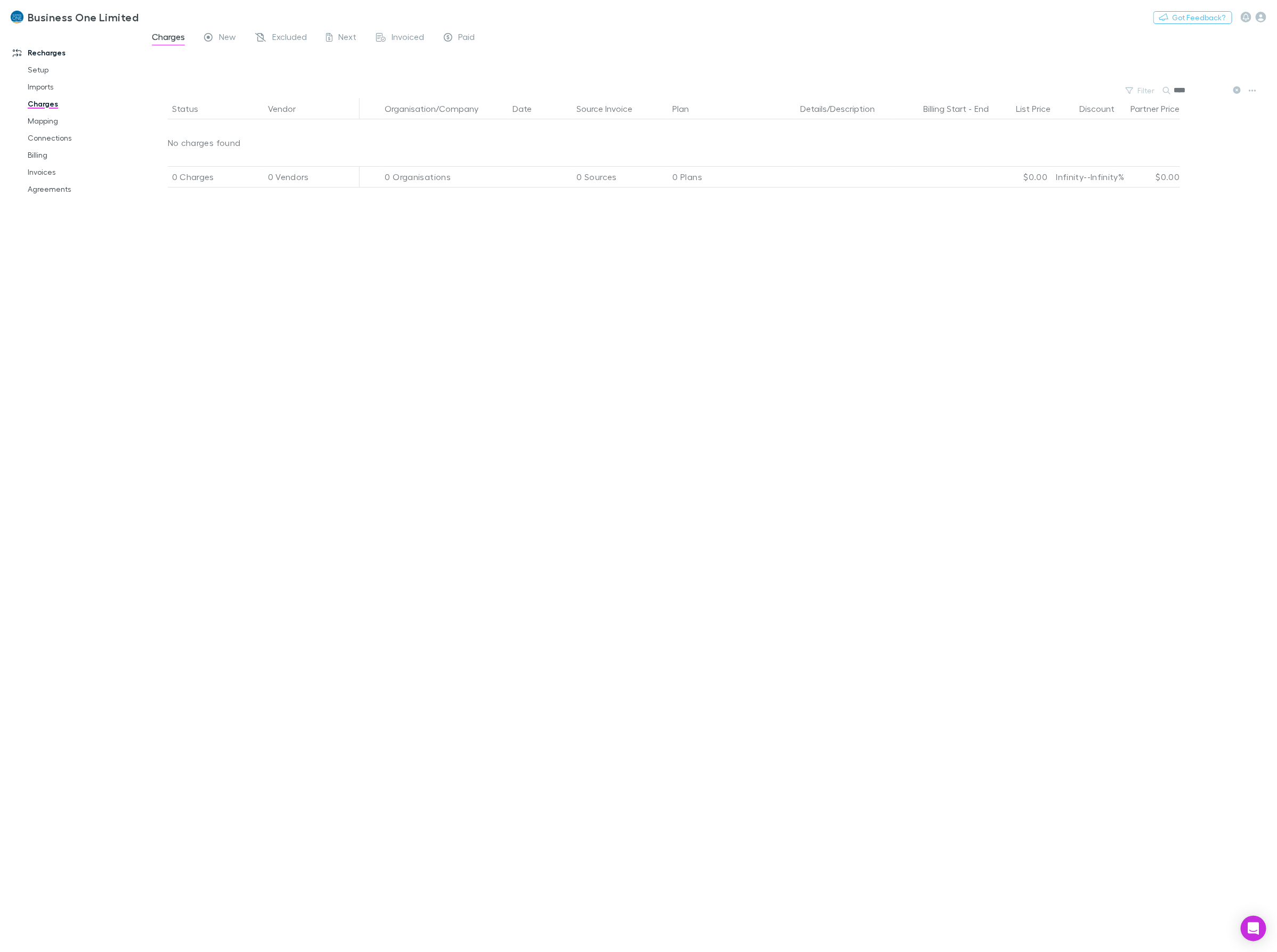
click at [873, 562] on div "Status Vendor Organisation/Company Date Source Invoice Plan Details/Description…" at bounding box center [710, 526] width 1135 height 854
drag, startPoint x: 1200, startPoint y: 90, endPoint x: 1134, endPoint y: 94, distance: 66.1
click at [1133, 94] on div "Filter Search ***" at bounding box center [710, 90] width 1135 height 15
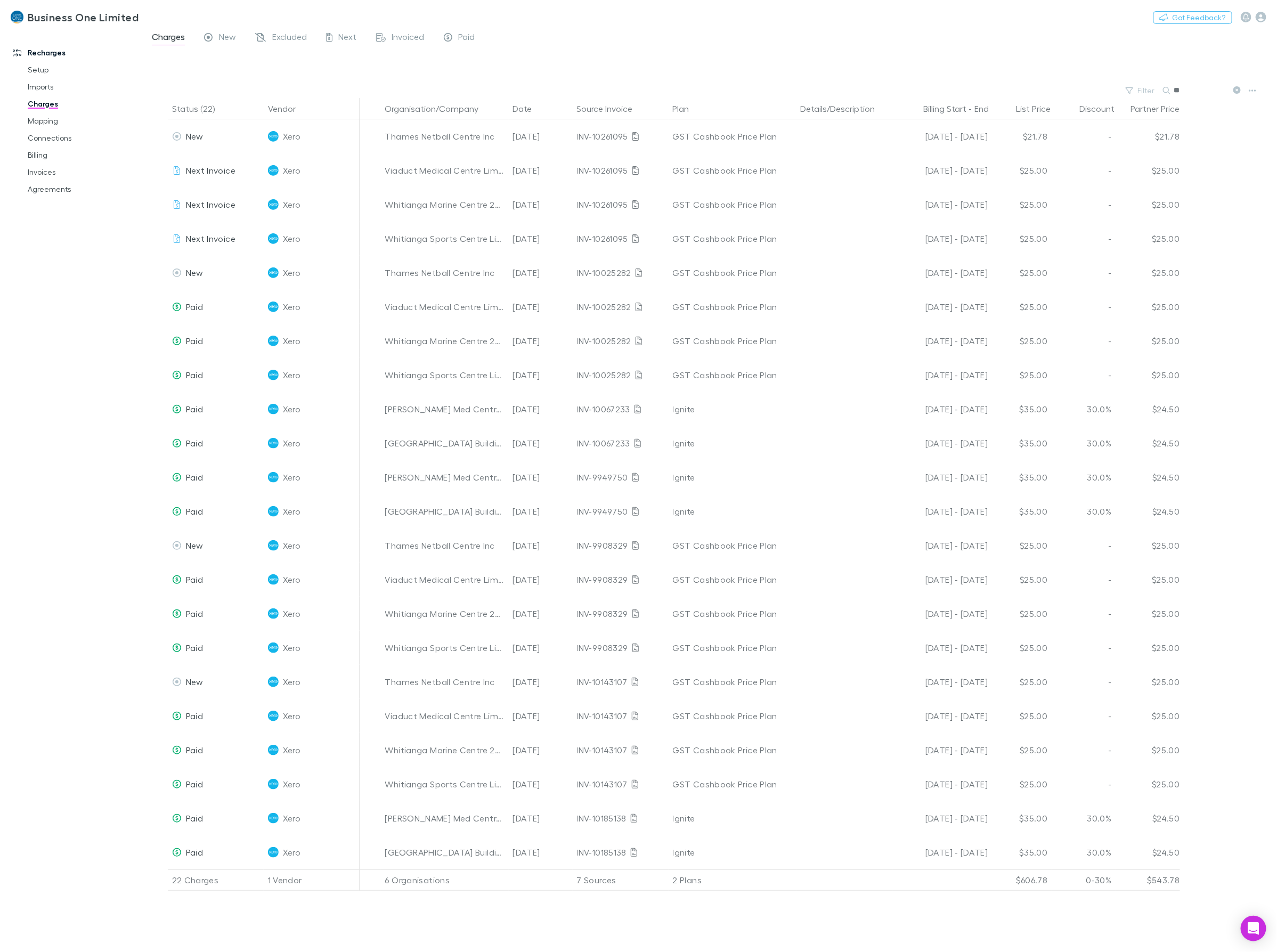
type input "*"
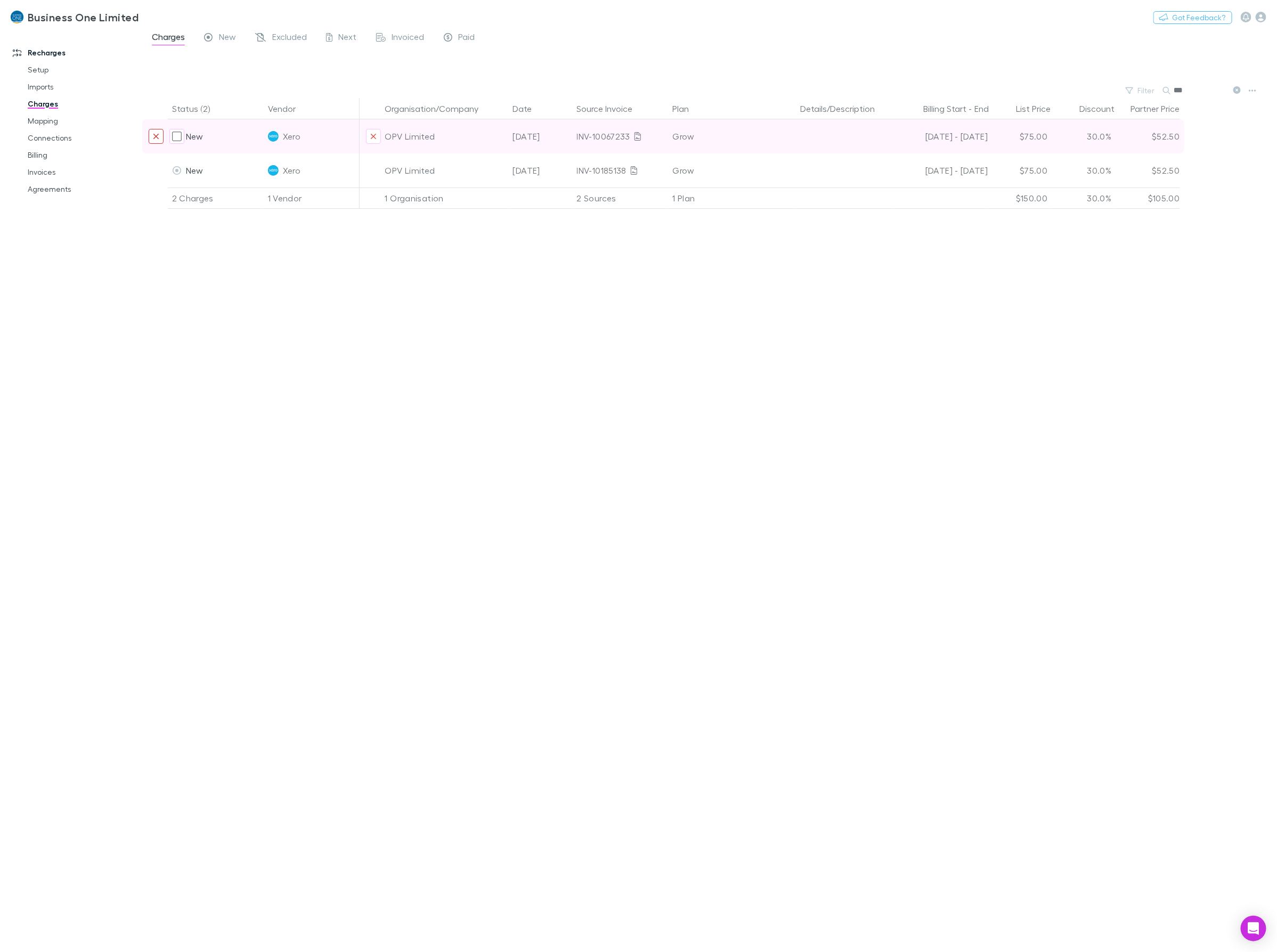
type input "***"
click at [151, 136] on button "Exclude charge" at bounding box center [156, 136] width 15 height 15
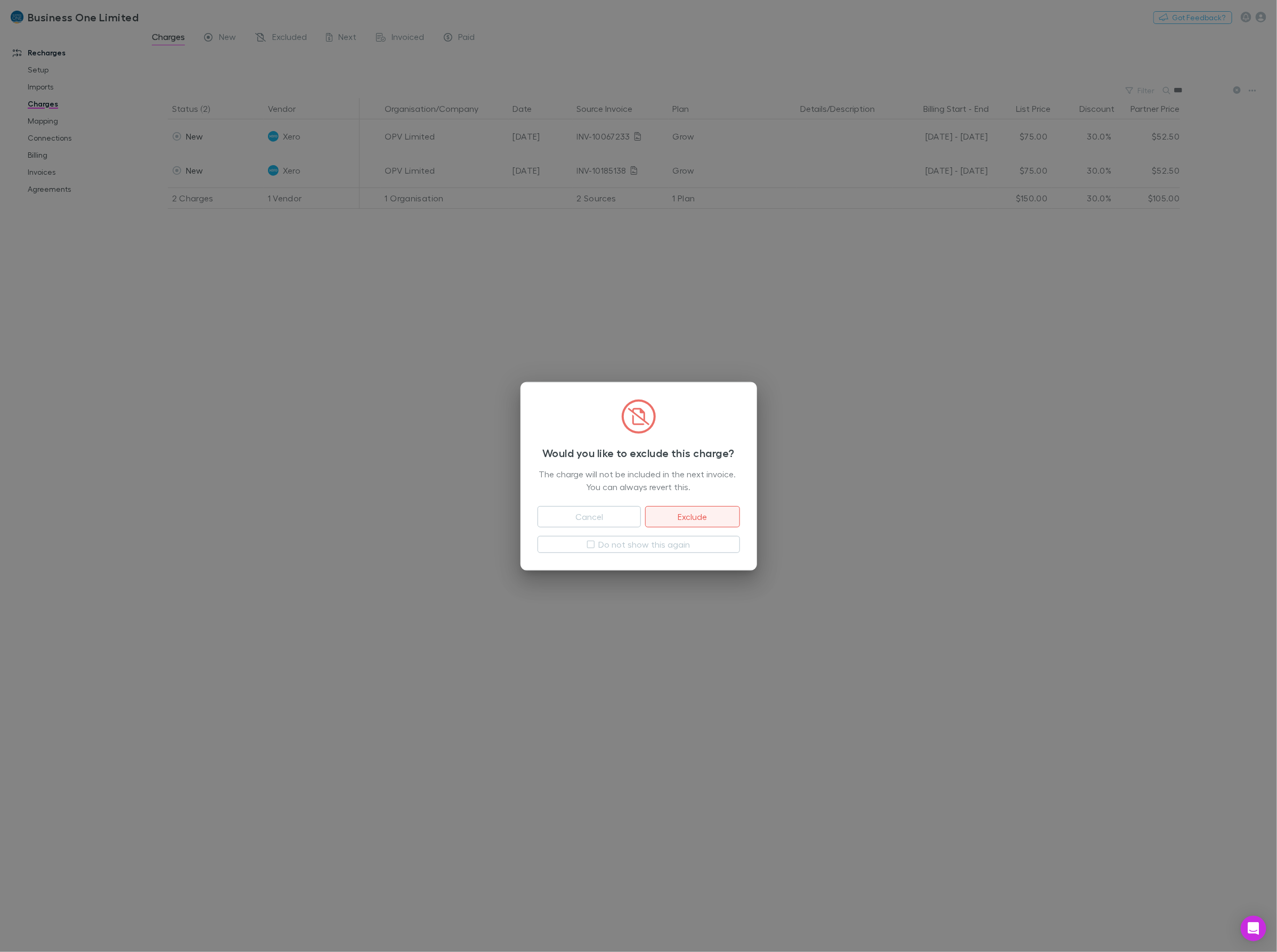
click at [680, 523] on button "Exclude" at bounding box center [692, 516] width 94 height 21
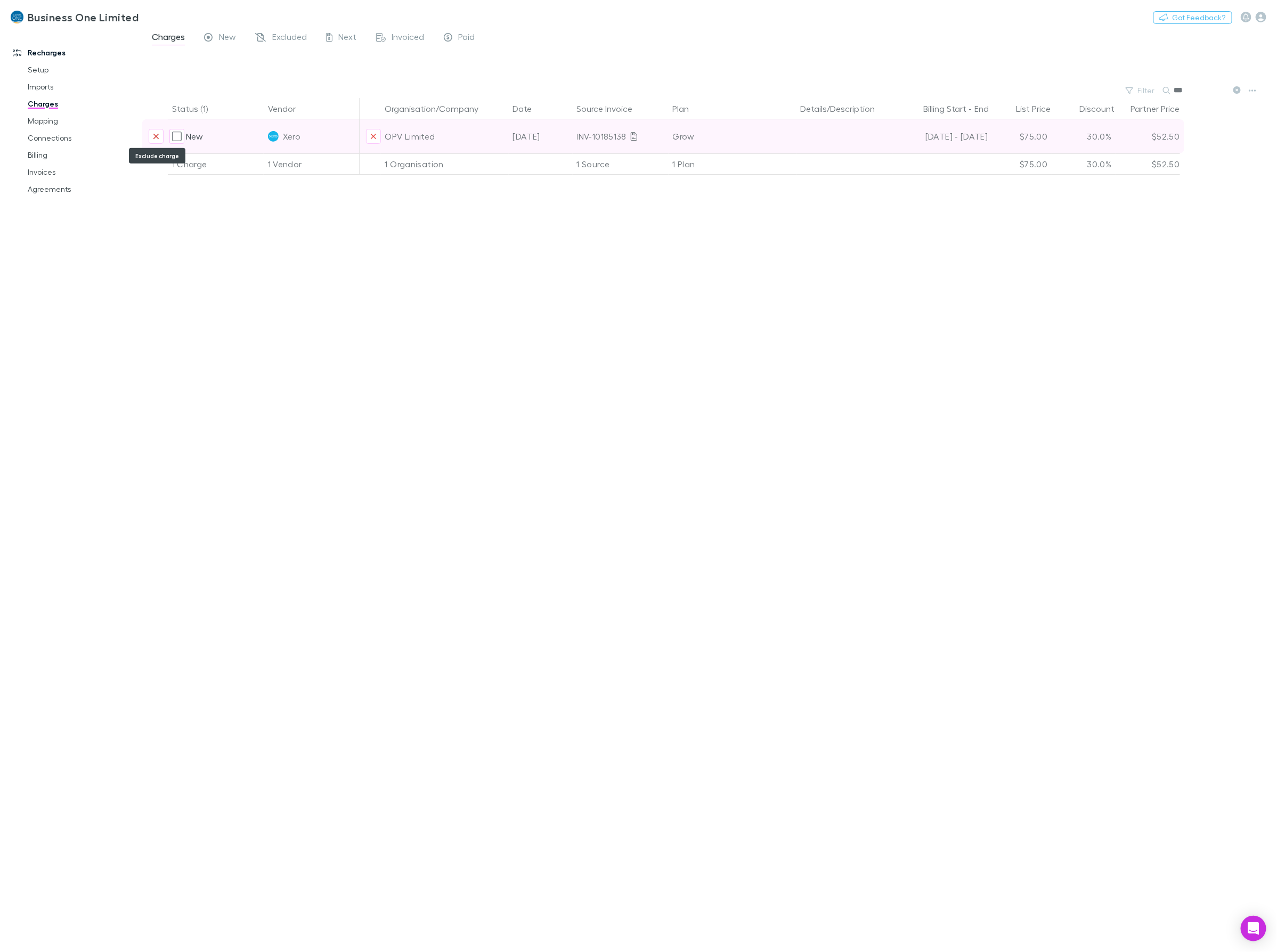
click at [156, 134] on icon "Exclude charge" at bounding box center [156, 136] width 6 height 9
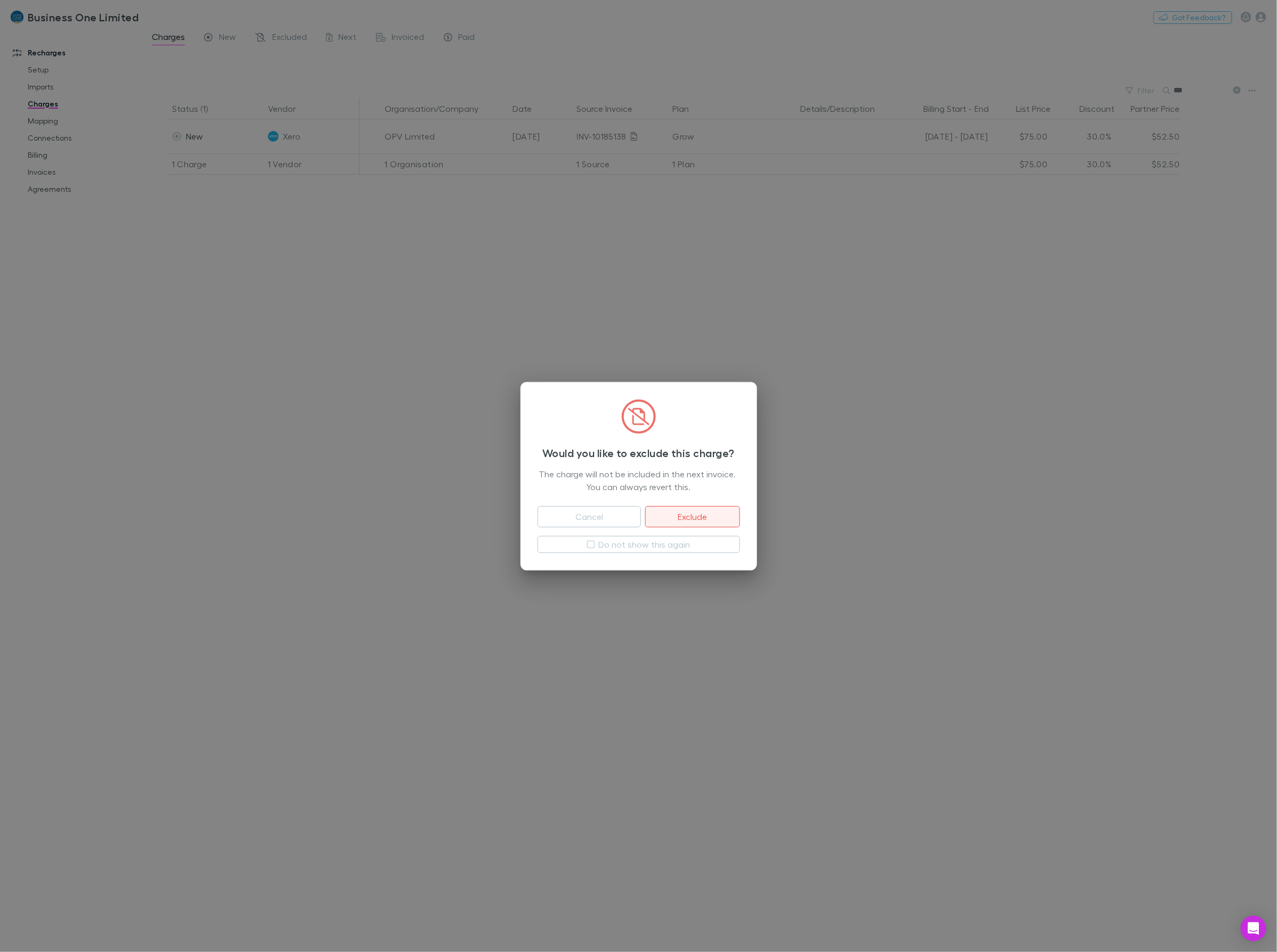
click at [686, 510] on button "Exclude" at bounding box center [692, 516] width 94 height 21
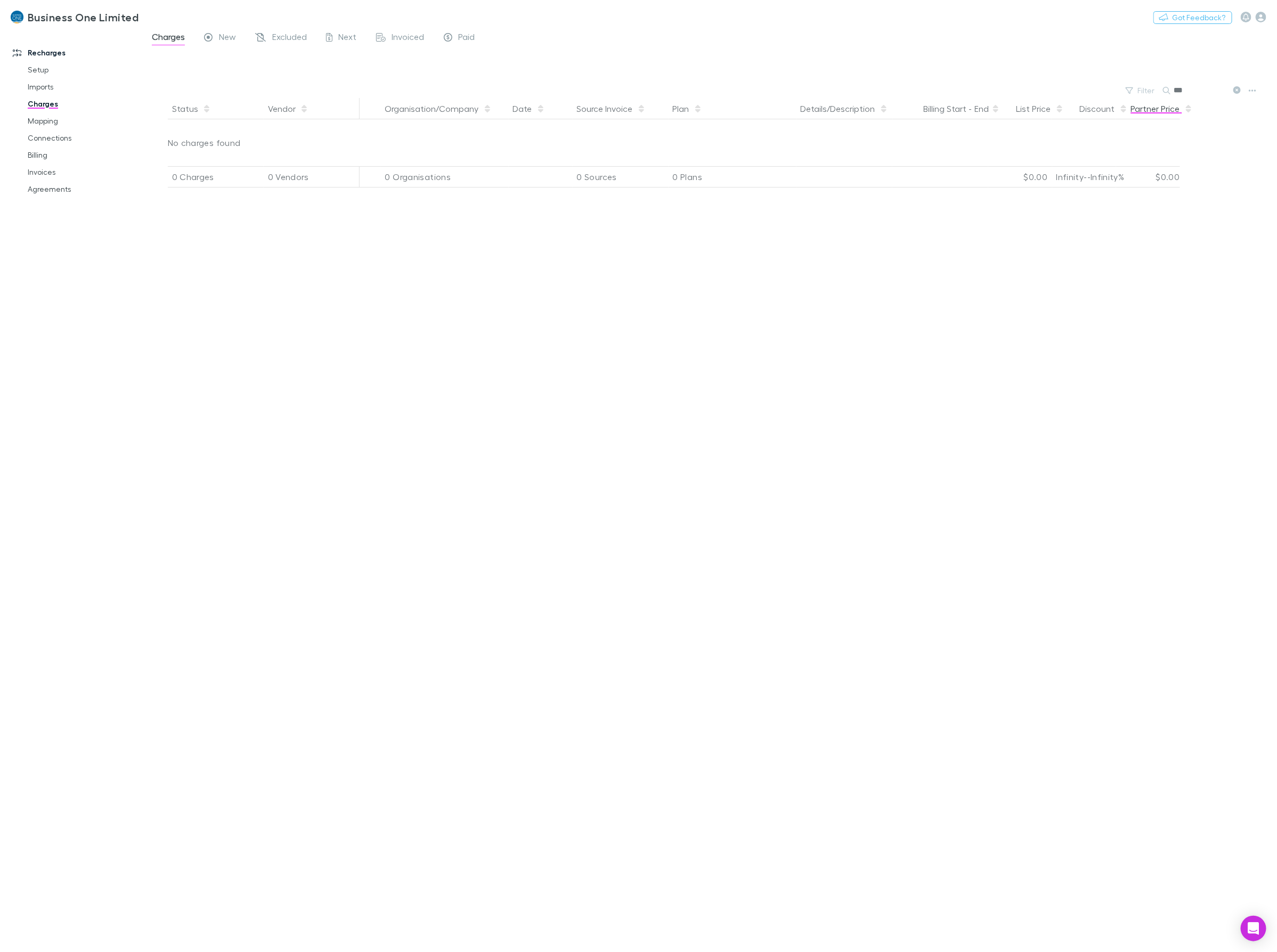
drag, startPoint x: 1192, startPoint y: 92, endPoint x: 1130, endPoint y: 99, distance: 62.4
click at [1139, 98] on main "Charges New Excluded Next Invoiced Paid Filter Search *** Status Vendor Organis…" at bounding box center [710, 491] width 1135 height 923
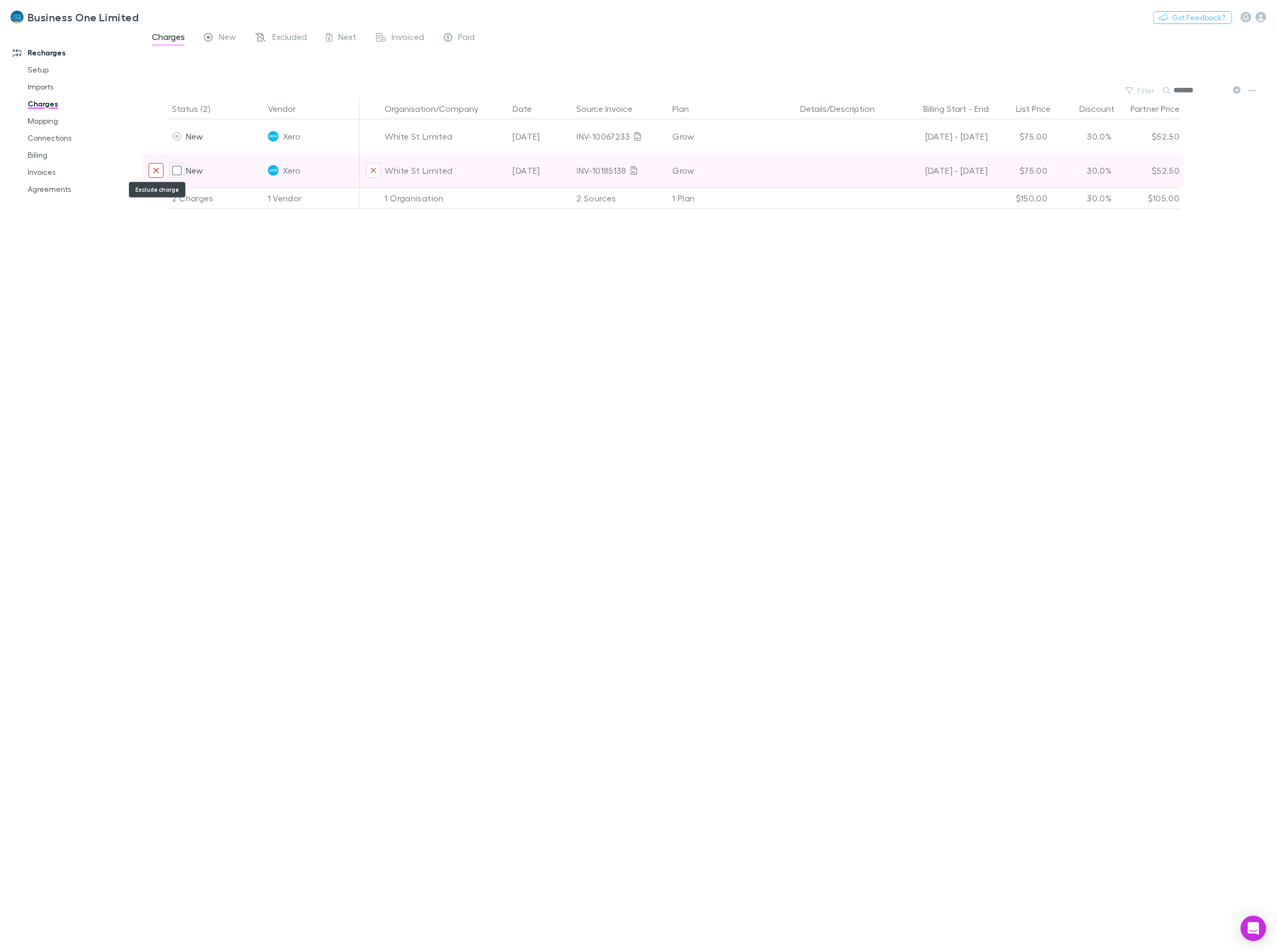
type input "*******"
click at [156, 175] on icon "Exclude charge" at bounding box center [156, 170] width 6 height 9
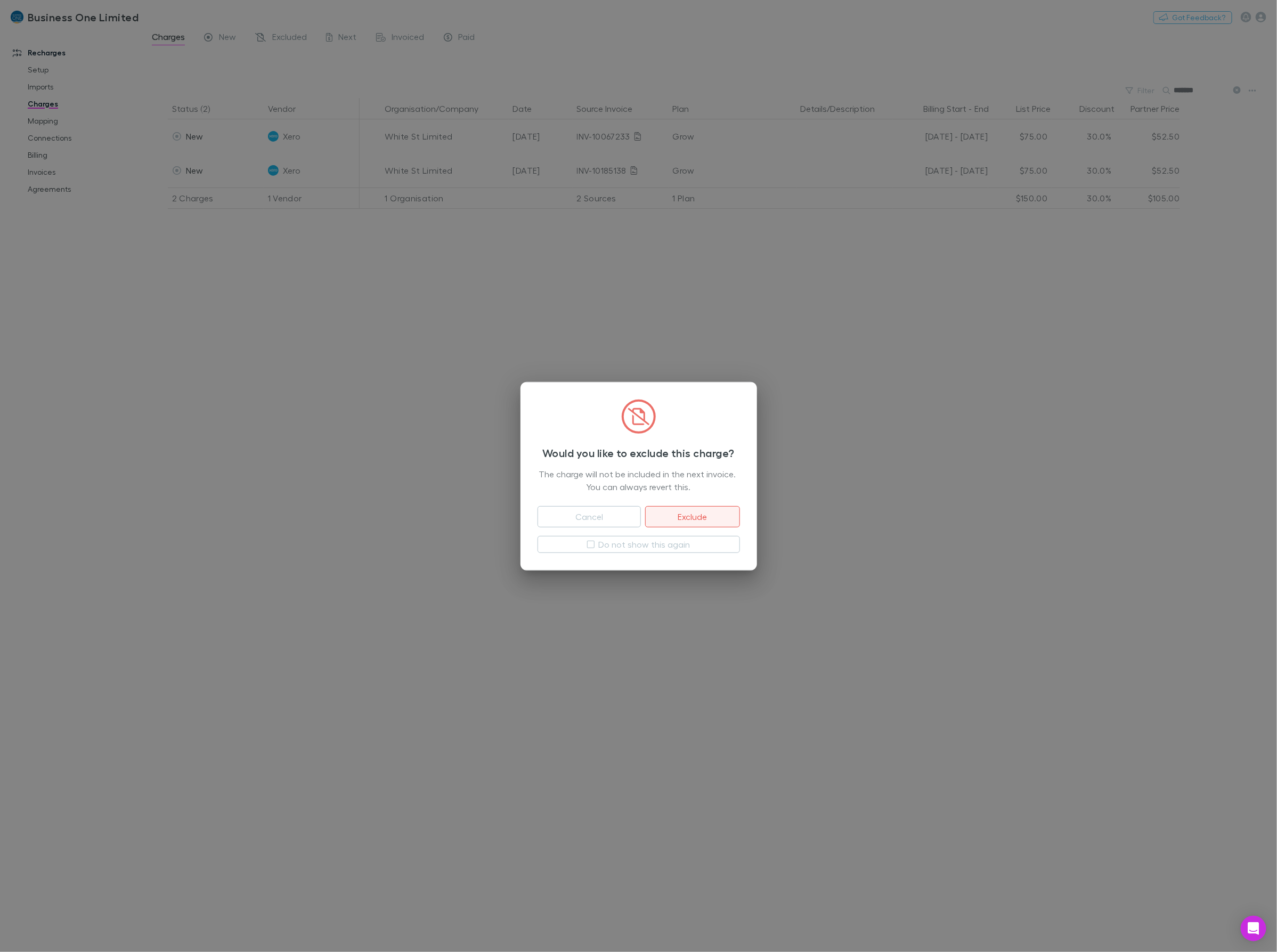
click at [678, 516] on button "Exclude" at bounding box center [692, 516] width 94 height 21
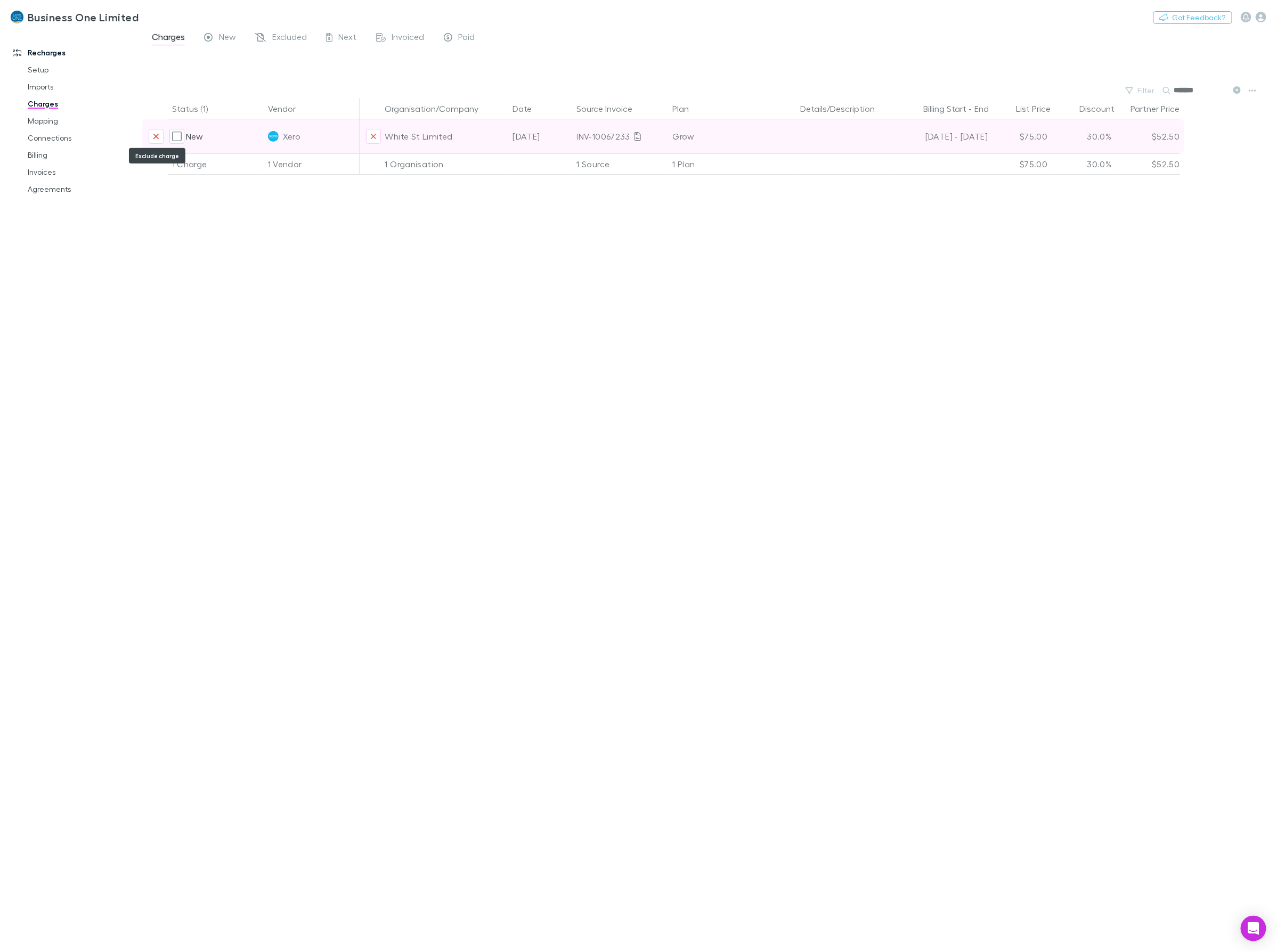
click at [156, 140] on icon "Exclude charge" at bounding box center [156, 136] width 6 height 9
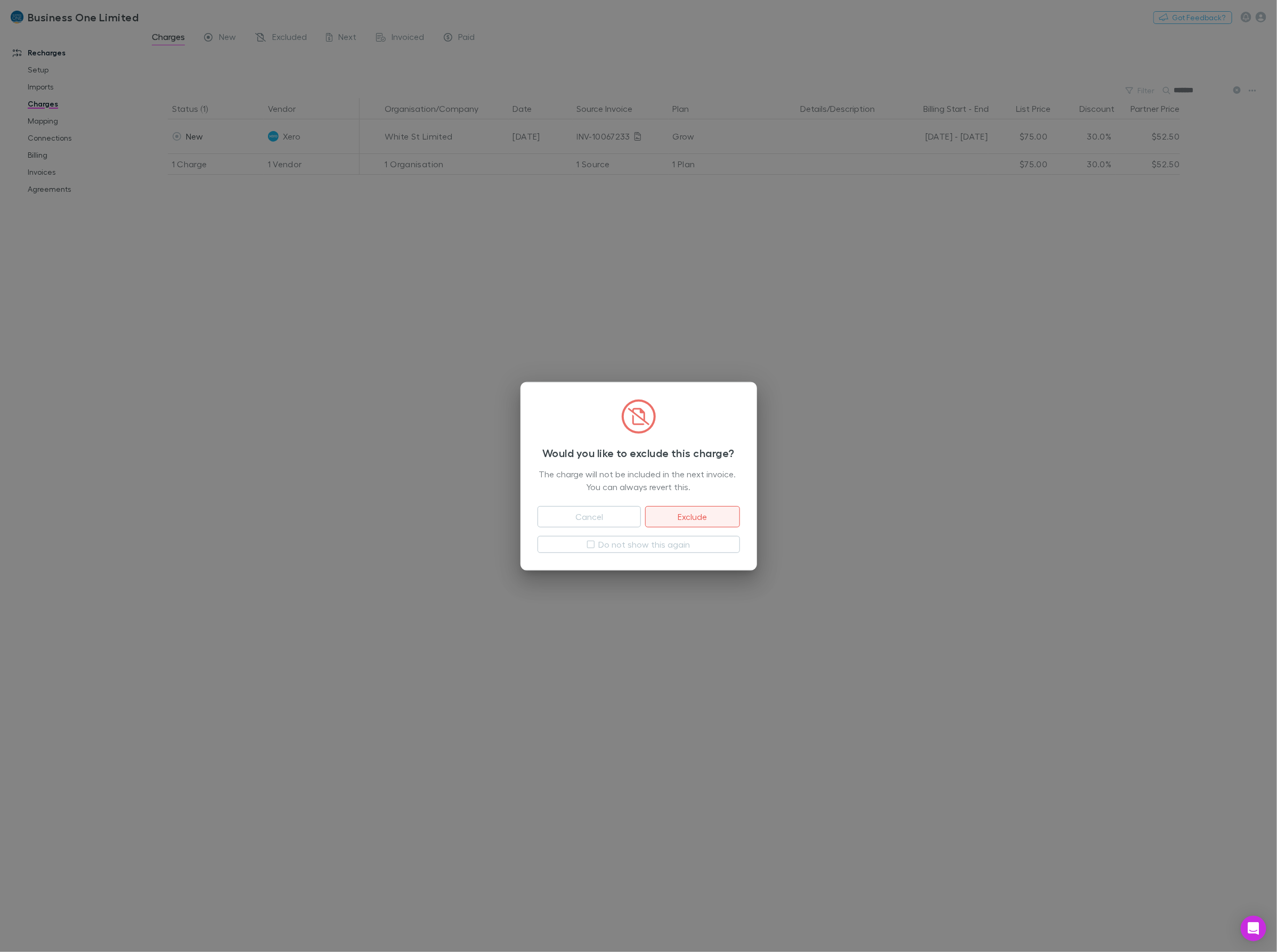
drag, startPoint x: 675, startPoint y: 517, endPoint x: 982, endPoint y: 180, distance: 455.9
click at [675, 518] on button "Exclude" at bounding box center [692, 516] width 94 height 21
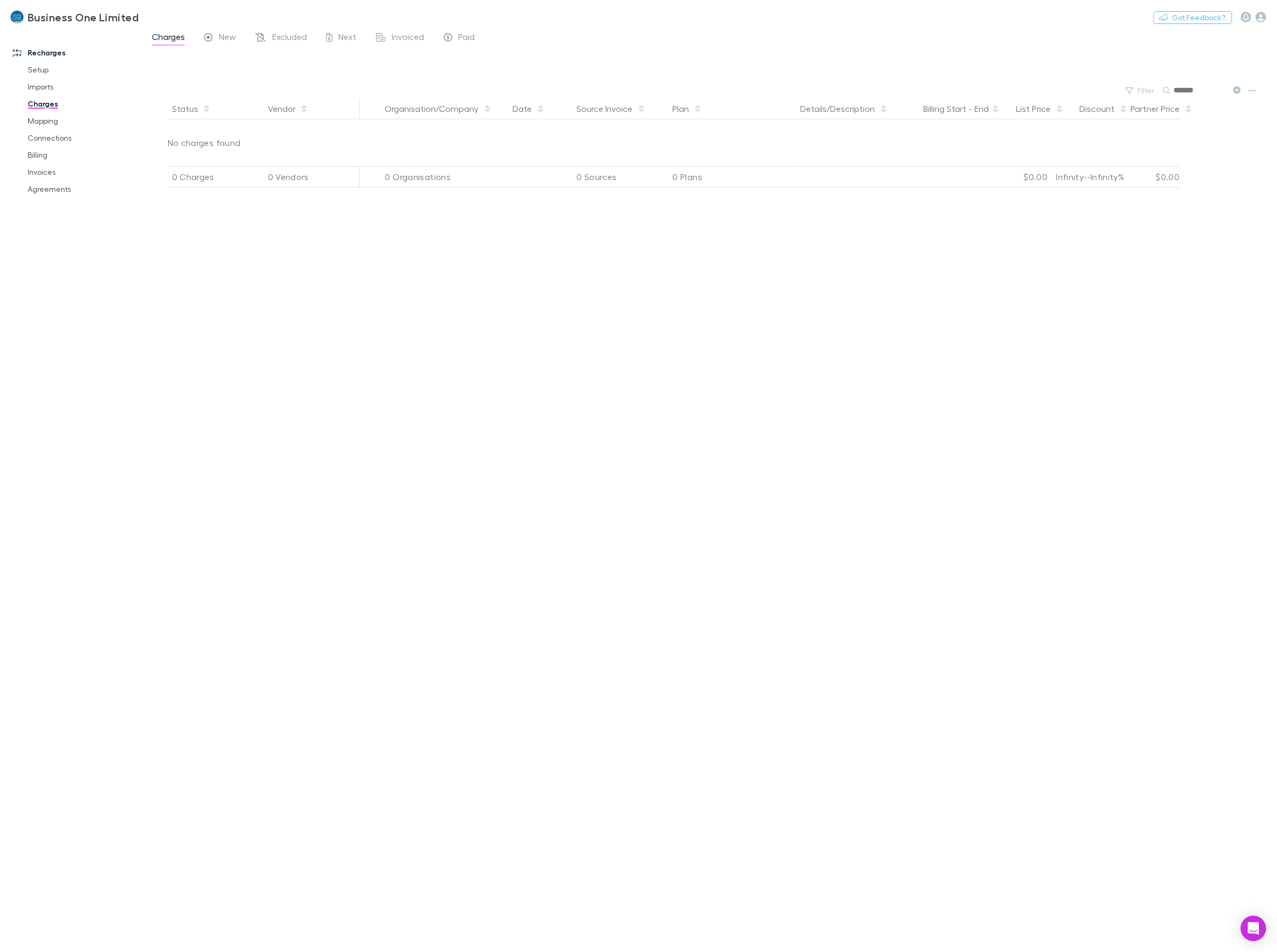
drag, startPoint x: 1197, startPoint y: 91, endPoint x: 1069, endPoint y: 98, distance: 128.2
click at [1069, 98] on main "Charges New Excluded Next Invoiced Paid Filter Search ******* Status Vendor Org…" at bounding box center [710, 491] width 1135 height 923
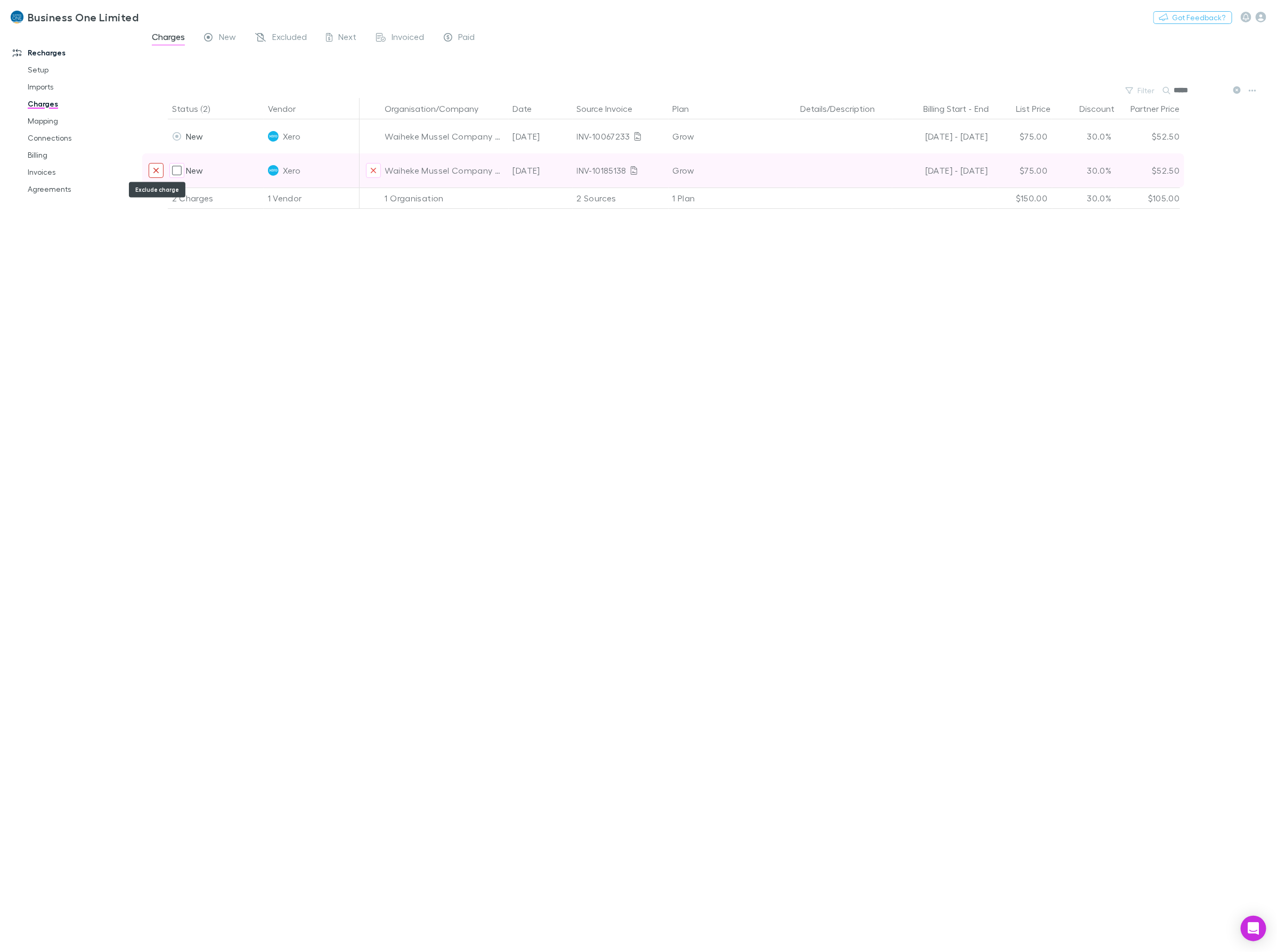
type input "*****"
click at [151, 172] on button "Exclude charge" at bounding box center [156, 170] width 15 height 15
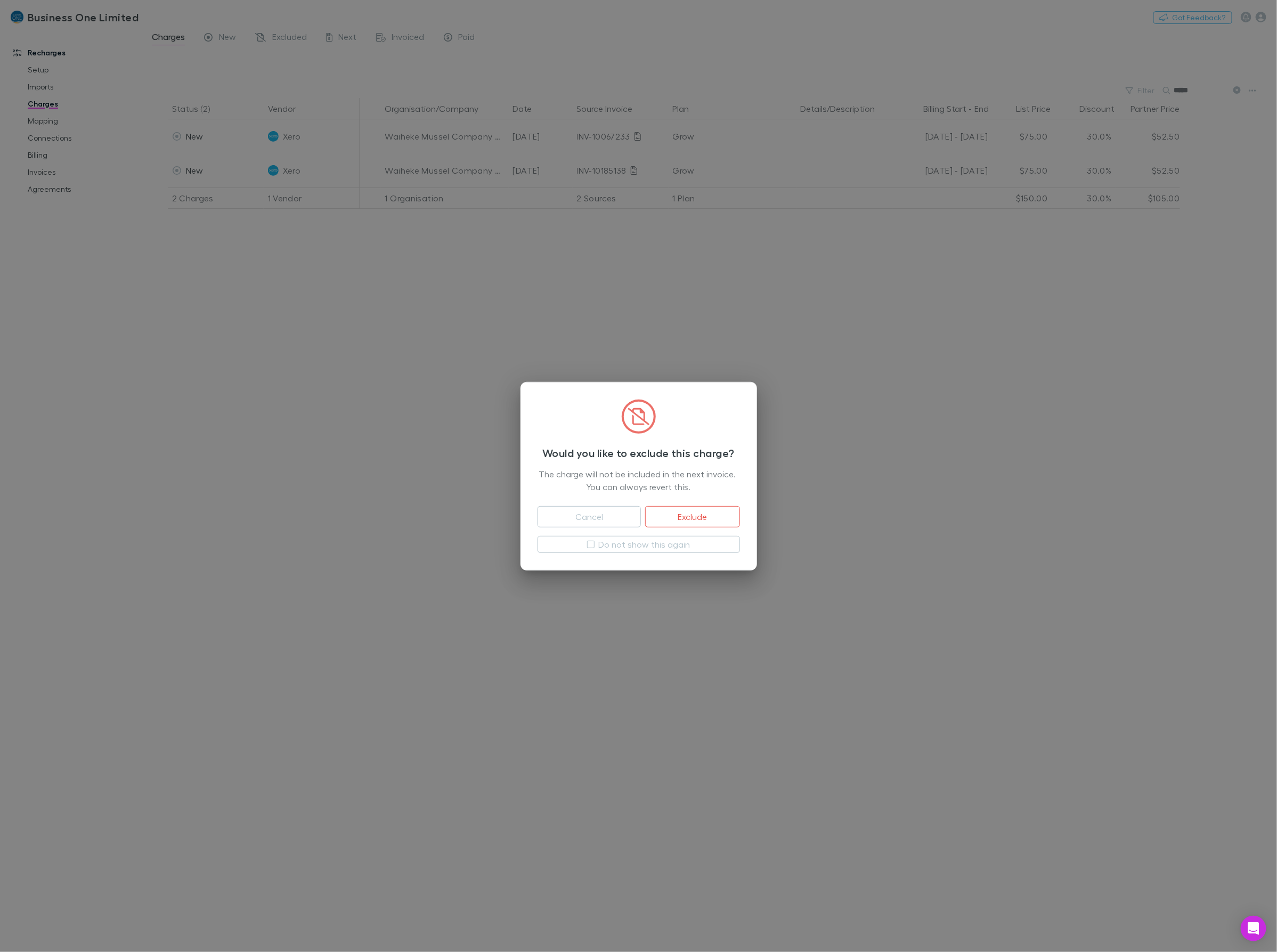
click at [707, 519] on button "Exclude" at bounding box center [692, 516] width 94 height 21
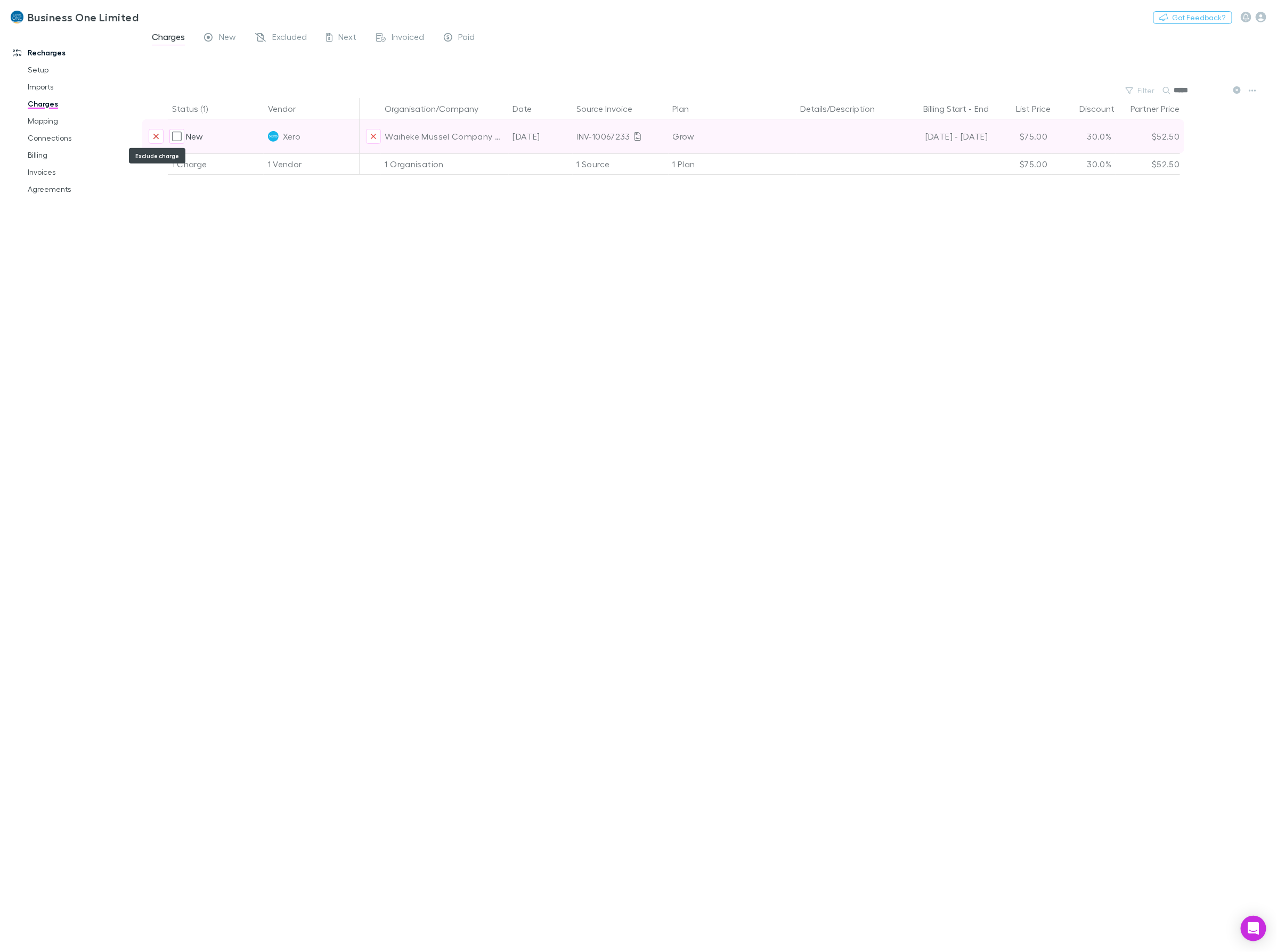
click at [158, 136] on icon "Exclude charge" at bounding box center [156, 136] width 6 height 9
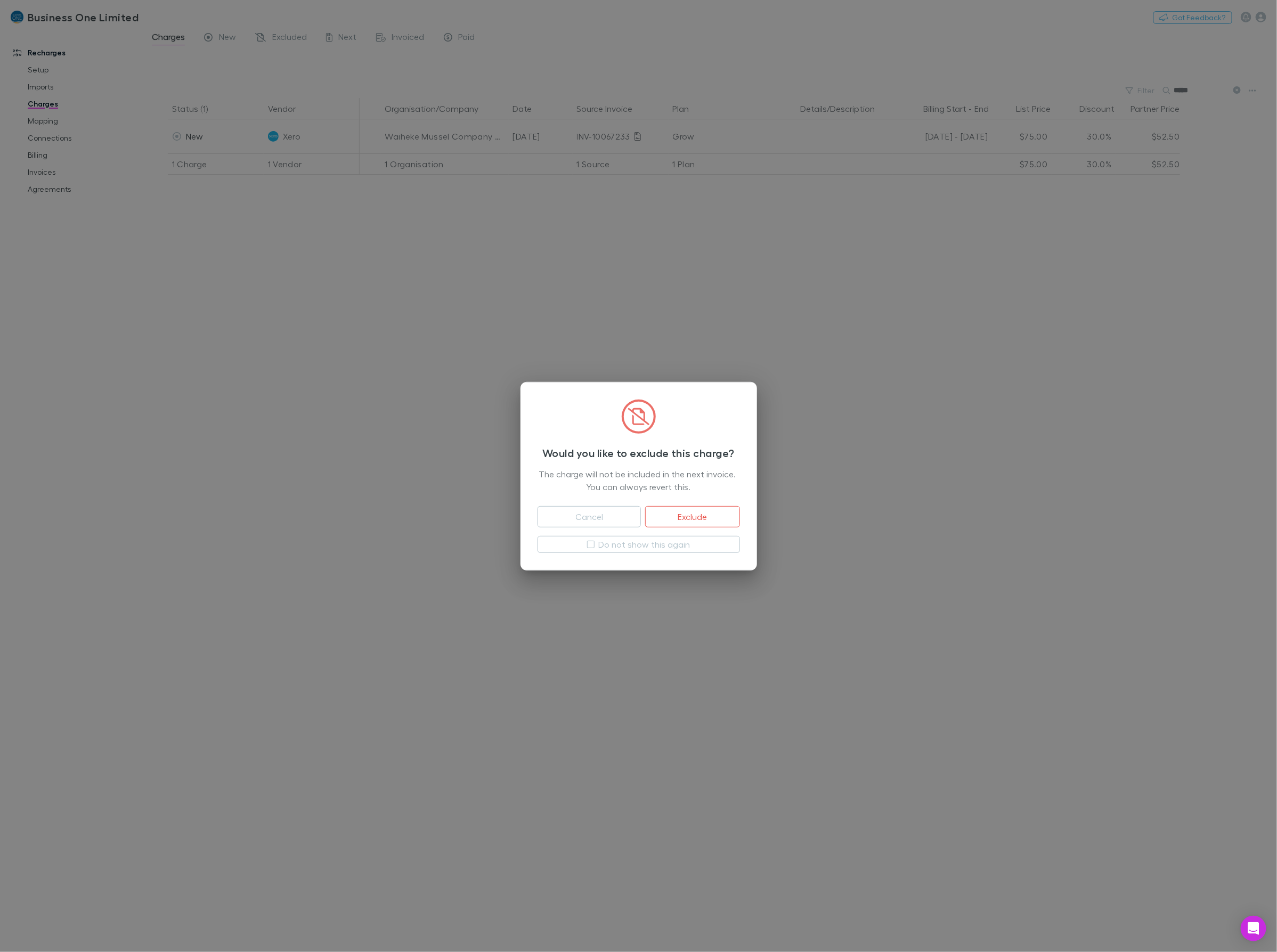
drag, startPoint x: 704, startPoint y: 515, endPoint x: 810, endPoint y: 419, distance: 143.0
click at [704, 515] on button "Exclude" at bounding box center [692, 516] width 94 height 21
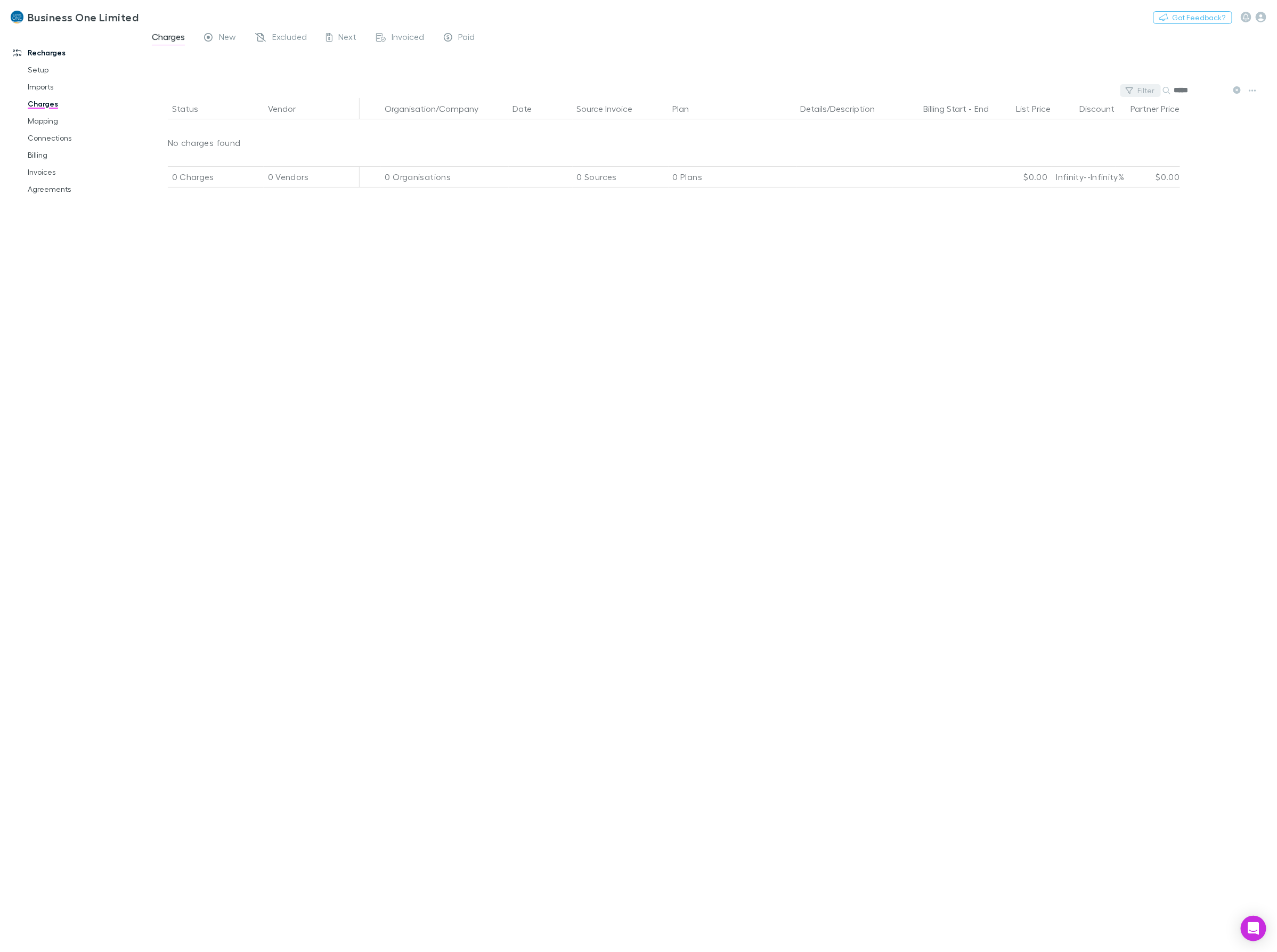
drag, startPoint x: 1201, startPoint y: 89, endPoint x: 1123, endPoint y: 94, distance: 78.2
click at [1123, 94] on div "Filter Search *****" at bounding box center [710, 90] width 1135 height 15
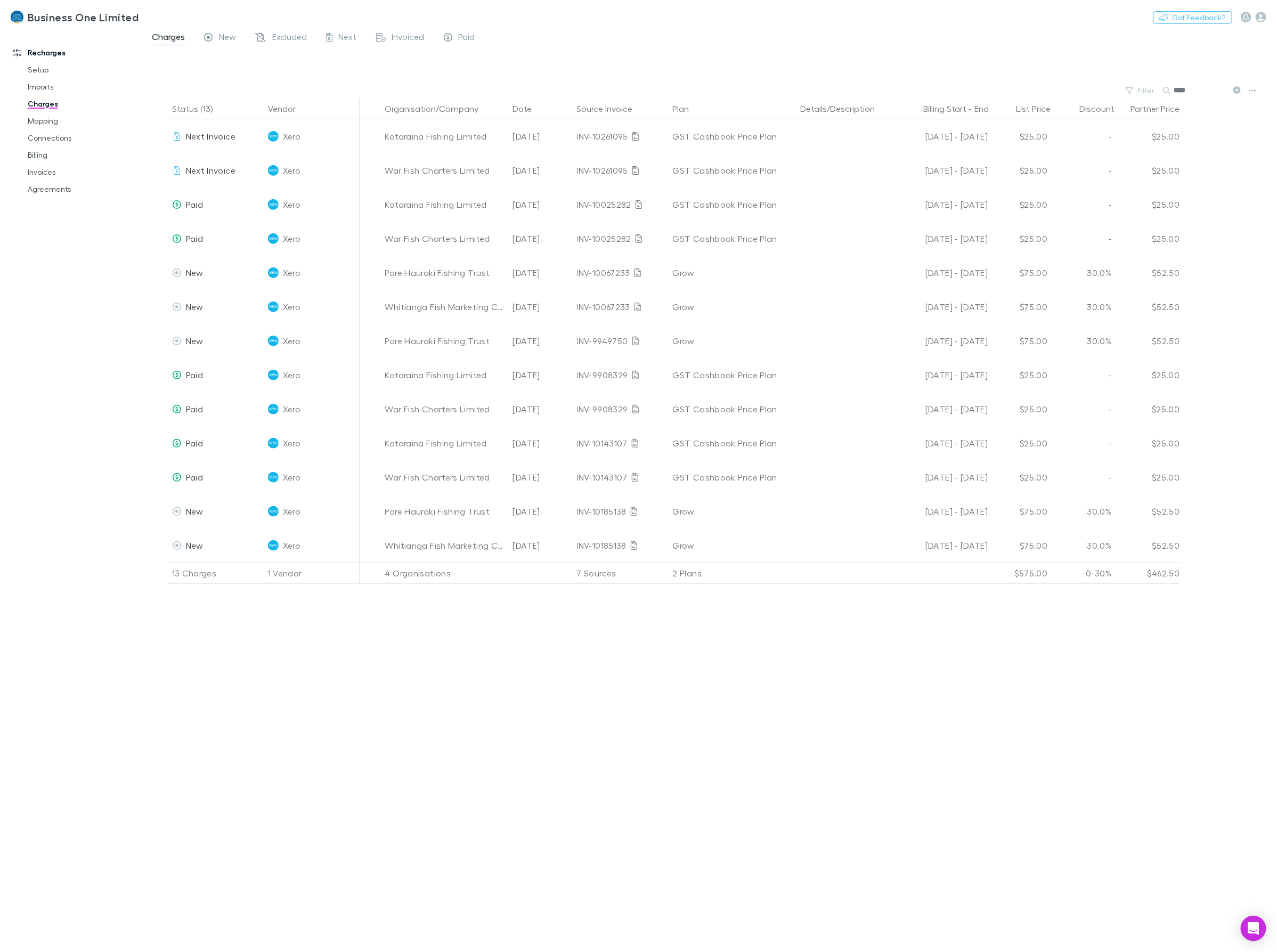
click at [1197, 96] on input "****" at bounding box center [1200, 90] width 53 height 15
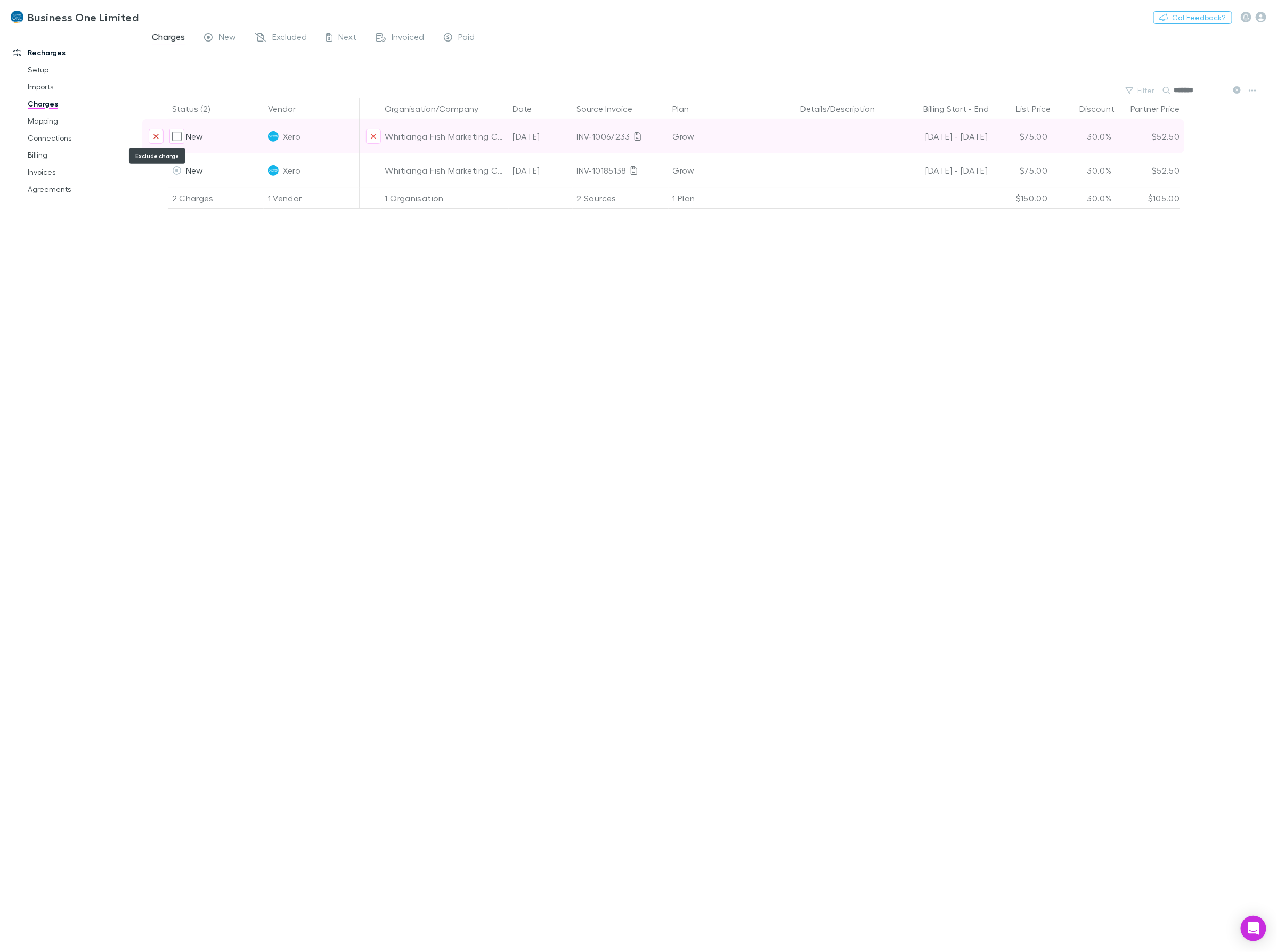
click at [153, 134] on icon "Exclude charge" at bounding box center [156, 136] width 5 height 5
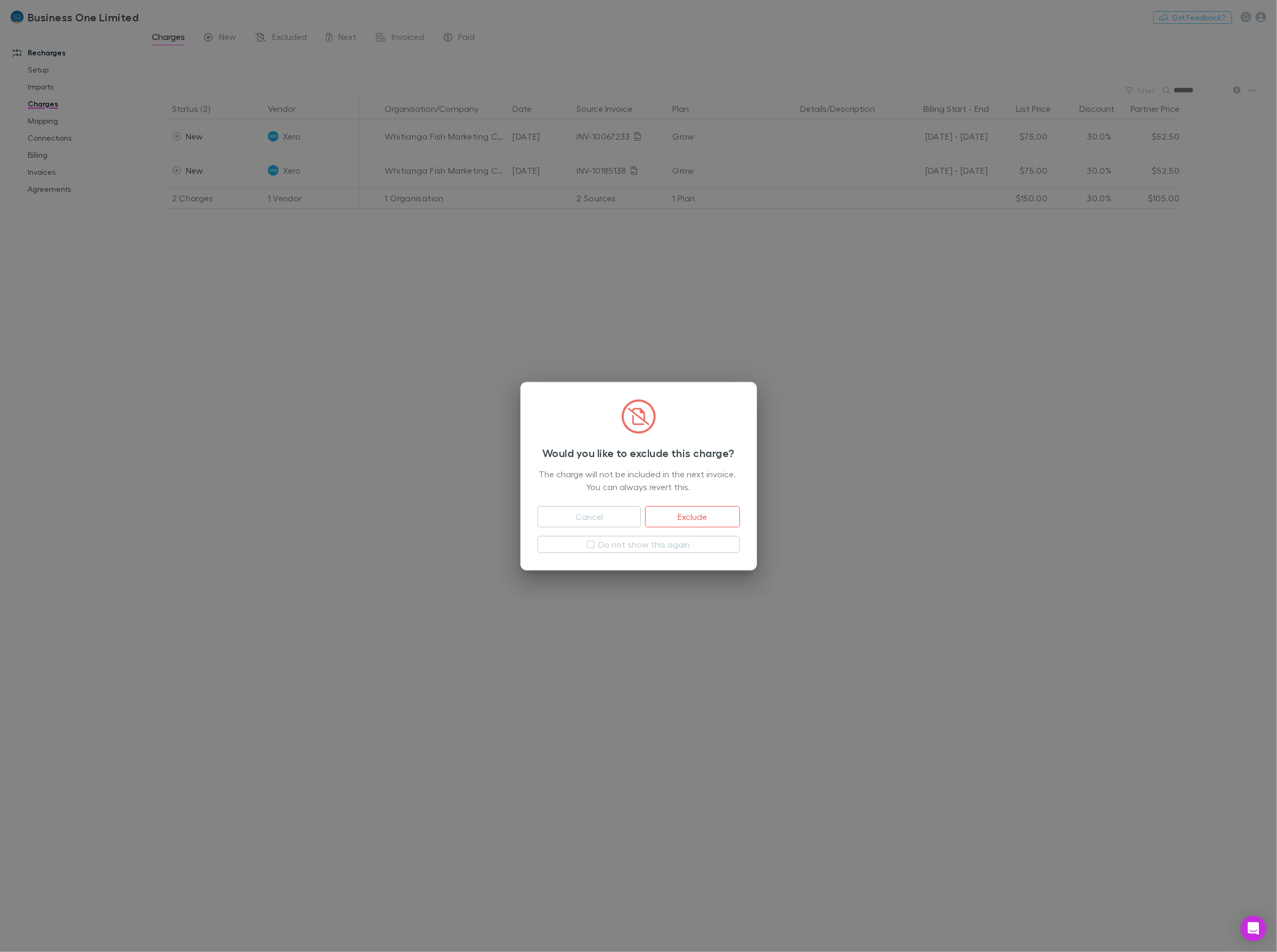
click at [710, 517] on button "Exclude" at bounding box center [692, 516] width 94 height 21
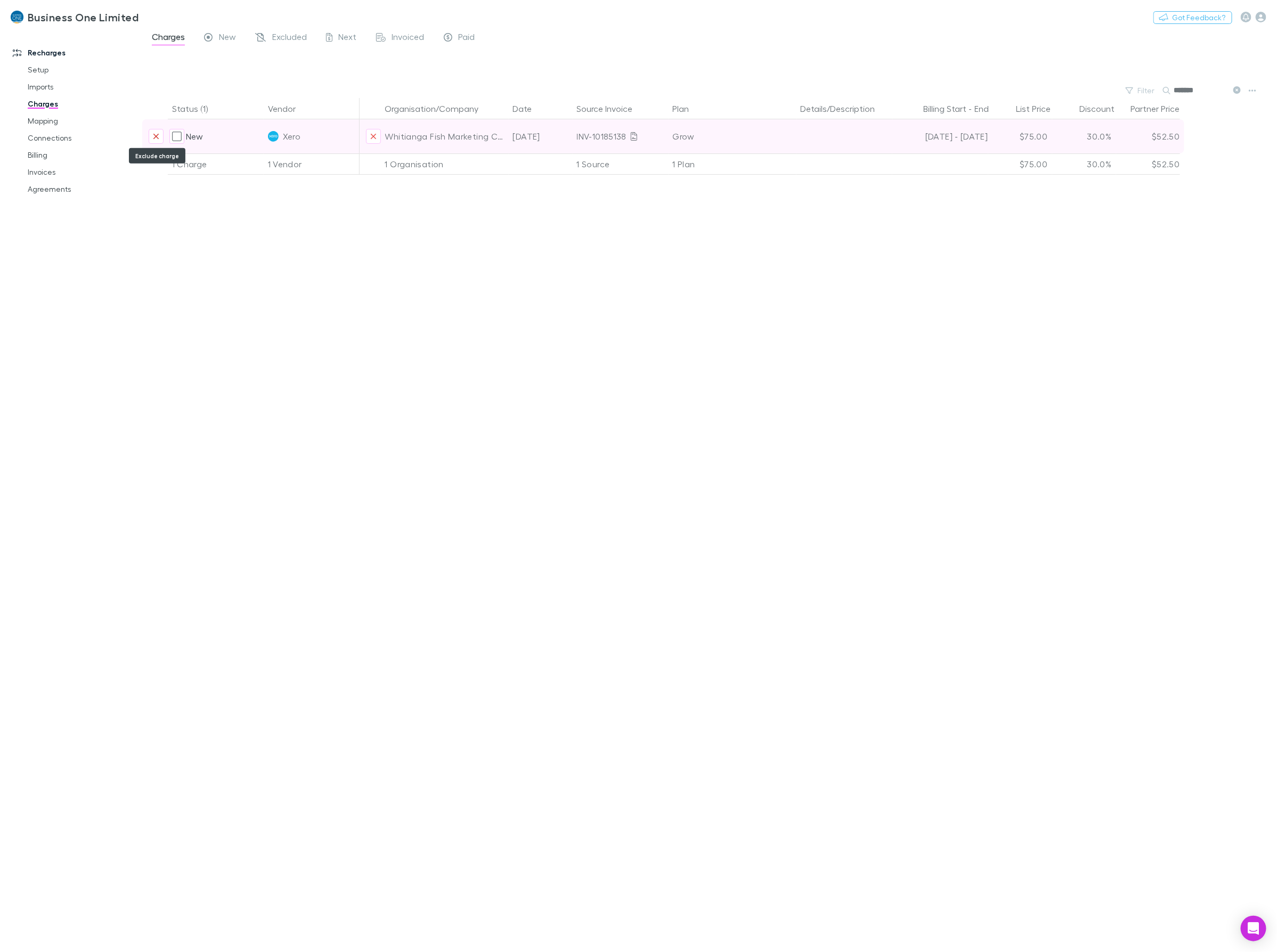
click at [153, 139] on icon "Exclude charge" at bounding box center [156, 136] width 6 height 9
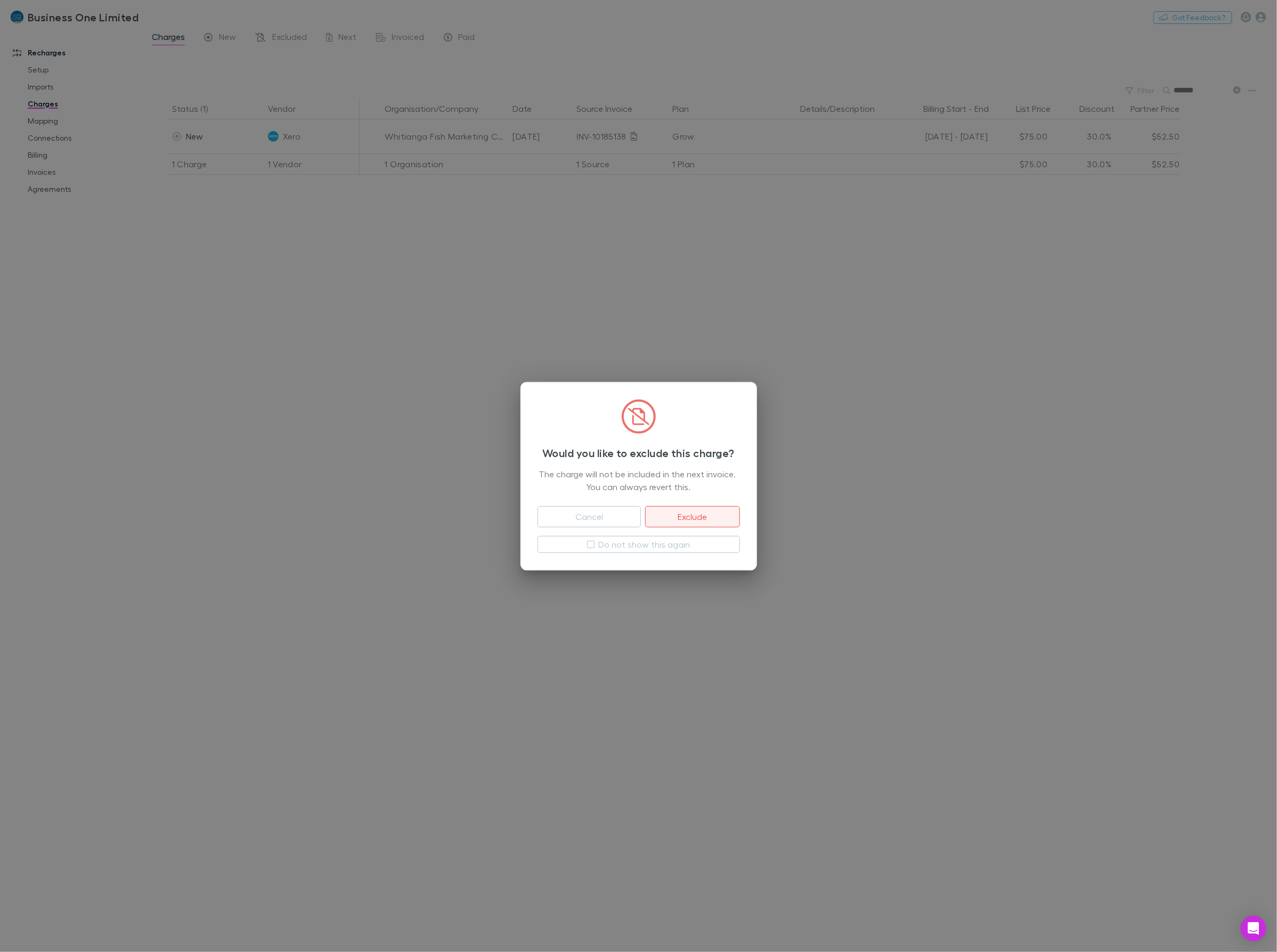
click at [686, 515] on button "Exclude" at bounding box center [692, 516] width 94 height 21
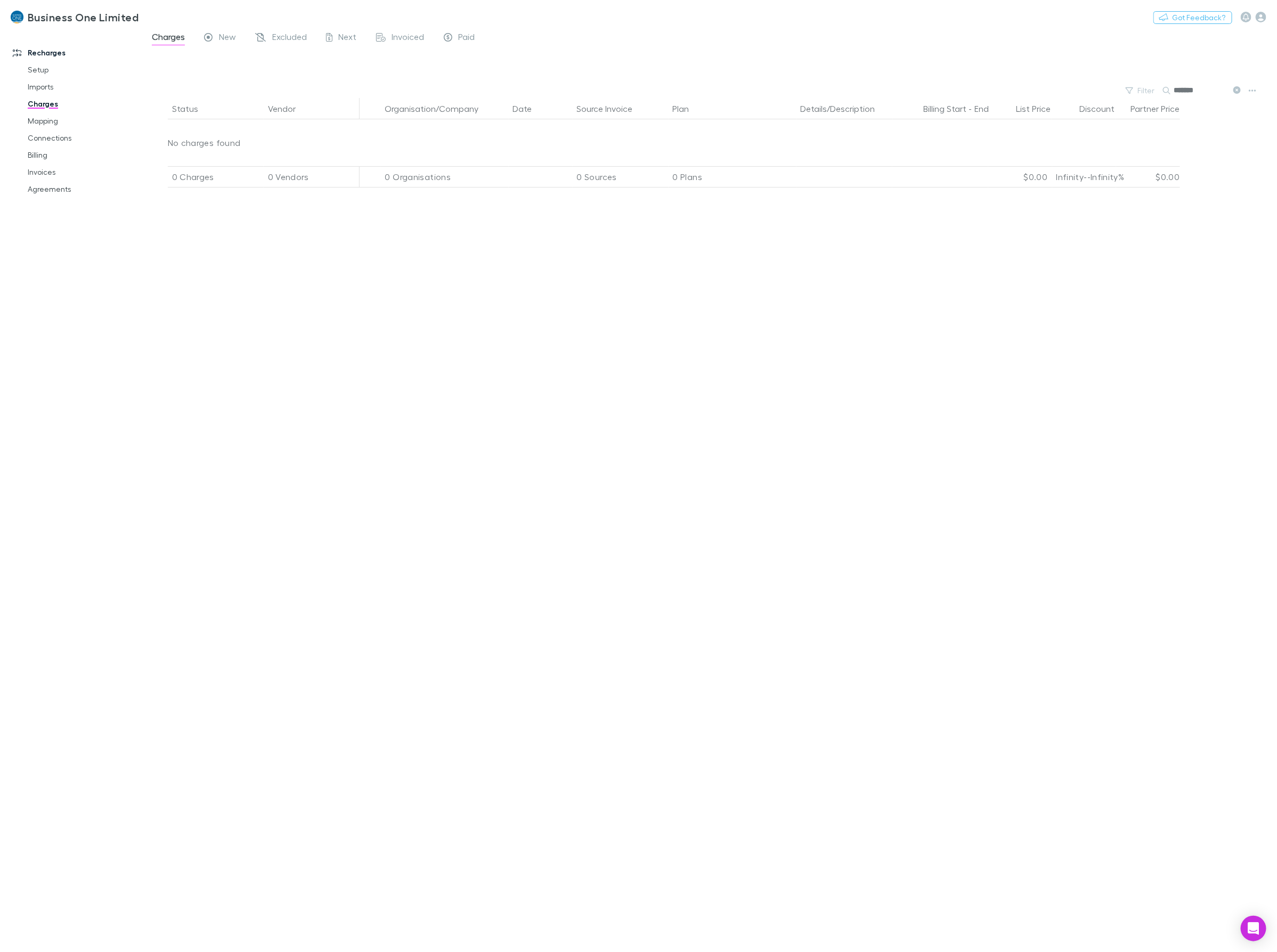
drag, startPoint x: 1160, startPoint y: 92, endPoint x: 1091, endPoint y: 97, distance: 69.2
click at [1091, 97] on div "Filter Search *******" at bounding box center [710, 90] width 1135 height 15
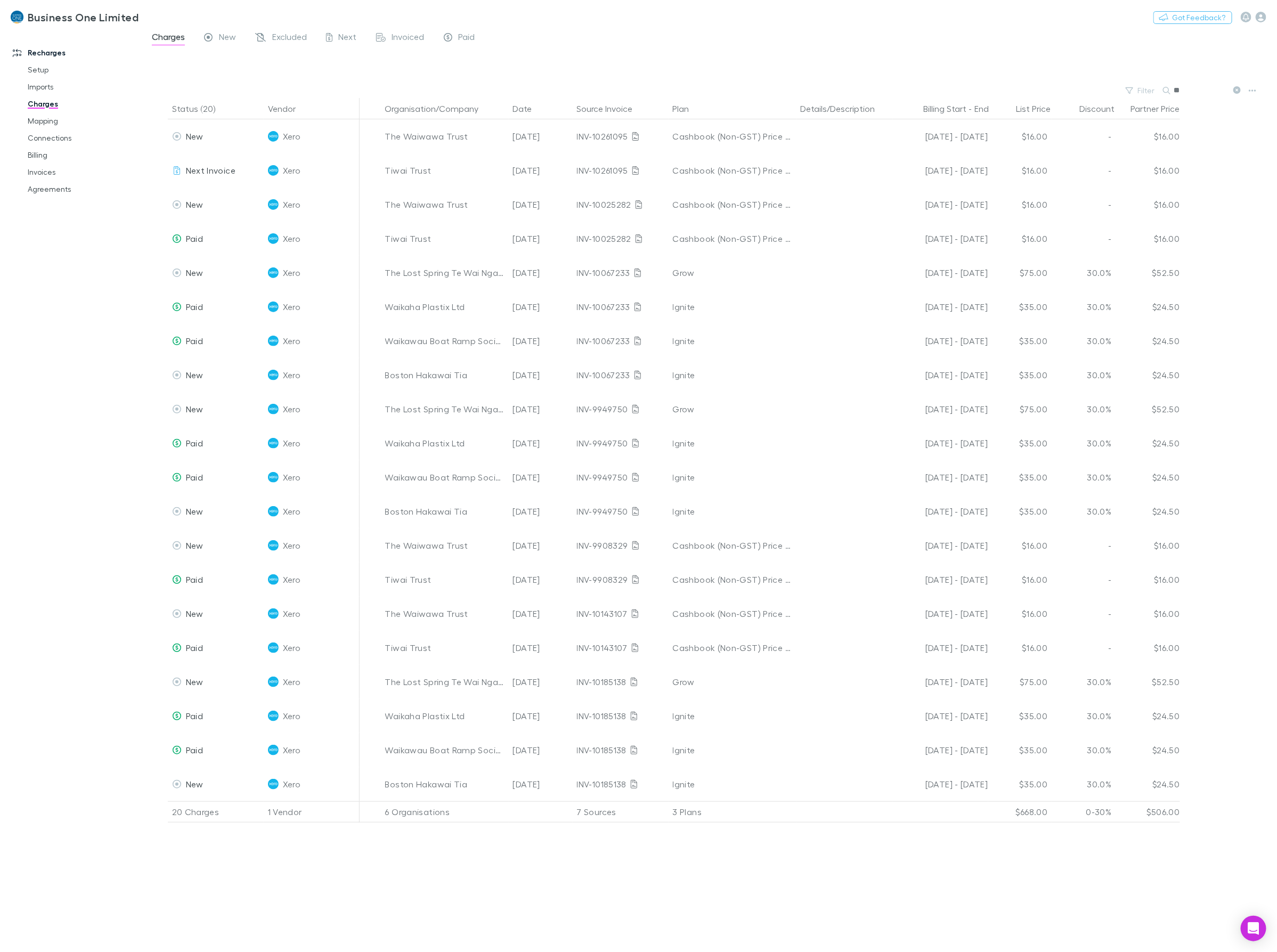
type input "*"
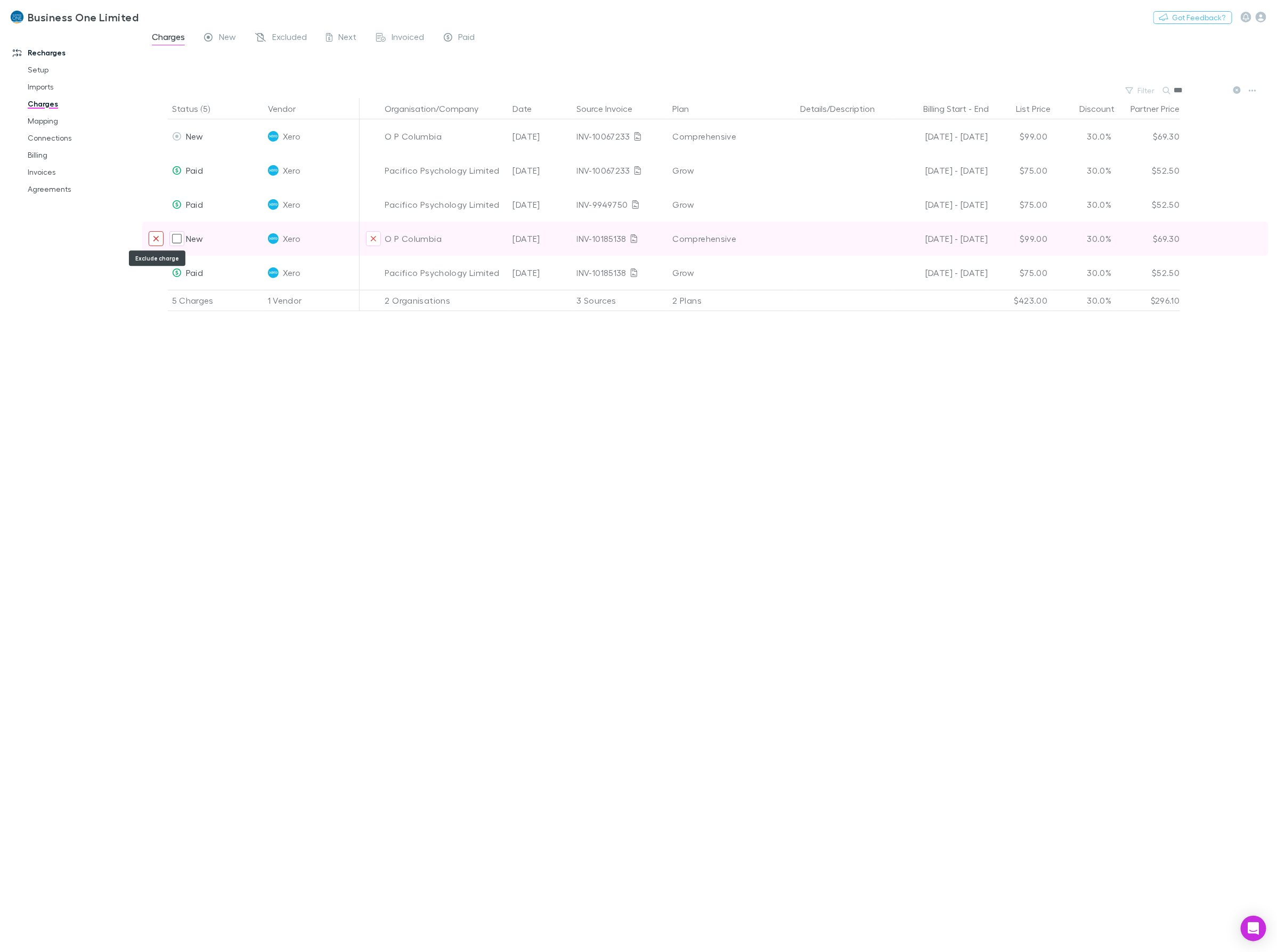
type input "***"
click at [156, 238] on icon "Exclude charge" at bounding box center [156, 239] width 6 height 9
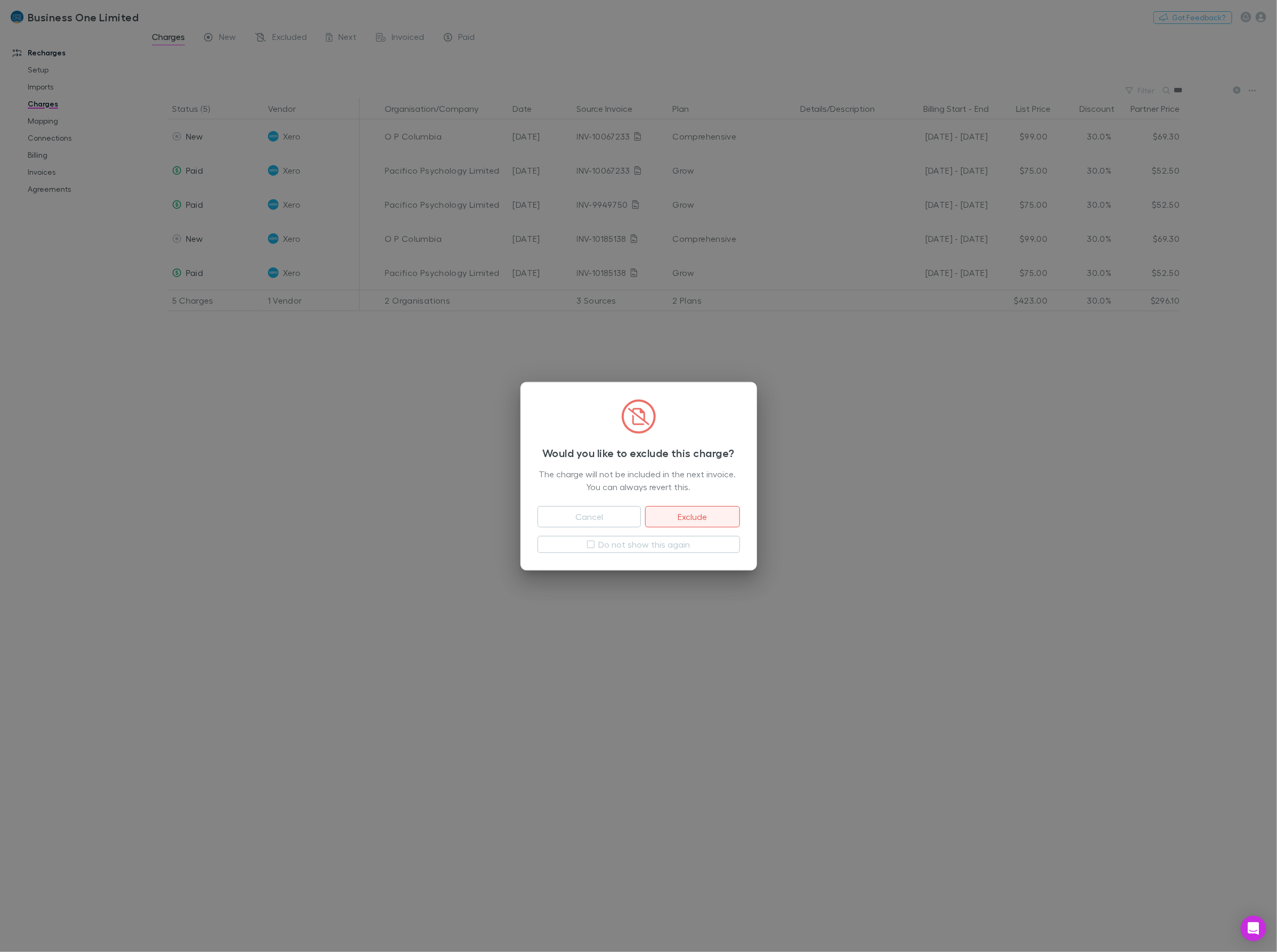
click at [675, 515] on button "Exclude" at bounding box center [692, 516] width 94 height 21
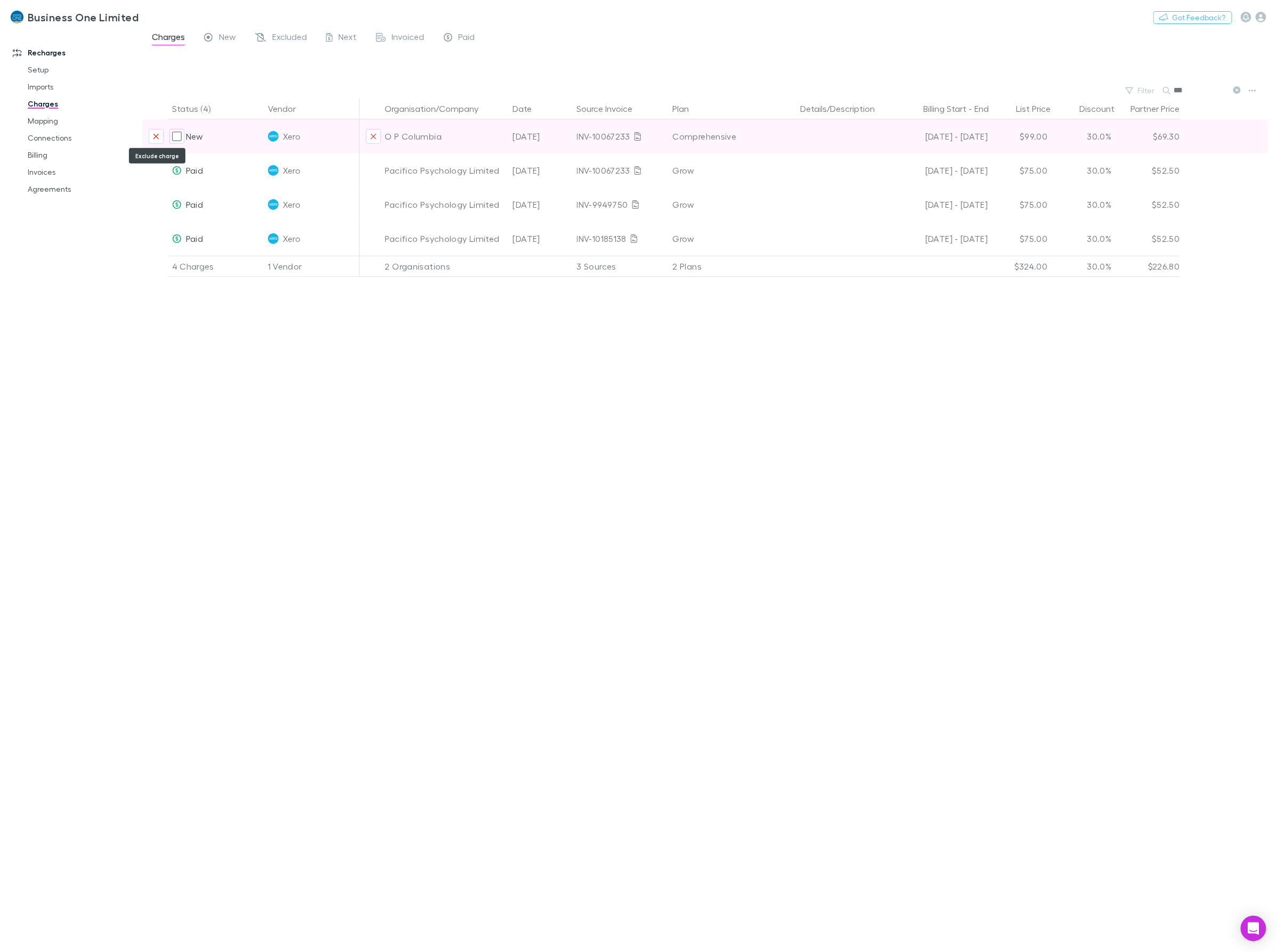
click at [158, 136] on icon "Exclude charge" at bounding box center [156, 136] width 6 height 9
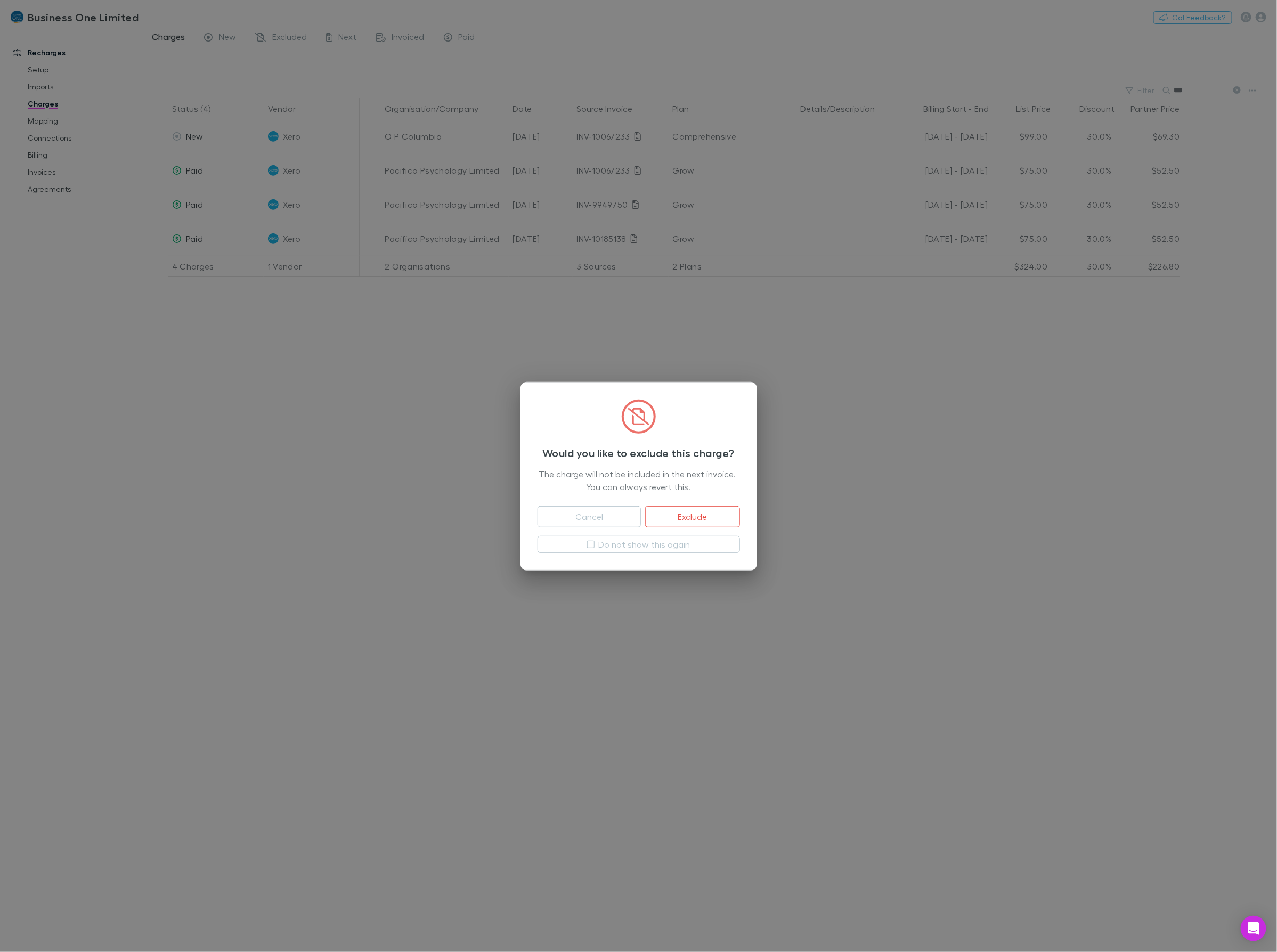
click at [705, 517] on button "Exclude" at bounding box center [692, 516] width 94 height 21
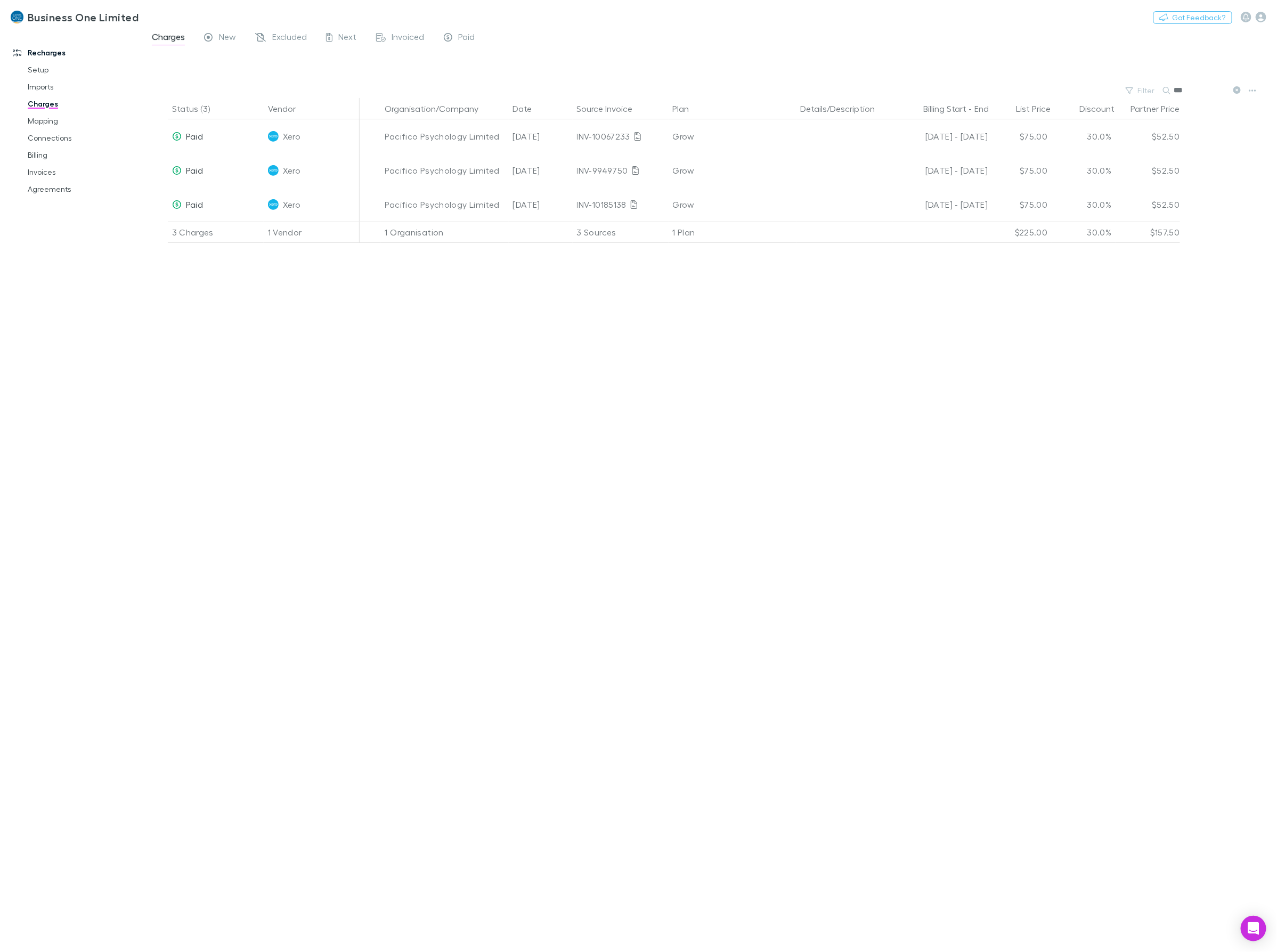
drag, startPoint x: 987, startPoint y: 598, endPoint x: 1001, endPoint y: 598, distance: 14.0
click at [1000, 598] on div "Status (3) Vendor Organisation/Company Date Source Invoice Plan Details/Descrip…" at bounding box center [710, 526] width 1135 height 854
click at [48, 70] on link "Setup" at bounding box center [84, 70] width 134 height 17
